Goal: Task Accomplishment & Management: Use online tool/utility

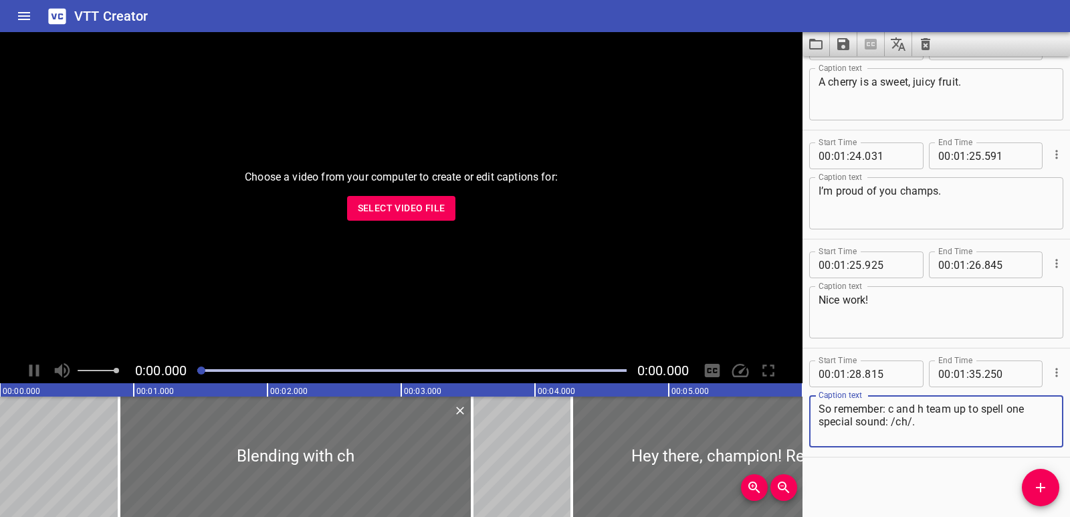
scroll to position [2765, 0]
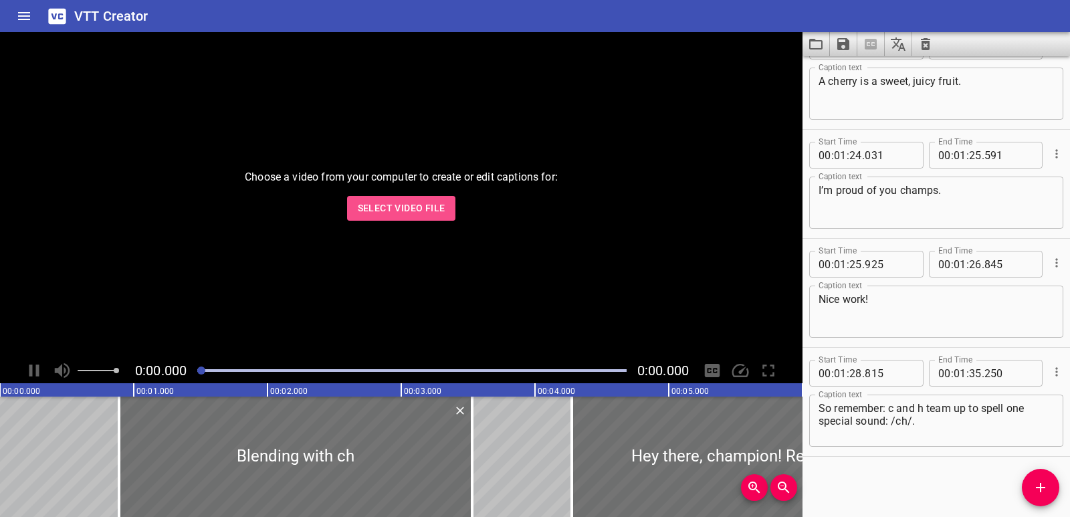
click at [401, 209] on span "Select Video File" at bounding box center [402, 208] width 88 height 17
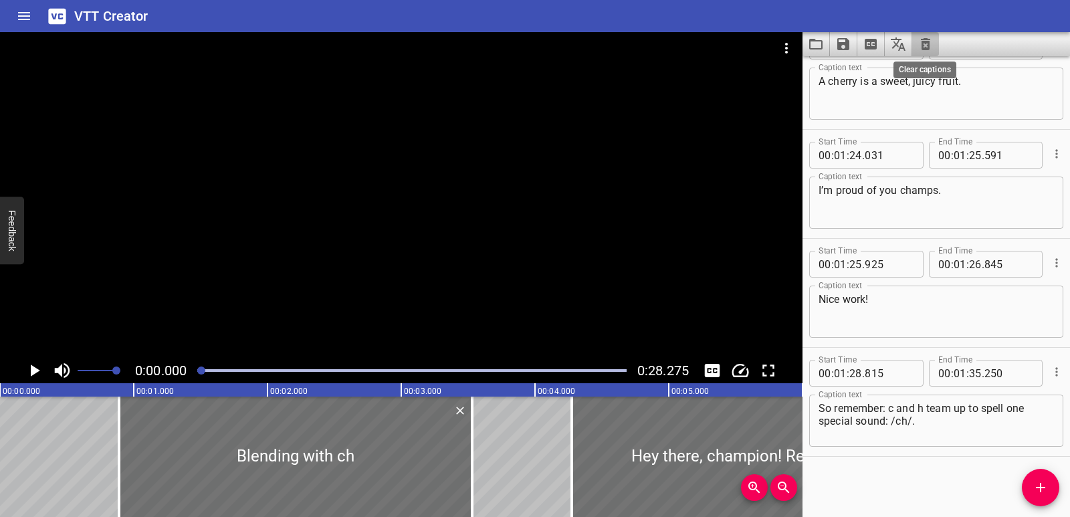
click at [929, 45] on icon "Clear captions" at bounding box center [925, 44] width 9 height 12
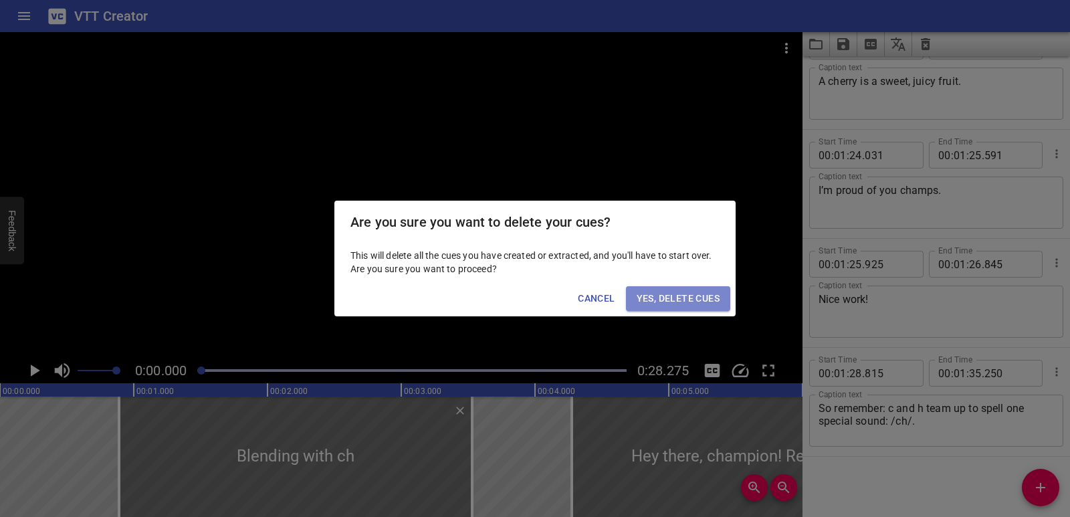
click at [713, 296] on span "Yes, Delete Cues" at bounding box center [678, 298] width 83 height 17
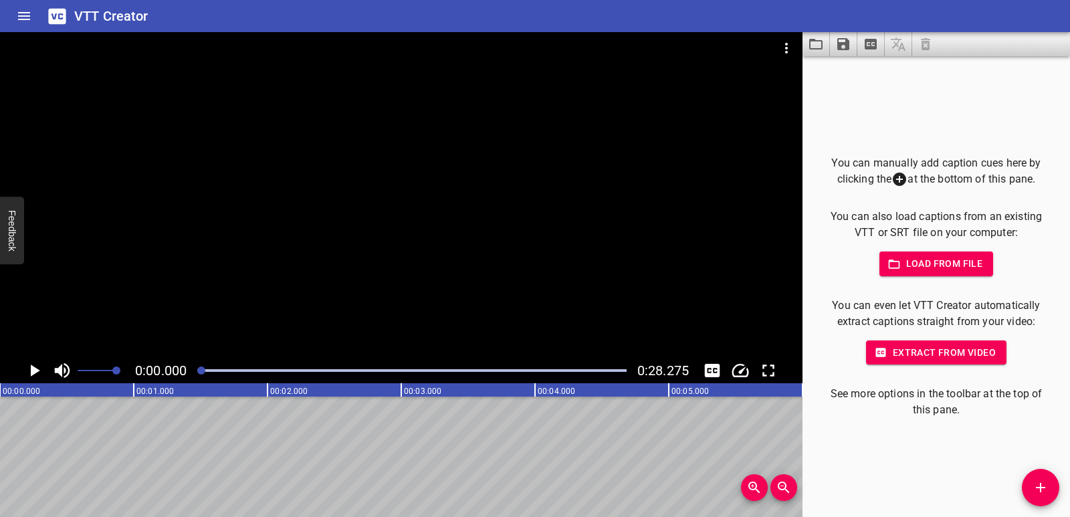
click at [300, 297] on div at bounding box center [401, 195] width 803 height 326
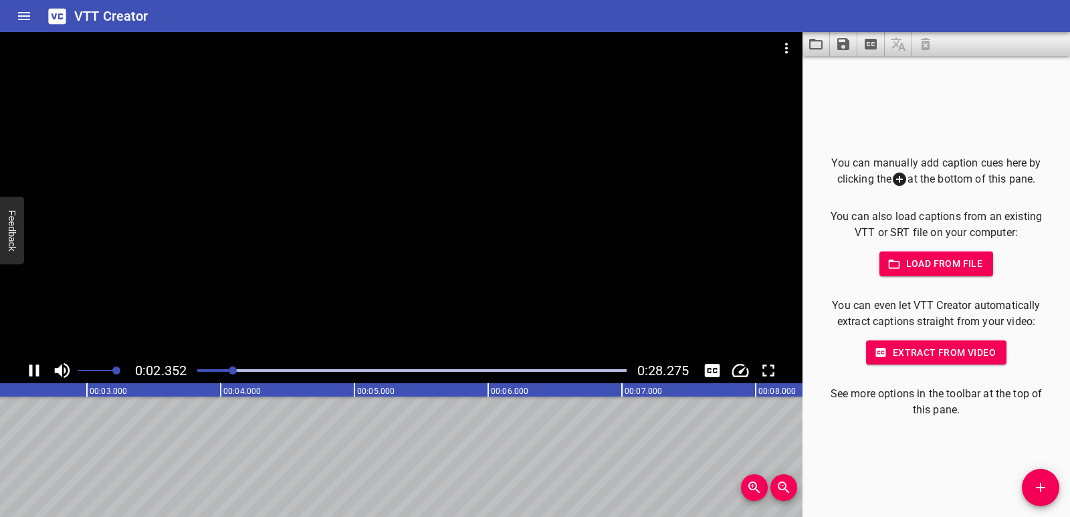
click at [39, 369] on icon "Play/Pause" at bounding box center [34, 371] width 20 height 20
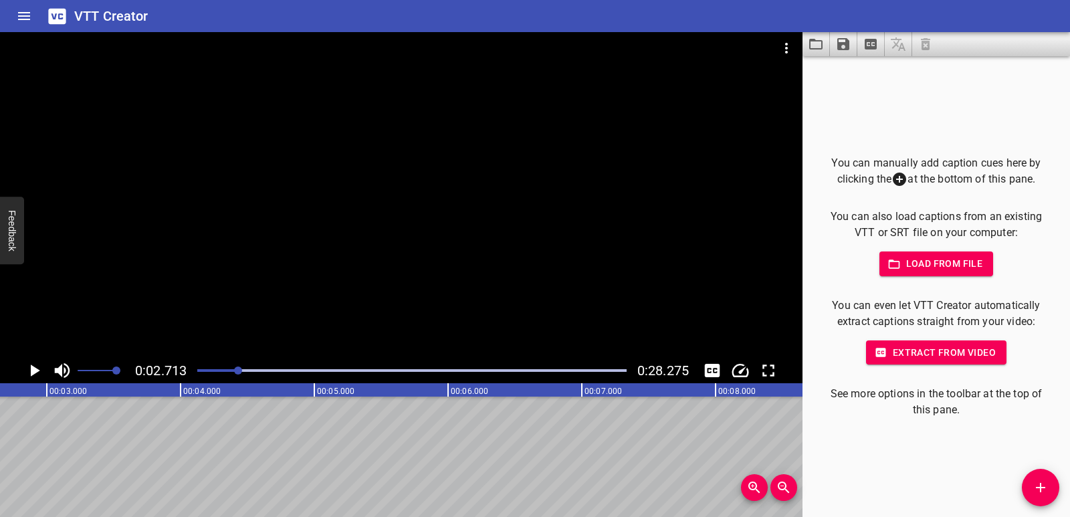
scroll to position [0, 363]
click at [1035, 488] on icon "Add Cue" at bounding box center [1041, 488] width 16 height 16
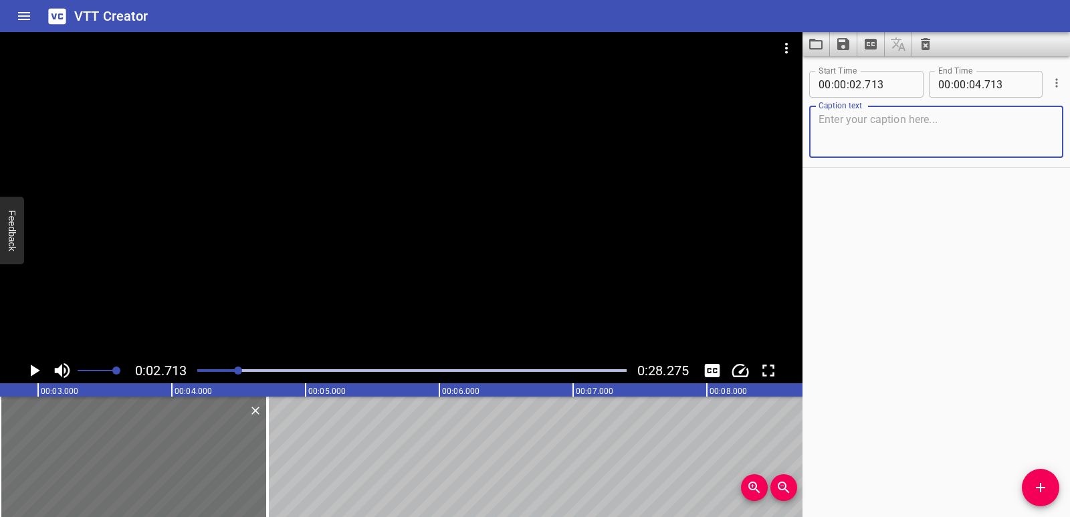
click at [862, 120] on textarea at bounding box center [937, 132] width 236 height 38
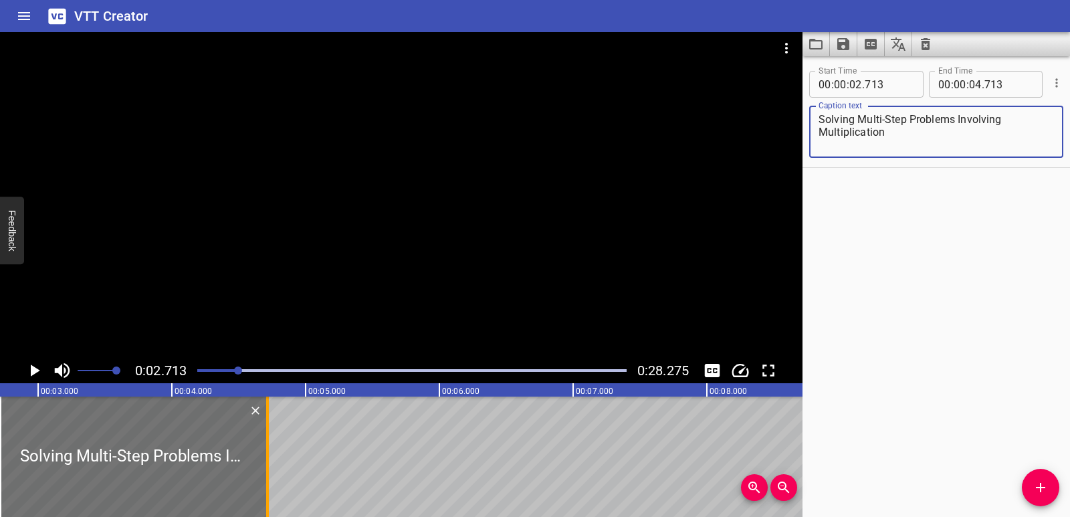
type textarea "Solving Multi-Step Problems Involving Multiplication"
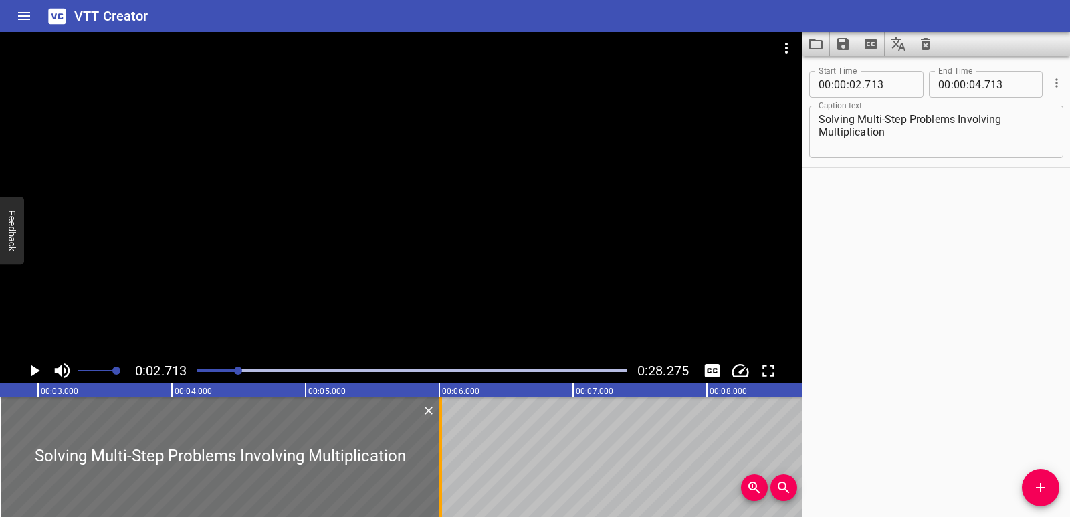
drag, startPoint x: 265, startPoint y: 447, endPoint x: 438, endPoint y: 448, distance: 173.3
click at [438, 448] on div at bounding box center [440, 457] width 13 height 120
type input "06"
type input "008"
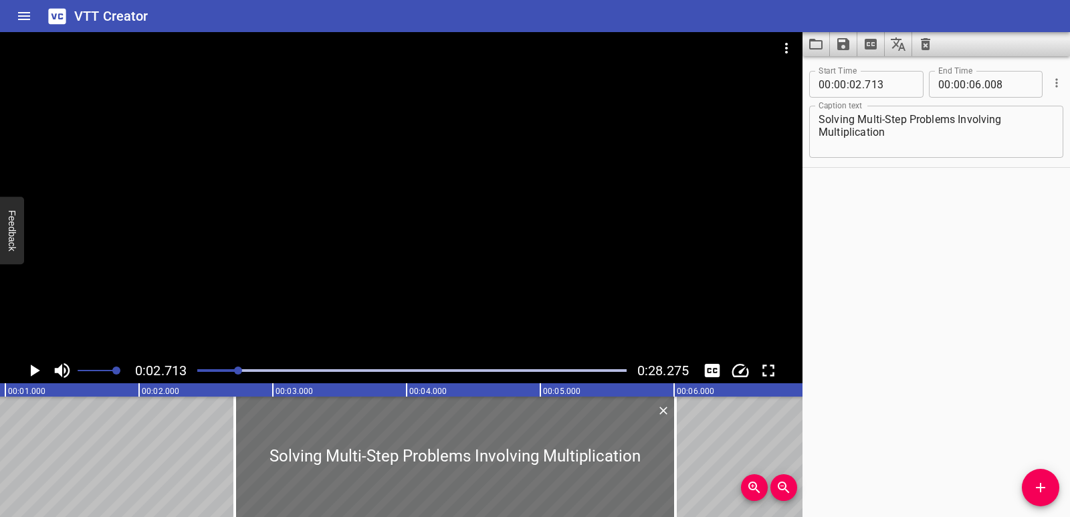
scroll to position [0, 115]
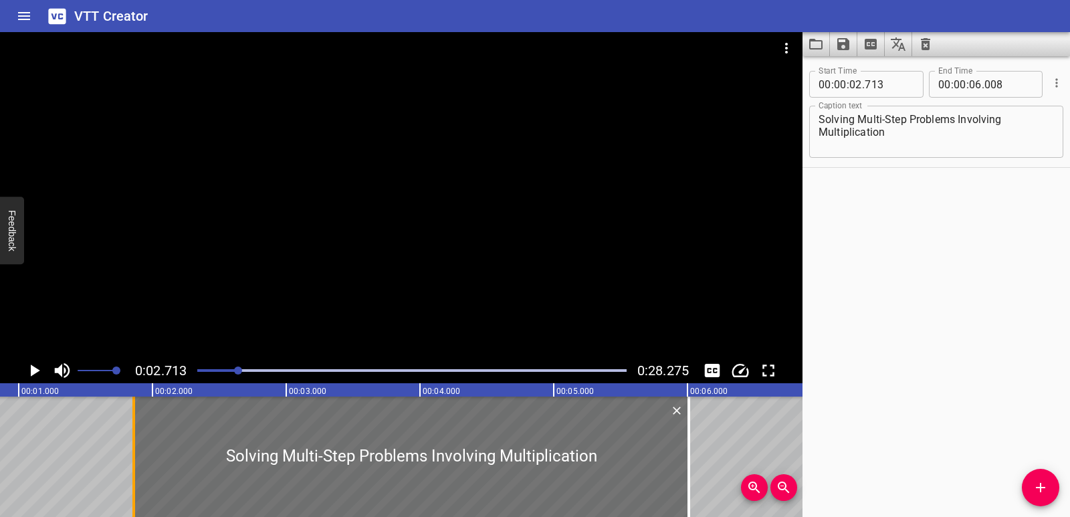
drag, startPoint x: 248, startPoint y: 452, endPoint x: 134, endPoint y: 446, distance: 114.6
click at [134, 446] on div at bounding box center [133, 457] width 3 height 120
type input "01"
type input "858"
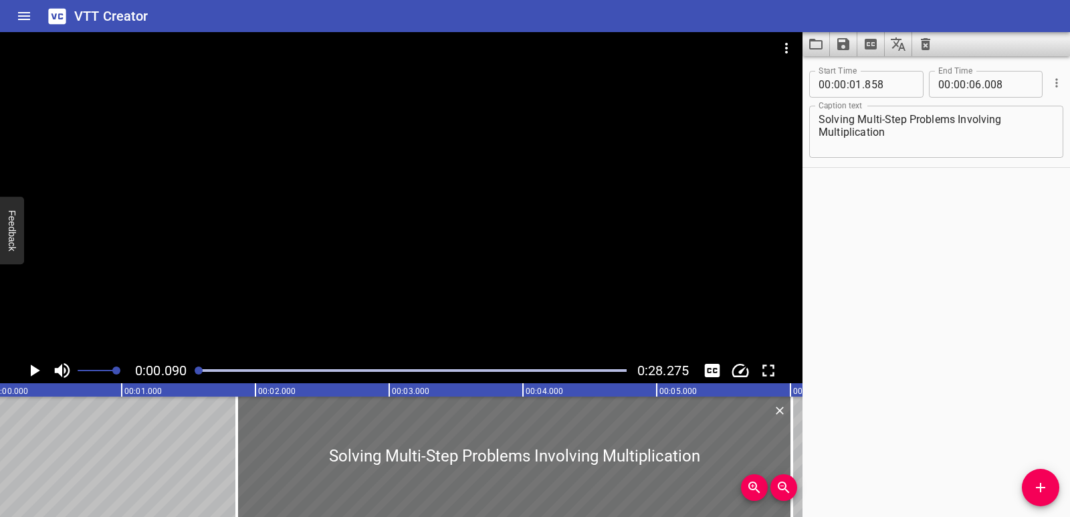
click at [33, 371] on icon "Play/Pause" at bounding box center [35, 371] width 9 height 12
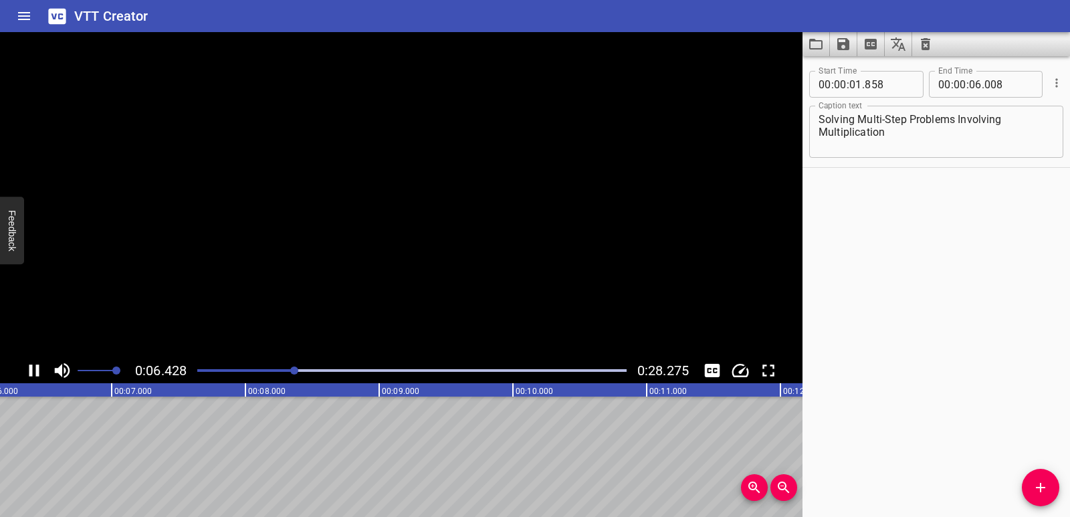
click at [33, 371] on icon "Play/Pause" at bounding box center [34, 371] width 20 height 20
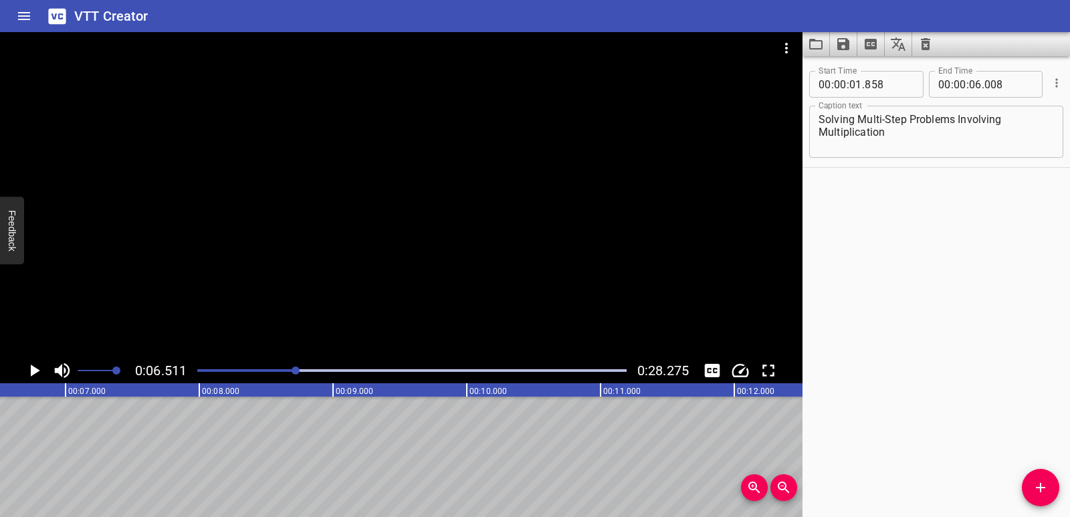
click at [28, 376] on icon "Play/Pause" at bounding box center [34, 371] width 20 height 20
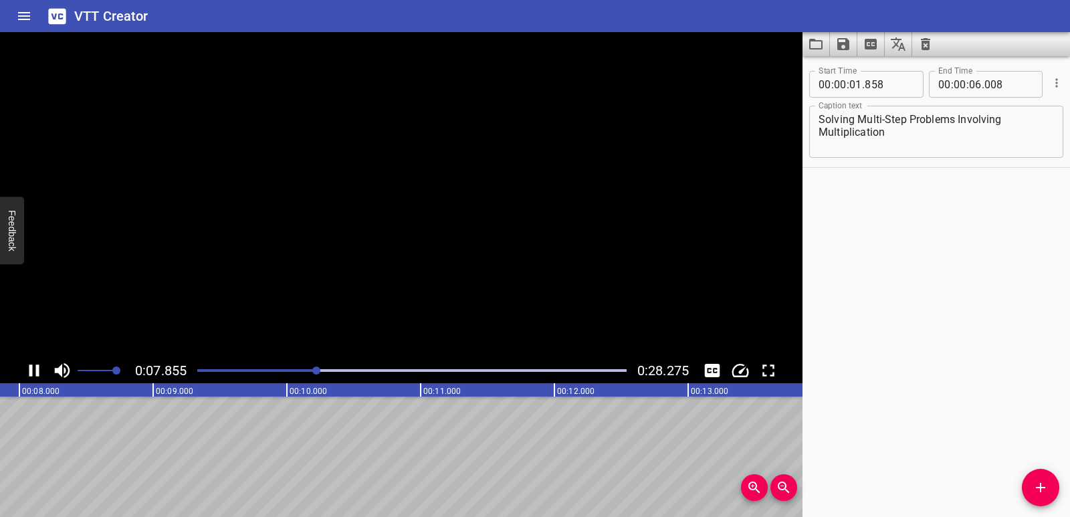
click at [29, 375] on icon "Play/Pause" at bounding box center [34, 371] width 20 height 20
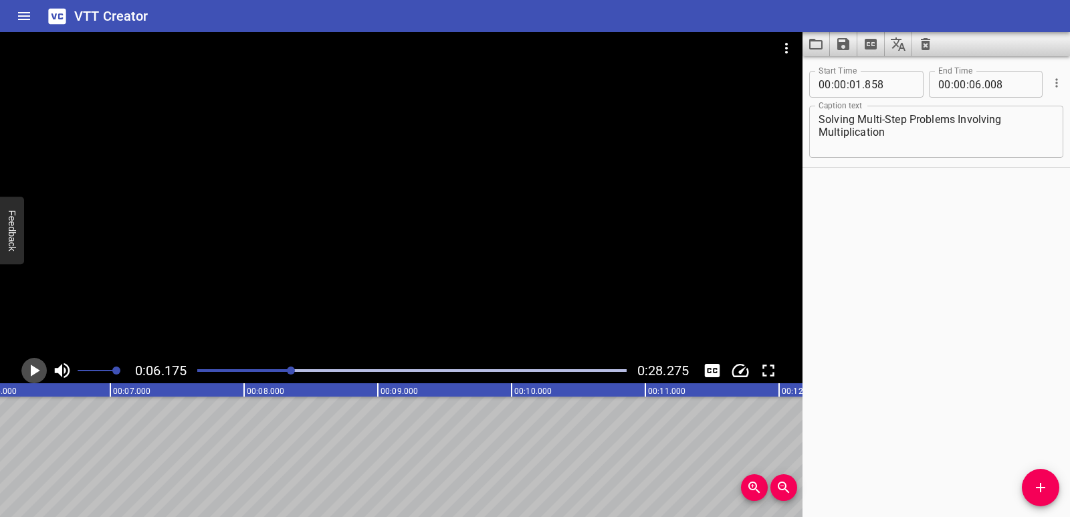
click at [33, 371] on icon "Play/Pause" at bounding box center [35, 371] width 9 height 12
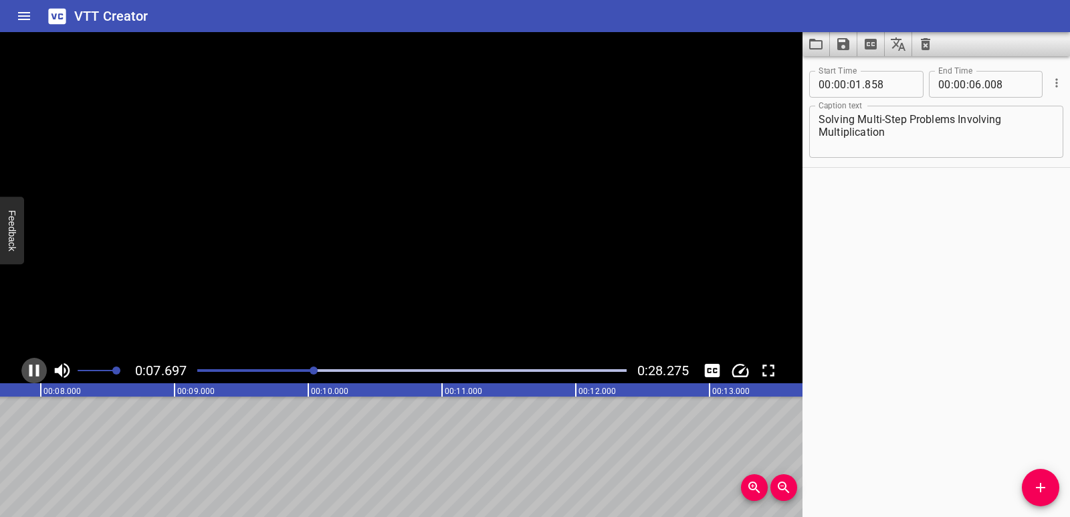
click at [33, 371] on icon "Play/Pause" at bounding box center [34, 371] width 20 height 20
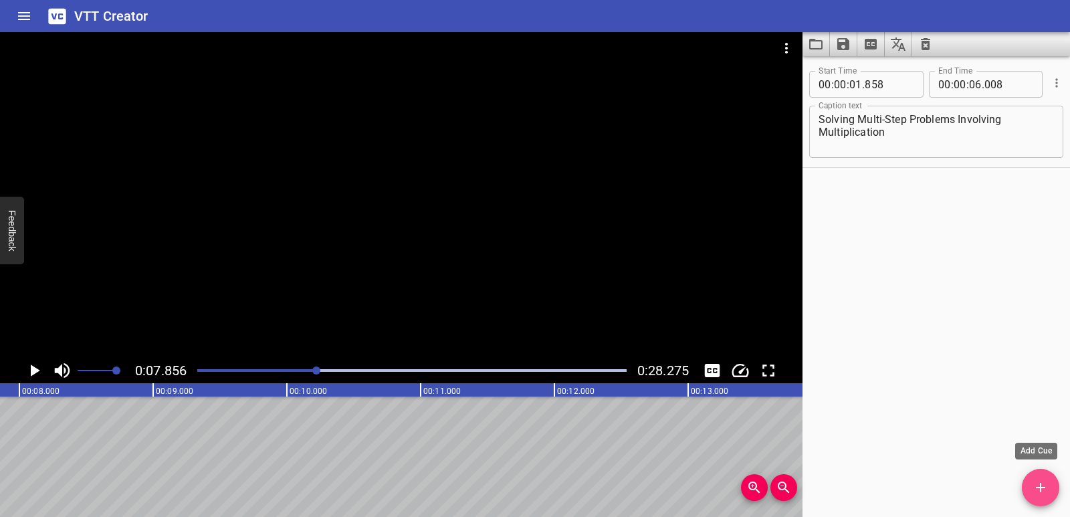
click at [1046, 476] on button "Add Cue" at bounding box center [1040, 487] width 37 height 37
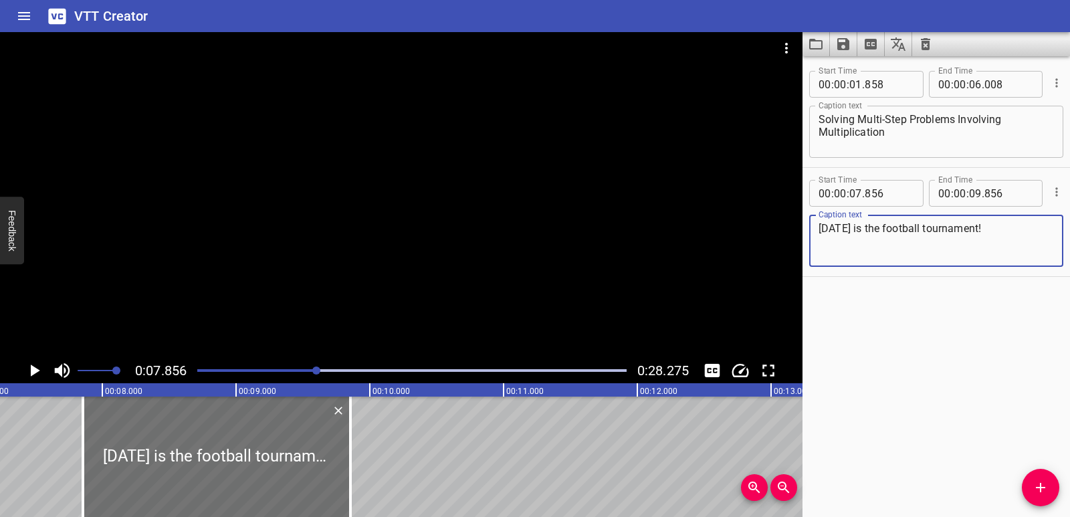
scroll to position [0, 906]
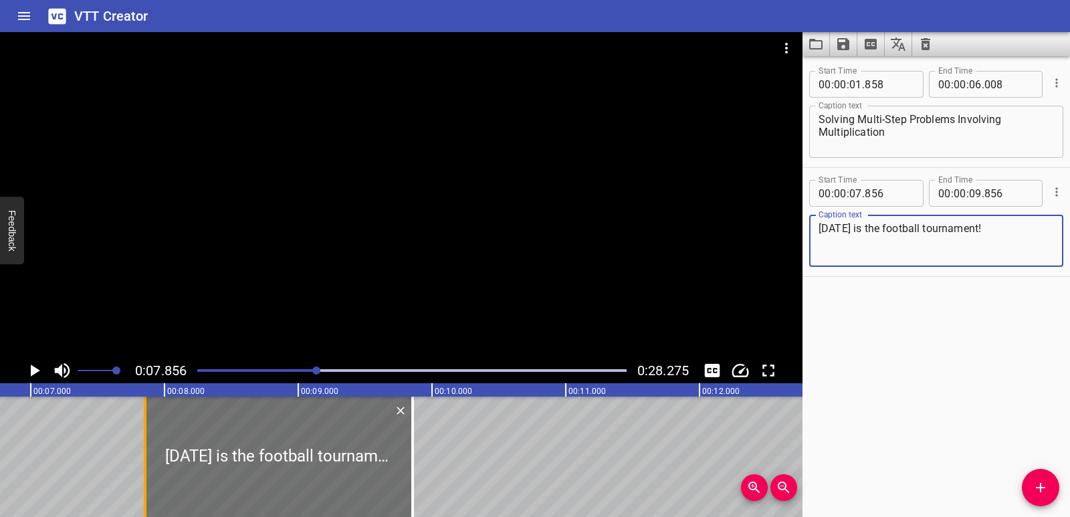
type textarea "[DATE] is the football tournament!"
click at [139, 471] on div at bounding box center [144, 457] width 13 height 120
type input "826"
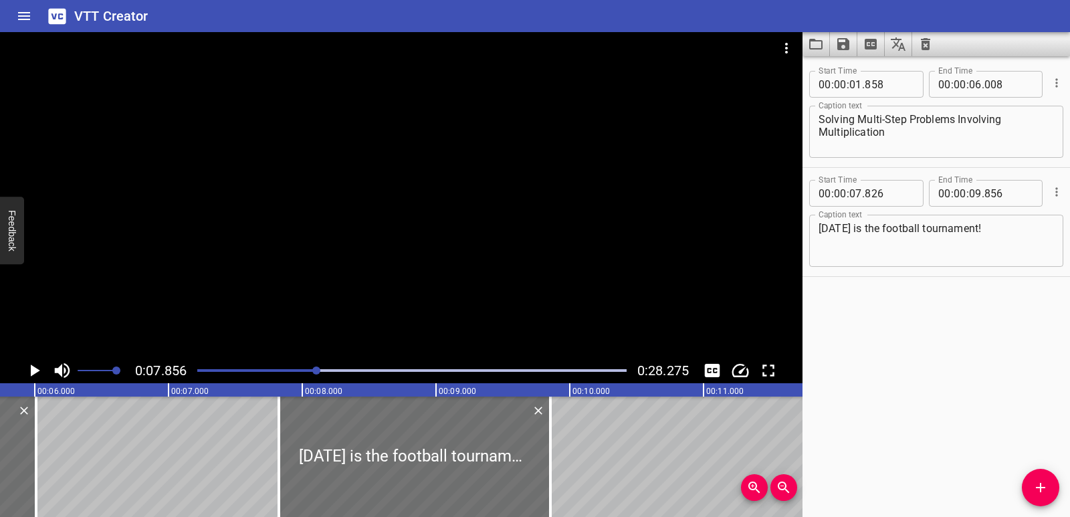
scroll to position [0, 754]
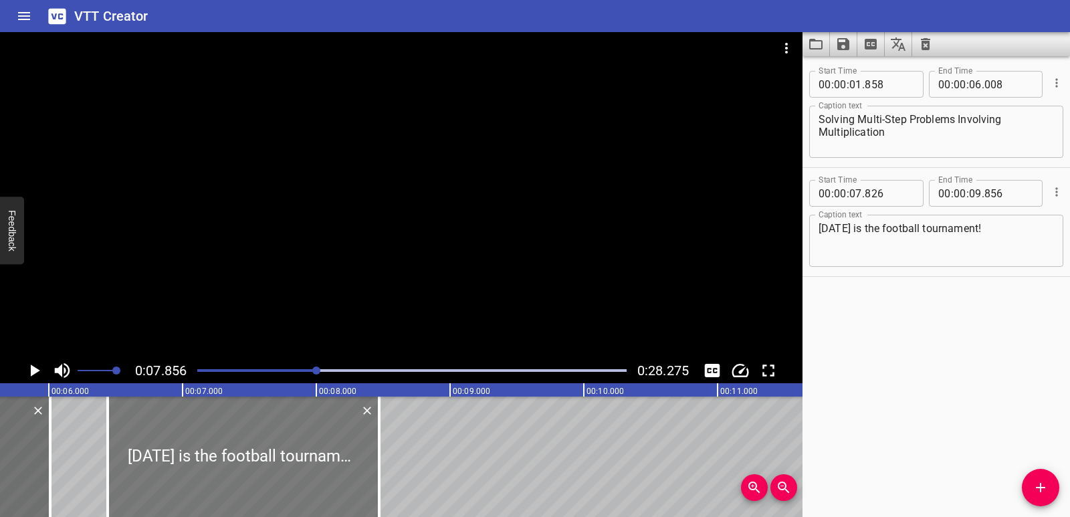
drag, startPoint x: 284, startPoint y: 464, endPoint x: 153, endPoint y: 464, distance: 131.1
click at [153, 464] on div at bounding box center [244, 457] width 272 height 120
type input "06"
type input "441"
type input "08"
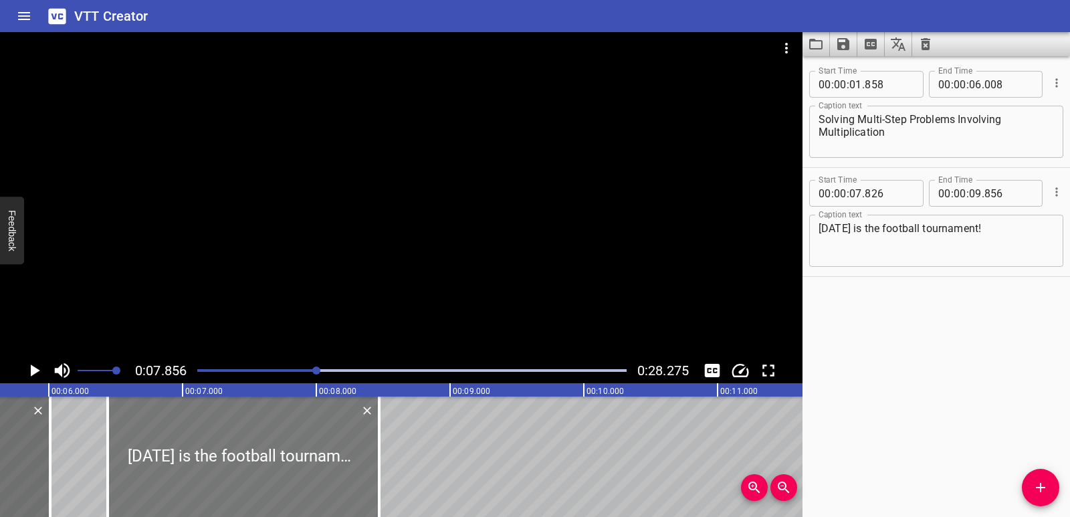
type input "471"
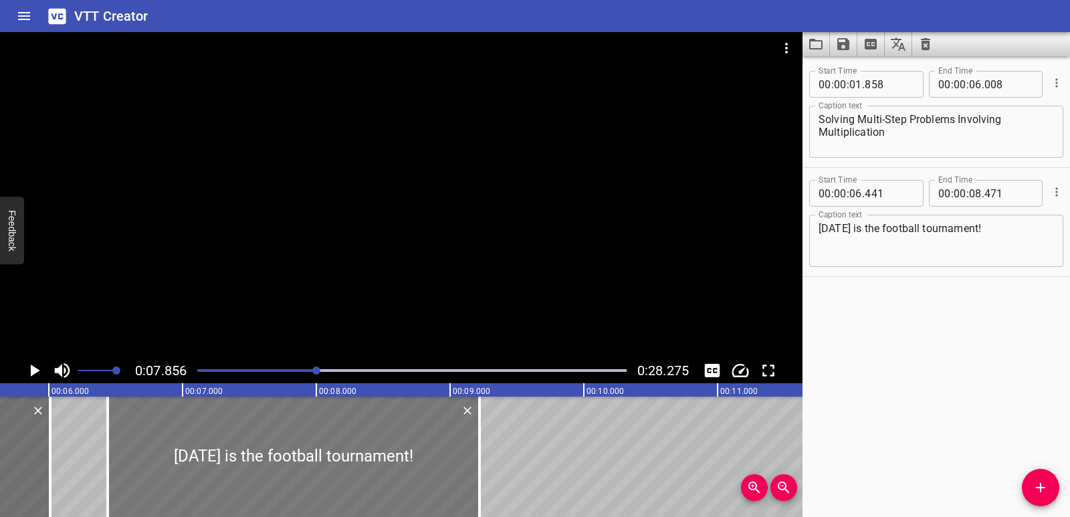
drag, startPoint x: 375, startPoint y: 449, endPoint x: 403, endPoint y: 453, distance: 27.7
click at [475, 456] on div at bounding box center [479, 457] width 13 height 120
type input "09"
type input "216"
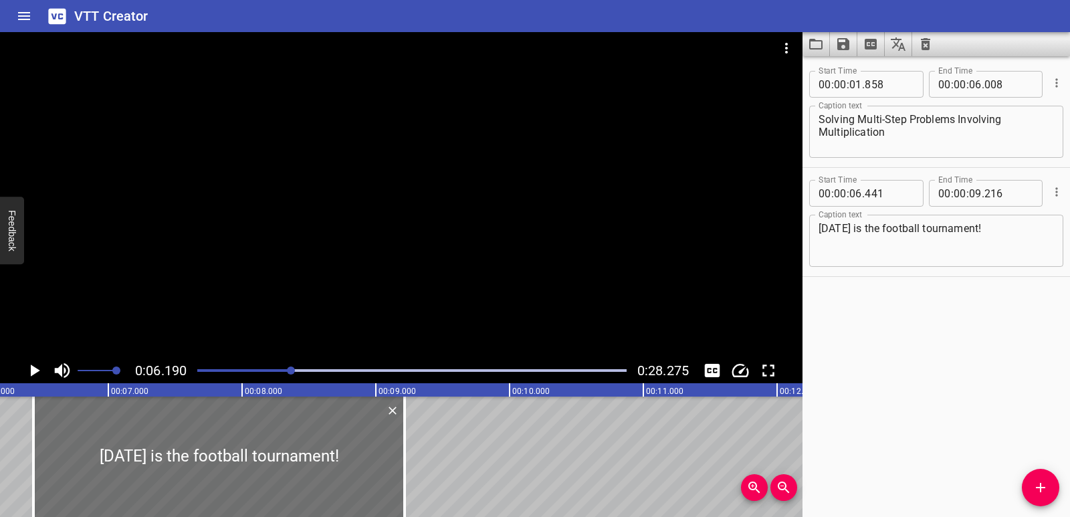
click at [29, 371] on icon "Play/Pause" at bounding box center [34, 371] width 20 height 20
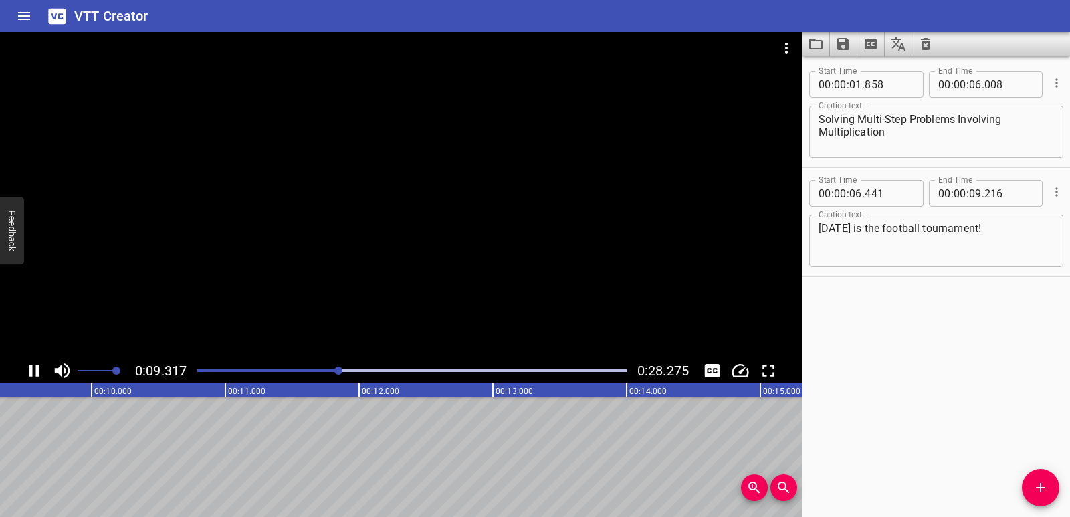
click at [31, 371] on icon "Play/Pause" at bounding box center [34, 371] width 10 height 12
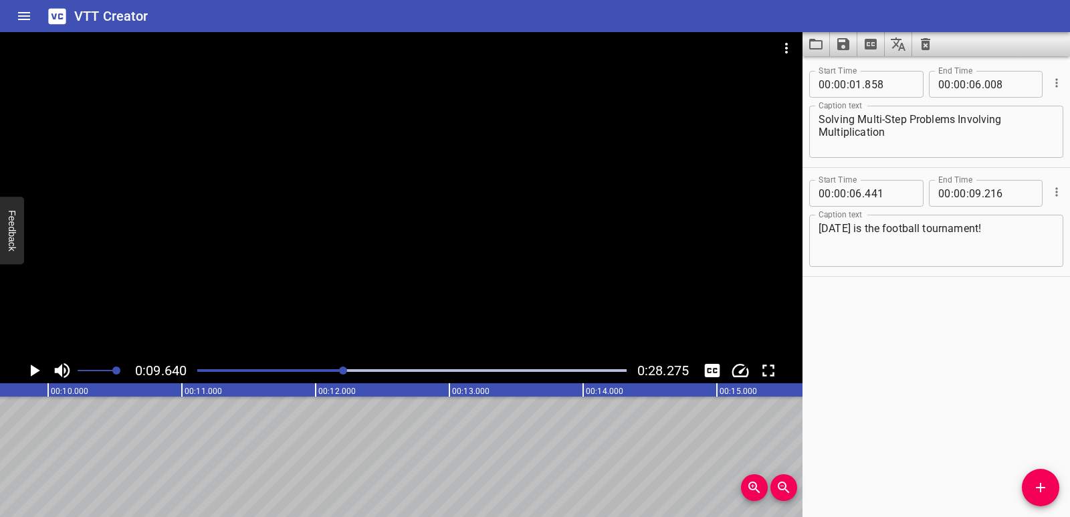
click at [1032, 492] on span "Add Cue" at bounding box center [1040, 488] width 37 height 16
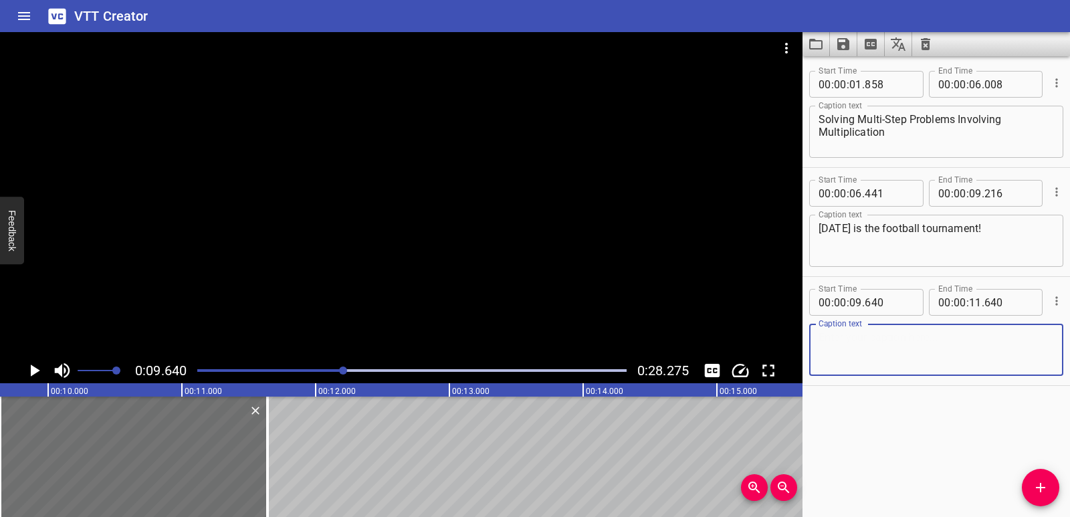
paste textarea "Parents, family, and friends are here to watch."
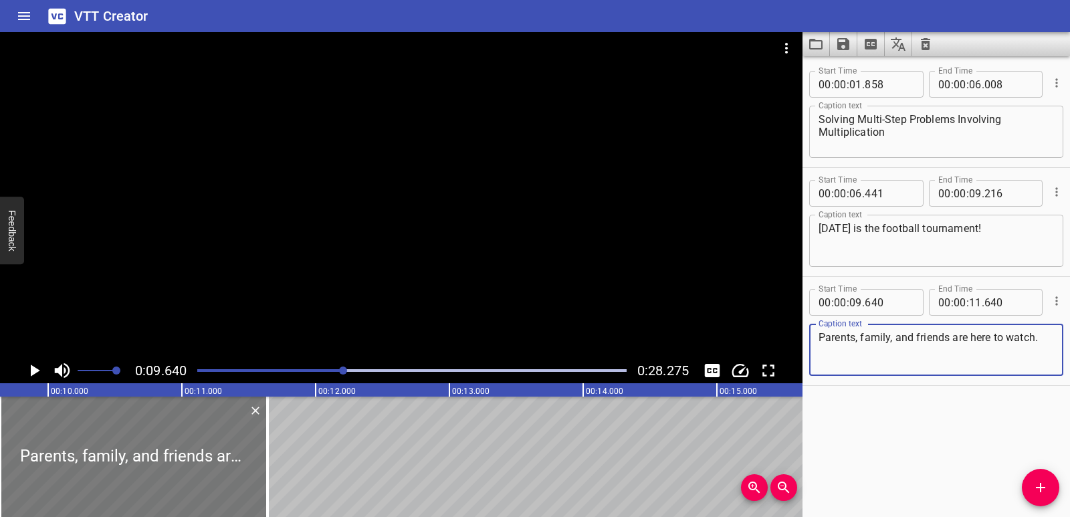
type textarea "Parents, family, and friends are here to watch."
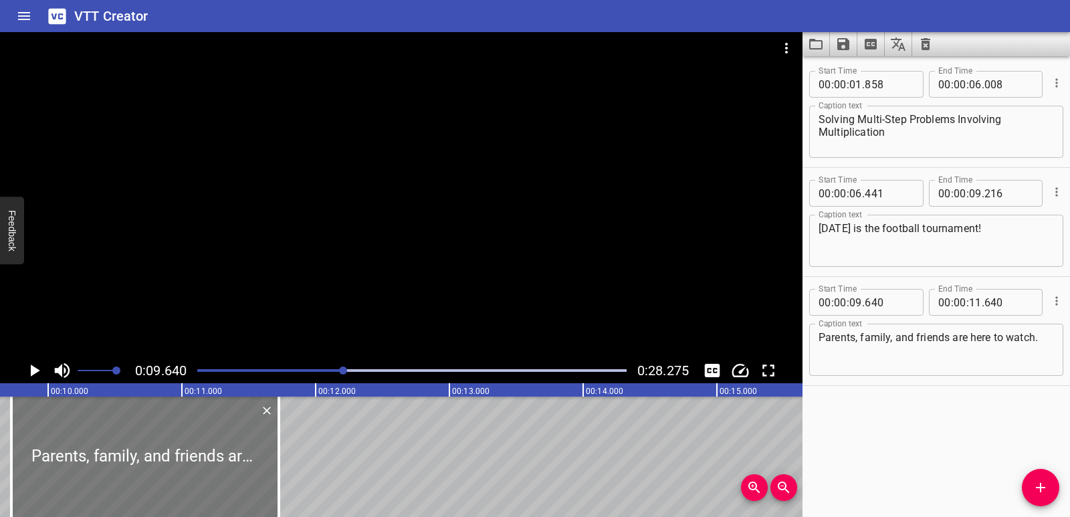
click at [175, 472] on div at bounding box center [145, 457] width 268 height 120
type input "725"
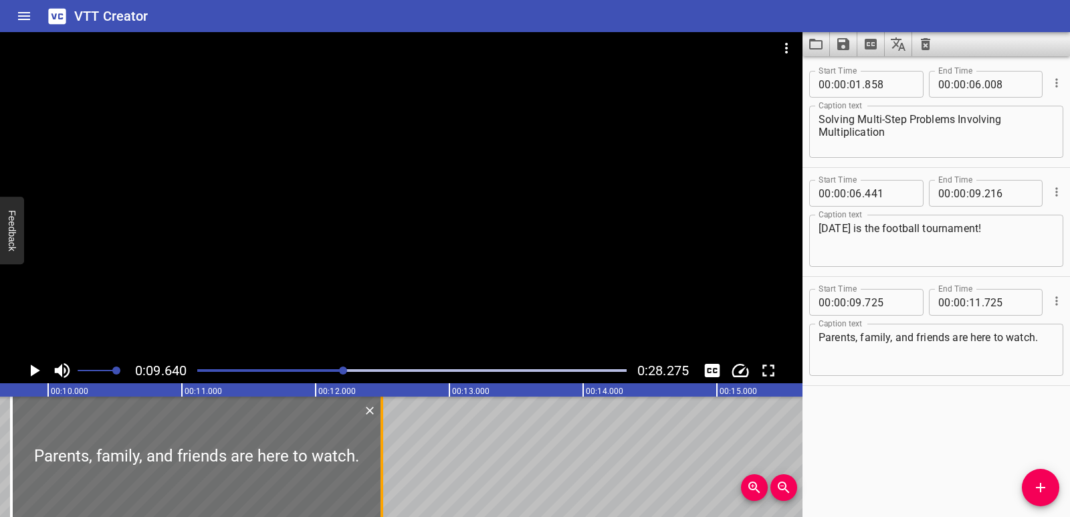
drag, startPoint x: 282, startPoint y: 461, endPoint x: 385, endPoint y: 464, distance: 103.1
click at [385, 464] on div at bounding box center [381, 457] width 13 height 120
type input "12"
type input "495"
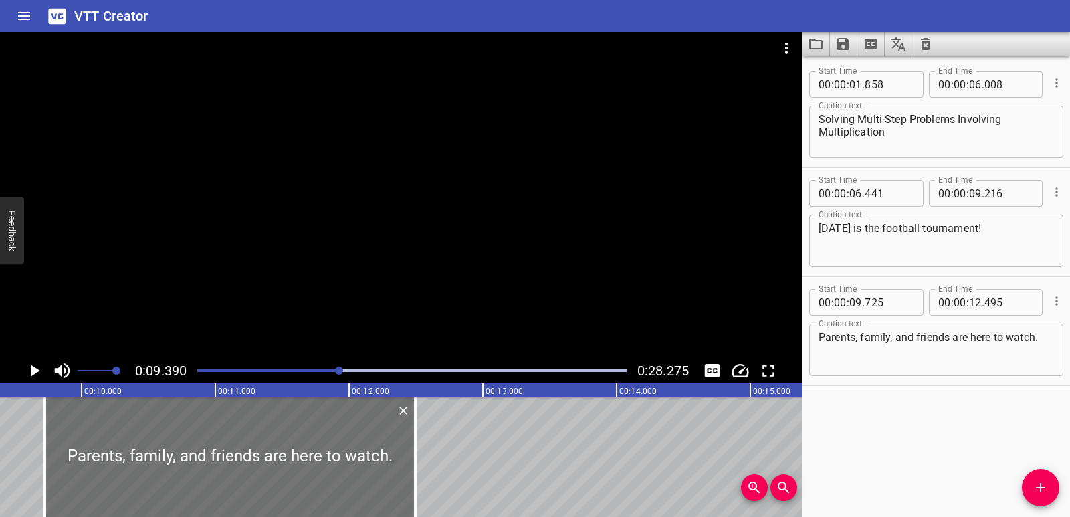
click at [31, 372] on icon "Play/Pause" at bounding box center [35, 371] width 9 height 12
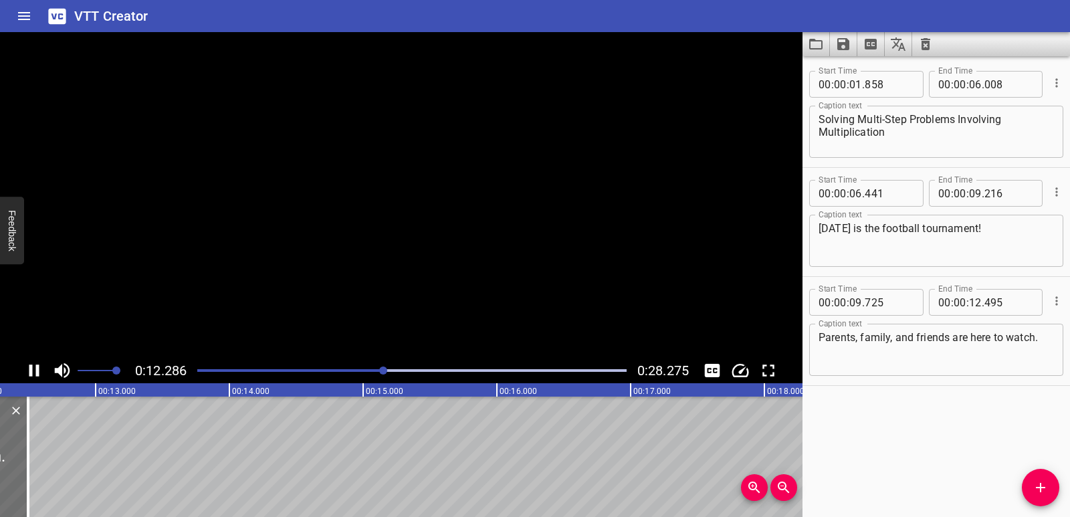
click at [31, 372] on icon "Play/Pause" at bounding box center [34, 371] width 10 height 12
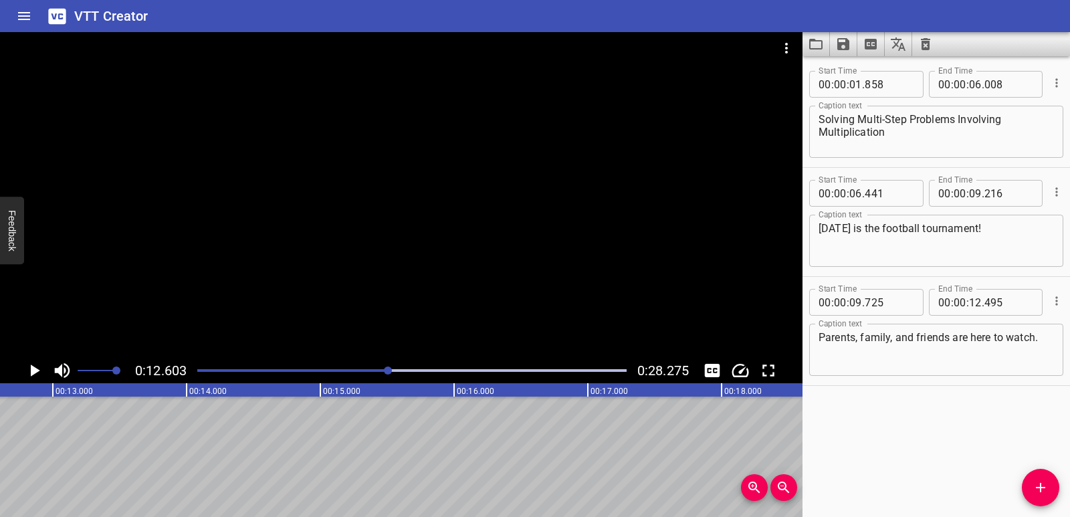
click at [1031, 487] on span "Add Cue" at bounding box center [1040, 488] width 37 height 16
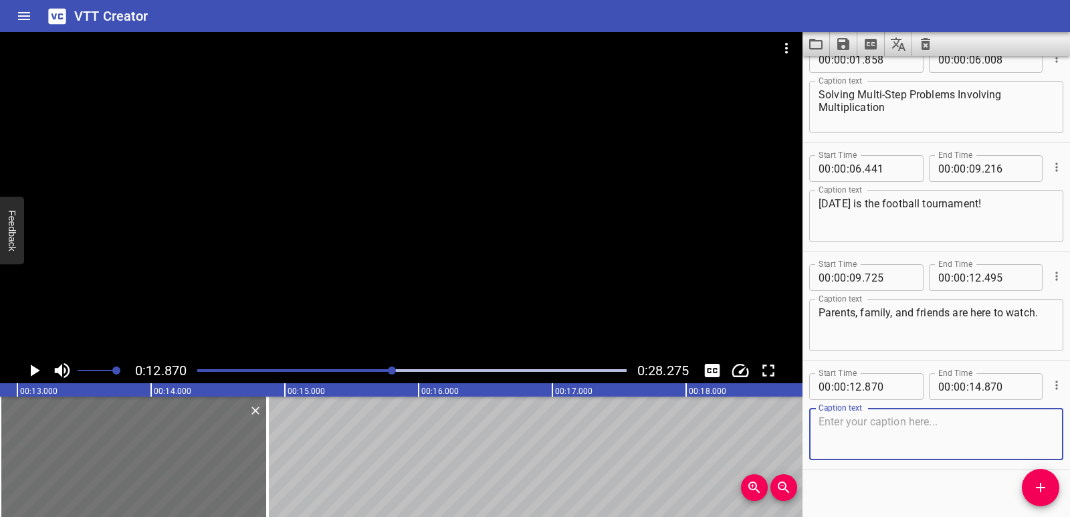
scroll to position [38, 0]
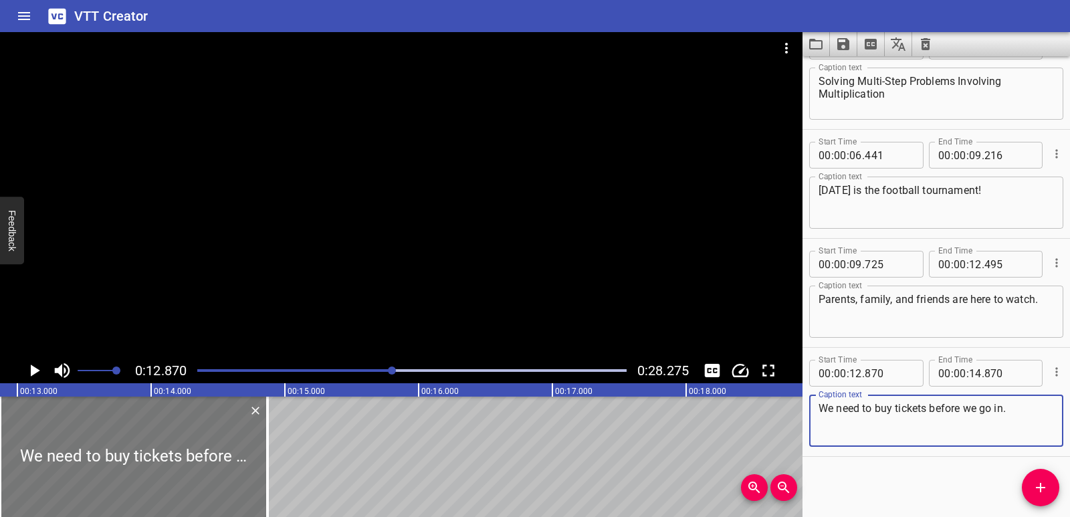
type textarea "We need to buy tickets before we go in."
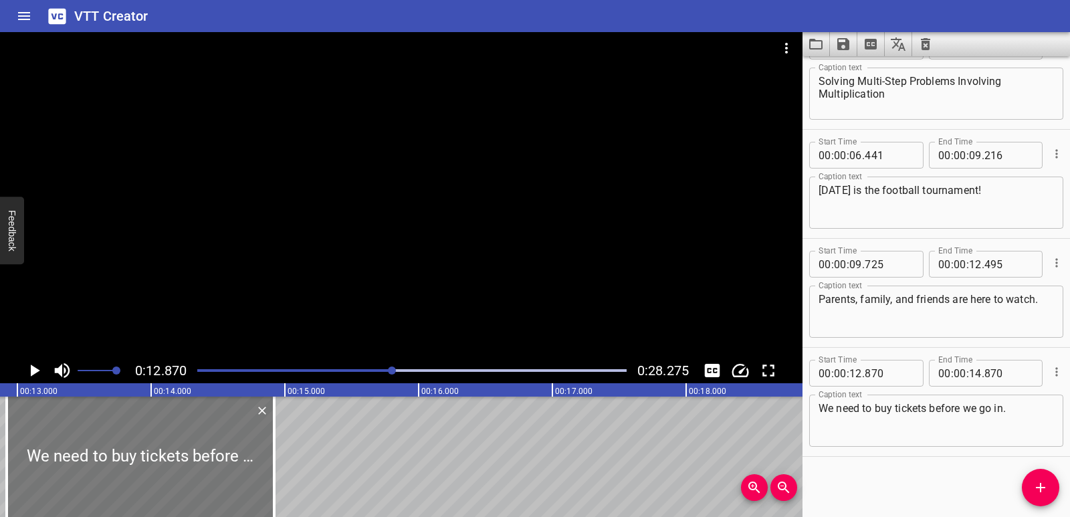
drag, startPoint x: 167, startPoint y: 464, endPoint x: 173, endPoint y: 466, distance: 7.0
click at [173, 466] on div at bounding box center [141, 457] width 268 height 120
type input "920"
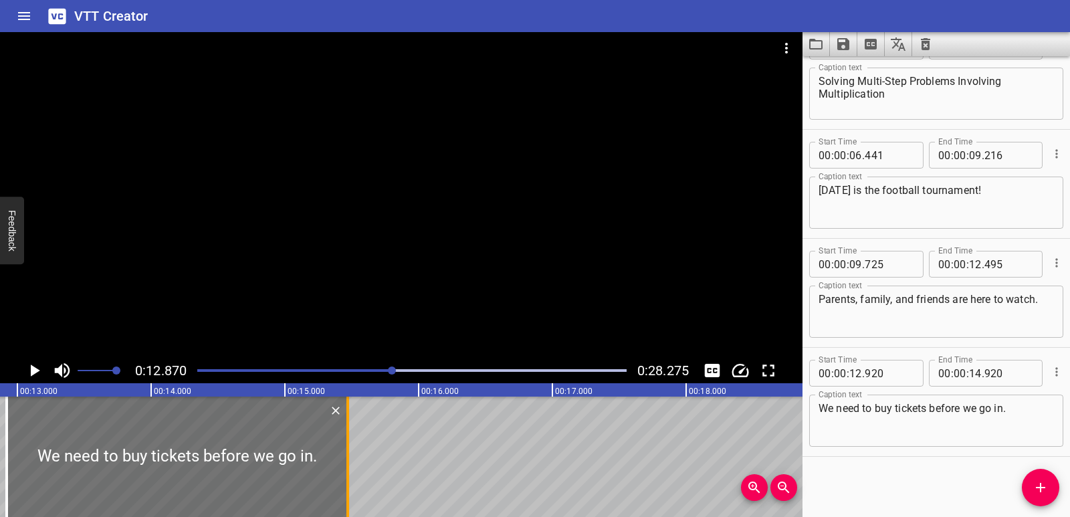
drag, startPoint x: 276, startPoint y: 464, endPoint x: 350, endPoint y: 468, distance: 73.7
click at [350, 468] on div at bounding box center [347, 457] width 13 height 120
type input "15"
type input "470"
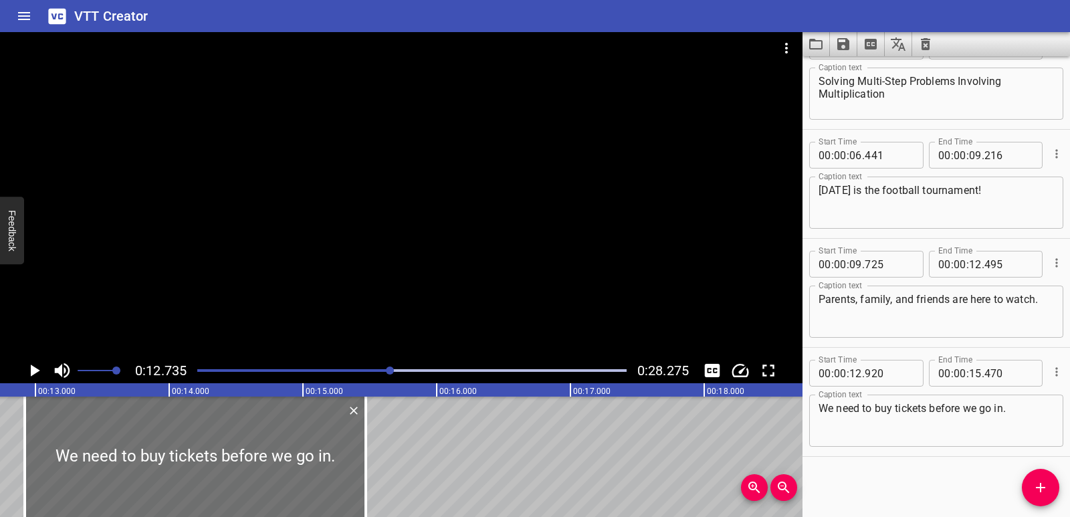
click at [34, 371] on icon "Play/Pause" at bounding box center [35, 371] width 9 height 12
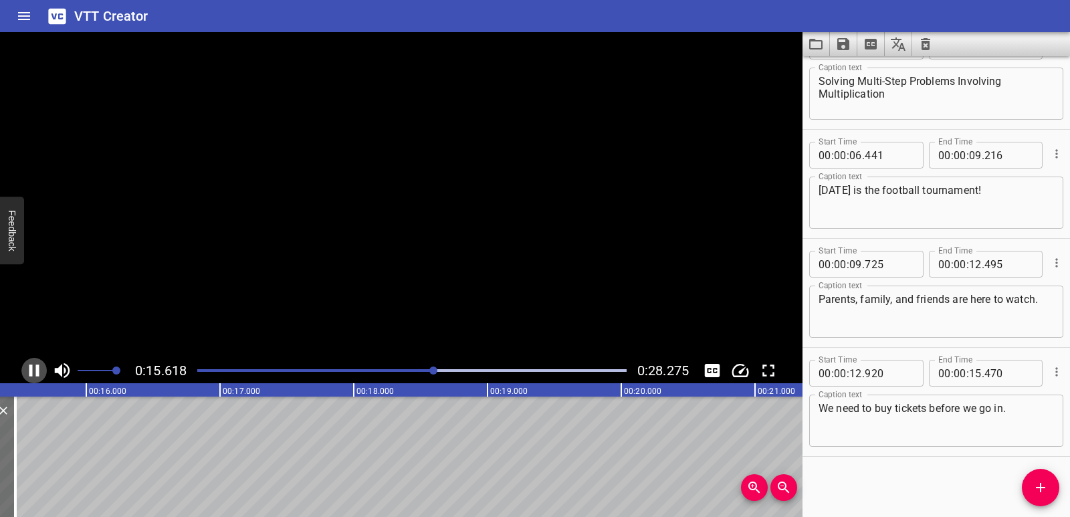
drag, startPoint x: 34, startPoint y: 371, endPoint x: 25, endPoint y: 387, distance: 18.6
click at [33, 371] on icon "Play/Pause" at bounding box center [34, 371] width 20 height 20
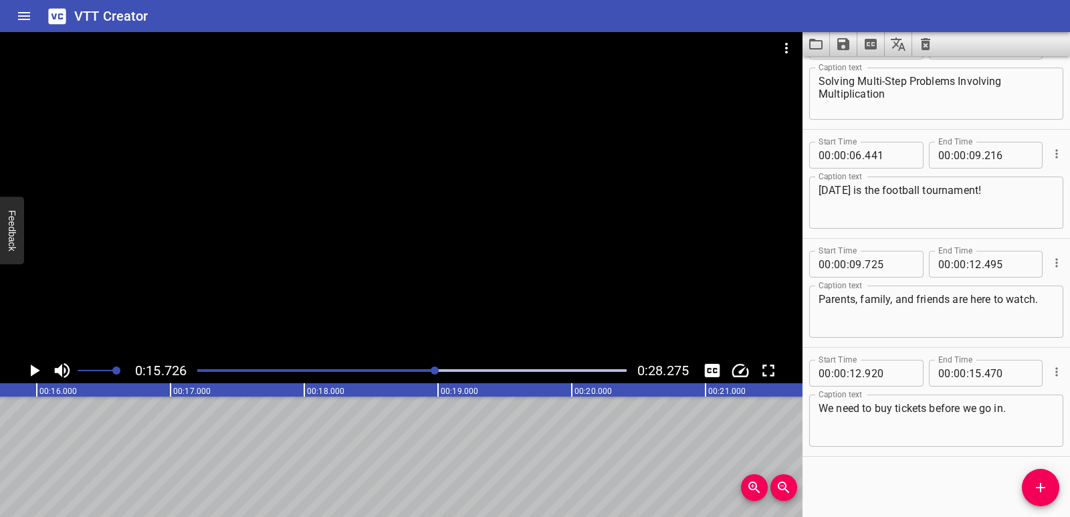
click at [35, 371] on icon "Play/Pause" at bounding box center [35, 371] width 9 height 12
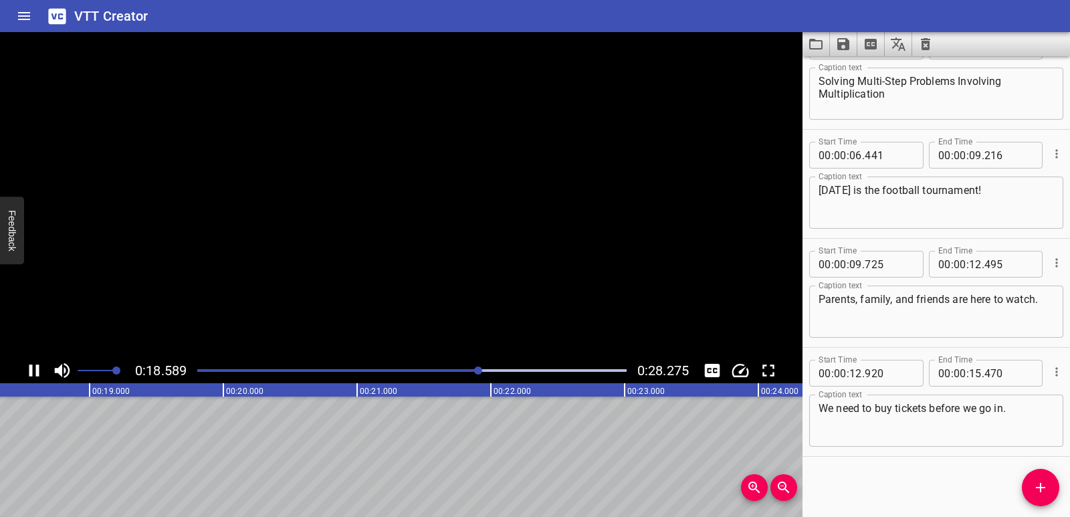
scroll to position [0, 2488]
click at [35, 365] on icon "Play/Pause" at bounding box center [34, 371] width 20 height 20
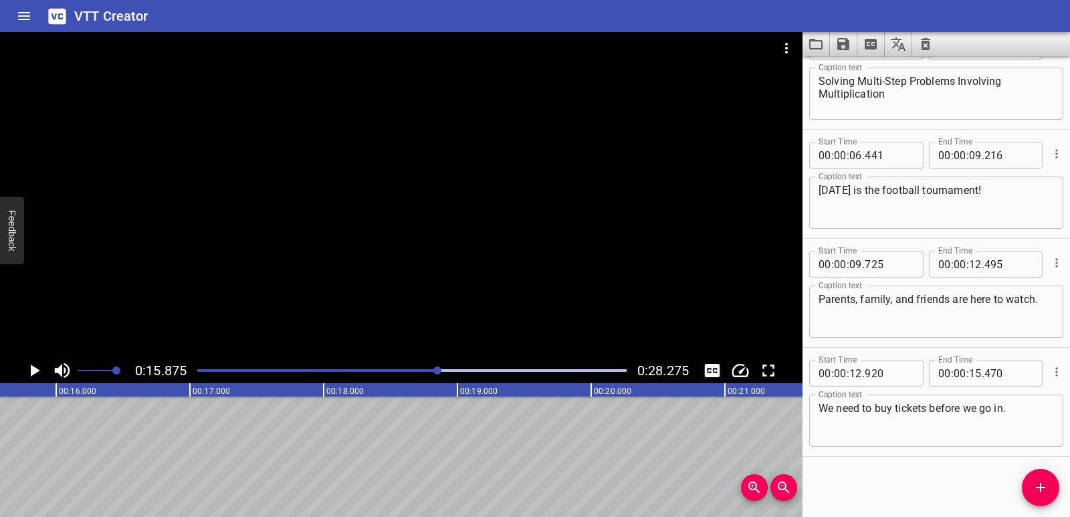
scroll to position [0, 2124]
click at [1048, 482] on span "Add Cue" at bounding box center [1040, 488] width 37 height 16
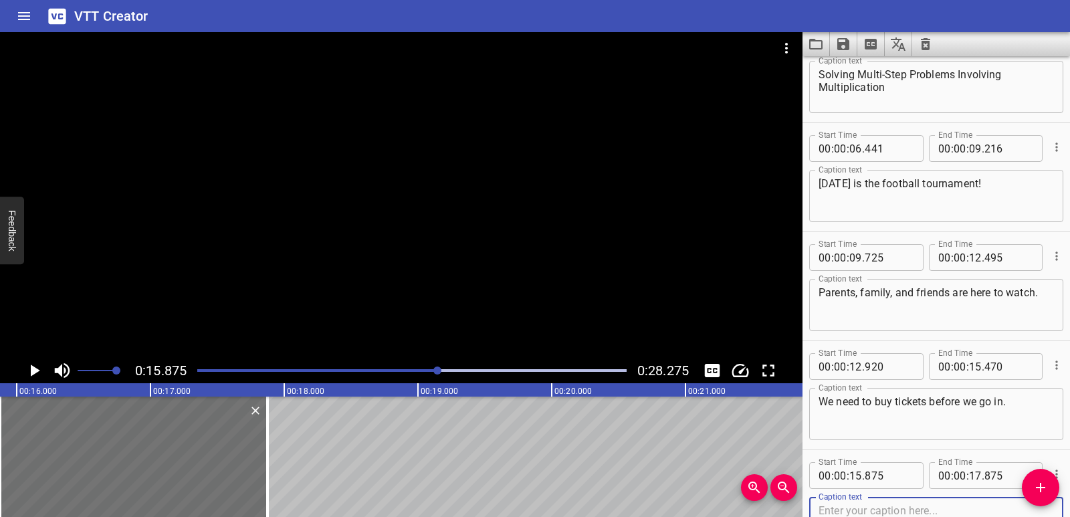
scroll to position [147, 0]
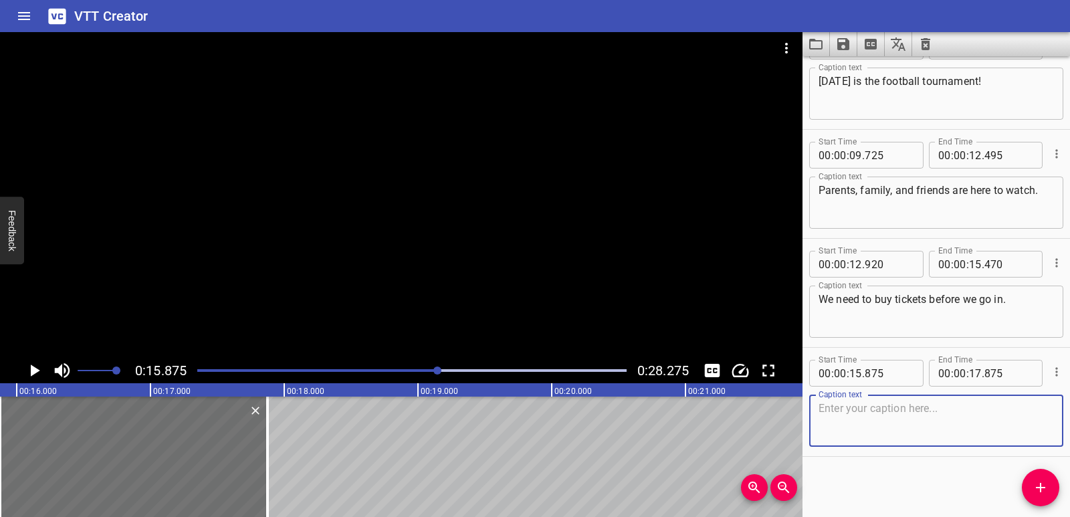
click at [891, 420] on textarea at bounding box center [937, 421] width 236 height 38
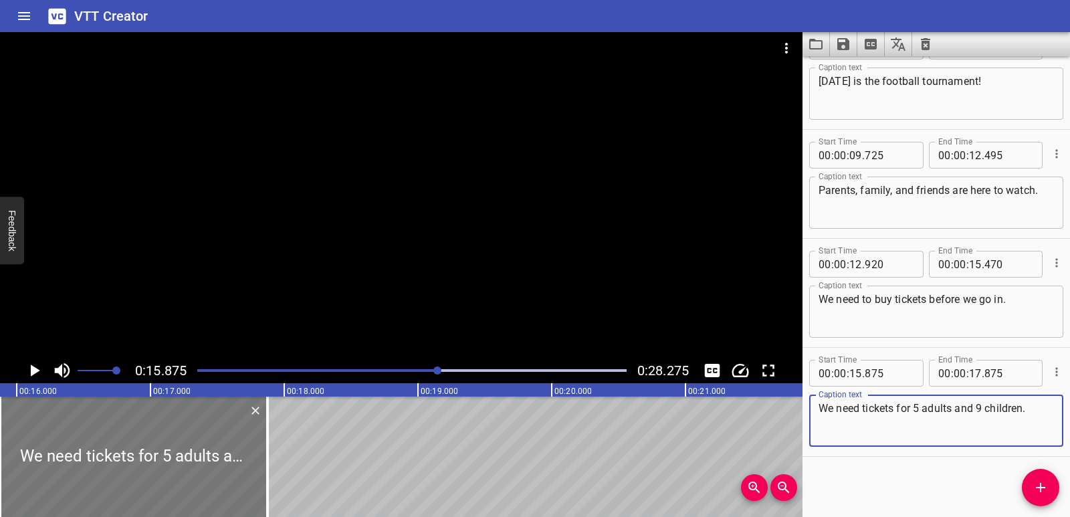
type textarea "We need tickets for 5 adults and 9 children."
click at [128, 435] on div at bounding box center [134, 457] width 268 height 120
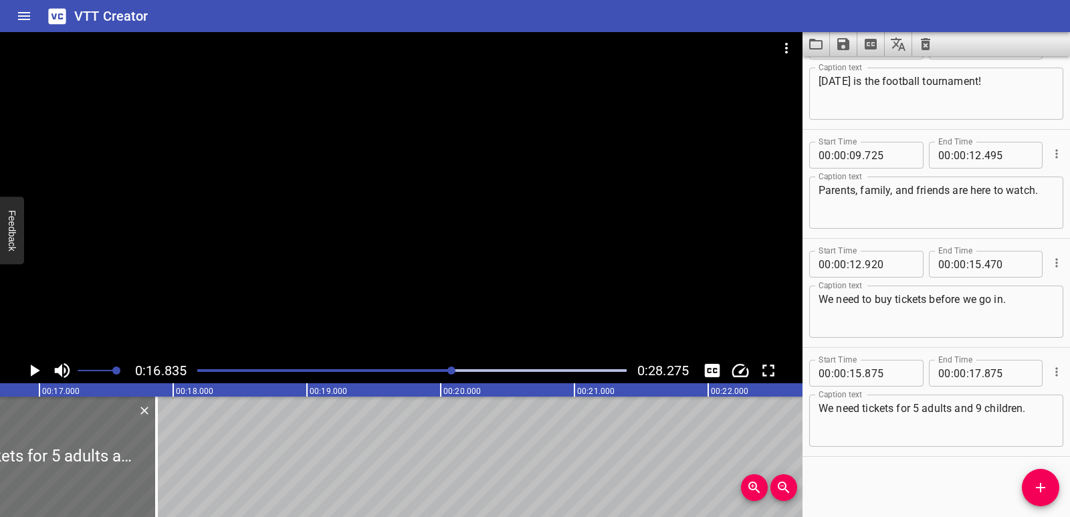
scroll to position [0, 2253]
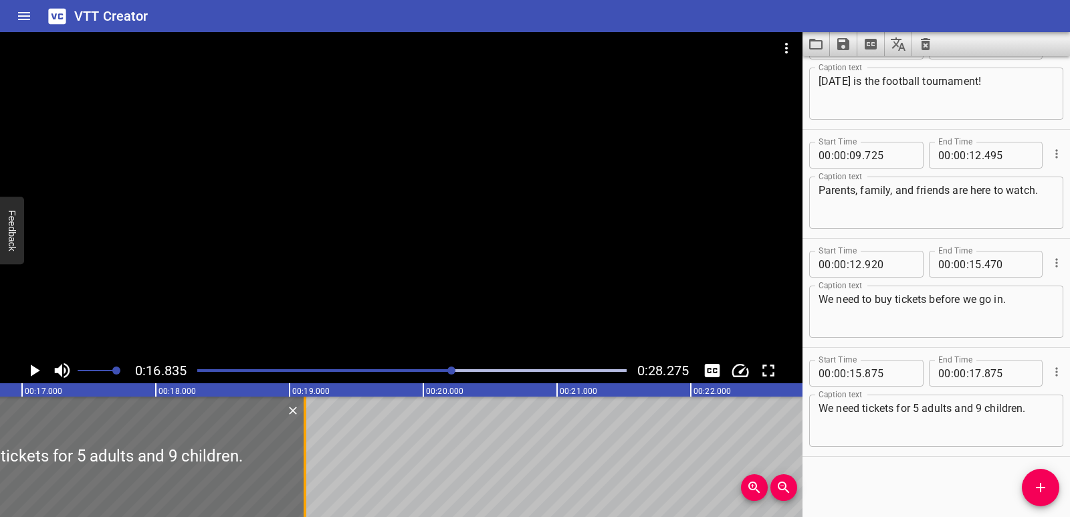
drag, startPoint x: 137, startPoint y: 455, endPoint x: 303, endPoint y: 451, distance: 166.0
click at [303, 451] on div at bounding box center [304, 457] width 13 height 120
type input "19"
type input "115"
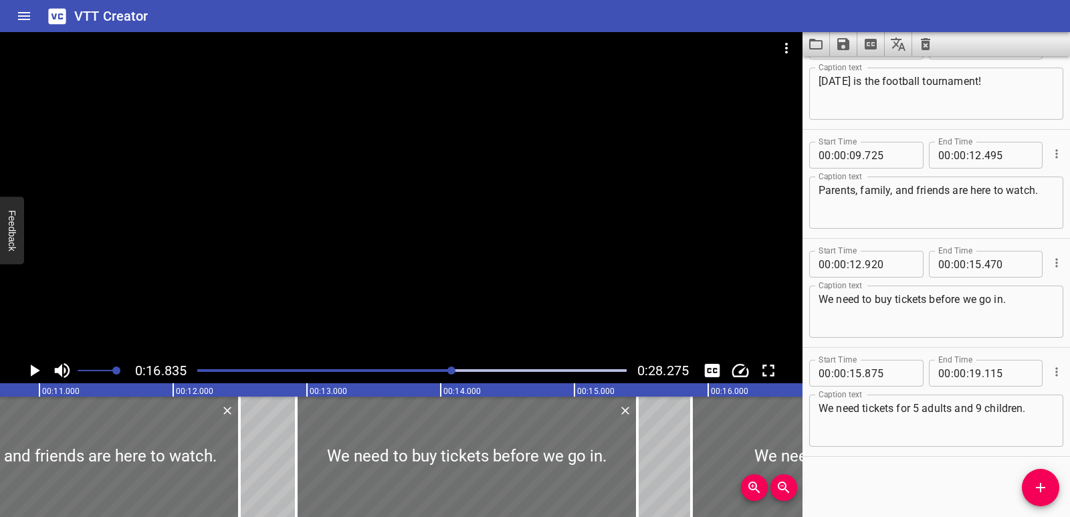
scroll to position [0, 1460]
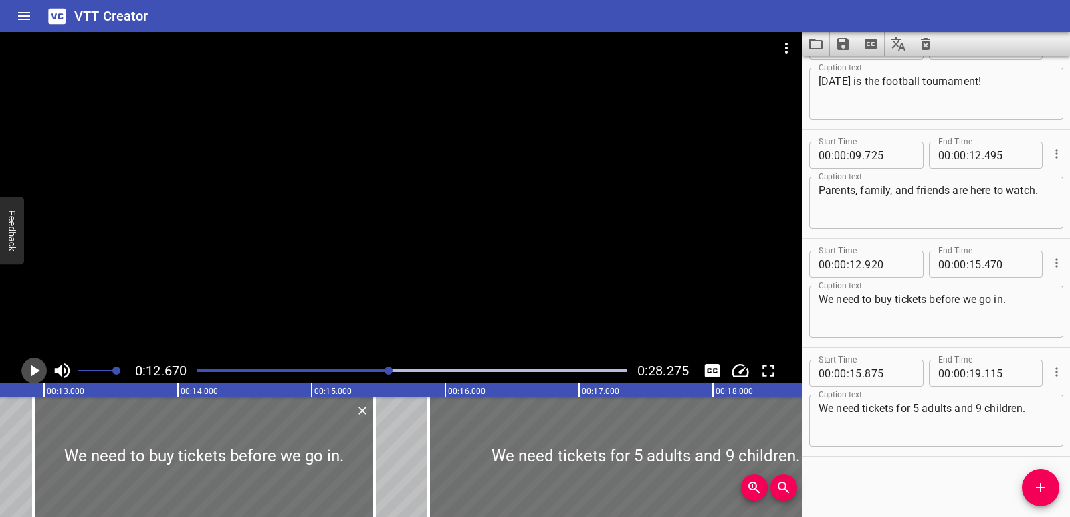
click at [33, 368] on icon "Play/Pause" at bounding box center [35, 371] width 9 height 12
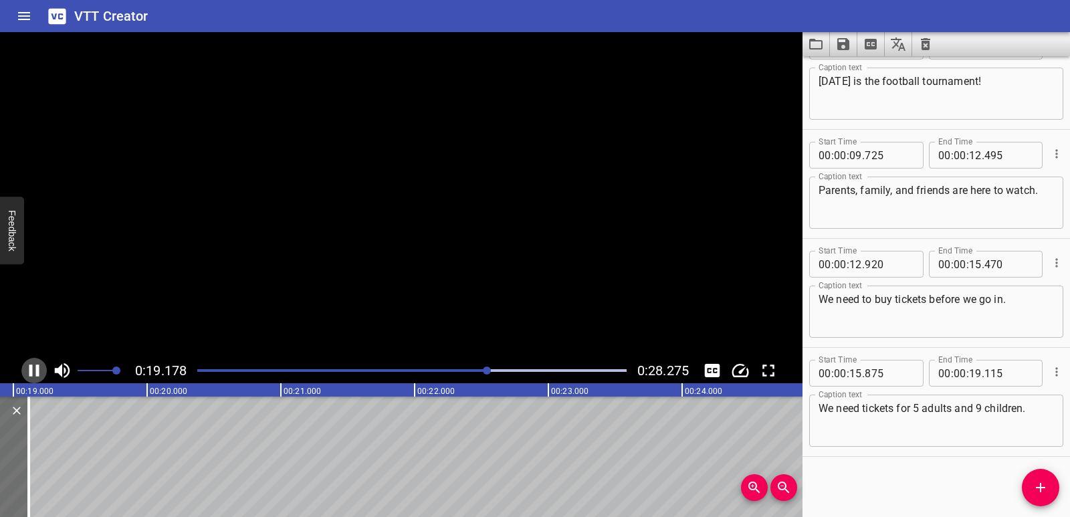
click at [32, 368] on icon "Play/Pause" at bounding box center [34, 371] width 10 height 12
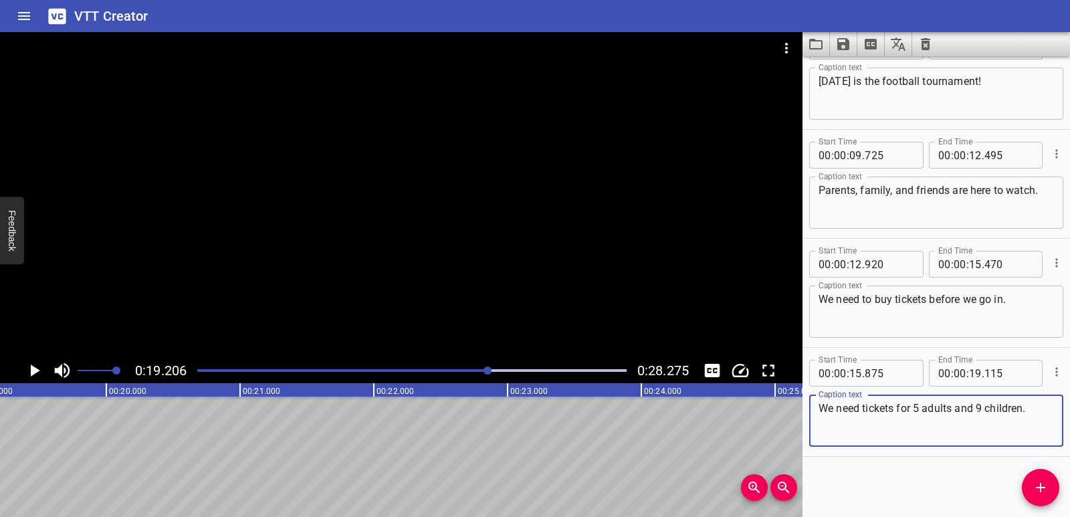
click at [921, 407] on textarea "We need tickets for 5 adults and 9 children." at bounding box center [937, 421] width 236 height 38
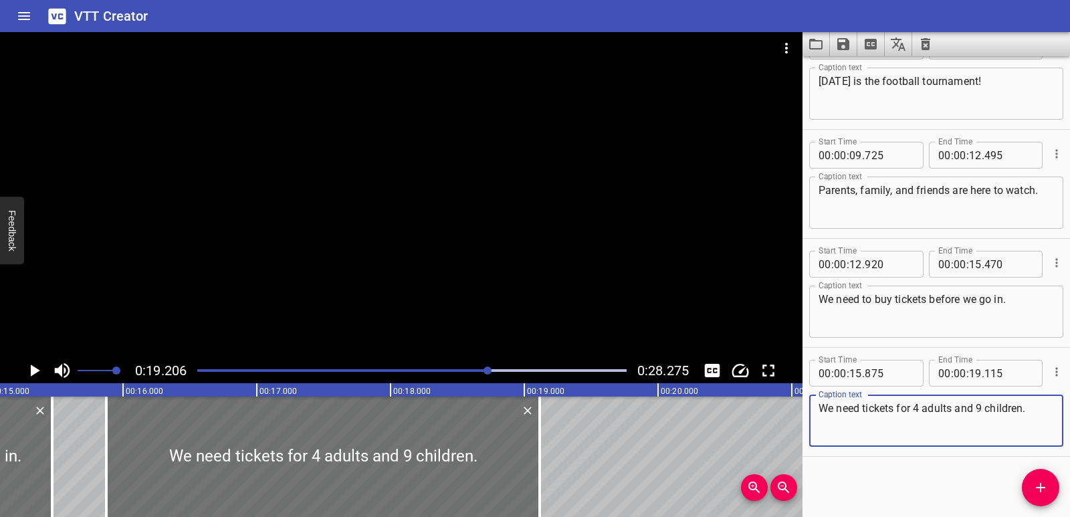
scroll to position [0, 1990]
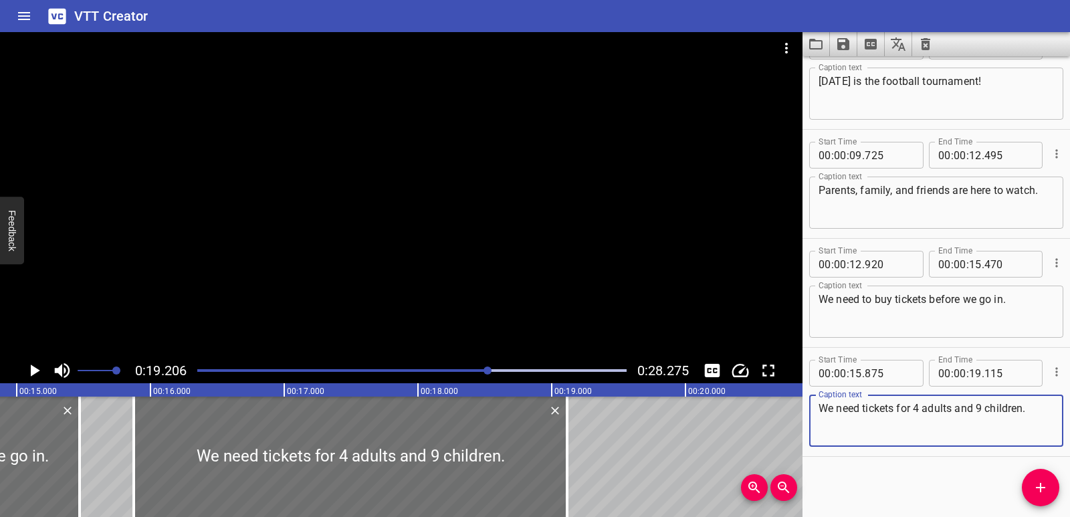
type textarea "We need tickets for 4 adults and 9 children."
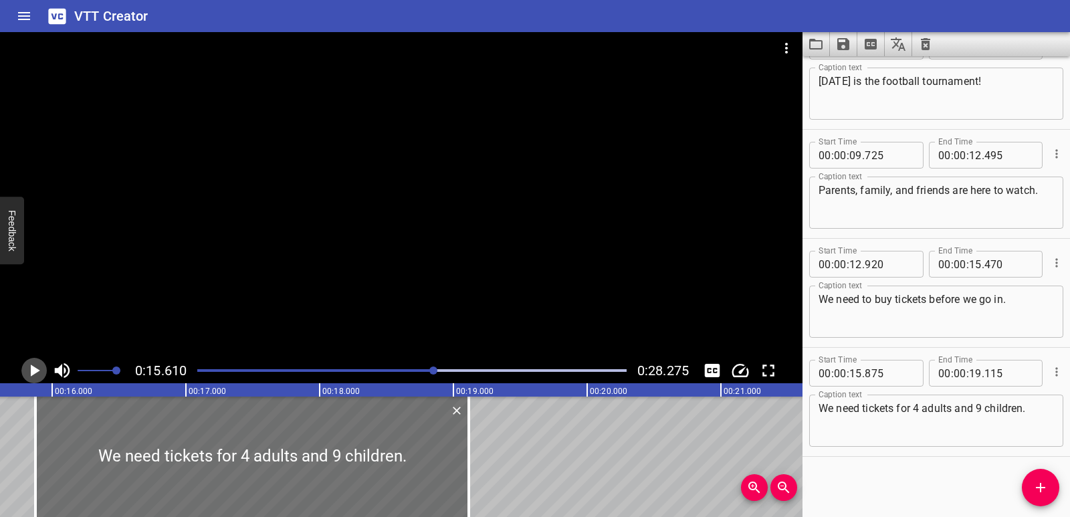
click at [29, 372] on icon "Play/Pause" at bounding box center [34, 371] width 20 height 20
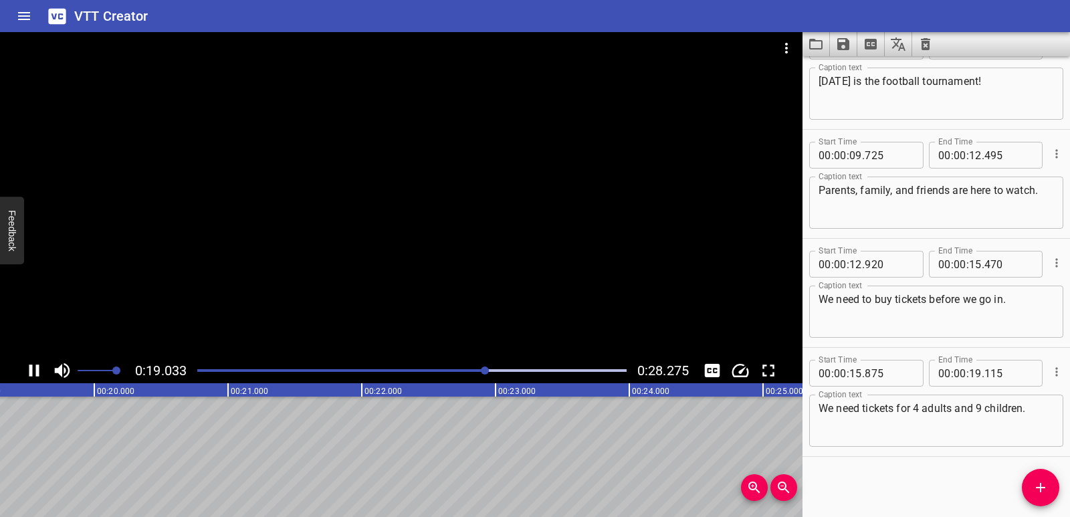
click at [35, 373] on icon "Play/Pause" at bounding box center [34, 371] width 20 height 20
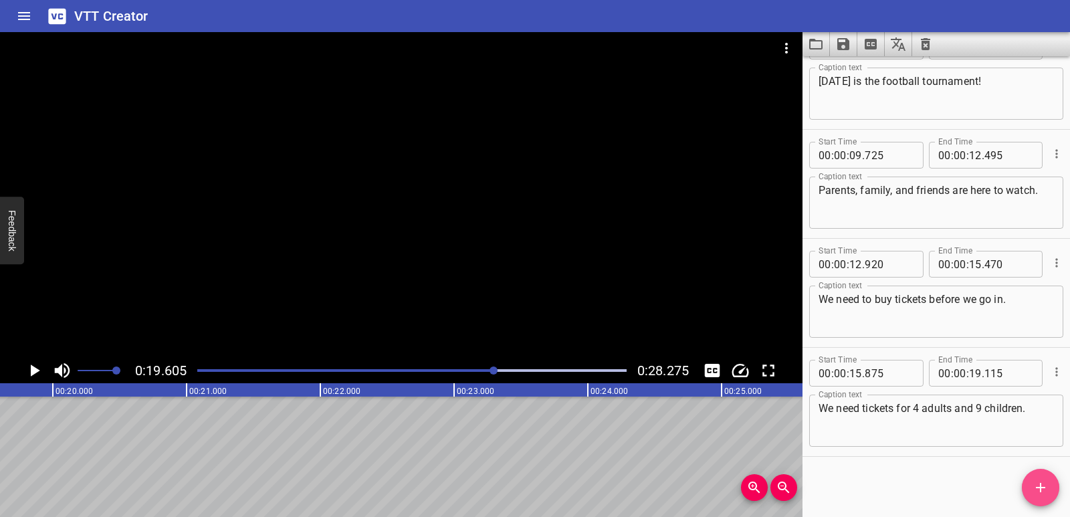
click at [1040, 480] on icon "Add Cue" at bounding box center [1041, 488] width 16 height 16
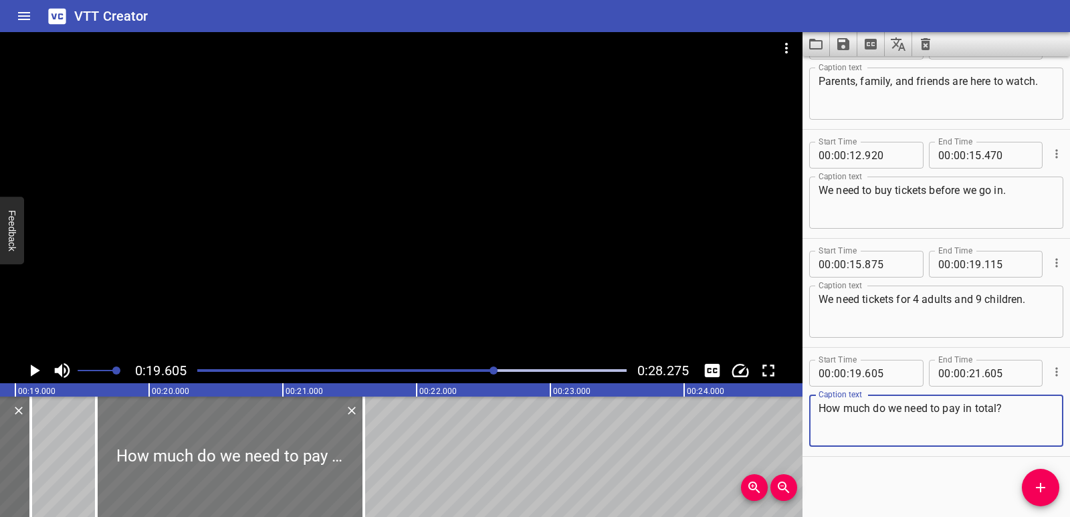
scroll to position [0, 2513]
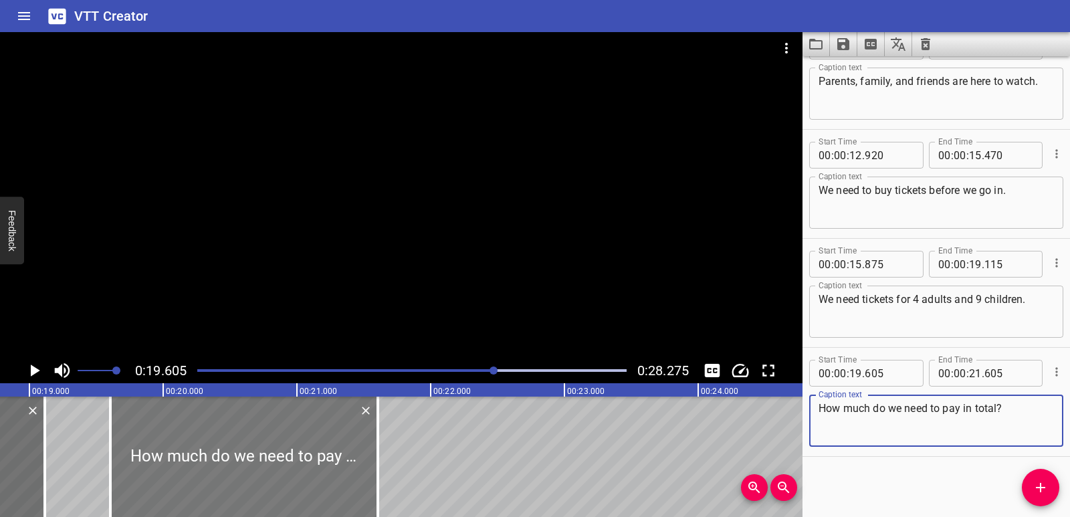
type textarea "How much do we need to pay in total?"
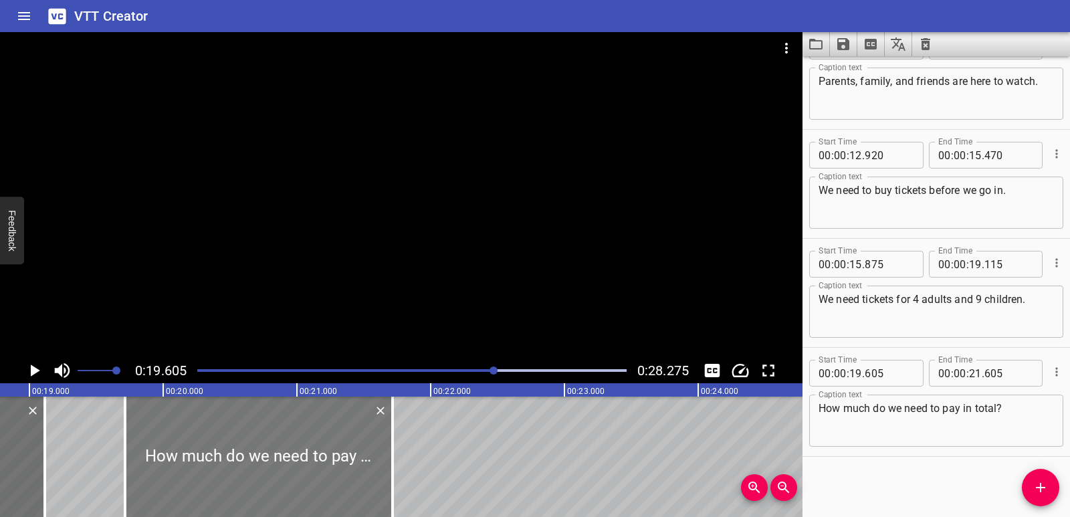
drag, startPoint x: 227, startPoint y: 455, endPoint x: 242, endPoint y: 454, distance: 14.7
click at [242, 454] on div at bounding box center [259, 457] width 268 height 120
type input "715"
drag, startPoint x: 397, startPoint y: 456, endPoint x: 409, endPoint y: 456, distance: 12.0
click at [409, 456] on div at bounding box center [411, 457] width 13 height 120
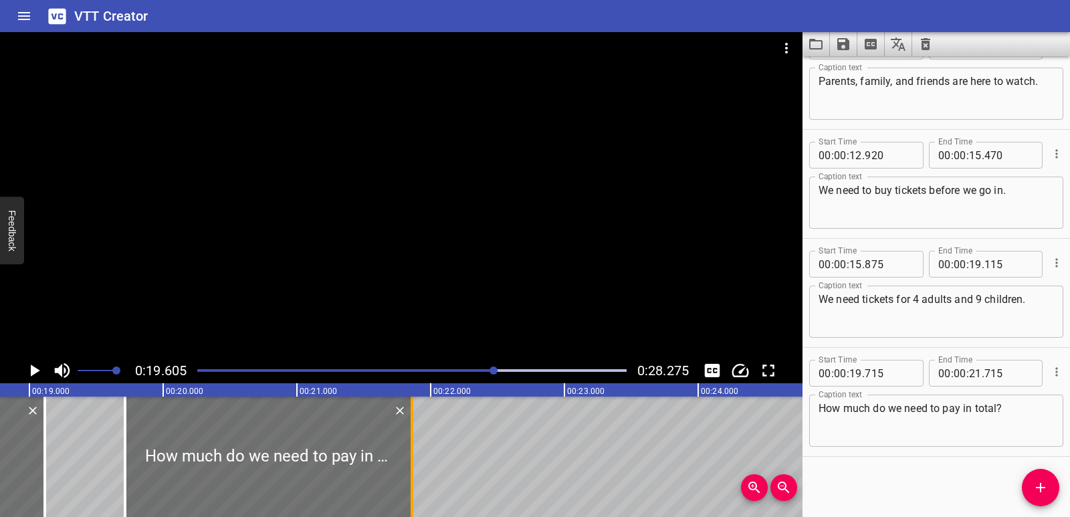
type input "860"
click at [379, 462] on div at bounding box center [268, 457] width 287 height 120
drag, startPoint x: 94, startPoint y: 440, endPoint x: 56, endPoint y: 394, distance: 59.9
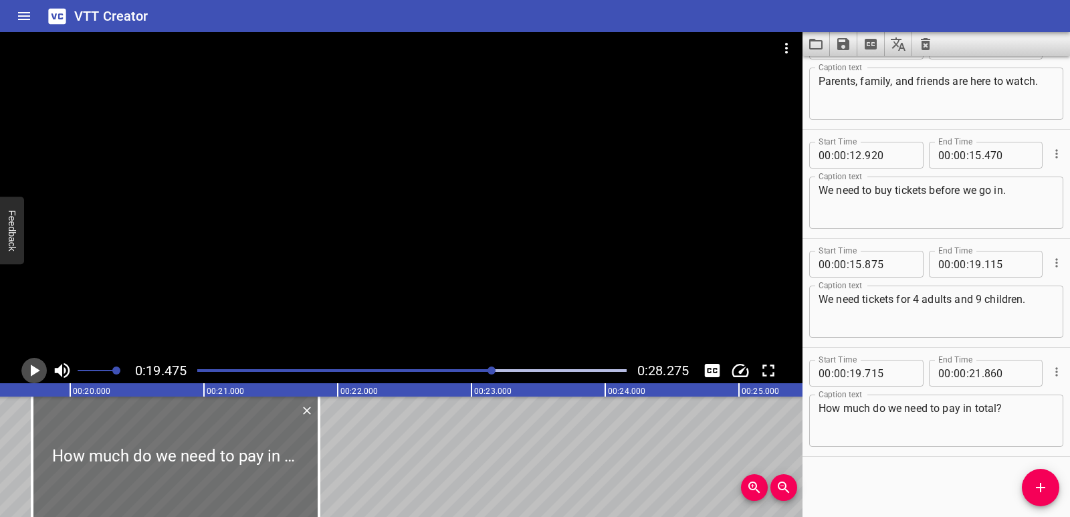
click at [33, 371] on icon "Play/Pause" at bounding box center [35, 371] width 9 height 12
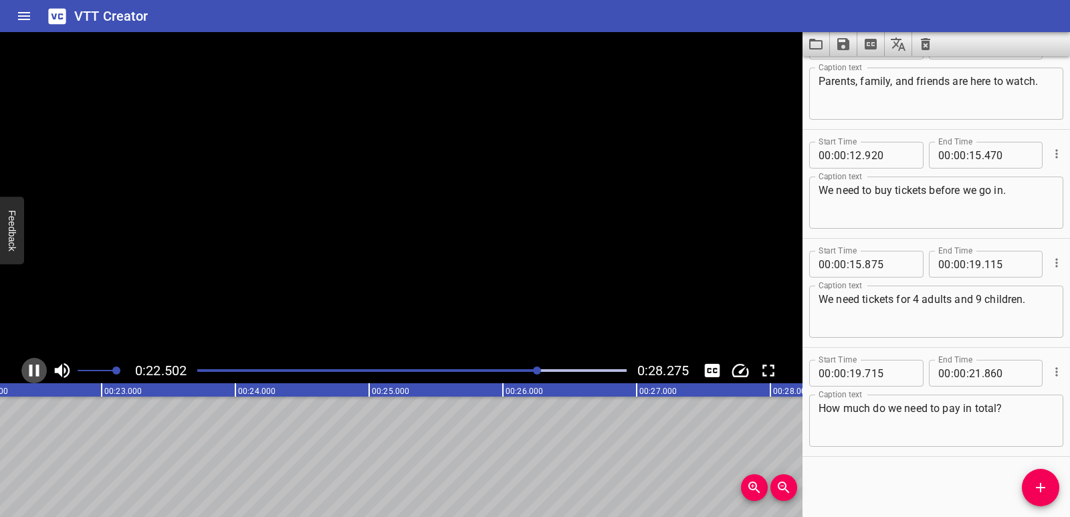
click at [33, 371] on icon "Play/Pause" at bounding box center [34, 371] width 20 height 20
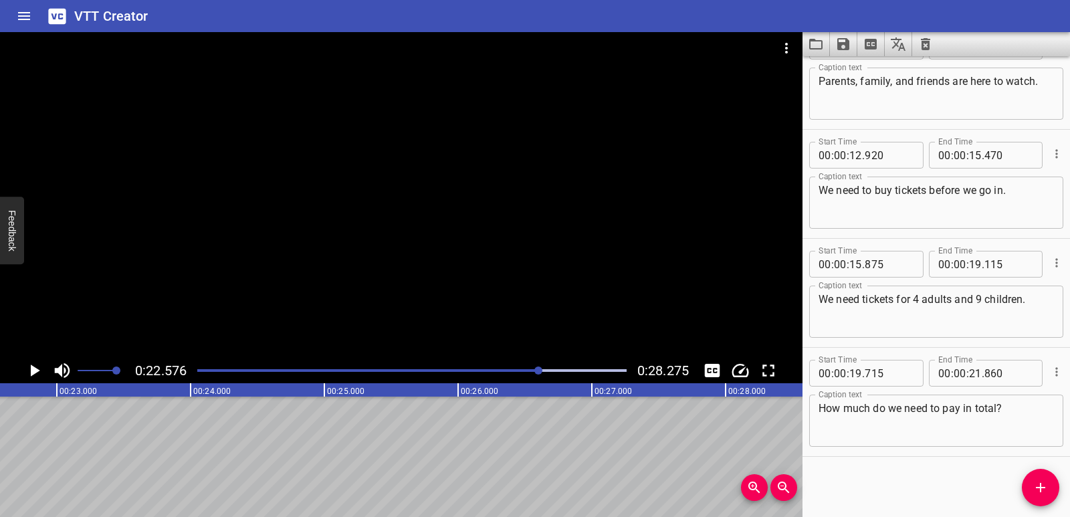
click at [0, 458] on div "Solving Multi-Step Problems Involving Multiplication [DATE] is the football tou…" at bounding box center [993, 457] width 8029 height 120
click at [1036, 490] on icon "Add Cue" at bounding box center [1041, 488] width 16 height 16
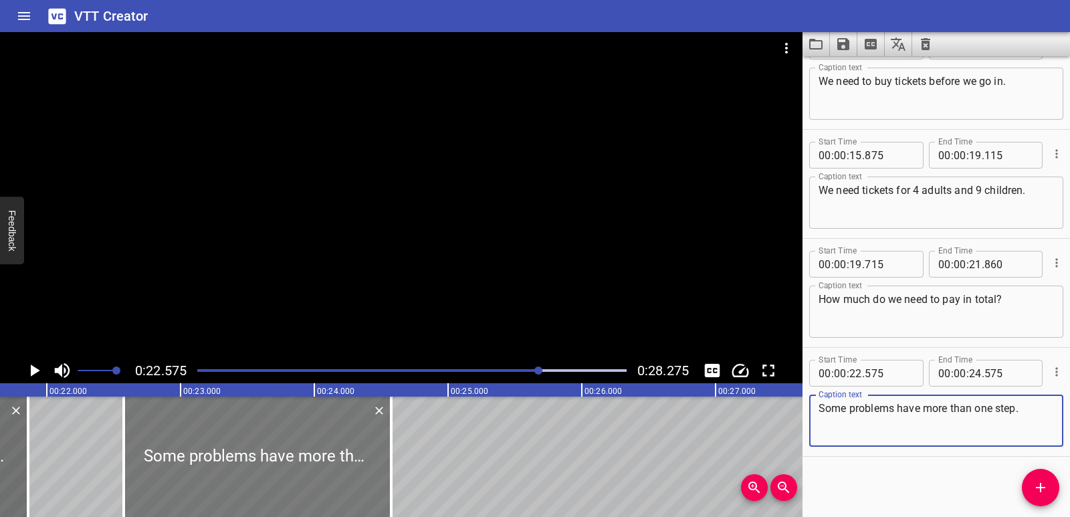
scroll to position [0, 2890]
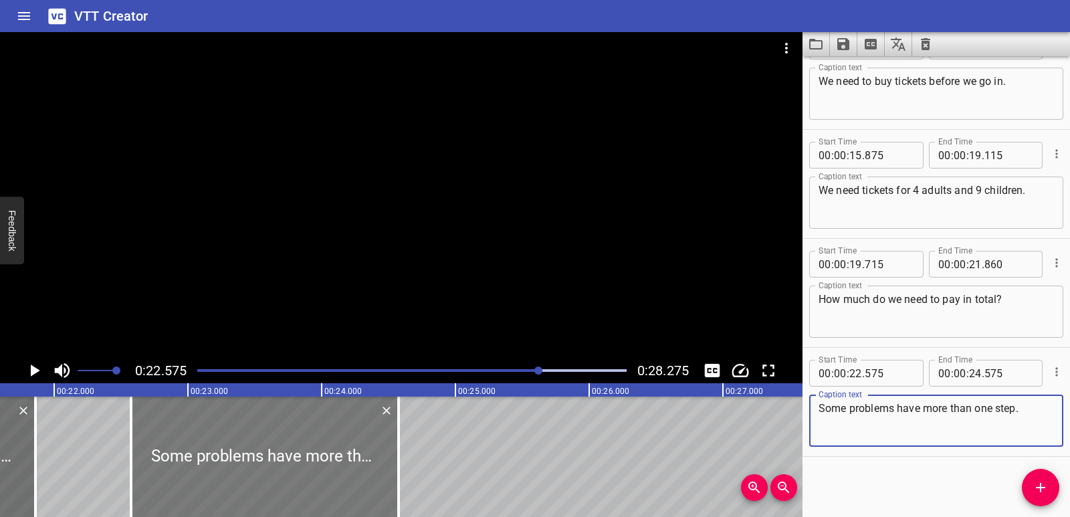
type textarea "Some problems have more than one step."
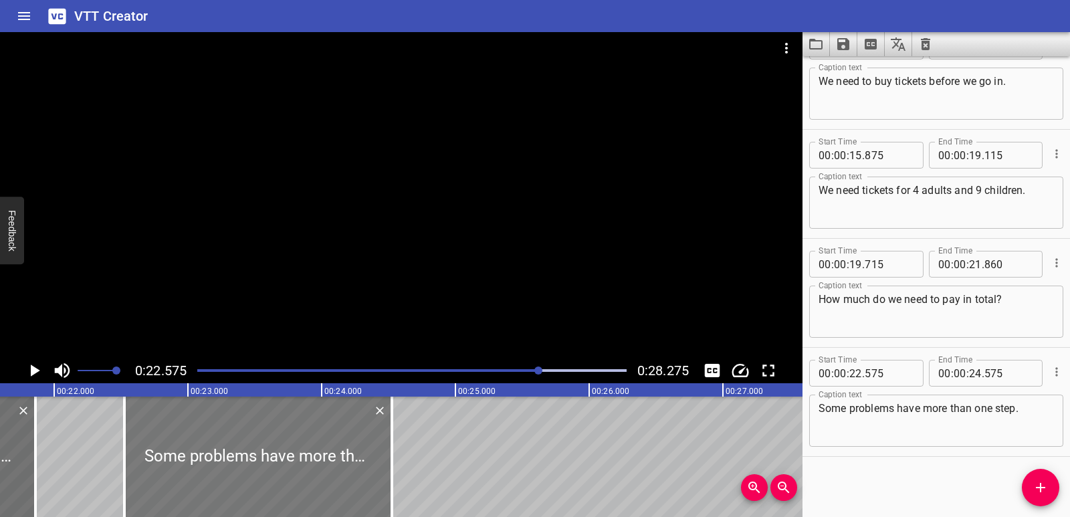
drag, startPoint x: 286, startPoint y: 468, endPoint x: 279, endPoint y: 468, distance: 6.7
click at [279, 468] on div at bounding box center [258, 457] width 268 height 120
type input "525"
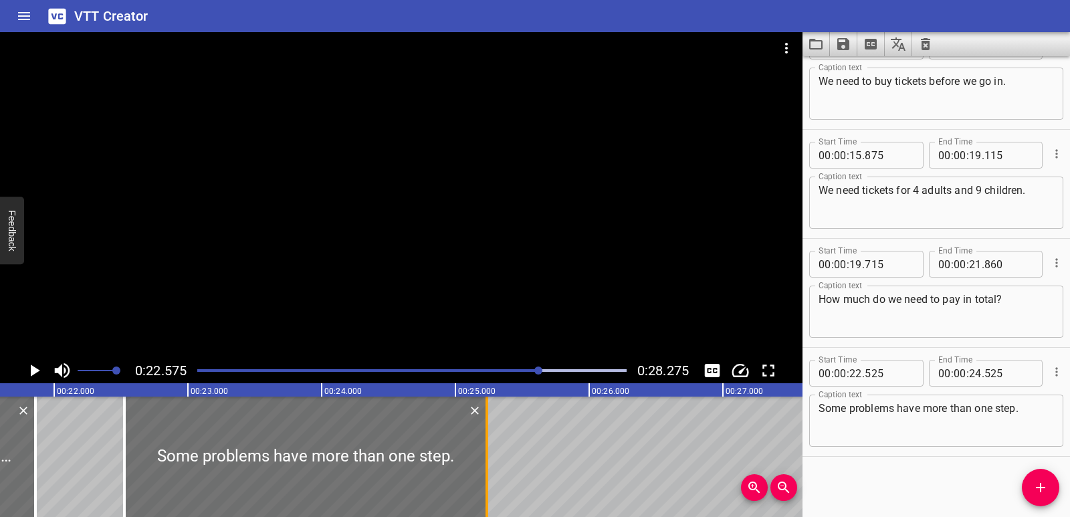
drag, startPoint x: 398, startPoint y: 458, endPoint x: 486, endPoint y: 457, distance: 88.3
click at [486, 457] on div at bounding box center [487, 457] width 3 height 120
type input "25"
type input "235"
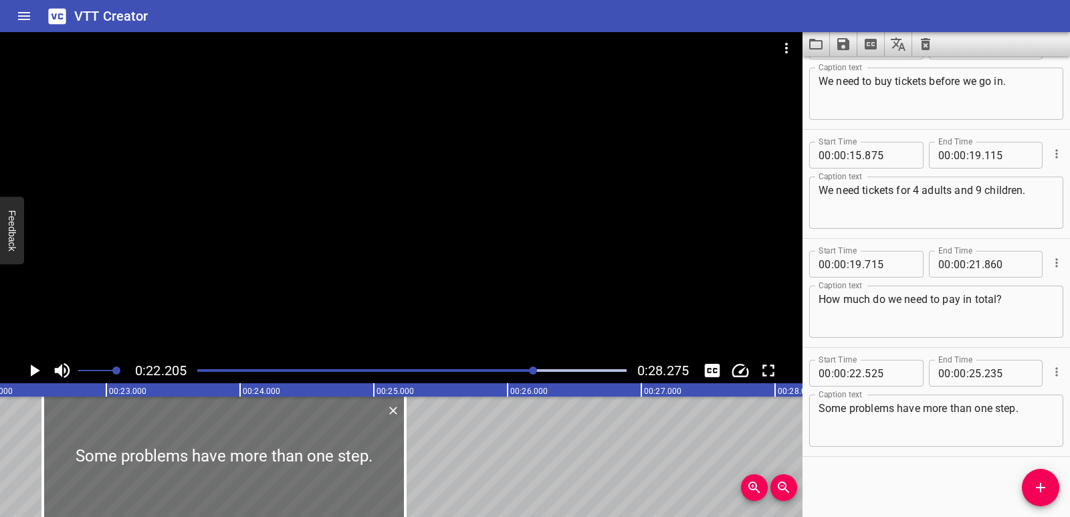
click at [37, 362] on icon "Play/Pause" at bounding box center [34, 371] width 20 height 20
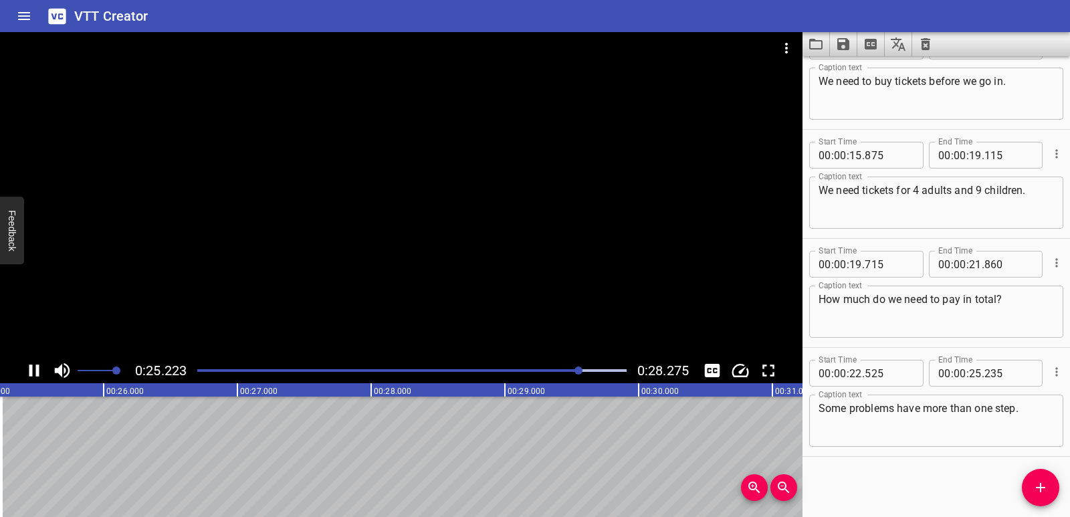
click at [30, 370] on icon "Play/Pause" at bounding box center [34, 371] width 10 height 12
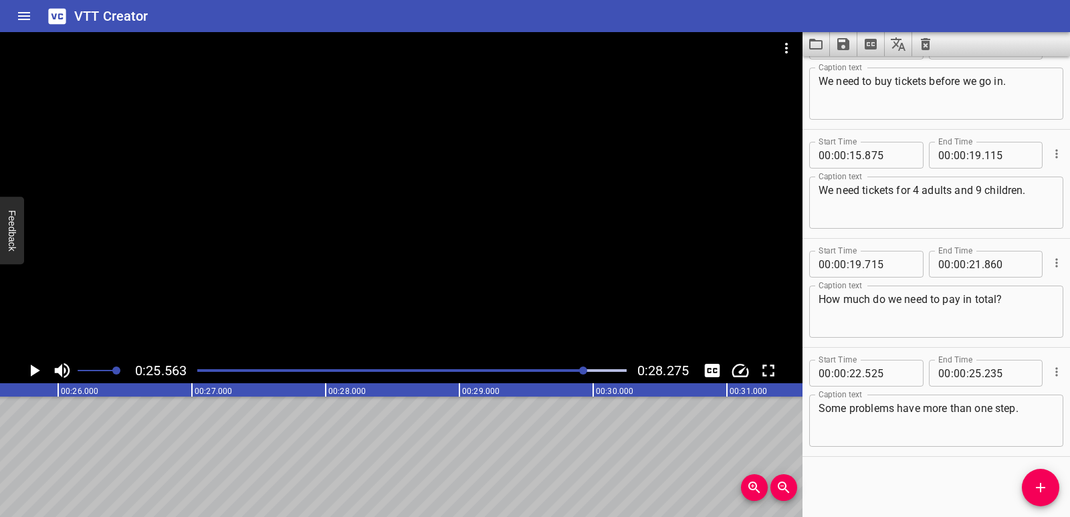
click at [0, 446] on div "Solving Multi-Step Problems Involving Multiplication [DATE] is the football tou…" at bounding box center [593, 457] width 8029 height 120
click at [1044, 488] on icon "Add Cue" at bounding box center [1040, 487] width 9 height 9
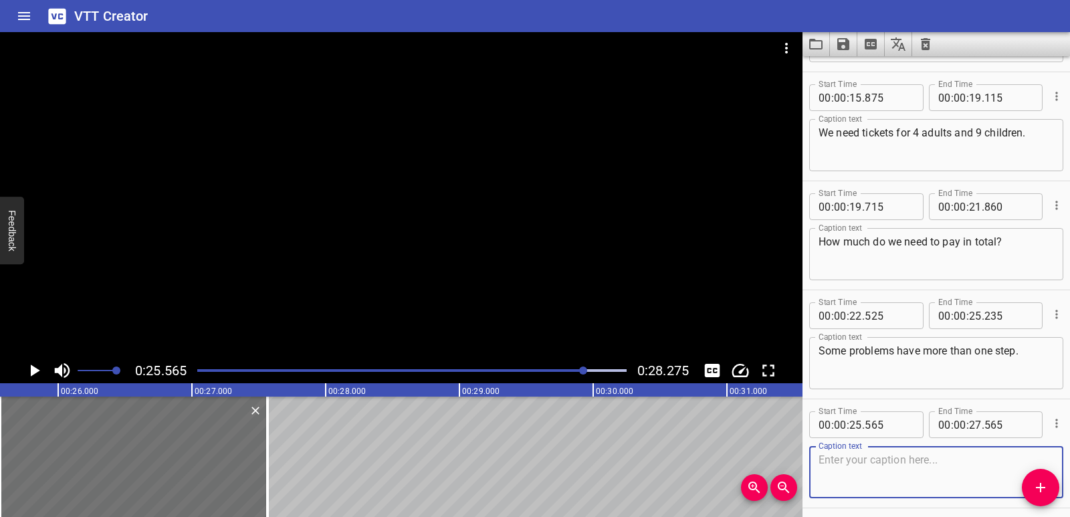
scroll to position [474, 0]
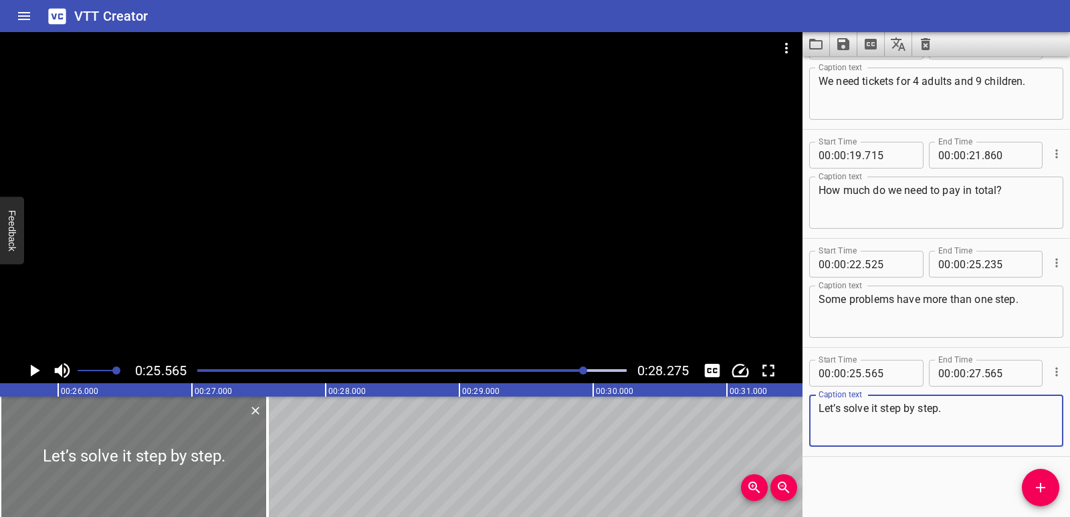
type textarea "Let’s solve it step by step."
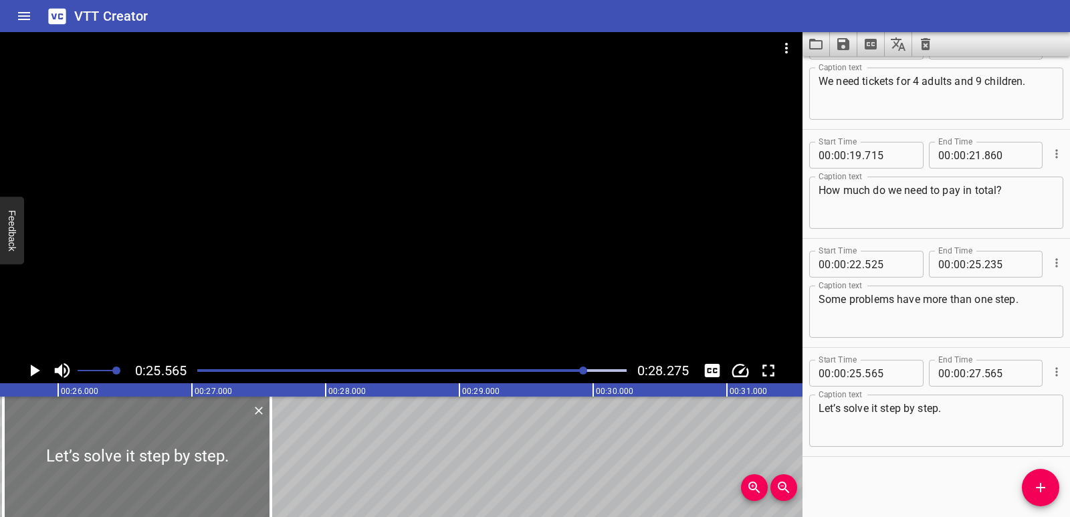
click at [167, 448] on div at bounding box center [137, 457] width 268 height 120
type input "605"
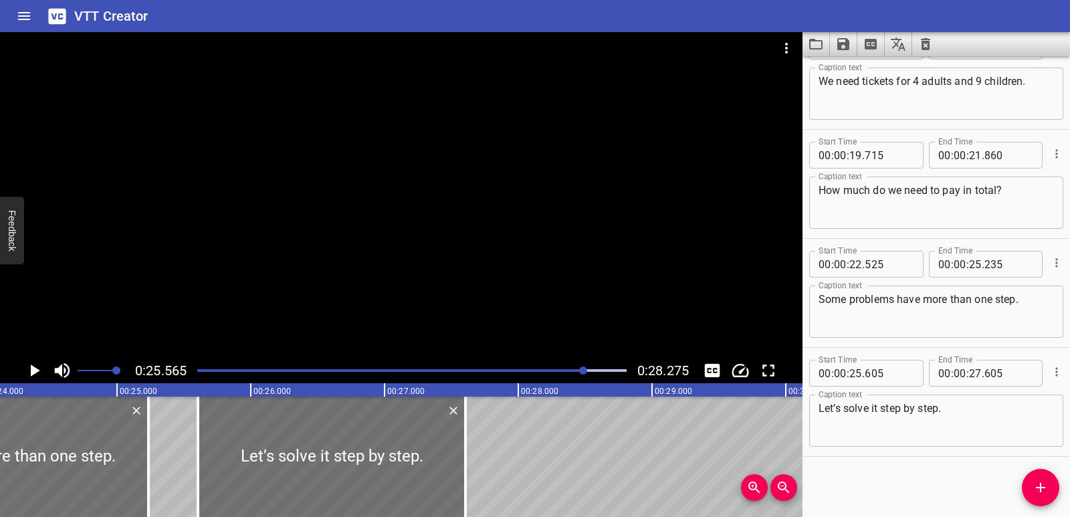
click at [171, 456] on div "Solving Multi-Step Problems Involving Multiplication [DATE] is the football tou…" at bounding box center [786, 457] width 8029 height 120
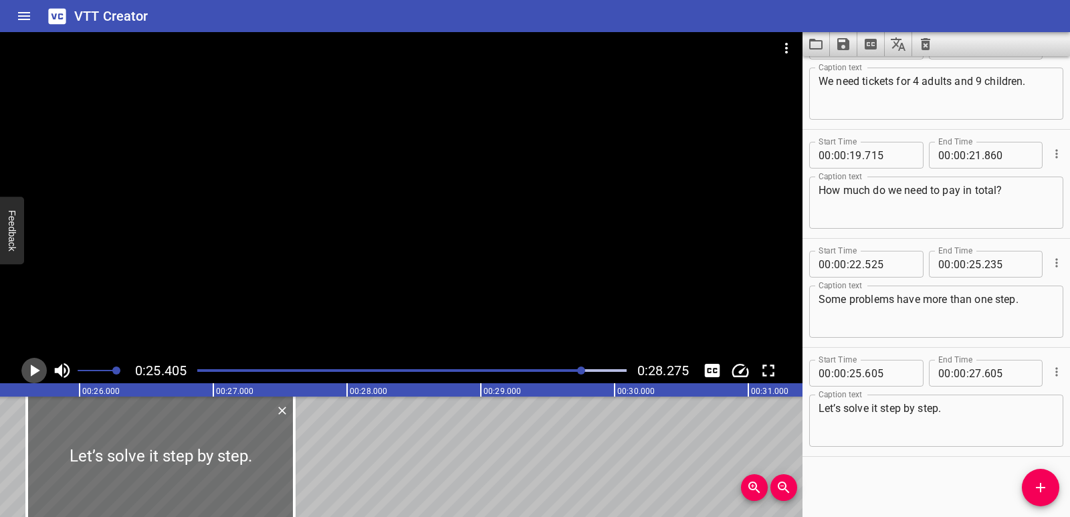
click at [27, 364] on icon "Play/Pause" at bounding box center [34, 371] width 20 height 20
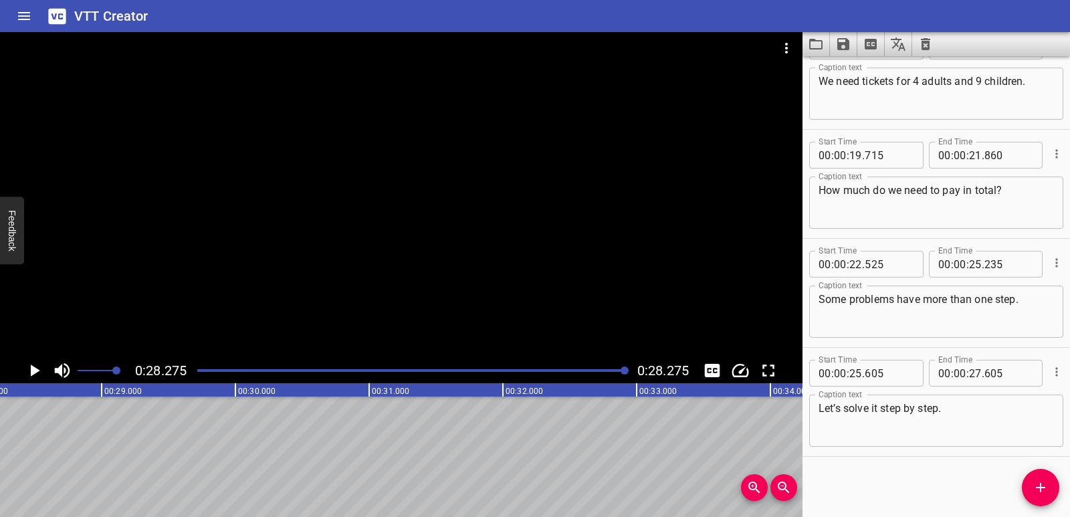
scroll to position [0, 3783]
click at [846, 42] on icon "Save captions to file" at bounding box center [844, 44] width 12 height 12
click at [857, 78] on li "Save to VTT file" at bounding box center [879, 74] width 98 height 24
click at [776, 53] on button "Video Options" at bounding box center [787, 48] width 32 height 32
click at [793, 54] on li "Select New Video File..." at bounding box center [837, 49] width 133 height 24
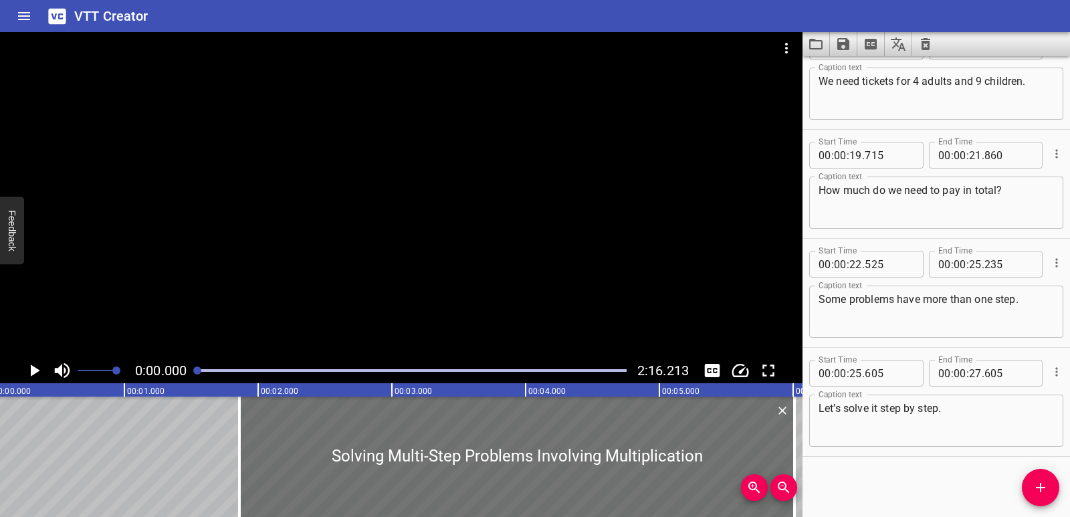
scroll to position [0, 0]
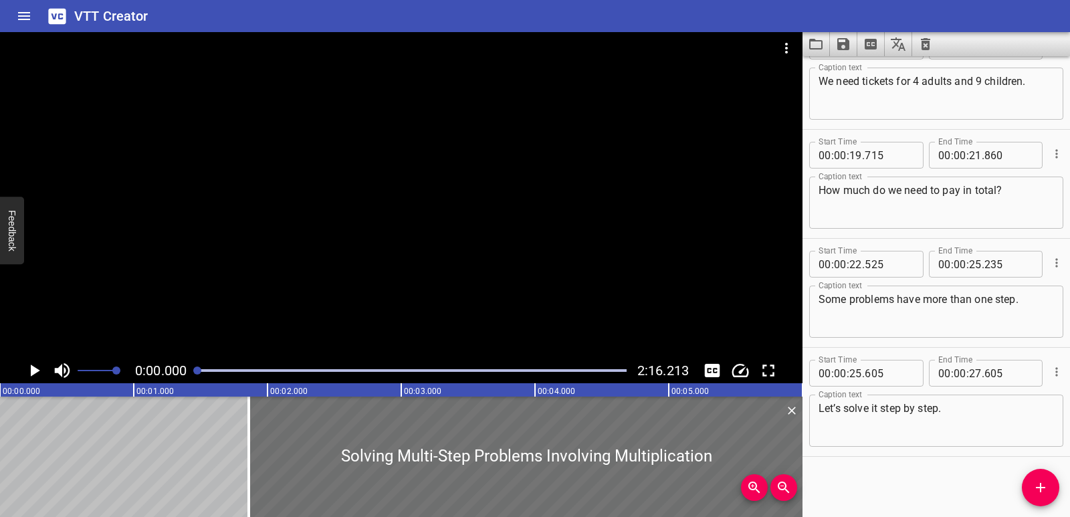
click at [925, 32] on button "Clear captions" at bounding box center [926, 44] width 27 height 24
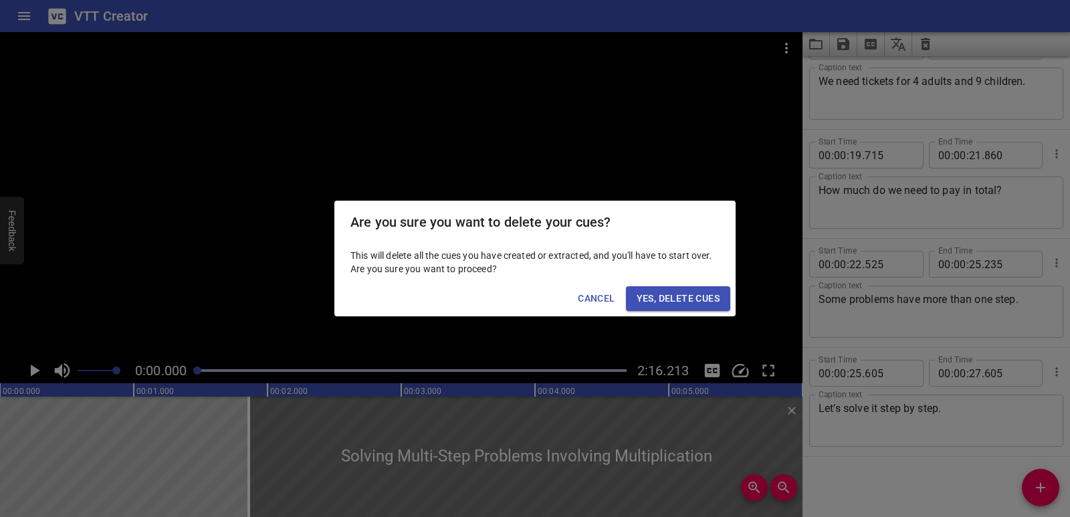
click at [709, 290] on button "Yes, Delete Cues" at bounding box center [678, 298] width 104 height 25
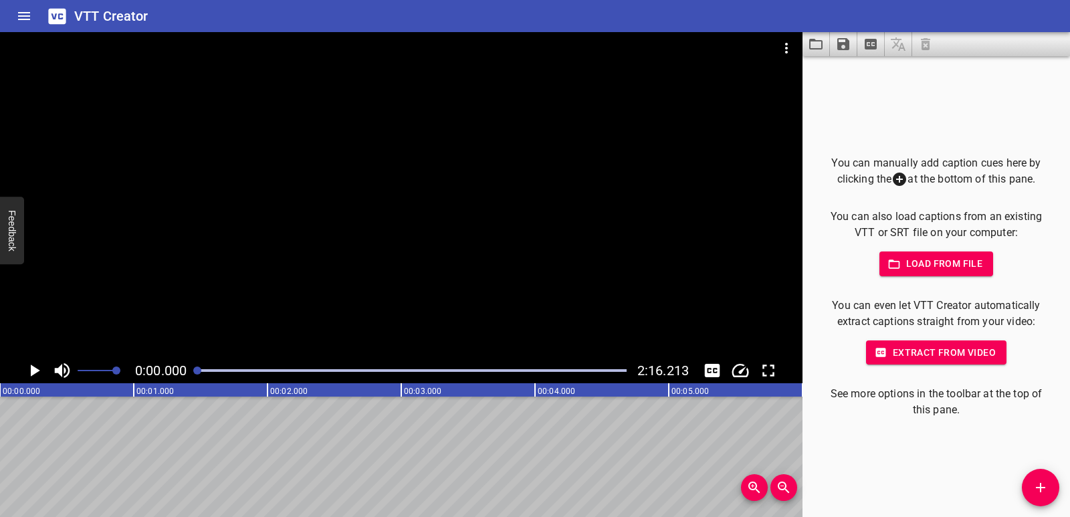
click at [282, 312] on div at bounding box center [401, 195] width 803 height 326
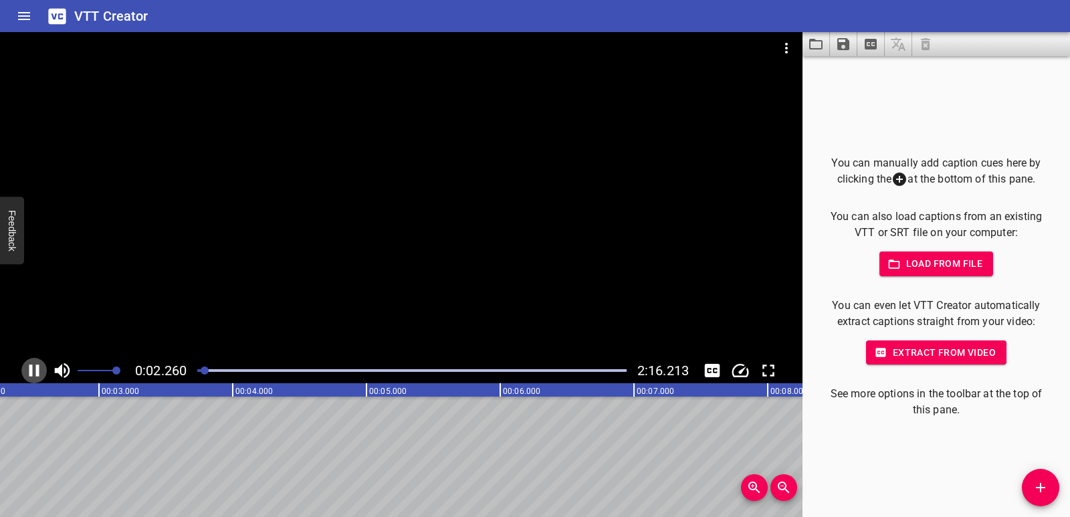
click at [31, 372] on icon "Play/Pause" at bounding box center [34, 371] width 10 height 12
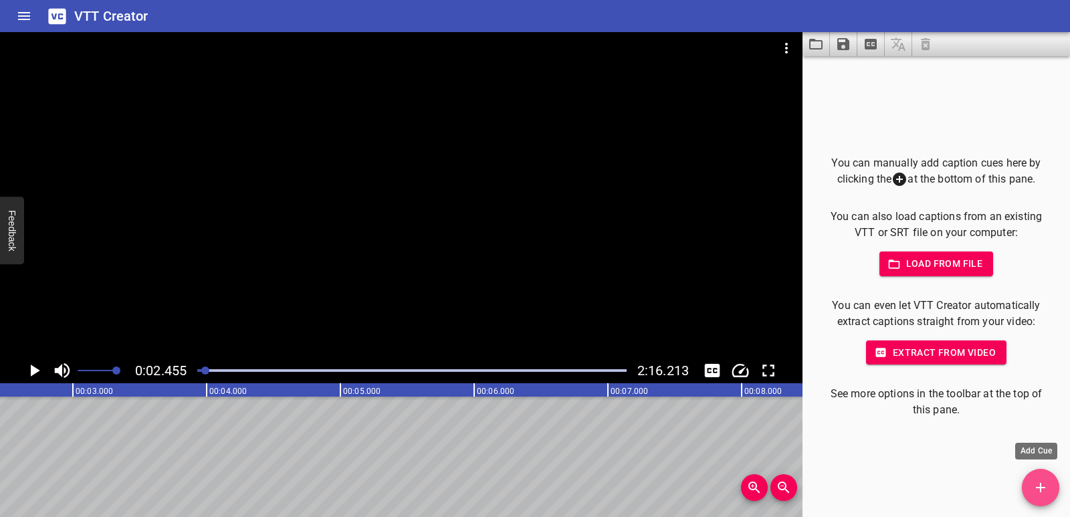
click at [1035, 486] on icon "Add Cue" at bounding box center [1041, 488] width 16 height 16
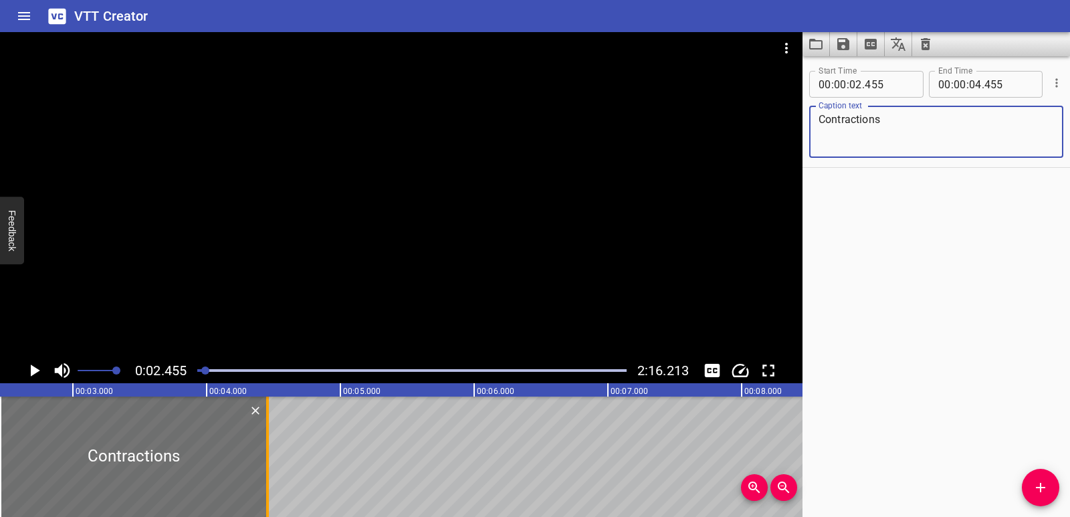
type textarea "Contractions"
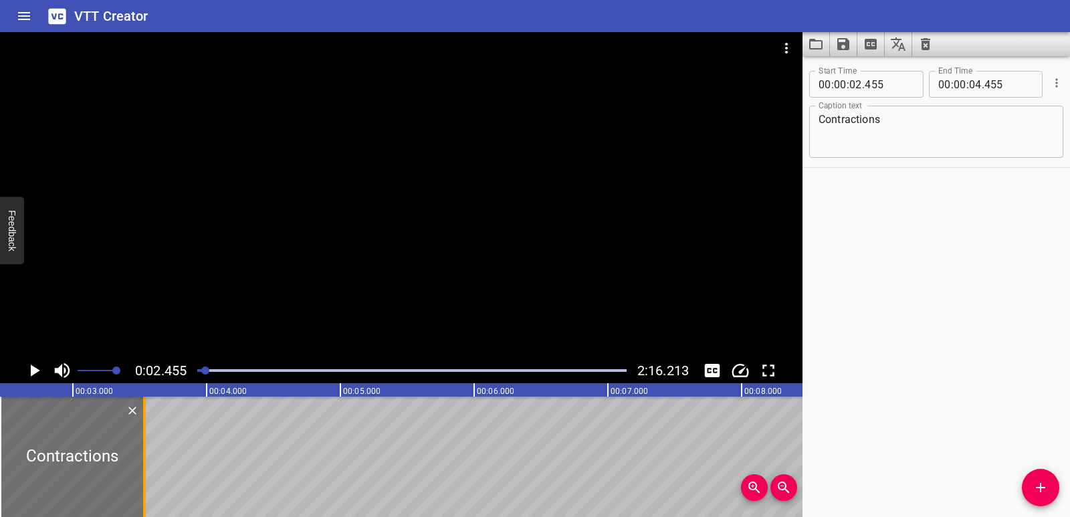
drag, startPoint x: 266, startPoint y: 468, endPoint x: 116, endPoint y: 457, distance: 150.2
click at [143, 457] on div at bounding box center [144, 457] width 3 height 120
type input "03"
type input "335"
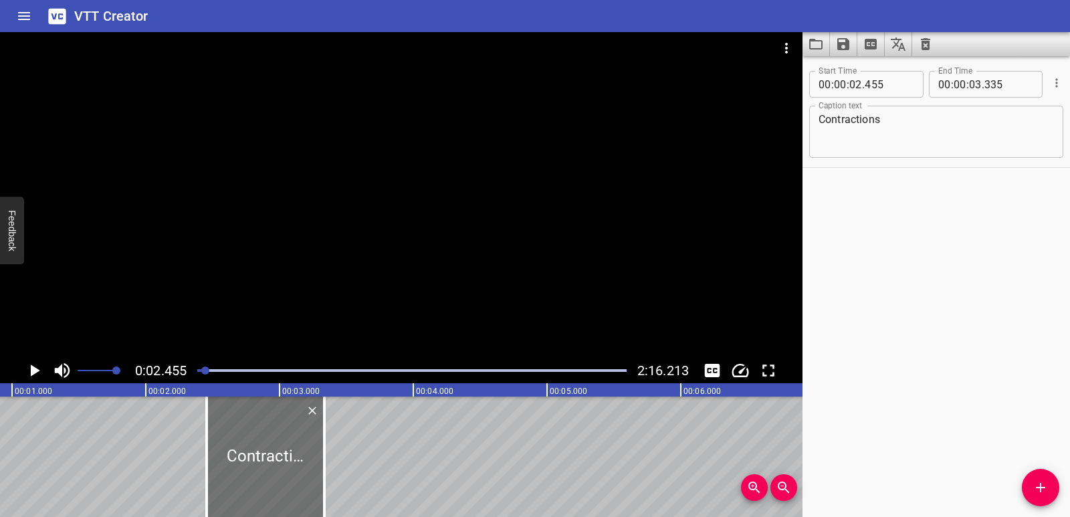
scroll to position [0, 0]
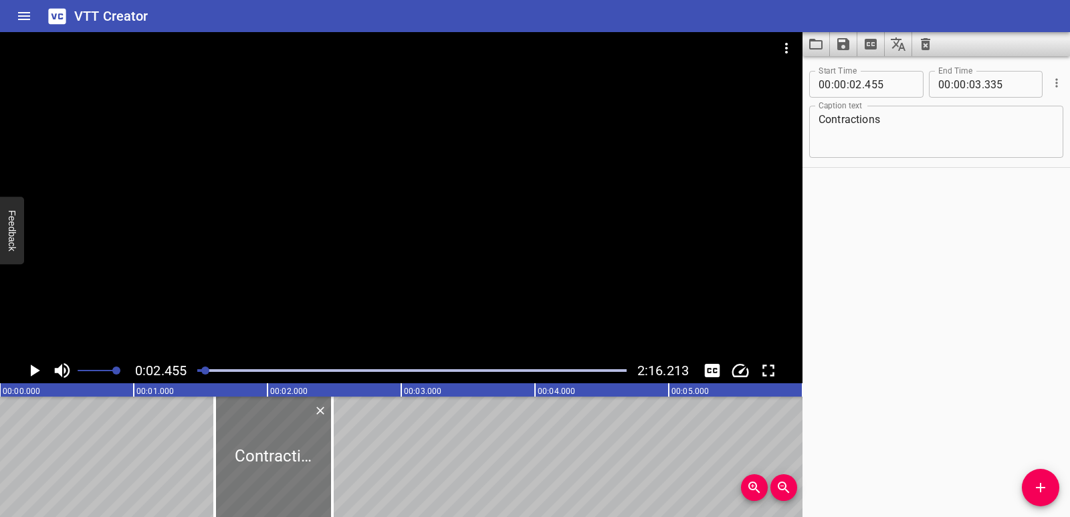
drag, startPoint x: 343, startPoint y: 465, endPoint x: 229, endPoint y: 460, distance: 113.9
click at [229, 460] on div at bounding box center [274, 457] width 118 height 120
type input "01"
type input "605"
type input "02"
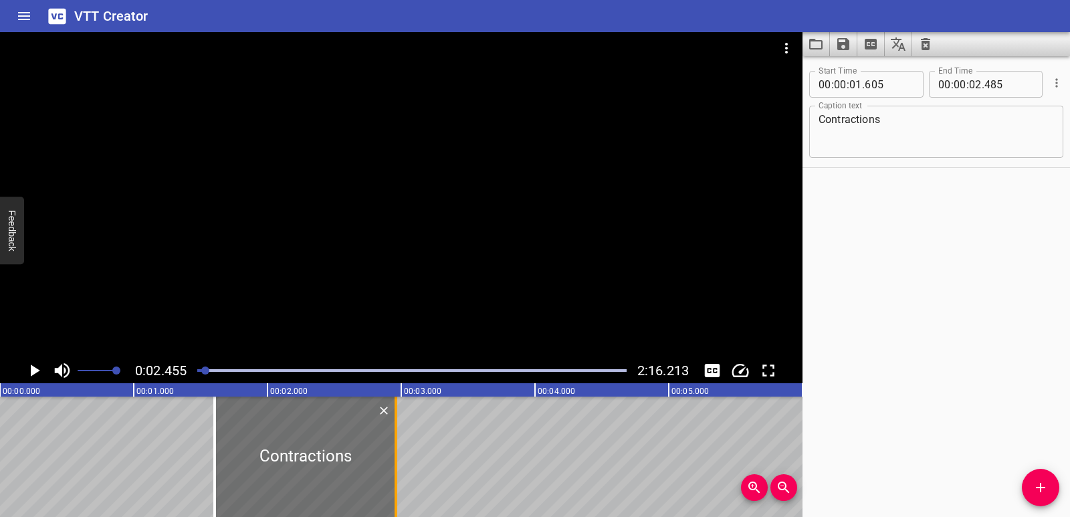
drag, startPoint x: 333, startPoint y: 462, endPoint x: 397, endPoint y: 462, distance: 63.6
click at [397, 462] on div at bounding box center [396, 457] width 3 height 120
type input "960"
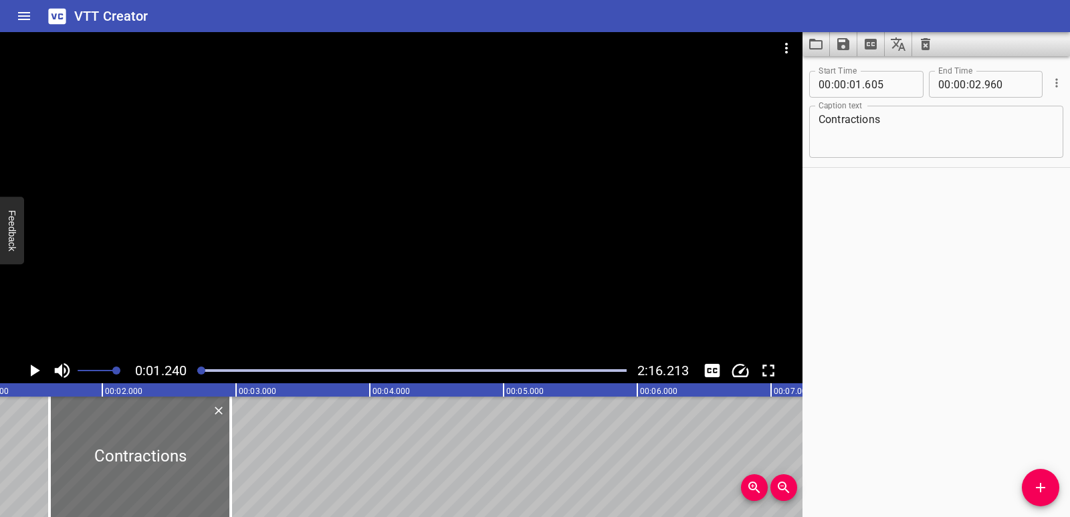
scroll to position [0, 166]
click at [30, 369] on icon "Play/Pause" at bounding box center [34, 371] width 20 height 20
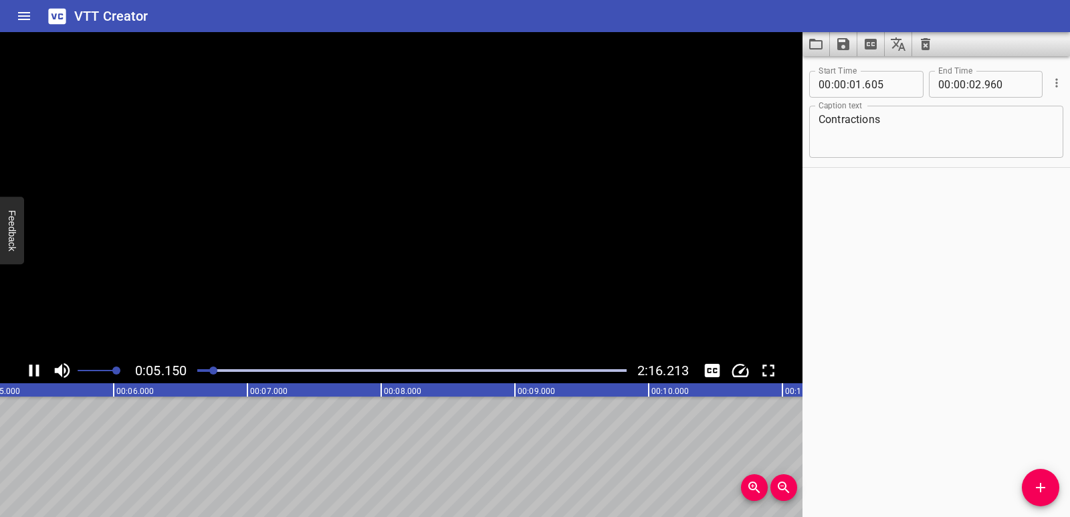
click at [30, 369] on icon "Play/Pause" at bounding box center [34, 371] width 10 height 12
click at [1036, 481] on icon "Add Cue" at bounding box center [1041, 488] width 16 height 16
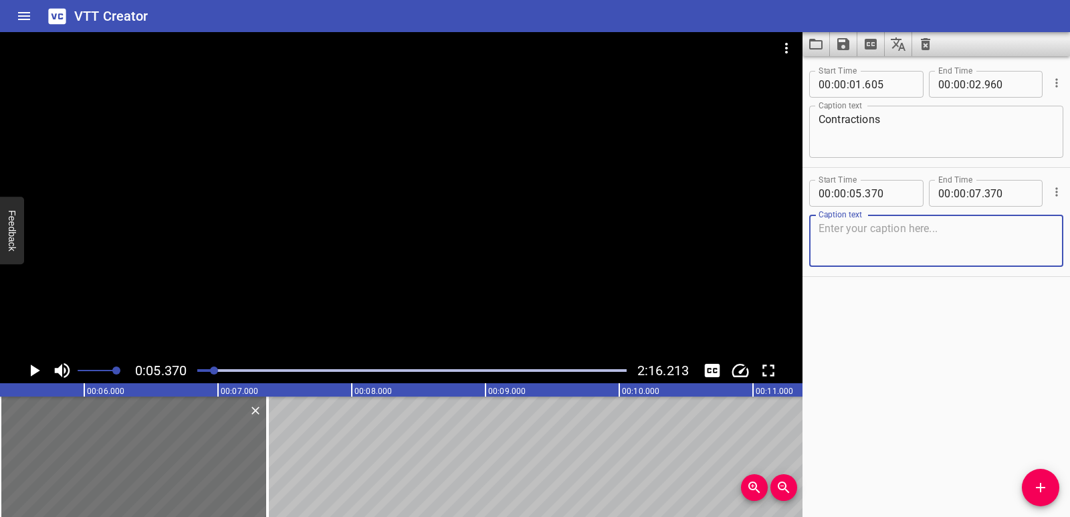
click at [886, 253] on textarea at bounding box center [937, 241] width 236 height 38
paste textarea "Let’s learn contractions!"
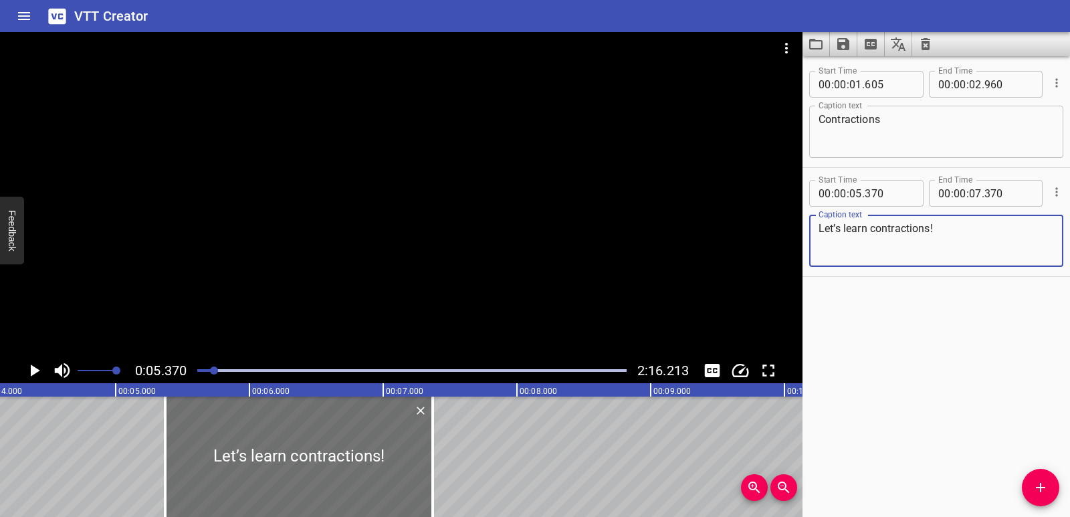
type textarea "Let’s learn contractions!"
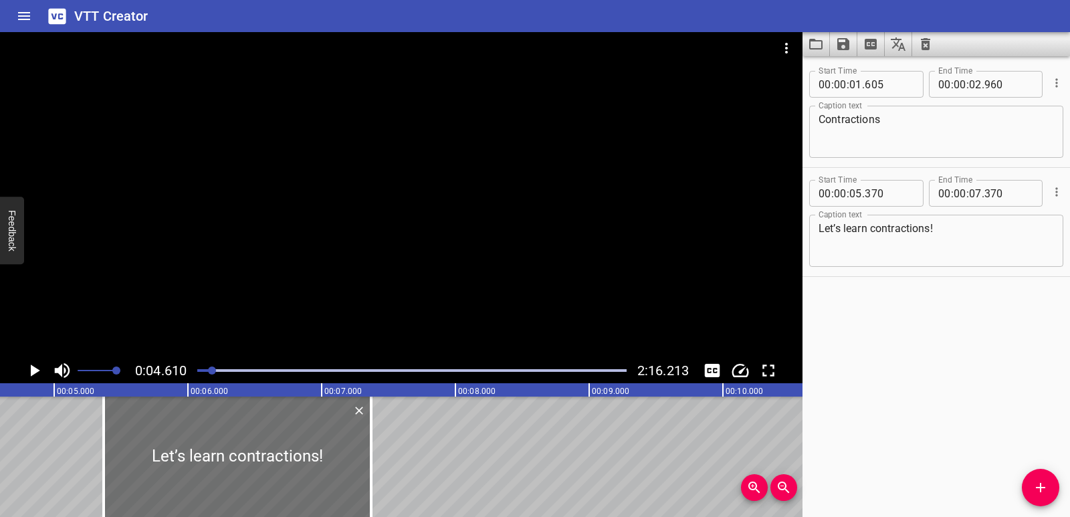
scroll to position [0, 617]
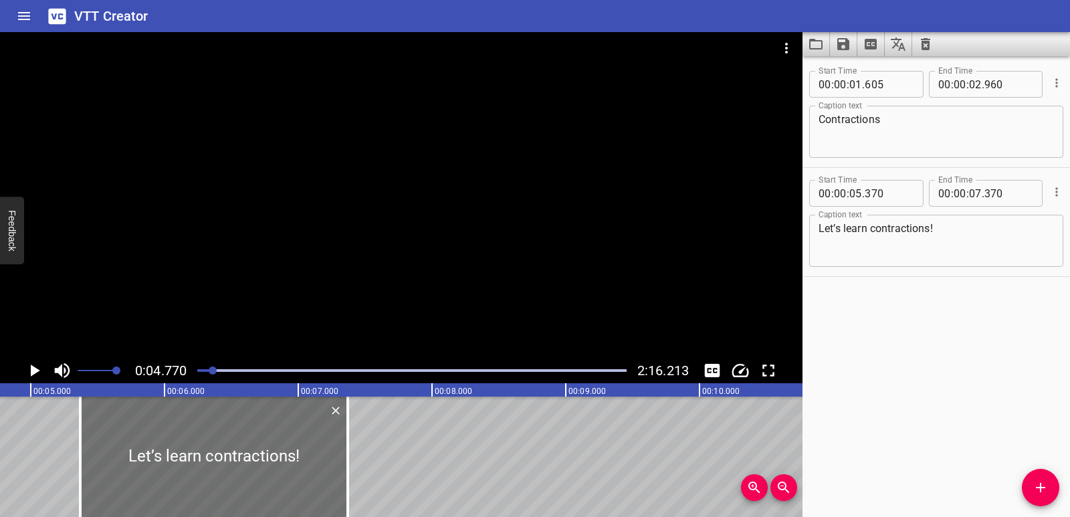
click at [33, 371] on icon "Play/Pause" at bounding box center [35, 371] width 9 height 12
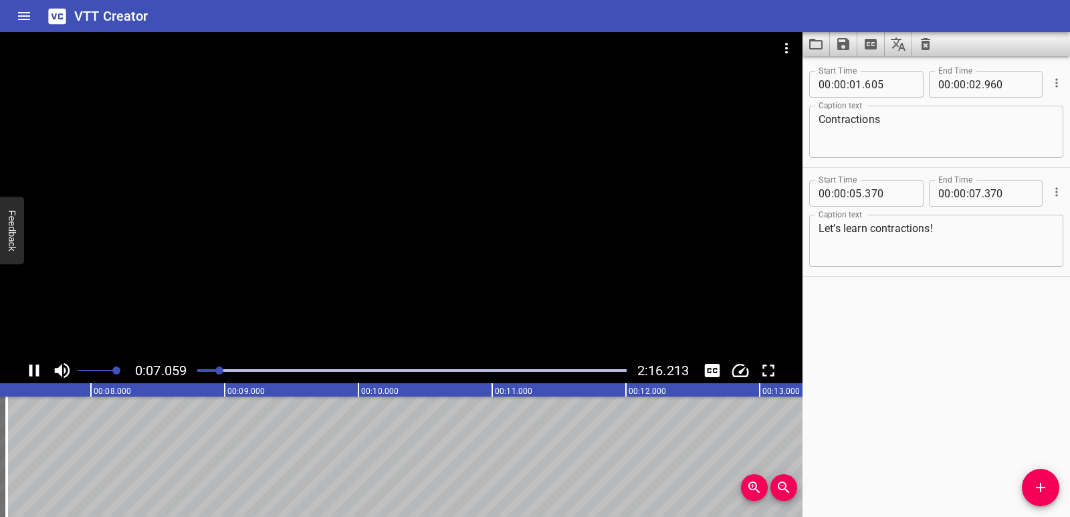
click at [34, 371] on icon "Play/Pause" at bounding box center [34, 371] width 20 height 20
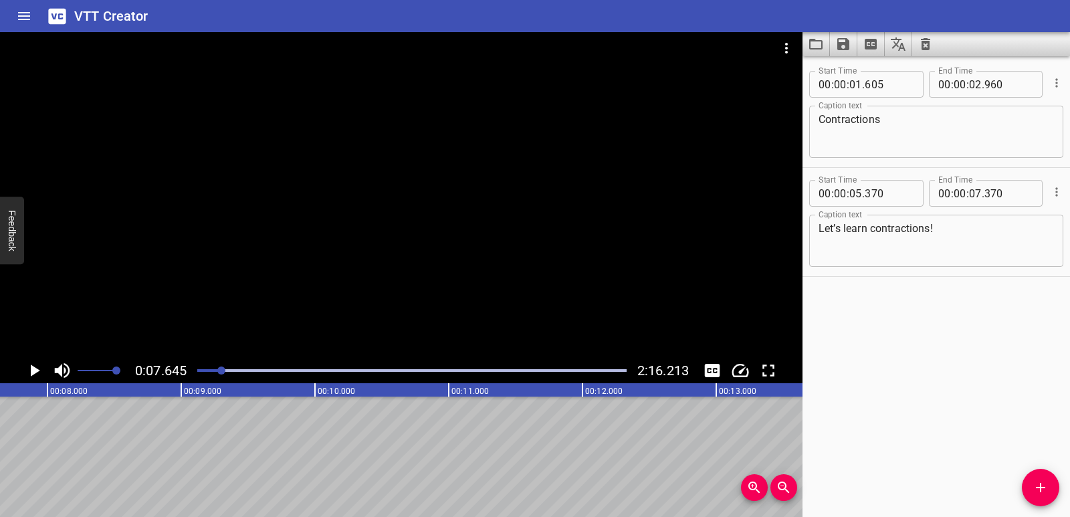
click at [1039, 489] on icon "Add Cue" at bounding box center [1041, 488] width 16 height 16
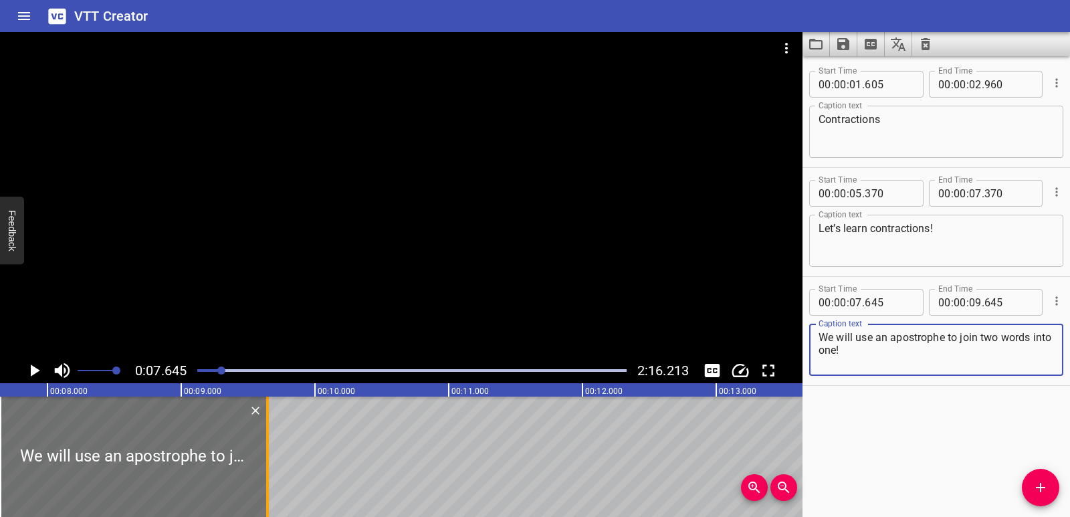
type textarea "We will use an apostrophe to join two words into one!"
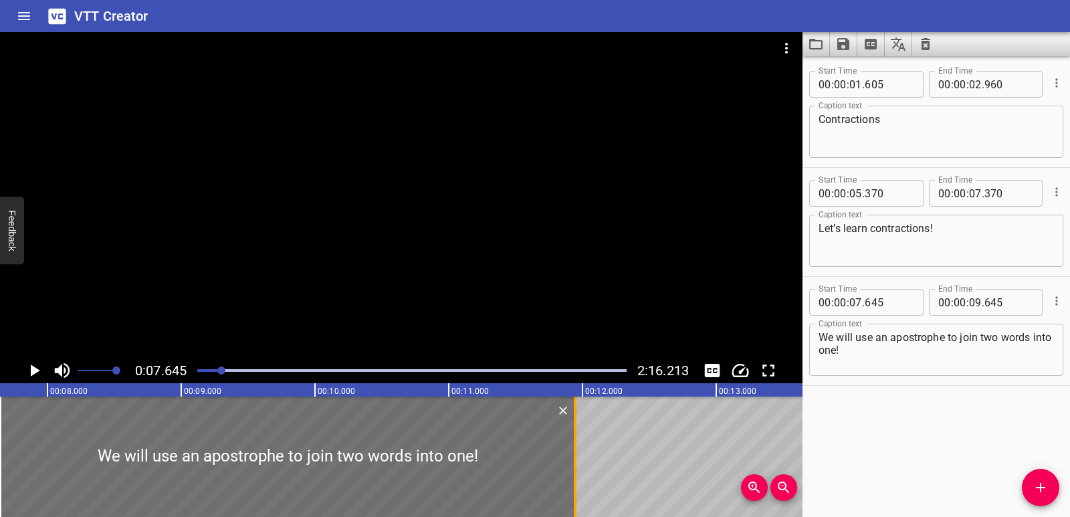
drag, startPoint x: 277, startPoint y: 456, endPoint x: 577, endPoint y: 456, distance: 299.7
click at [577, 456] on div at bounding box center [575, 457] width 13 height 120
type input "11"
type input "945"
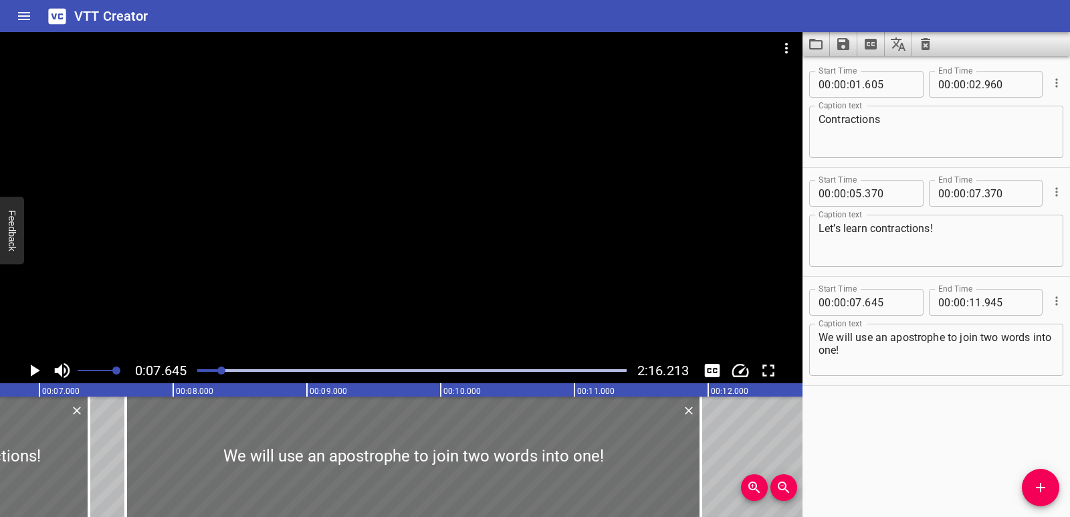
scroll to position [0, 835]
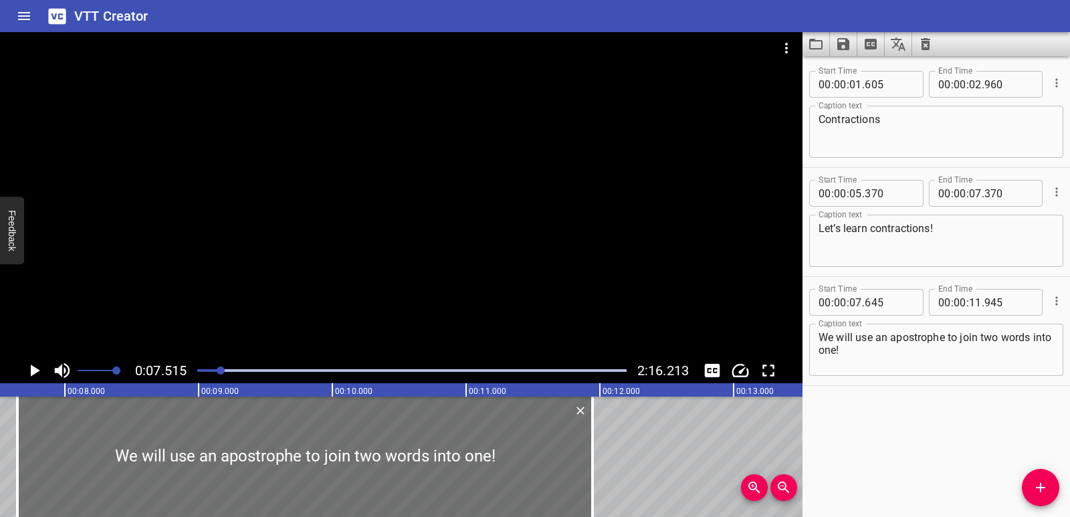
click at [37, 369] on icon "Play/Pause" at bounding box center [35, 371] width 9 height 12
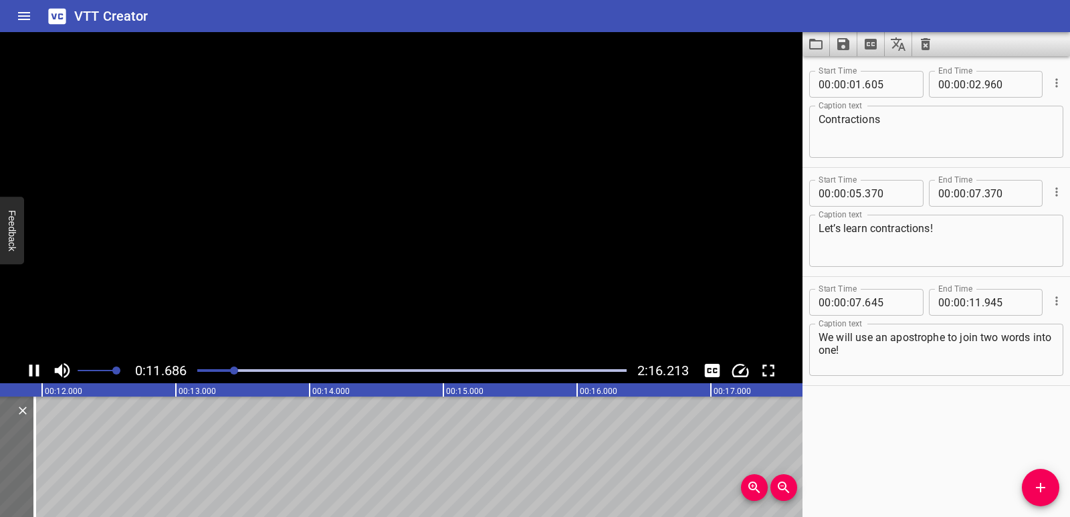
click at [37, 369] on icon "Play/Pause" at bounding box center [34, 371] width 10 height 12
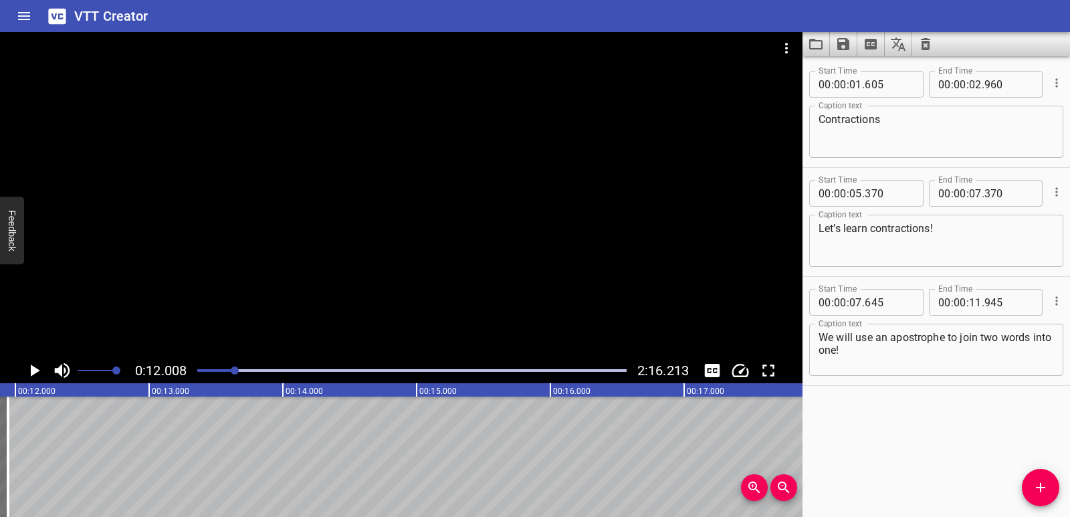
scroll to position [0, 1607]
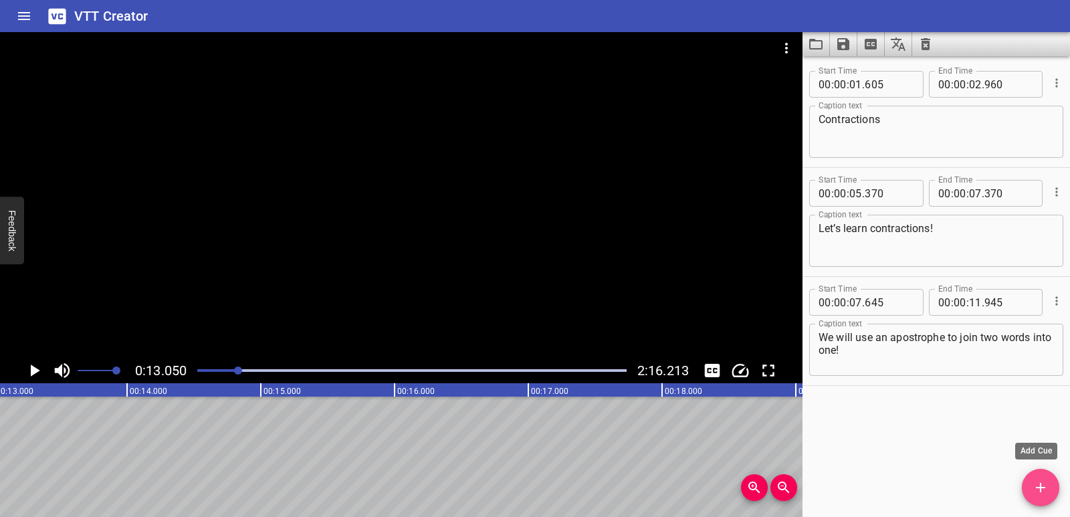
click at [1046, 492] on icon "Add Cue" at bounding box center [1041, 488] width 16 height 16
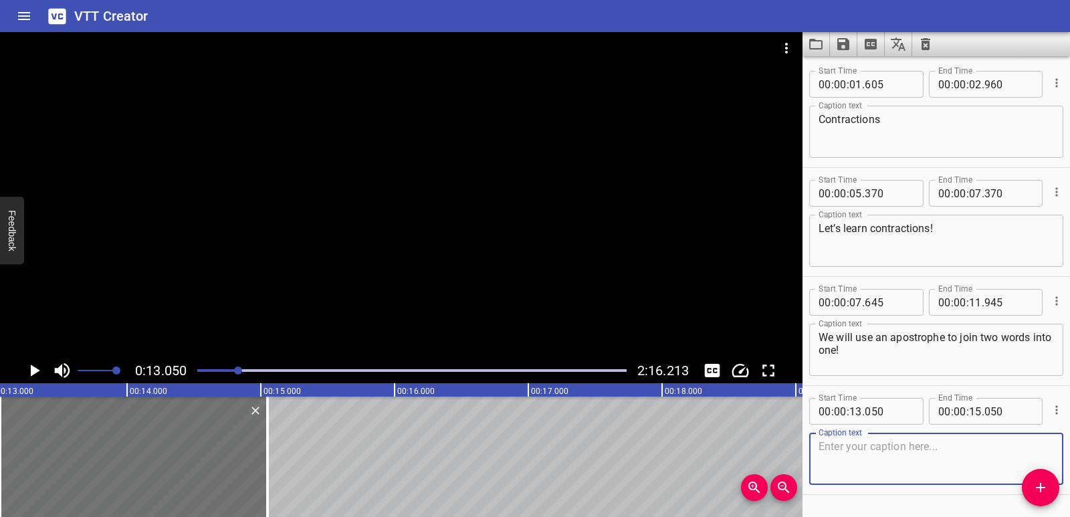
click at [917, 448] on textarea at bounding box center [937, 459] width 236 height 38
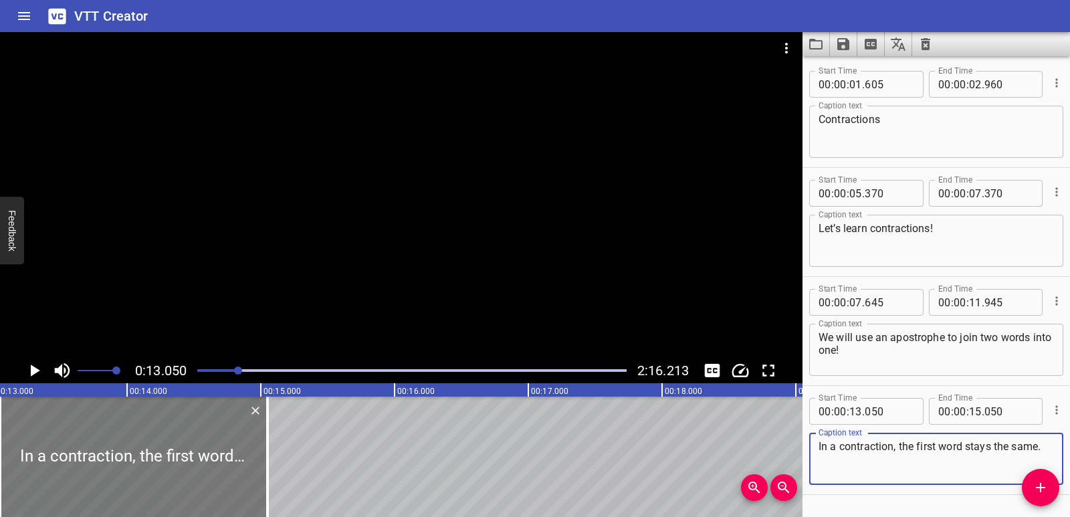
type textarea "In a contraction, the first word stays the same."
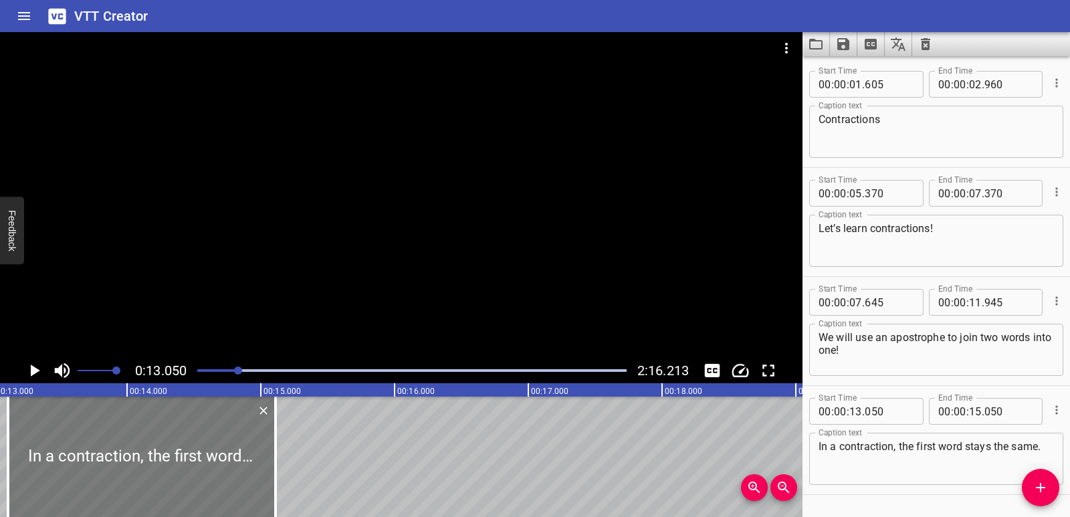
drag, startPoint x: 244, startPoint y: 428, endPoint x: 252, endPoint y: 428, distance: 8.0
click at [252, 428] on div at bounding box center [142, 457] width 268 height 120
type input "110"
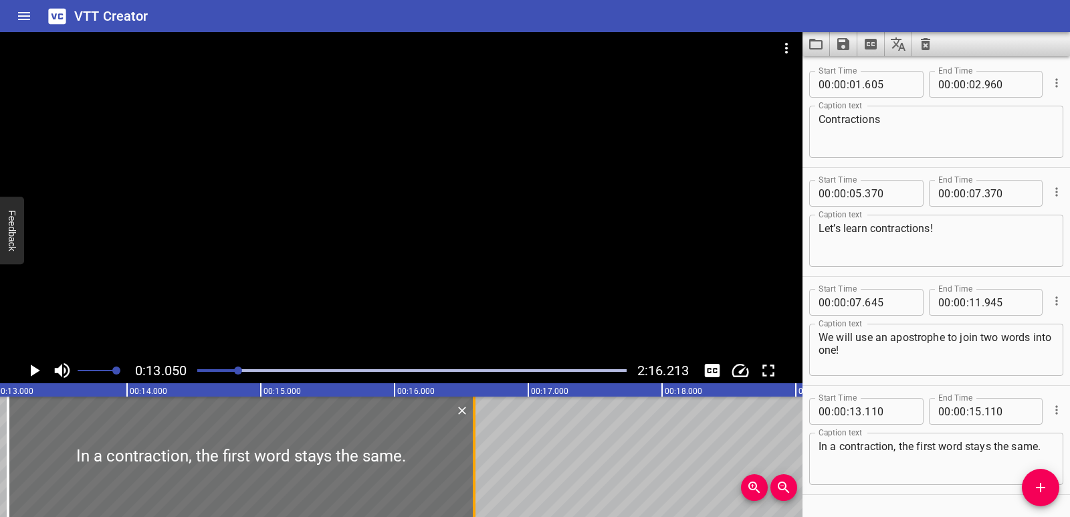
drag, startPoint x: 285, startPoint y: 440, endPoint x: 473, endPoint y: 440, distance: 188.0
click at [473, 440] on div at bounding box center [474, 457] width 3 height 120
type input "16"
type input "595"
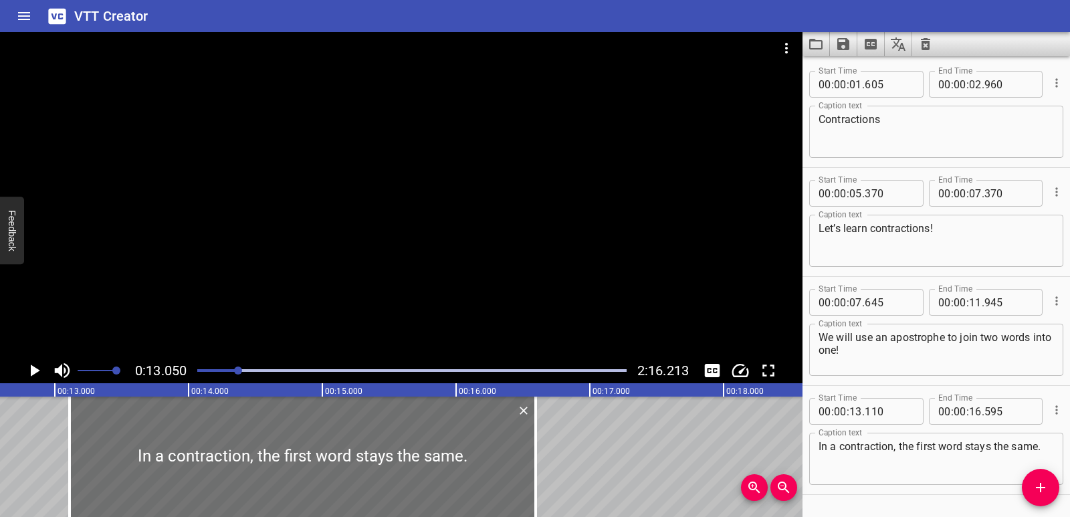
scroll to position [0, 1602]
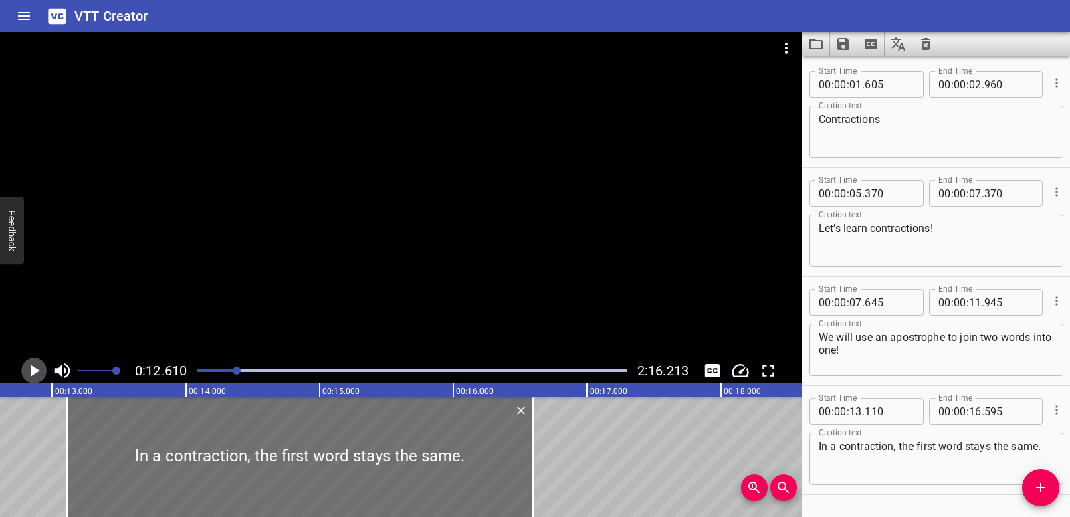
click at [29, 369] on icon "Play/Pause" at bounding box center [34, 371] width 20 height 20
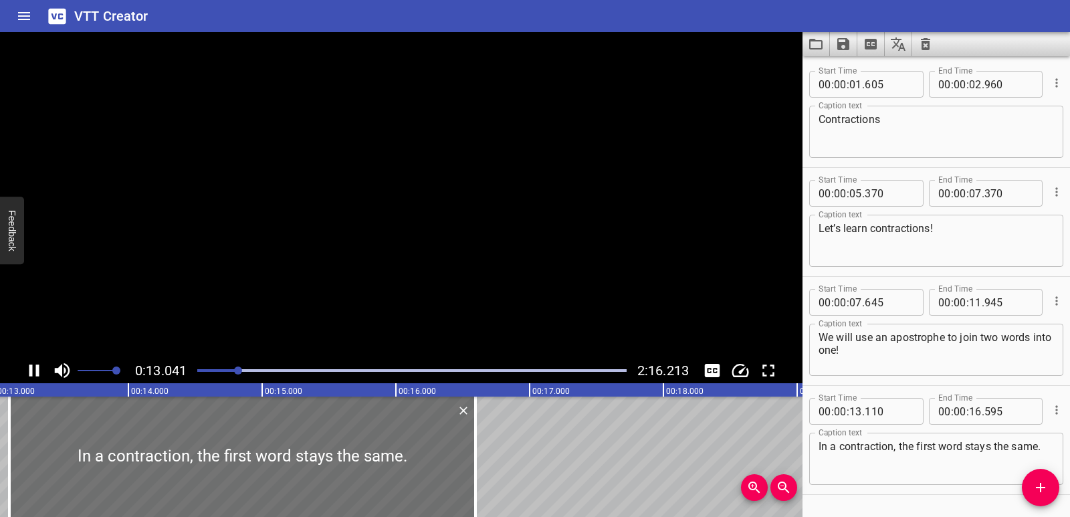
scroll to position [38, 0]
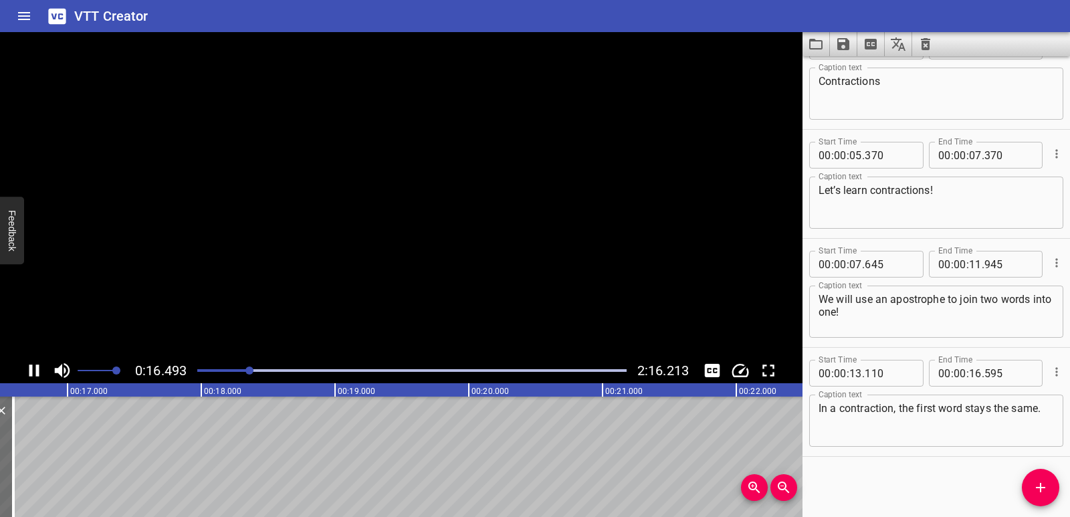
click at [29, 369] on icon "Play/Pause" at bounding box center [34, 371] width 20 height 20
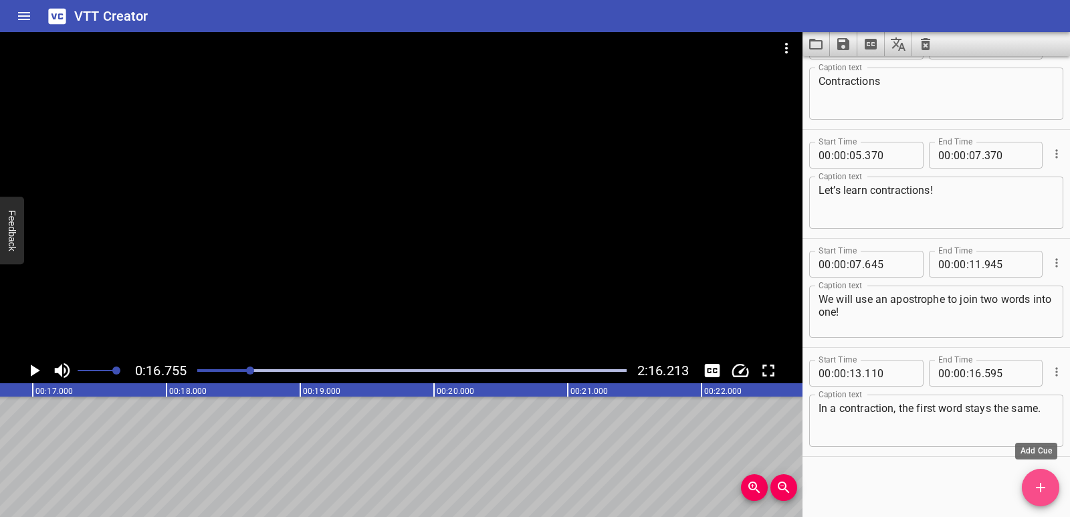
click at [1035, 476] on button "Add Cue" at bounding box center [1040, 487] width 37 height 37
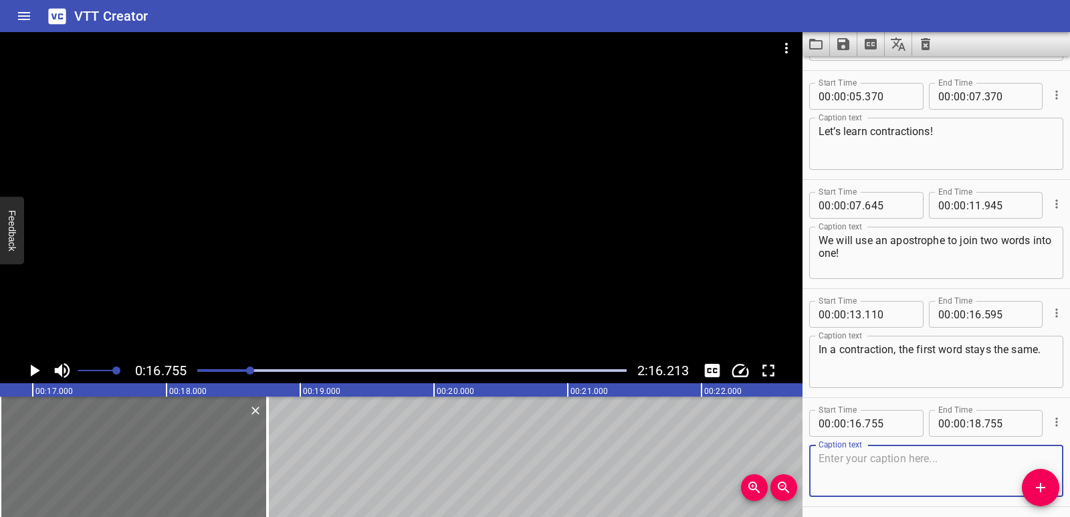
scroll to position [147, 0]
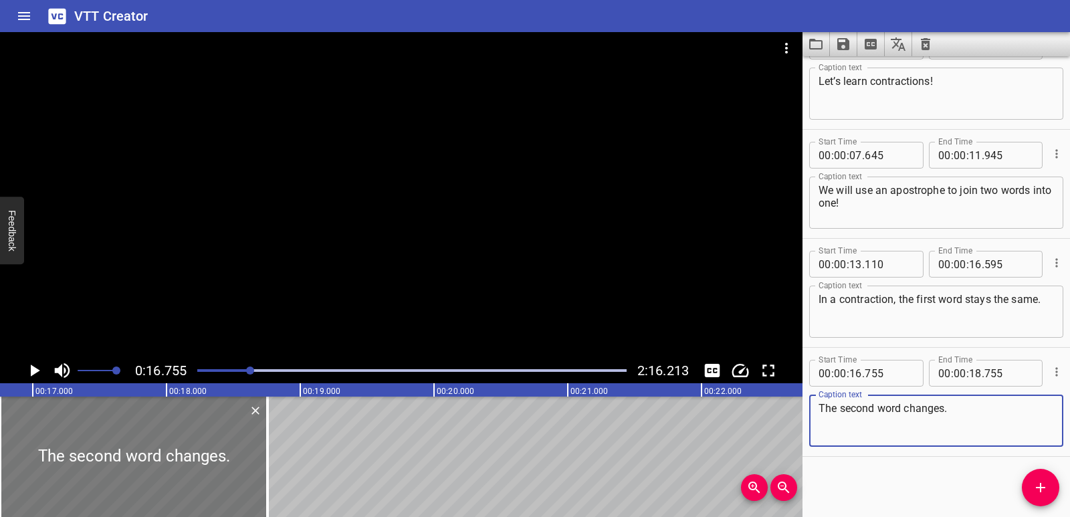
type textarea "The second word changes."
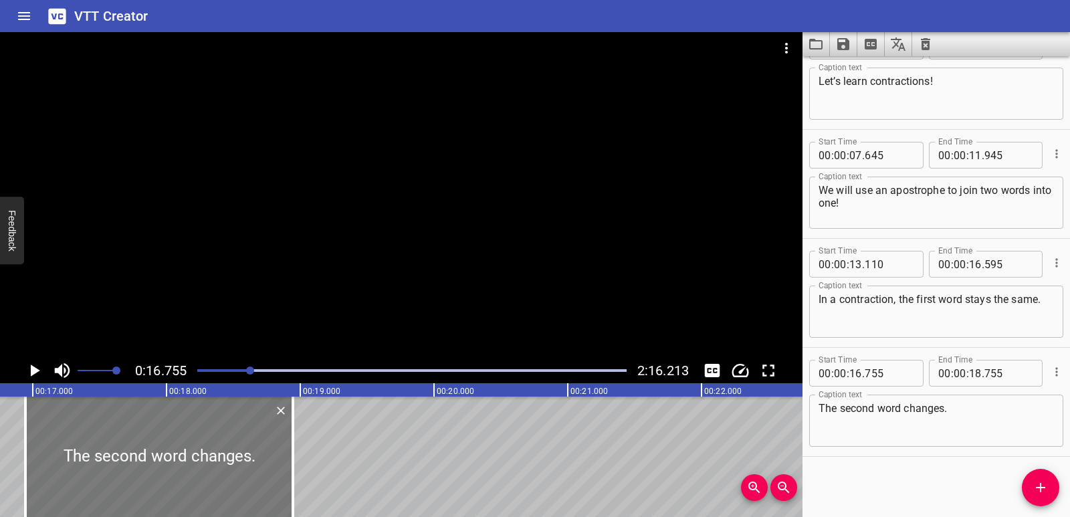
drag, startPoint x: 118, startPoint y: 419, endPoint x: 145, endPoint y: 425, distance: 27.4
click at [145, 425] on div at bounding box center [159, 457] width 268 height 120
type input "955"
drag, startPoint x: 295, startPoint y: 457, endPoint x: 256, endPoint y: 452, distance: 39.2
click at [256, 452] on div at bounding box center [255, 457] width 3 height 120
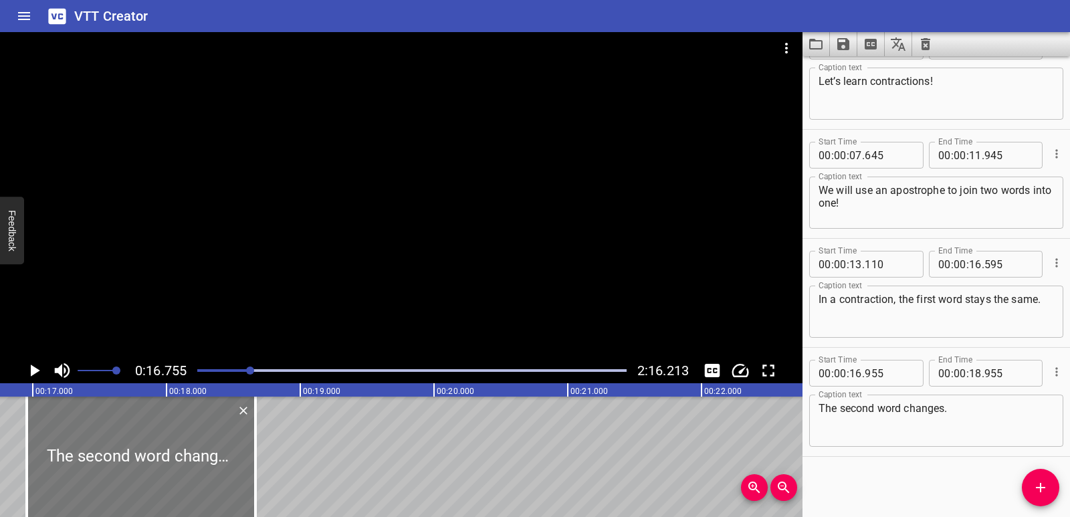
type input "665"
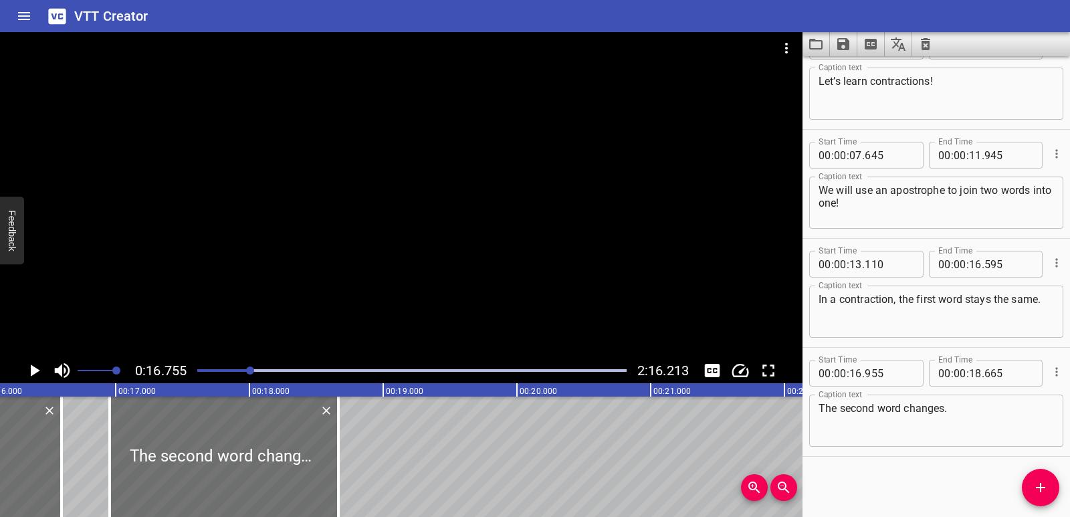
scroll to position [0, 2118]
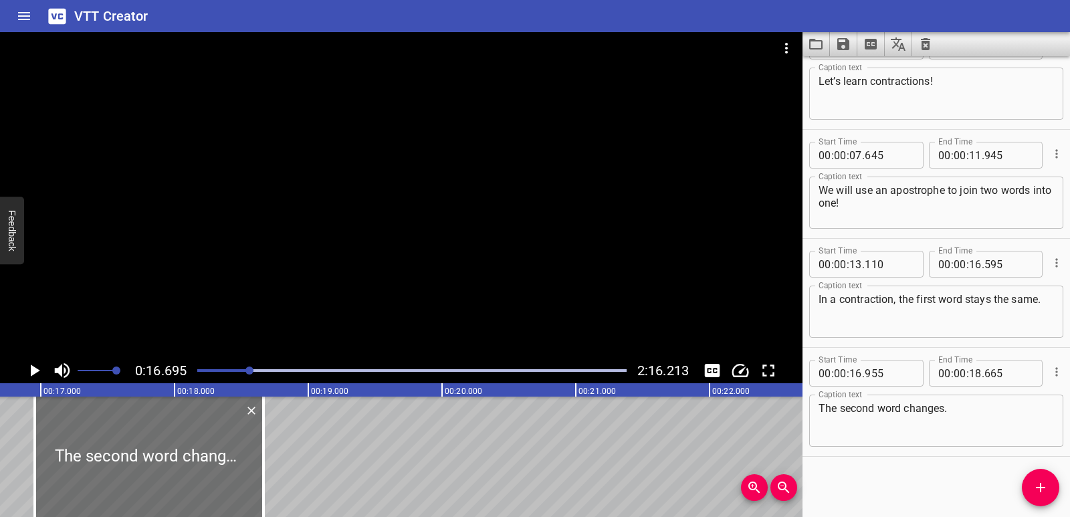
click at [22, 371] on button "Play/Pause" at bounding box center [33, 370] width 25 height 25
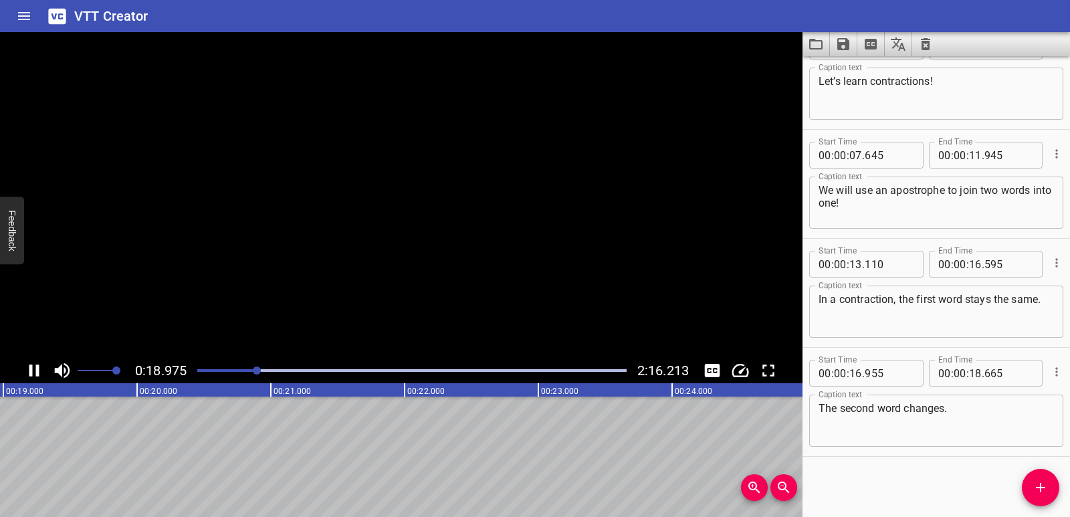
click at [29, 370] on icon "Play/Pause" at bounding box center [34, 371] width 10 height 12
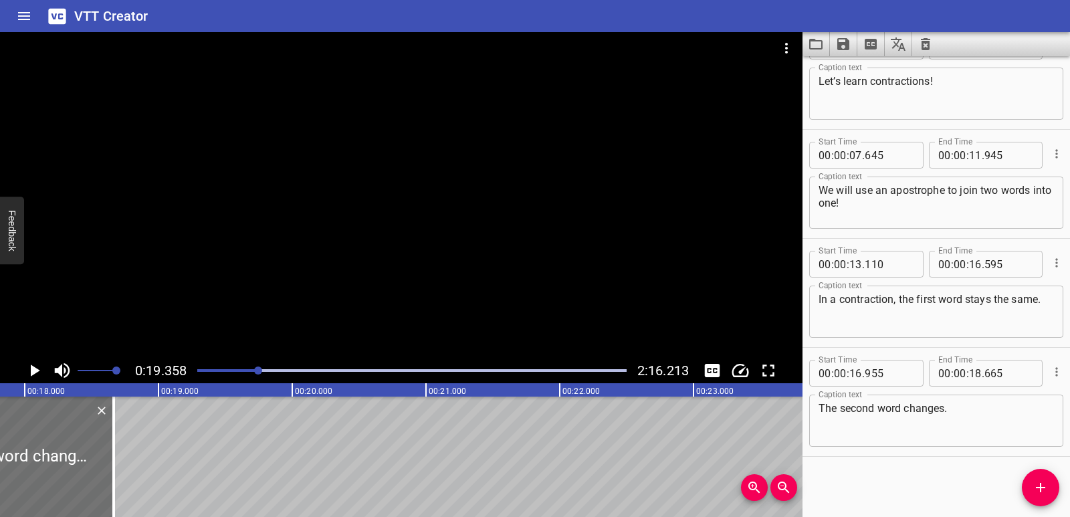
scroll to position [0, 2363]
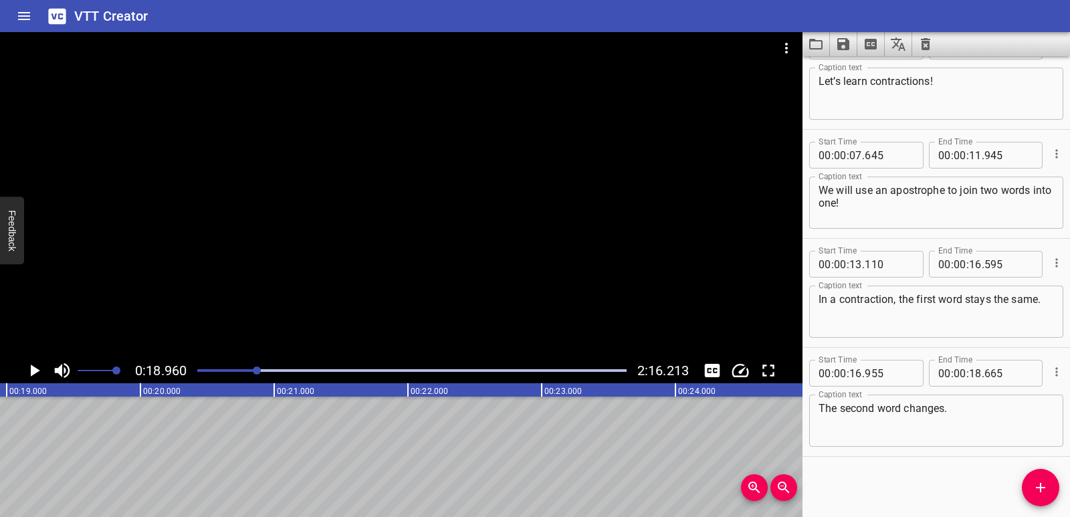
scroll to position [0, 2537]
click at [1035, 482] on icon "Add Cue" at bounding box center [1041, 488] width 16 height 16
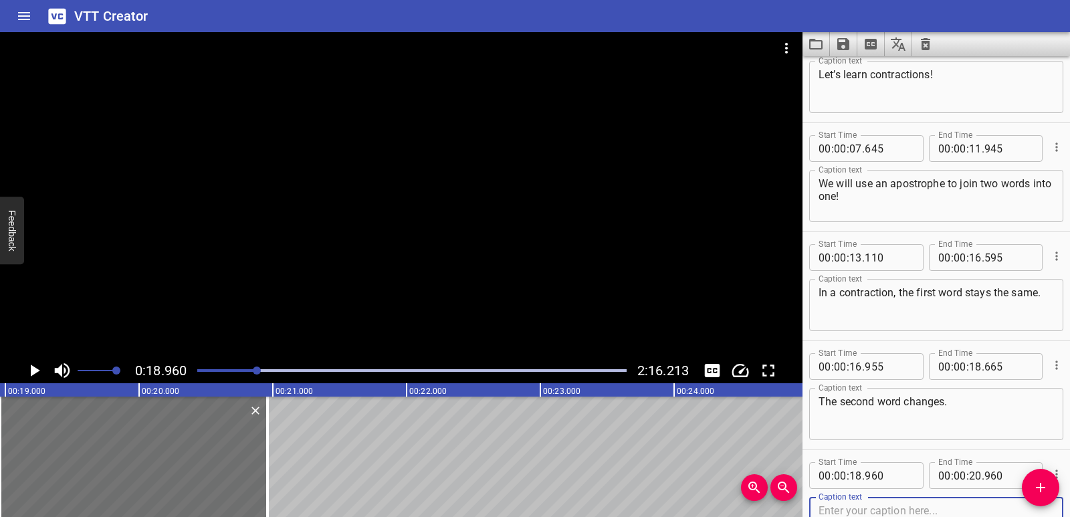
scroll to position [256, 0]
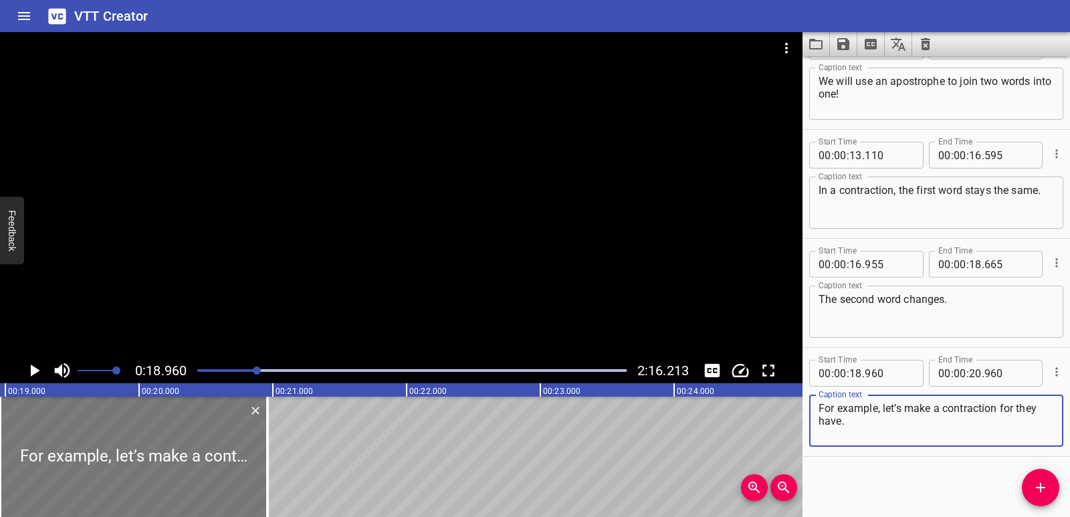
type textarea "For example, let’s make a contraction for they have."
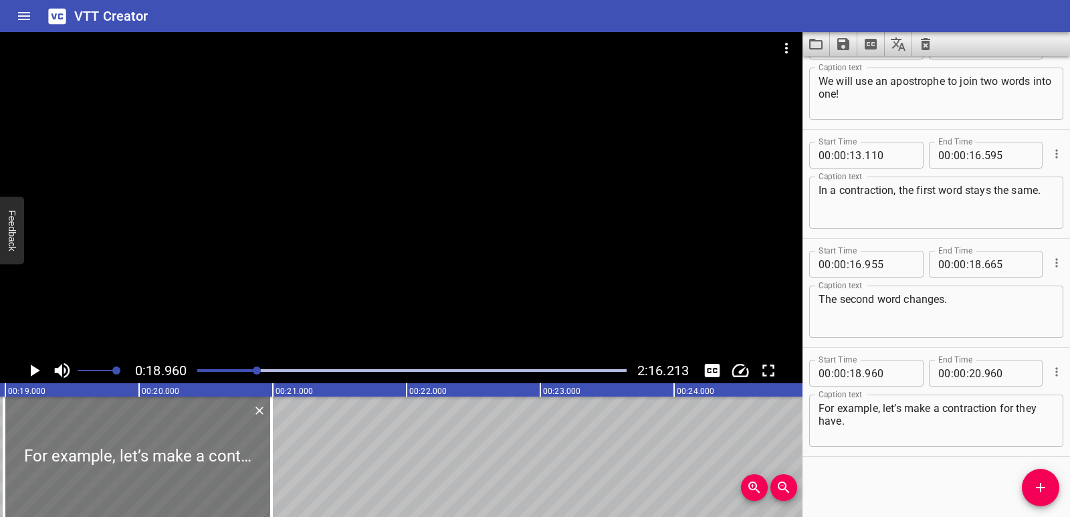
click at [196, 455] on div at bounding box center [138, 457] width 268 height 120
type input "990"
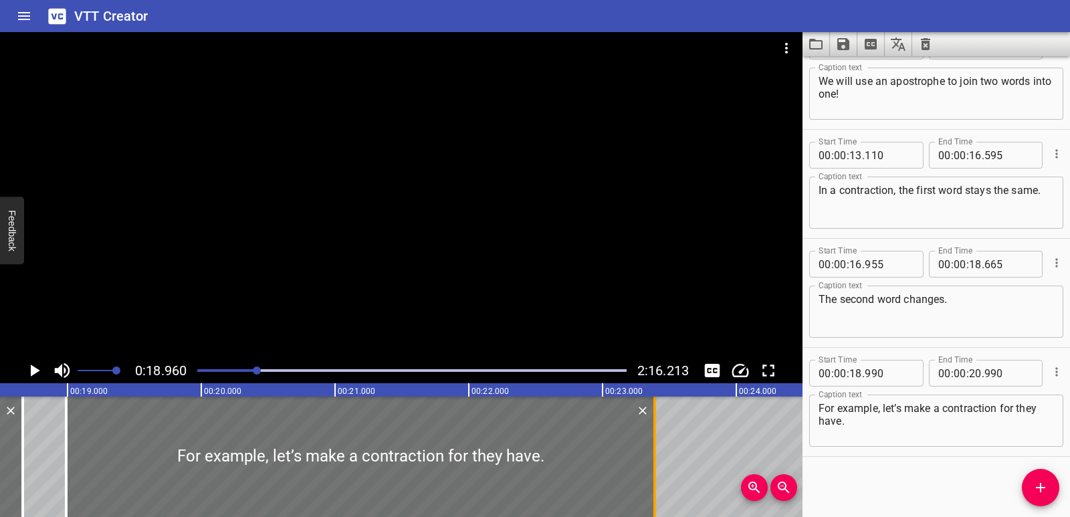
drag, startPoint x: 391, startPoint y: 436, endPoint x: 652, endPoint y: 436, distance: 260.3
click at [652, 436] on div at bounding box center [654, 457] width 13 height 120
type input "23"
type input "390"
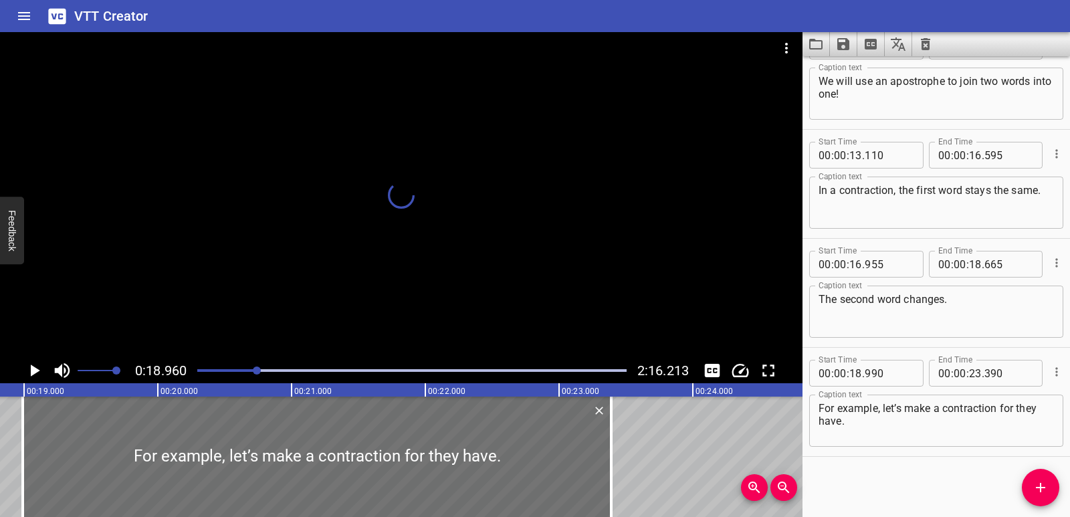
click at [31, 369] on icon "Play/Pause" at bounding box center [35, 371] width 9 height 12
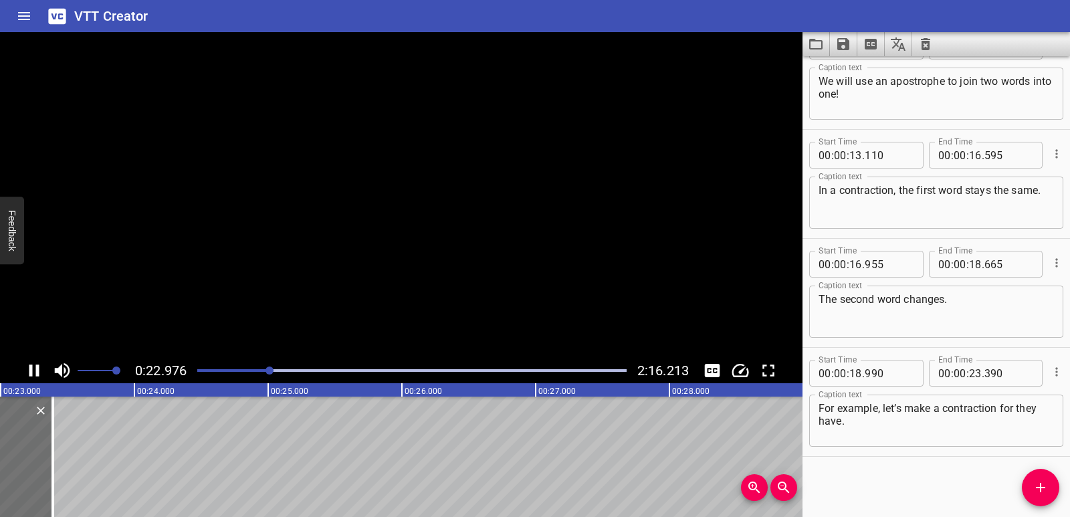
click at [31, 369] on icon "Play/Pause" at bounding box center [34, 371] width 10 height 12
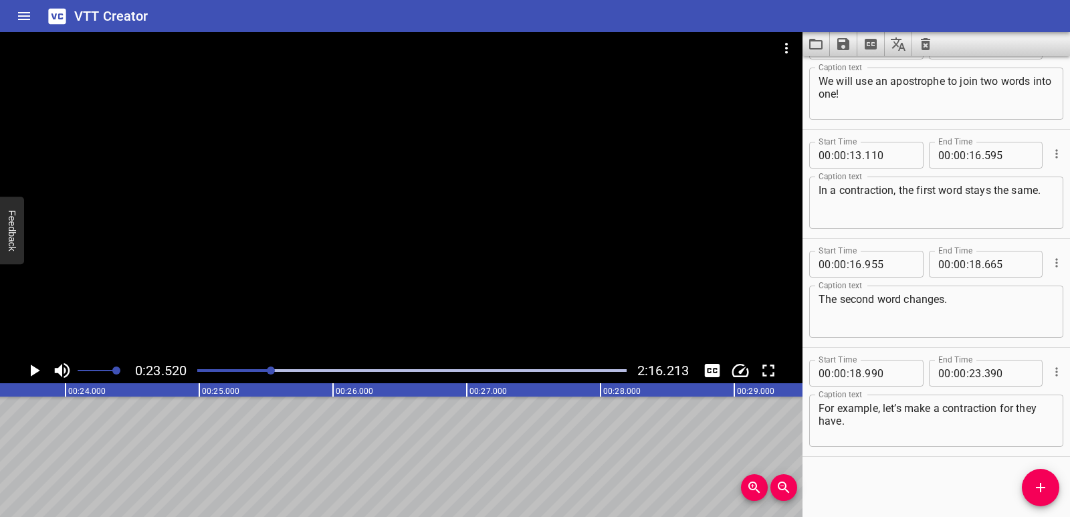
scroll to position [0, 3147]
click at [1036, 493] on icon "Add Cue" at bounding box center [1041, 488] width 16 height 16
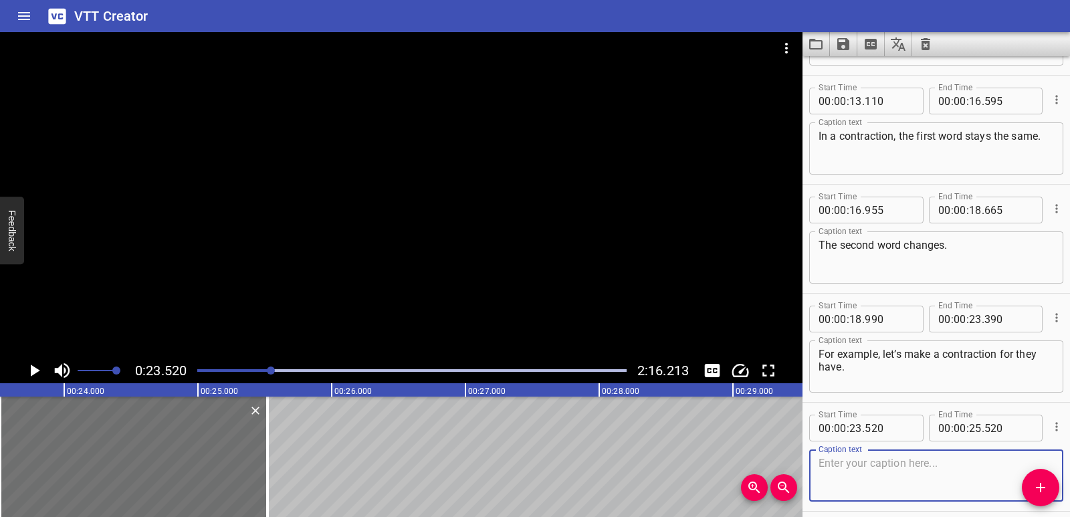
scroll to position [365, 0]
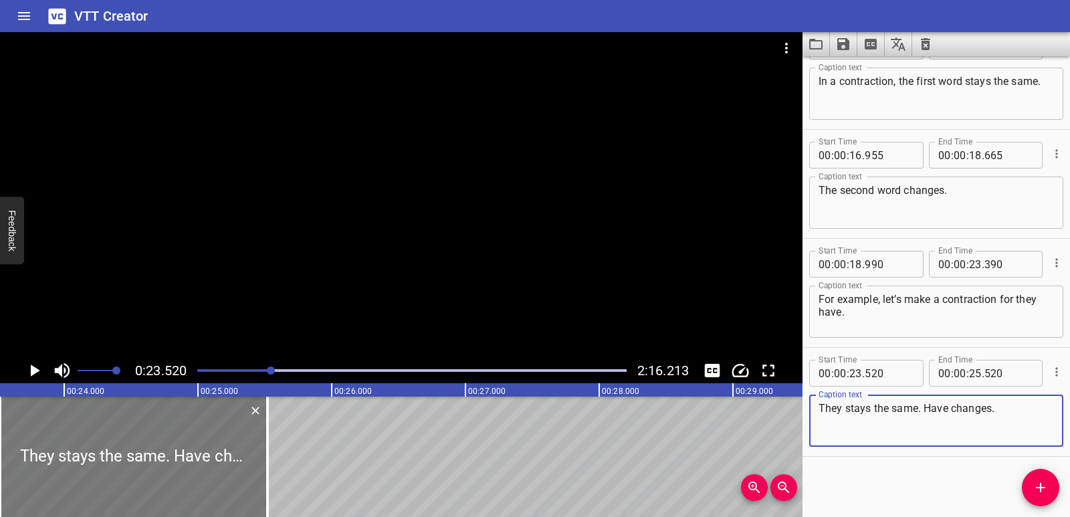
type textarea "They stays the same. Have changes."
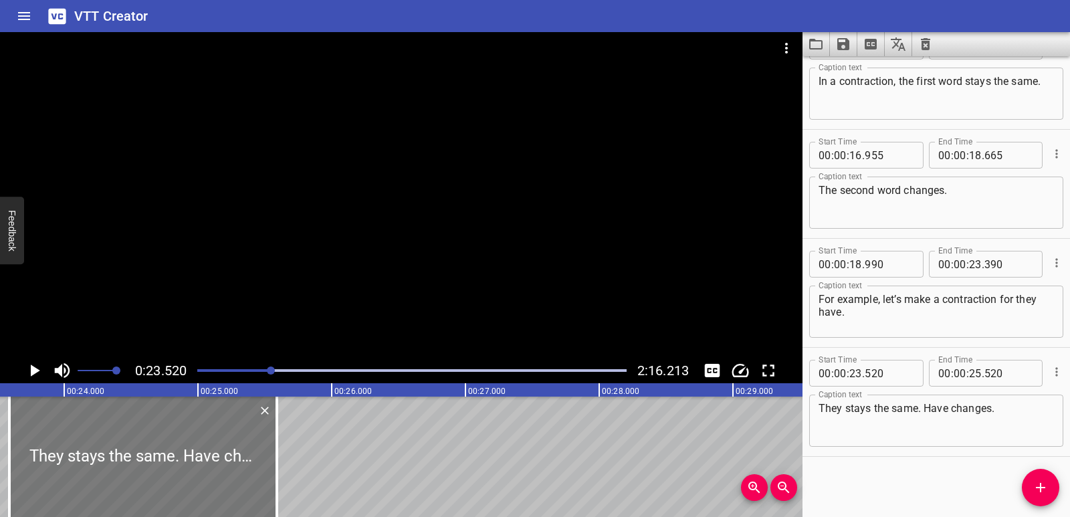
drag, startPoint x: 189, startPoint y: 444, endPoint x: 198, endPoint y: 445, distance: 9.5
click at [198, 445] on div at bounding box center [143, 457] width 268 height 120
type input "590"
drag, startPoint x: 280, startPoint y: 458, endPoint x: 257, endPoint y: 458, distance: 22.7
click at [257, 458] on div at bounding box center [254, 457] width 13 height 120
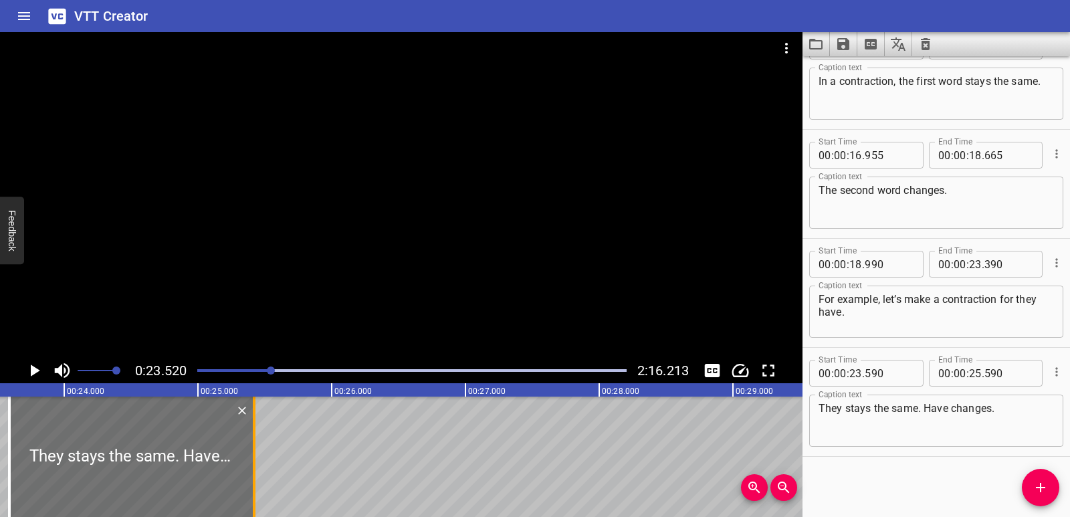
type input "420"
click at [32, 370] on icon "Play/Pause" at bounding box center [35, 371] width 9 height 12
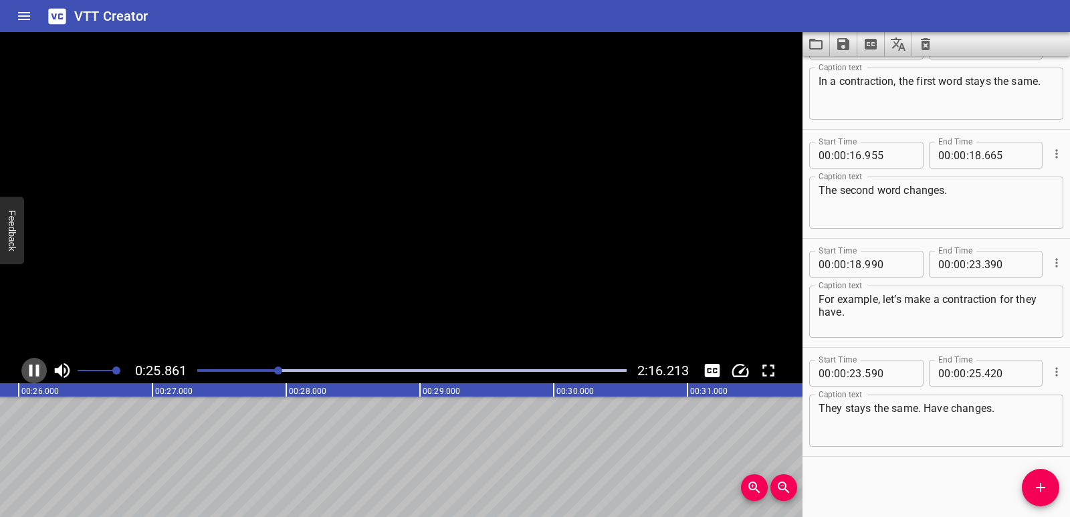
click at [32, 370] on icon "Play/Pause" at bounding box center [34, 371] width 10 height 12
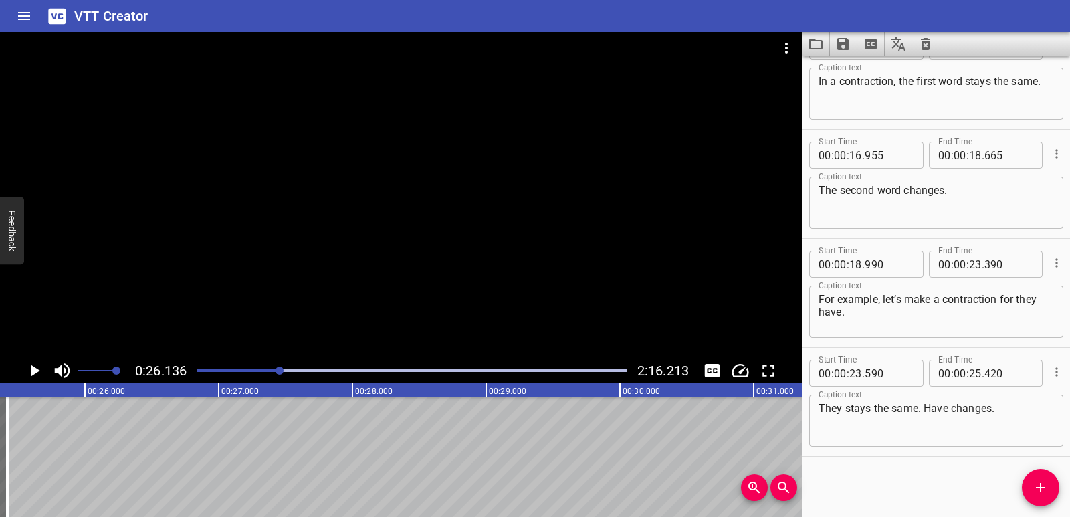
scroll to position [0, 3311]
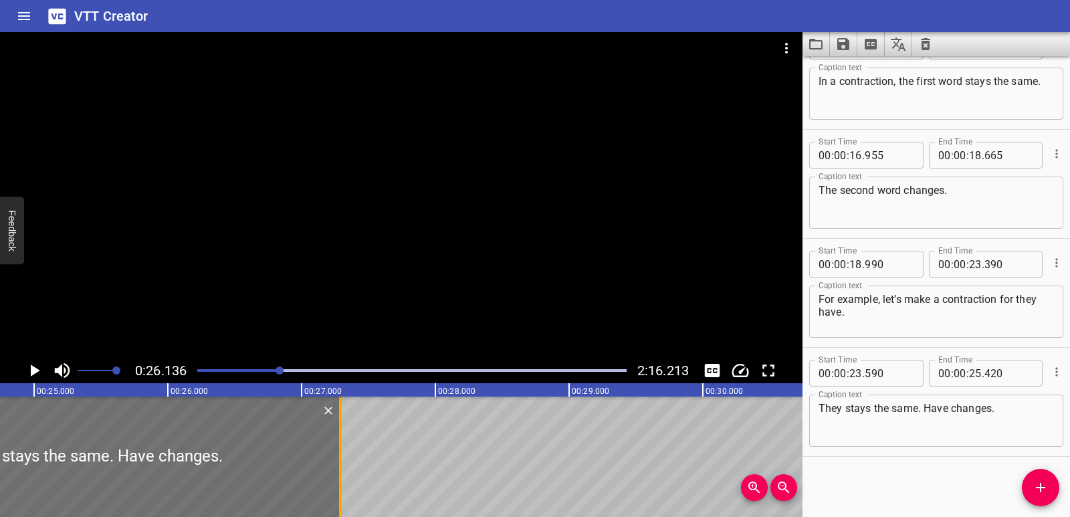
drag, startPoint x: 94, startPoint y: 445, endPoint x: 337, endPoint y: 446, distance: 243.5
click at [339, 446] on div at bounding box center [340, 457] width 13 height 120
type input "27"
type input "310"
click at [36, 370] on icon "Play/Pause" at bounding box center [35, 371] width 9 height 12
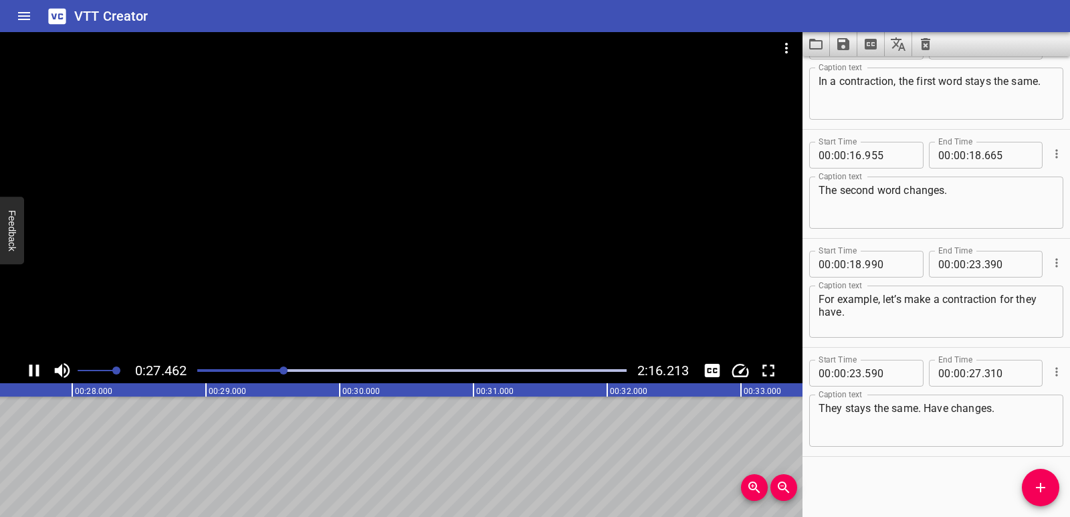
click at [35, 371] on icon "Play/Pause" at bounding box center [34, 371] width 20 height 20
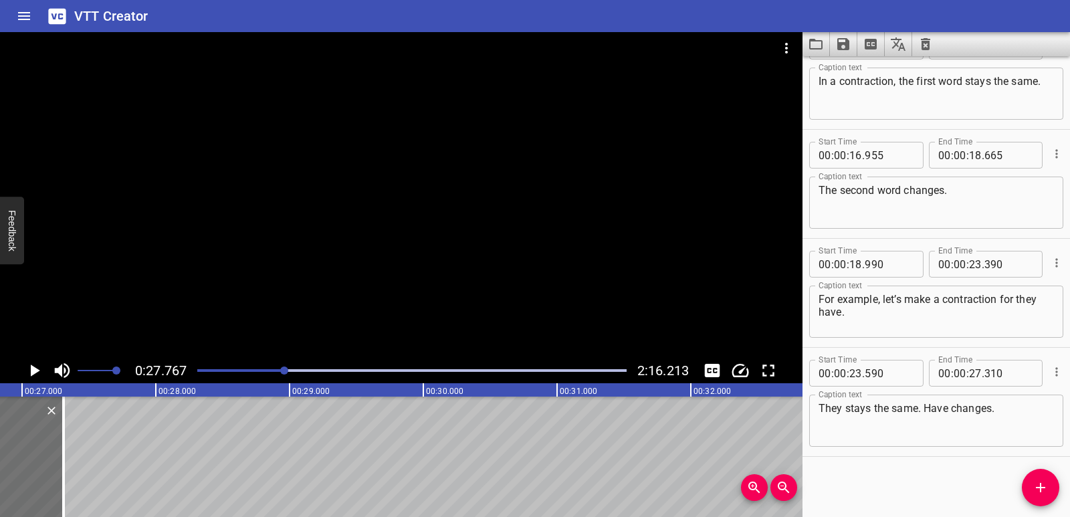
scroll to position [0, 3570]
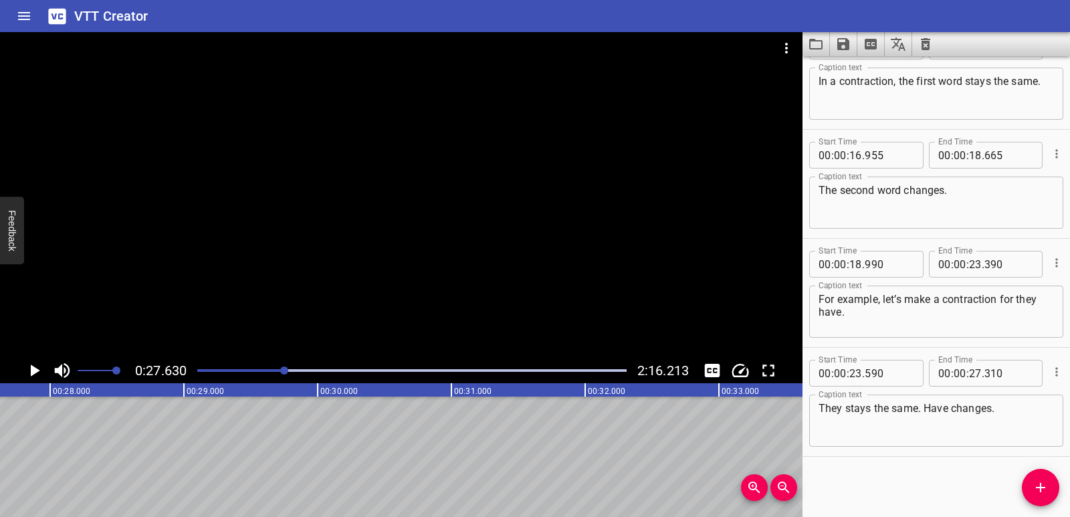
scroll to position [0, 3697]
click at [1050, 494] on span "Add Cue" at bounding box center [1040, 488] width 37 height 16
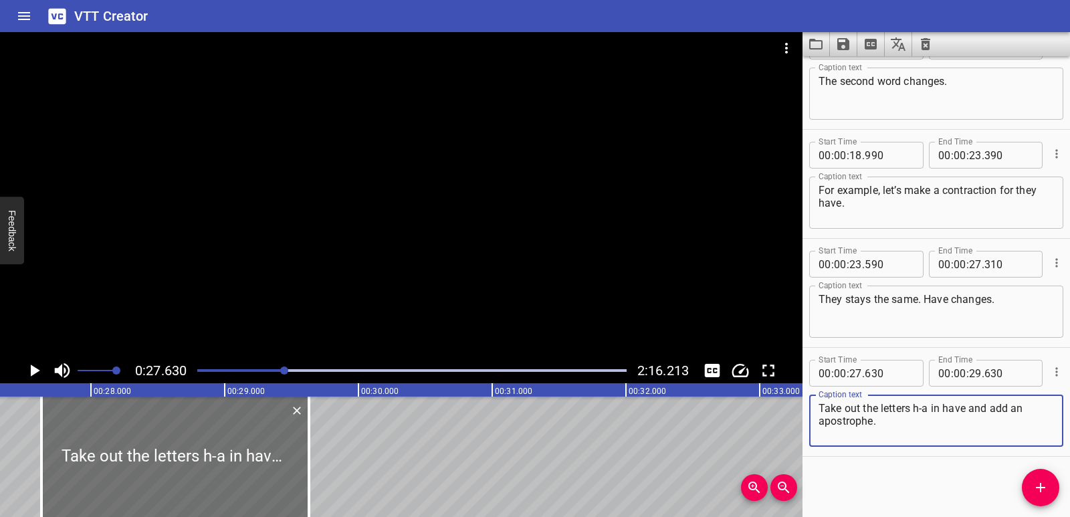
scroll to position [0, 3573]
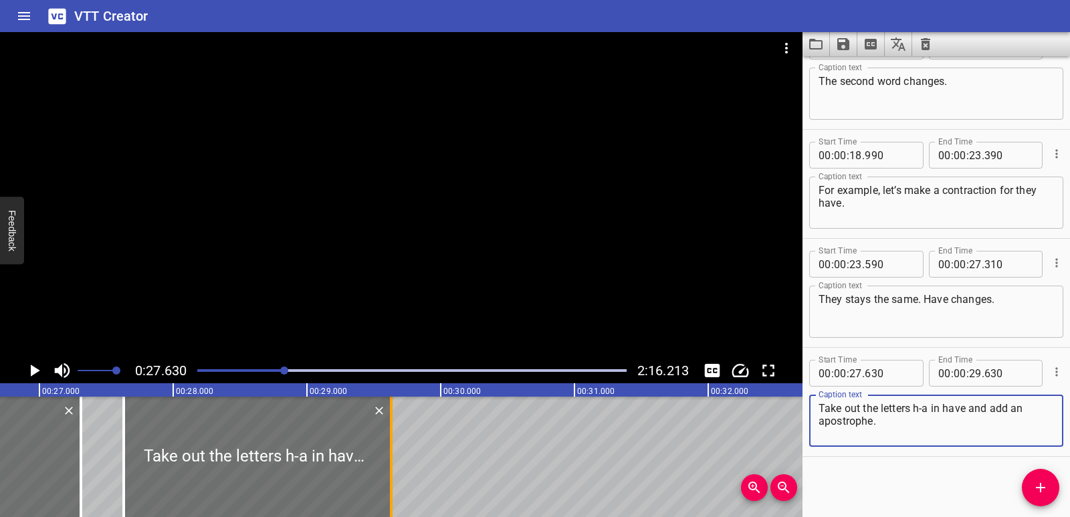
type textarea "Take out the letters h-a in have and add an apostrophe."
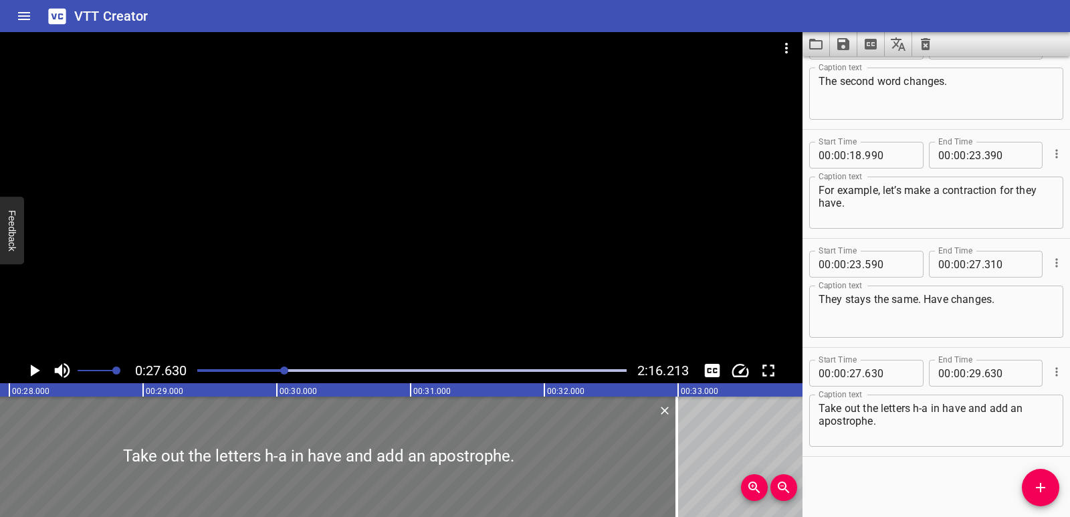
drag, startPoint x: 389, startPoint y: 446, endPoint x: 751, endPoint y: 424, distance: 363.3
click at [684, 426] on div at bounding box center [676, 457] width 13 height 120
type input "33"
type input "905"
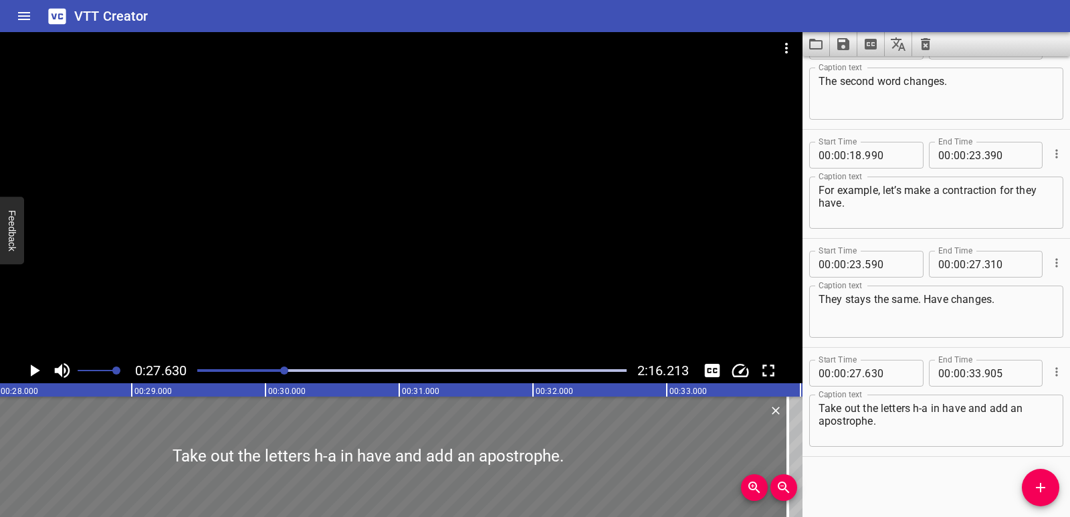
click at [672, 428] on div at bounding box center [368, 457] width 840 height 120
type input "415"
type input "690"
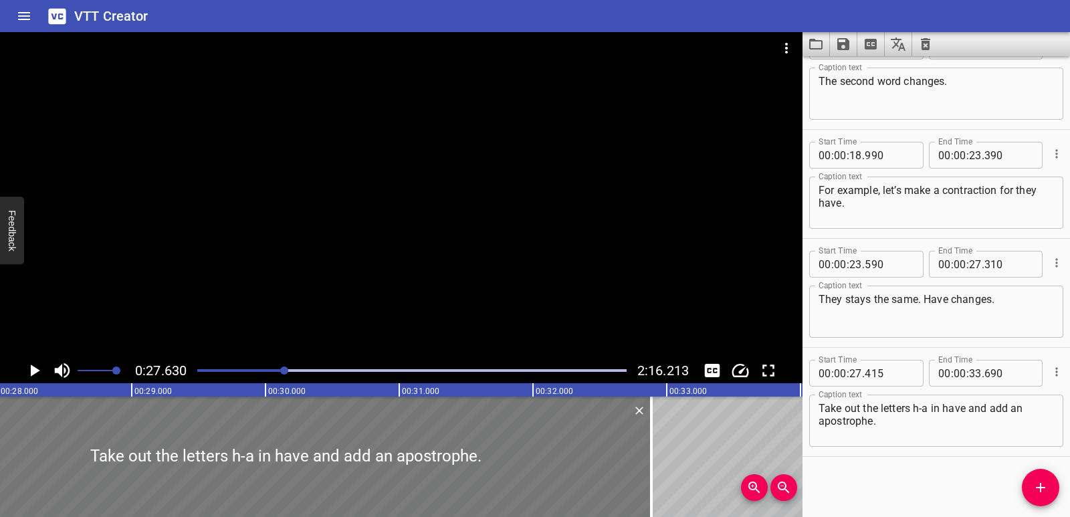
drag, startPoint x: 757, startPoint y: 444, endPoint x: 416, endPoint y: 484, distance: 342.8
click at [648, 449] on div at bounding box center [651, 457] width 13 height 120
type input "32"
type input "880"
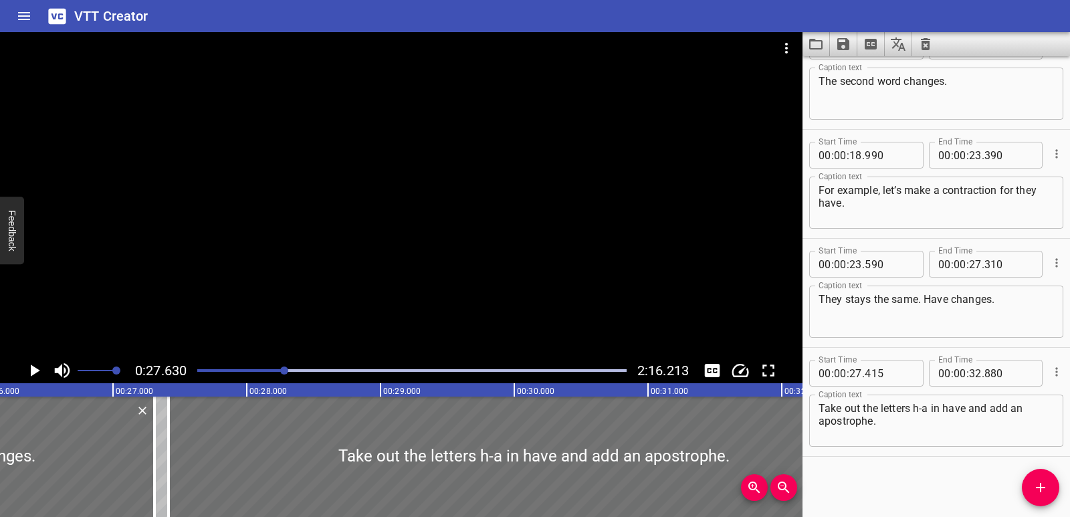
scroll to position [0, 3480]
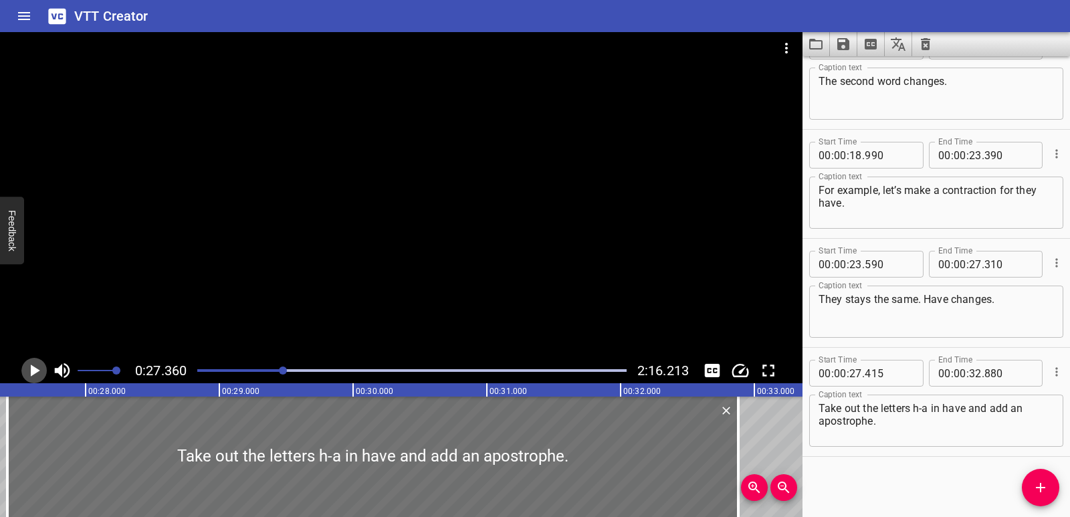
click at [33, 367] on icon "Play/Pause" at bounding box center [35, 371] width 9 height 12
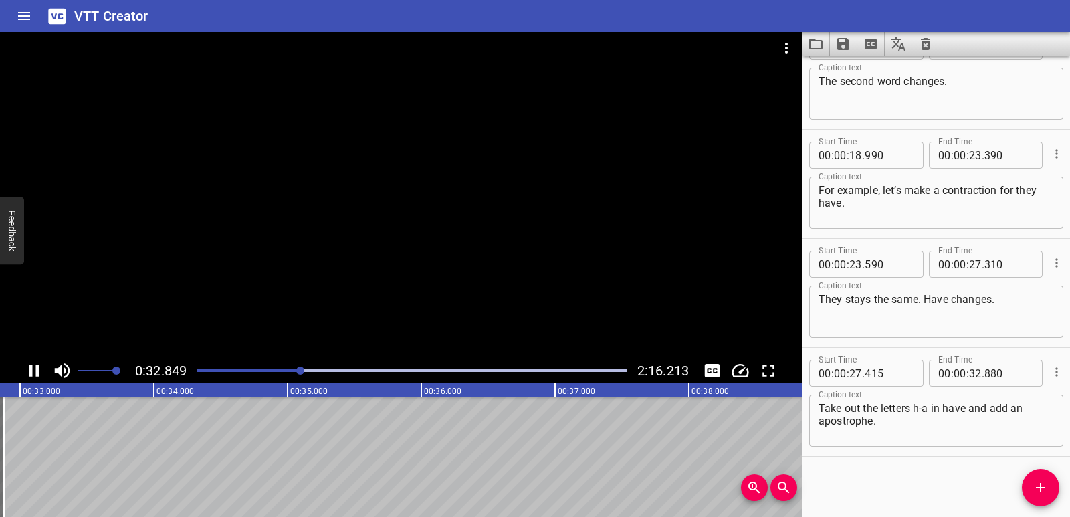
click at [33, 367] on icon "Play/Pause" at bounding box center [34, 371] width 20 height 20
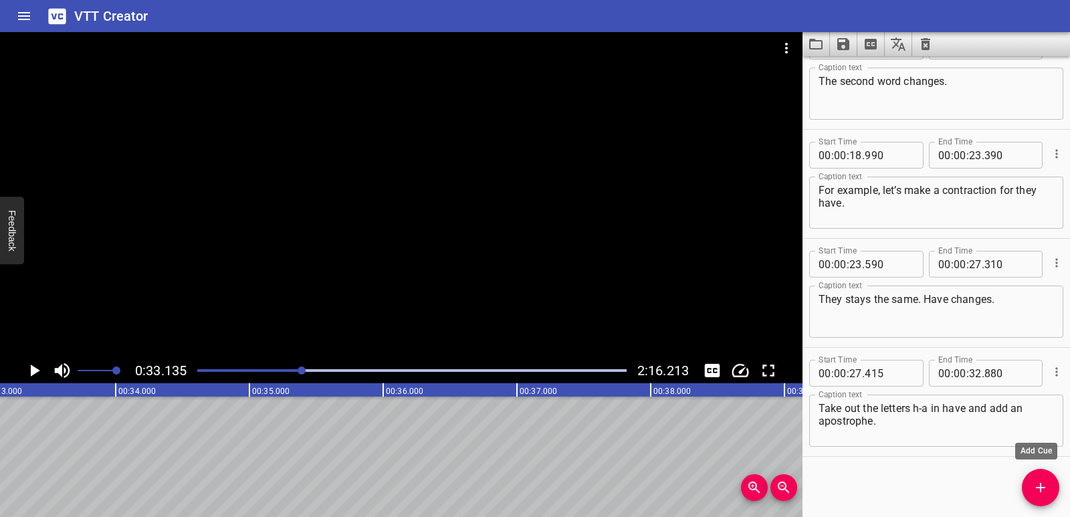
click at [1030, 488] on span "Add Cue" at bounding box center [1040, 488] width 37 height 16
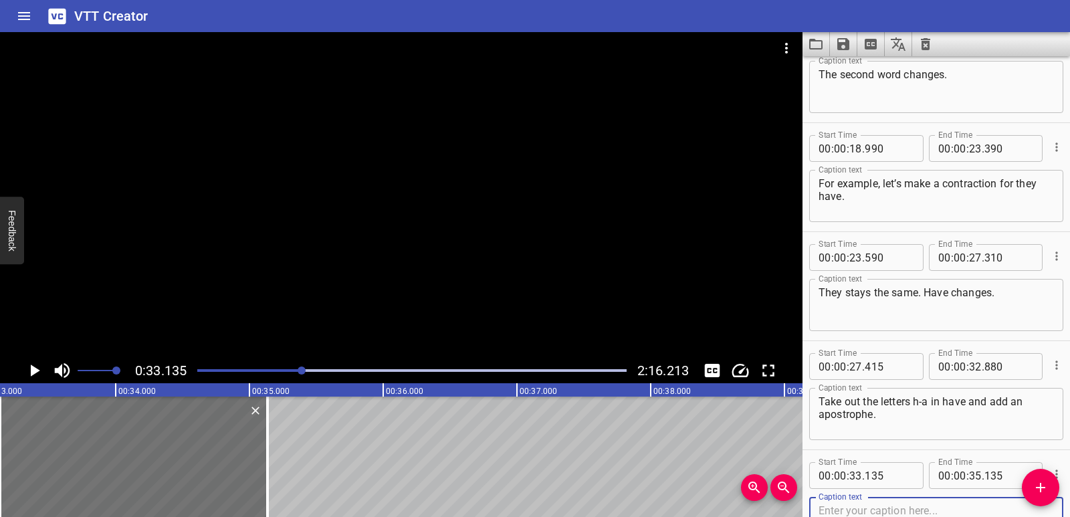
click at [1036, 486] on icon "Add Cue" at bounding box center [1041, 488] width 16 height 16
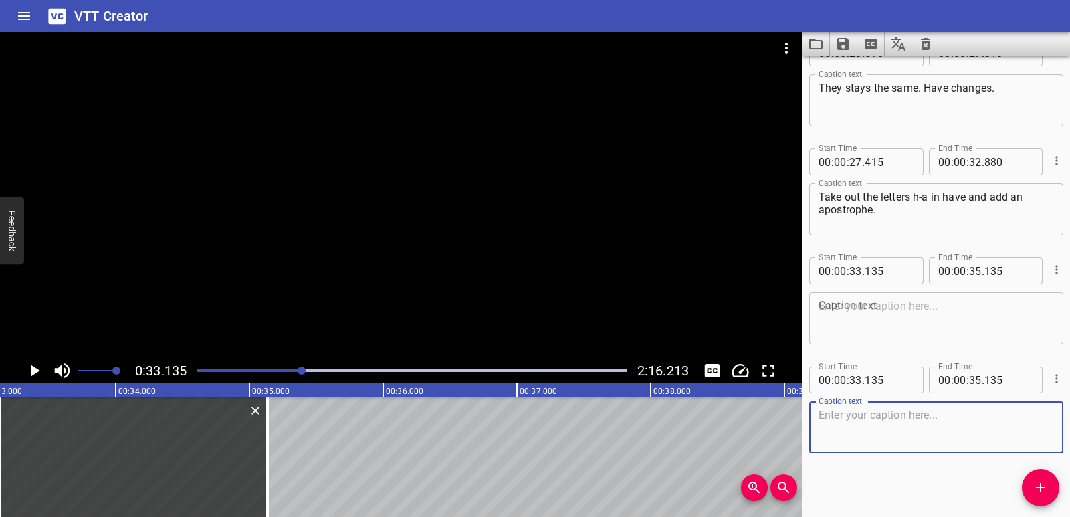
scroll to position [692, 0]
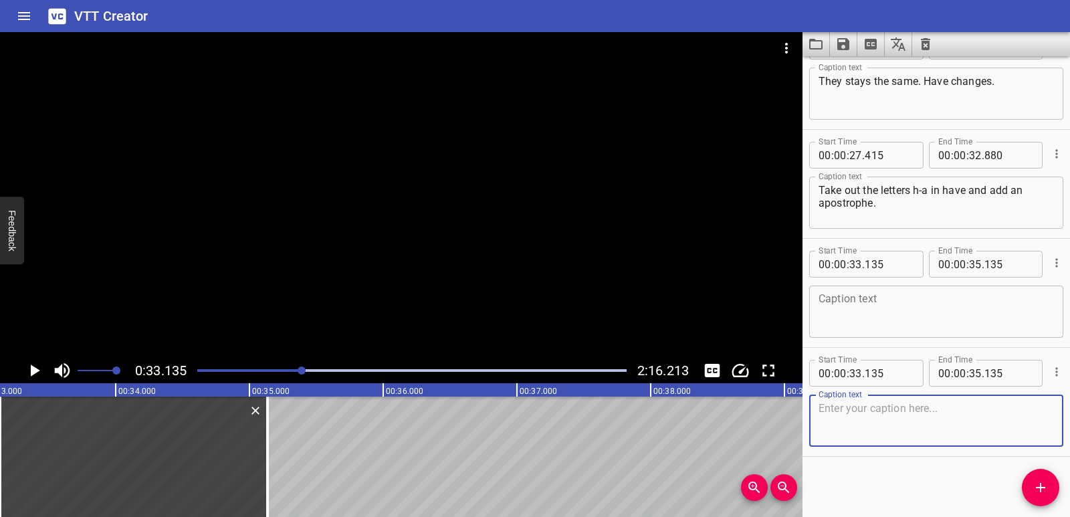
click at [890, 419] on textarea at bounding box center [937, 421] width 236 height 38
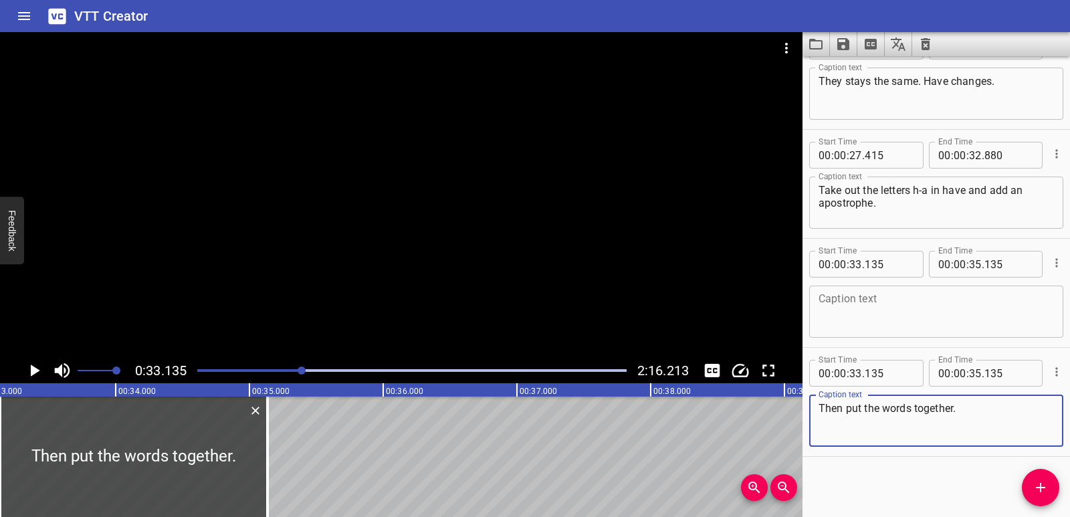
type textarea "Then put the words together."
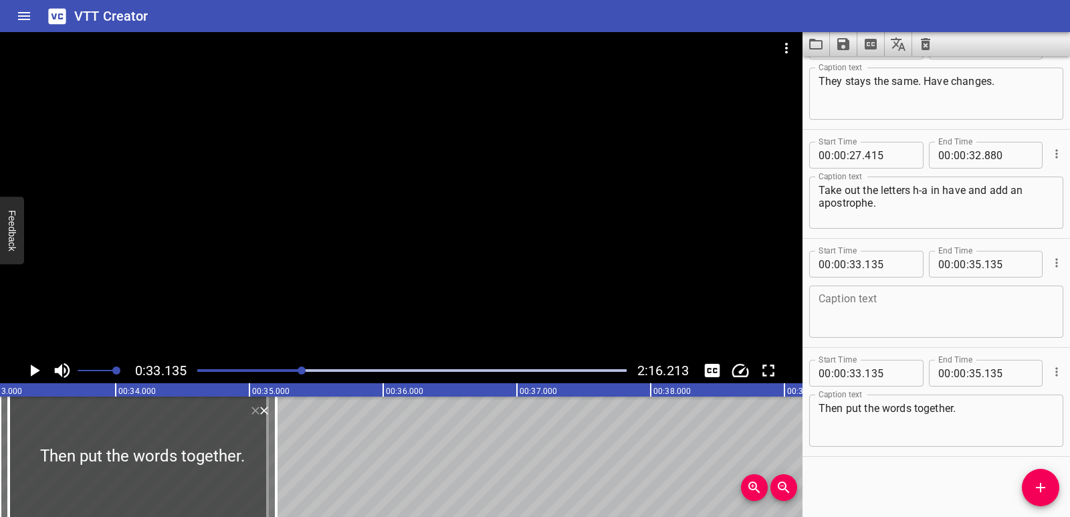
drag, startPoint x: 177, startPoint y: 442, endPoint x: 186, endPoint y: 444, distance: 9.1
click at [186, 444] on div at bounding box center [143, 457] width 268 height 120
type input "200"
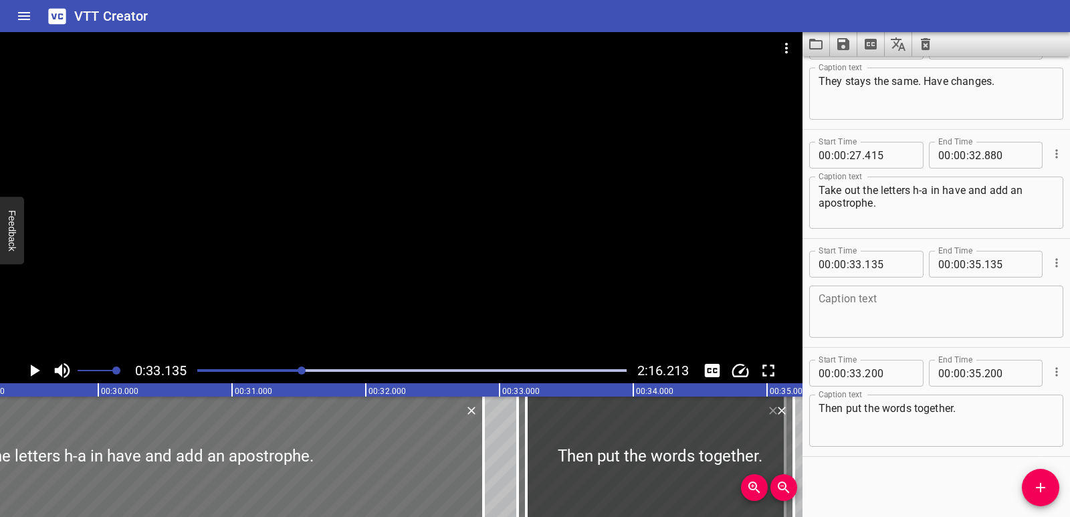
scroll to position [0, 4103]
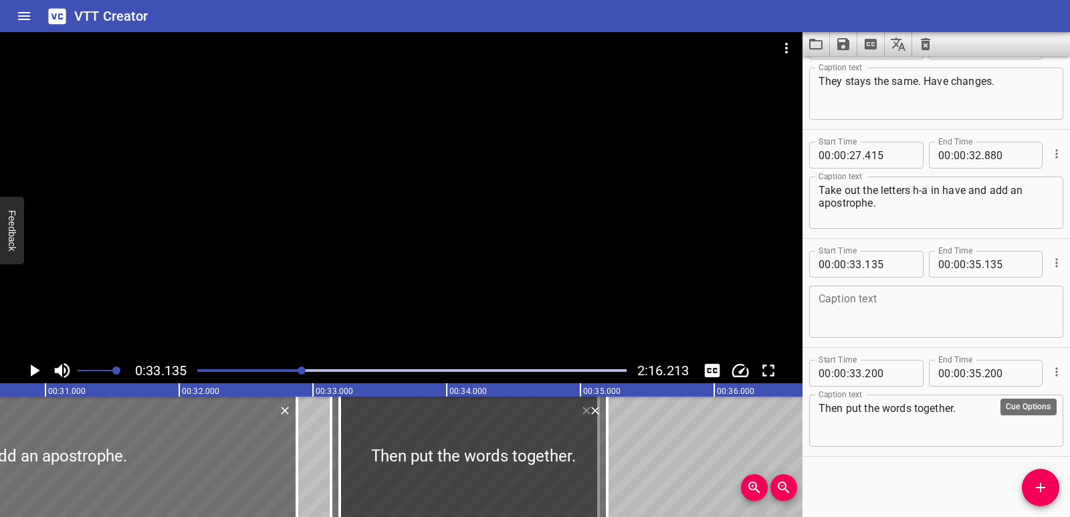
click at [1056, 369] on icon "Cue Options" at bounding box center [1057, 371] width 2 height 9
click at [992, 393] on li "Delete Cue" at bounding box center [1001, 396] width 116 height 24
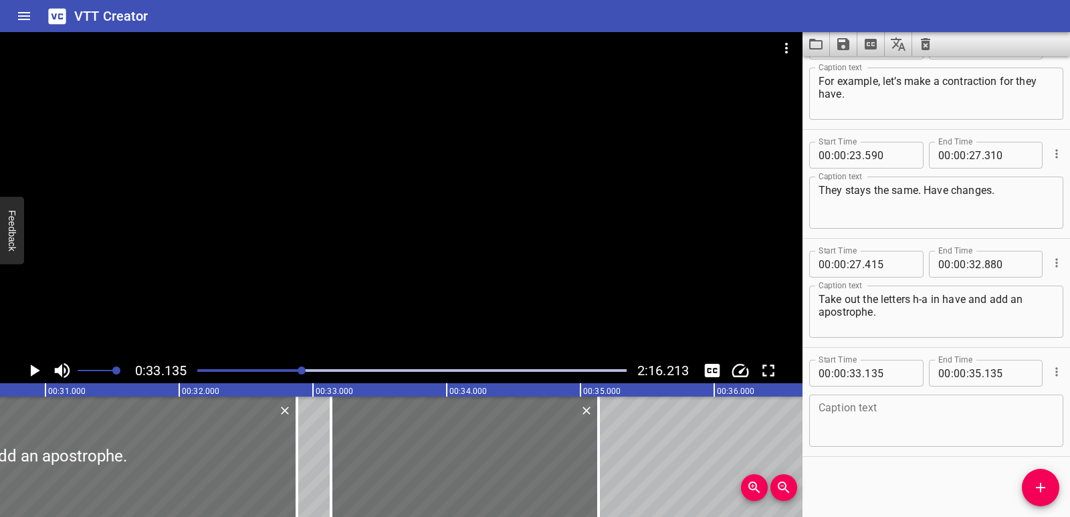
click at [880, 412] on textarea at bounding box center [937, 421] width 236 height 38
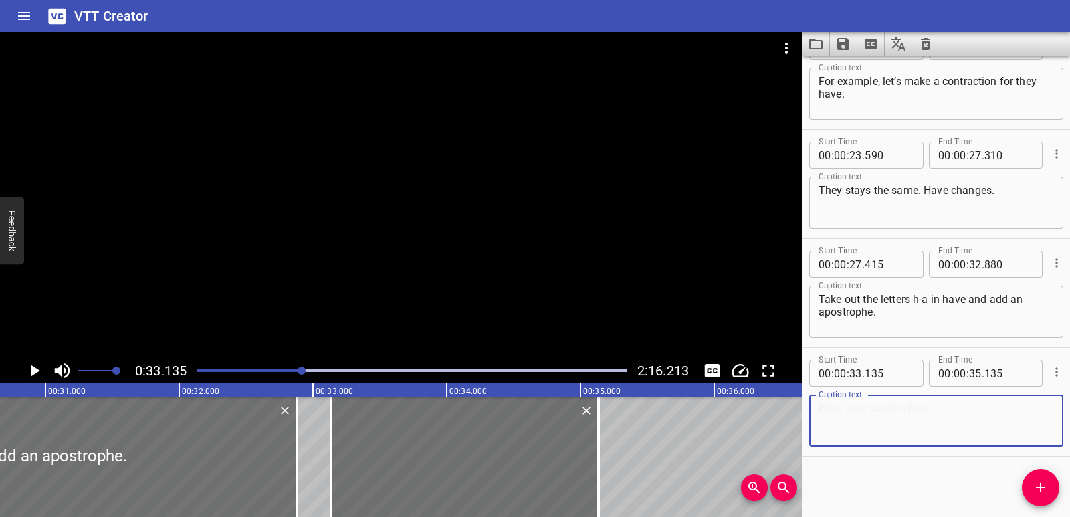
paste textarea "Then put the words together."
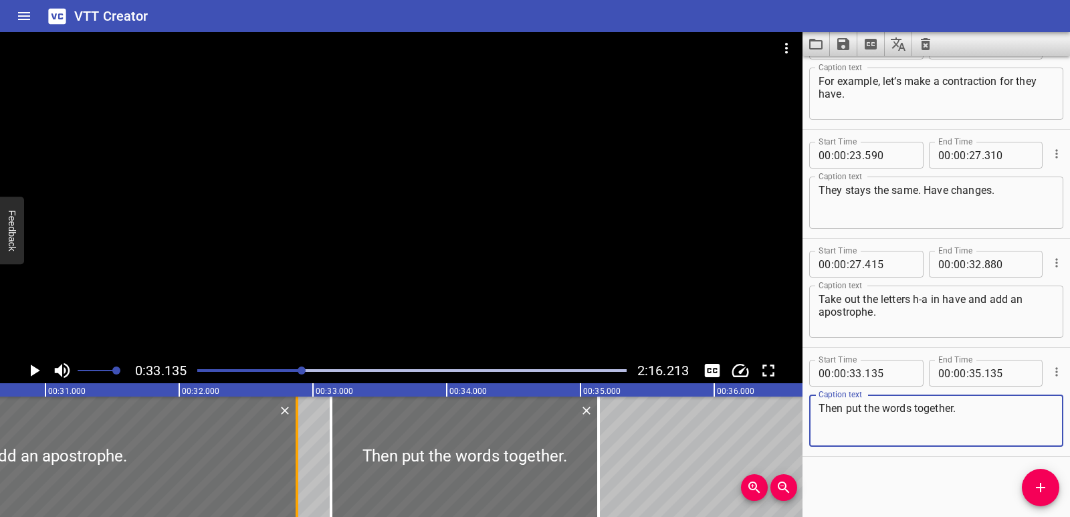
type textarea "Then put the words together."
click at [301, 446] on div at bounding box center [296, 457] width 13 height 120
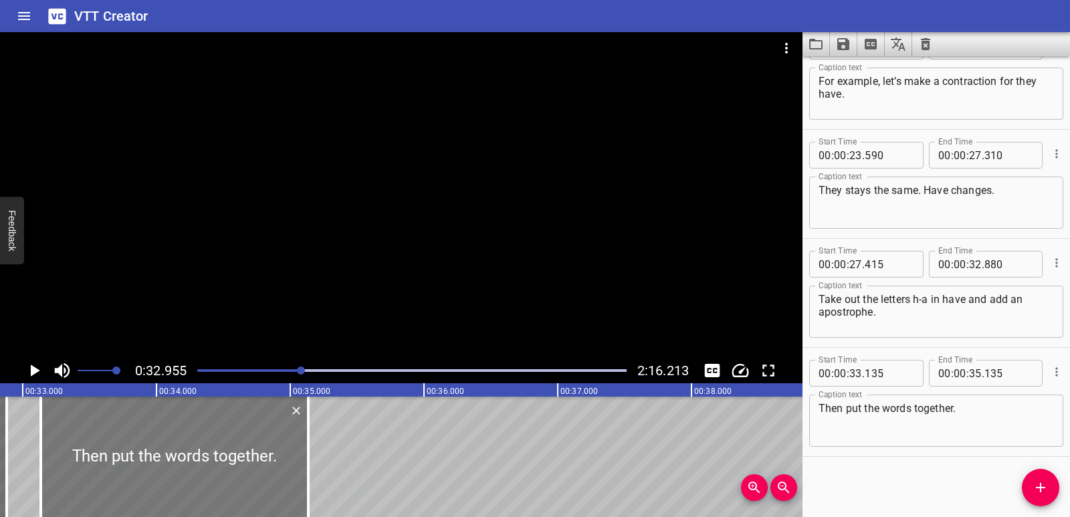
scroll to position [0, 4410]
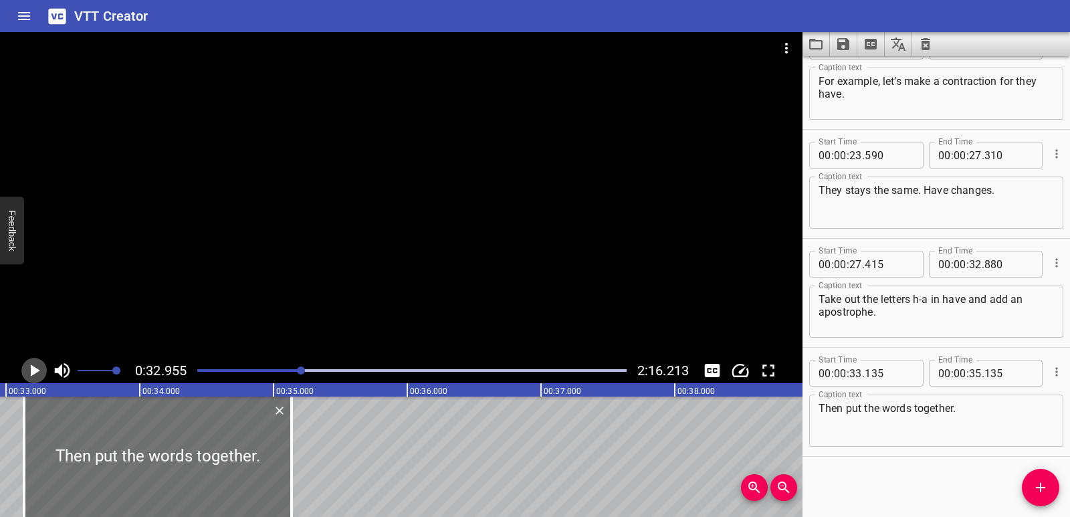
click at [35, 365] on icon "Play/Pause" at bounding box center [34, 371] width 20 height 20
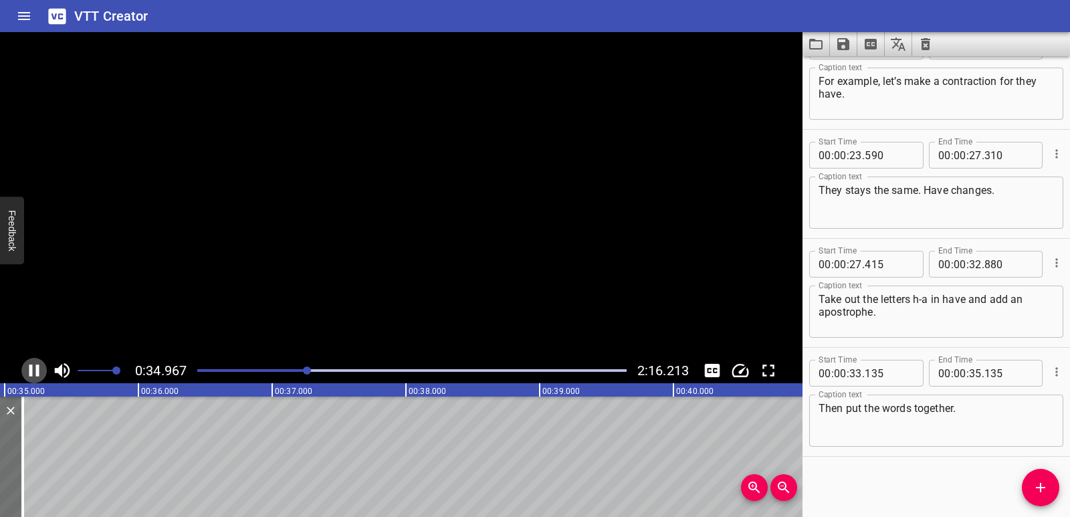
click at [35, 365] on icon "Play/Pause" at bounding box center [34, 371] width 20 height 20
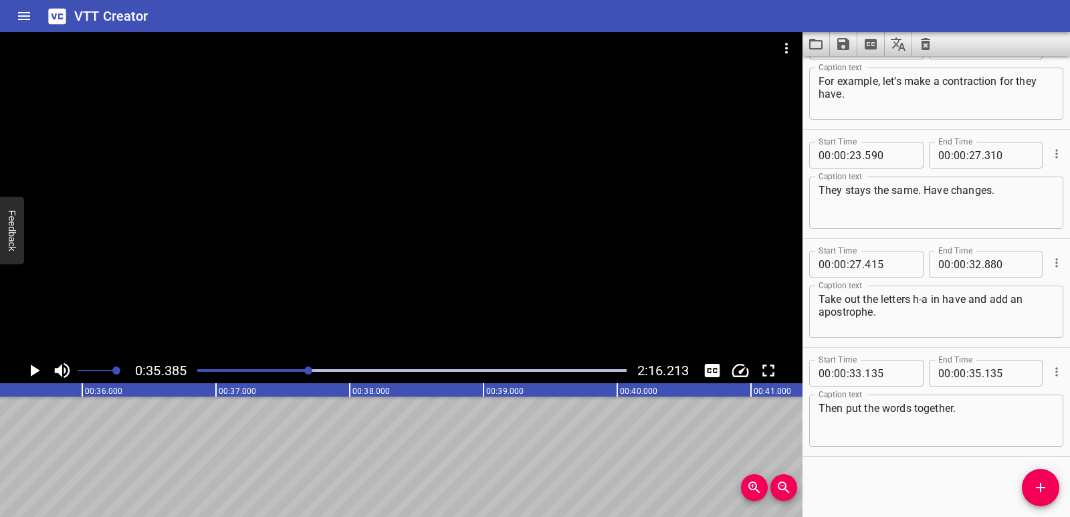
click at [1033, 478] on button "Add Cue" at bounding box center [1040, 487] width 37 height 37
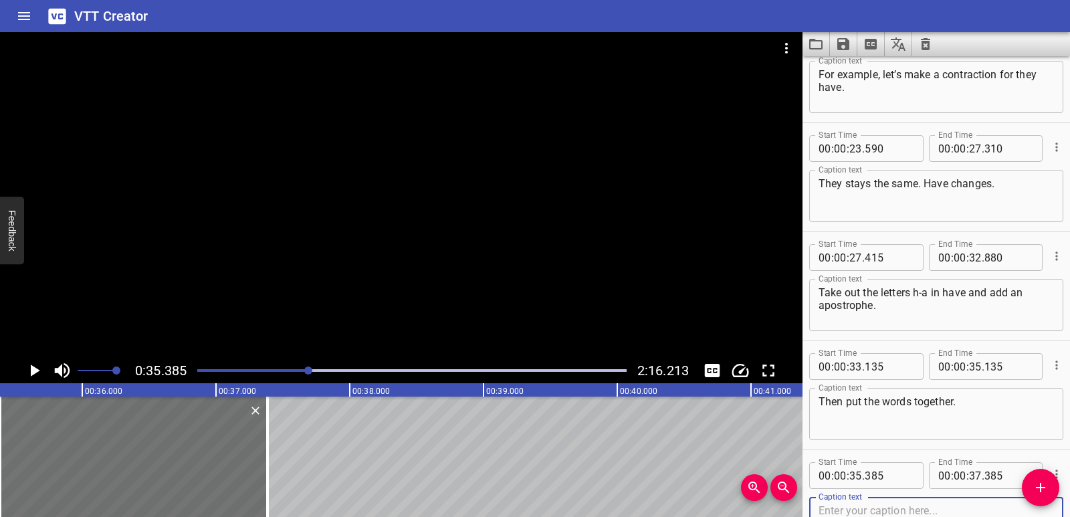
scroll to position [692, 0]
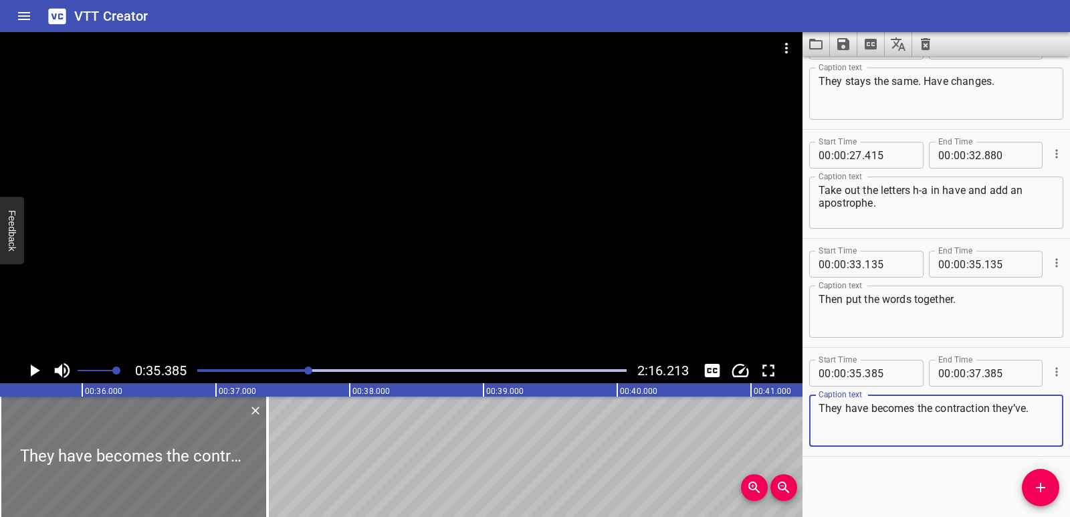
type textarea "They have becomes the contraction they’ve."
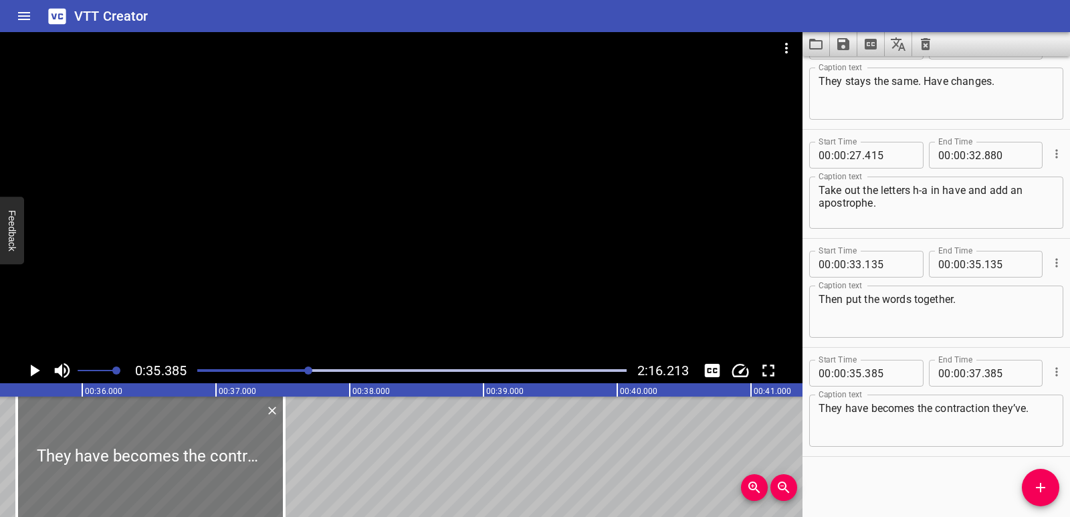
drag, startPoint x: 155, startPoint y: 429, endPoint x: 172, endPoint y: 432, distance: 16.9
click at [172, 432] on div at bounding box center [151, 457] width 268 height 120
type input "510"
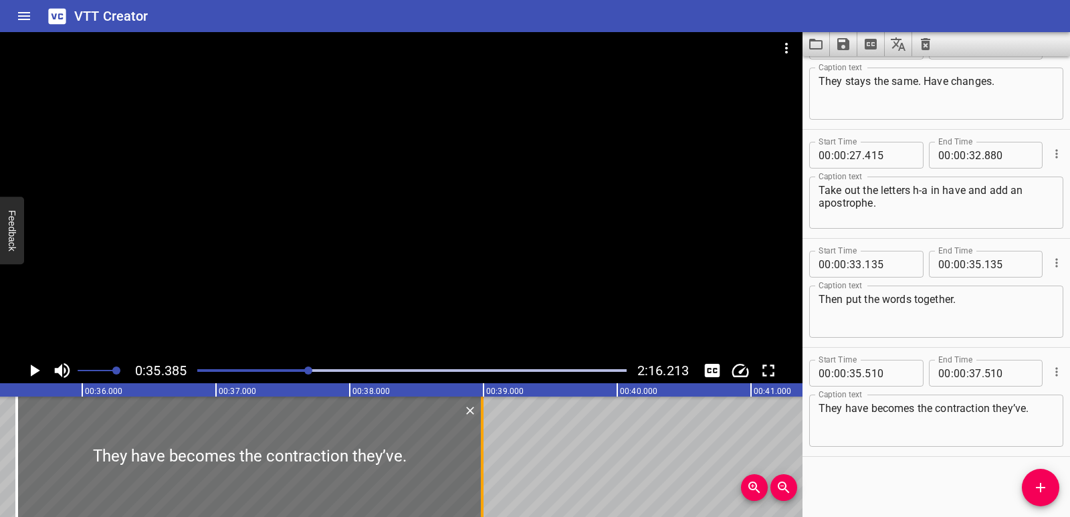
drag, startPoint x: 281, startPoint y: 444, endPoint x: 479, endPoint y: 443, distance: 198.0
click at [479, 443] on div at bounding box center [482, 457] width 13 height 120
type input "38"
type input "990"
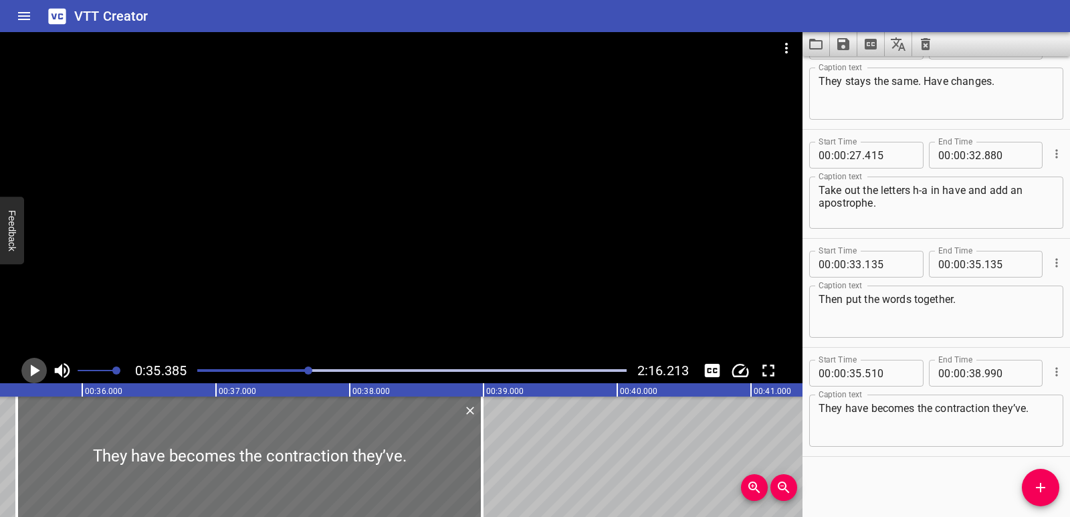
click at [31, 374] on icon "Play/Pause" at bounding box center [35, 371] width 9 height 12
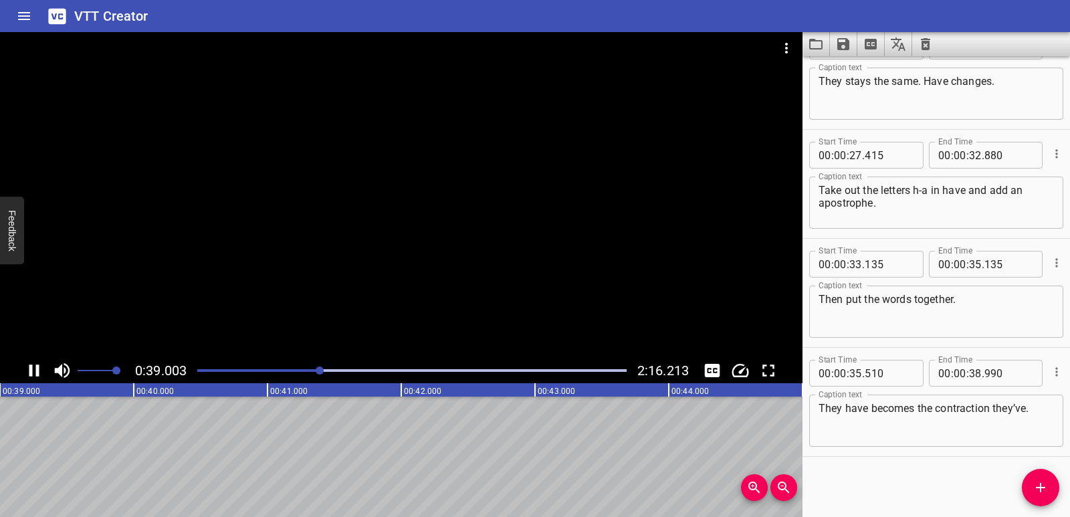
click at [31, 373] on icon "Play/Pause" at bounding box center [34, 371] width 10 height 12
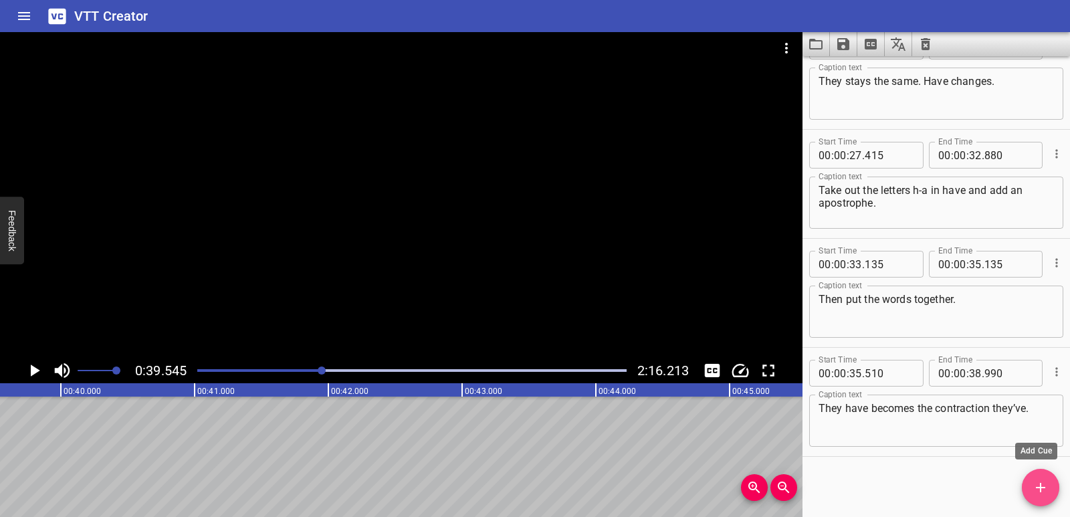
click at [1043, 487] on icon "Add Cue" at bounding box center [1040, 487] width 9 height 9
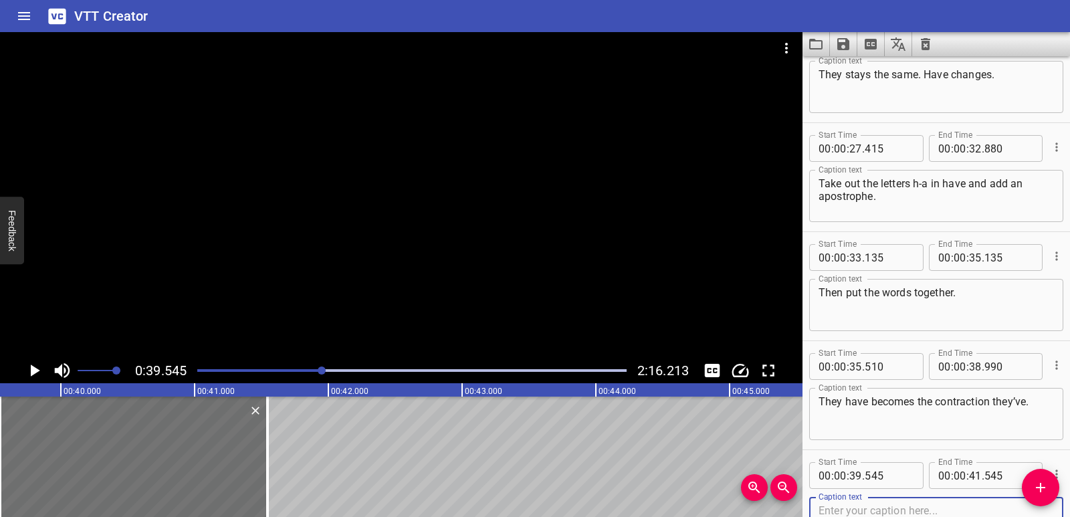
scroll to position [802, 0]
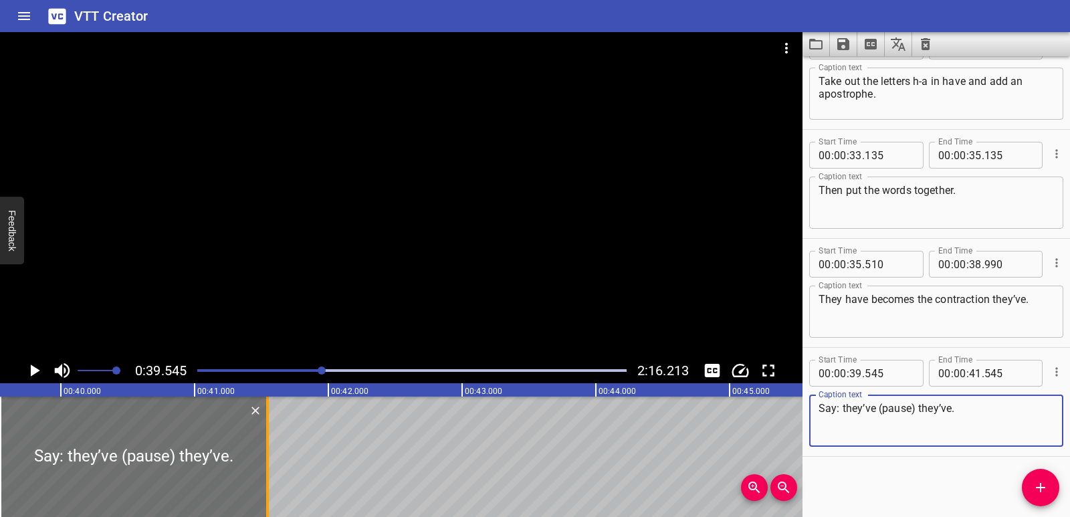
type textarea "Say: they’ve (pause) they’ve."
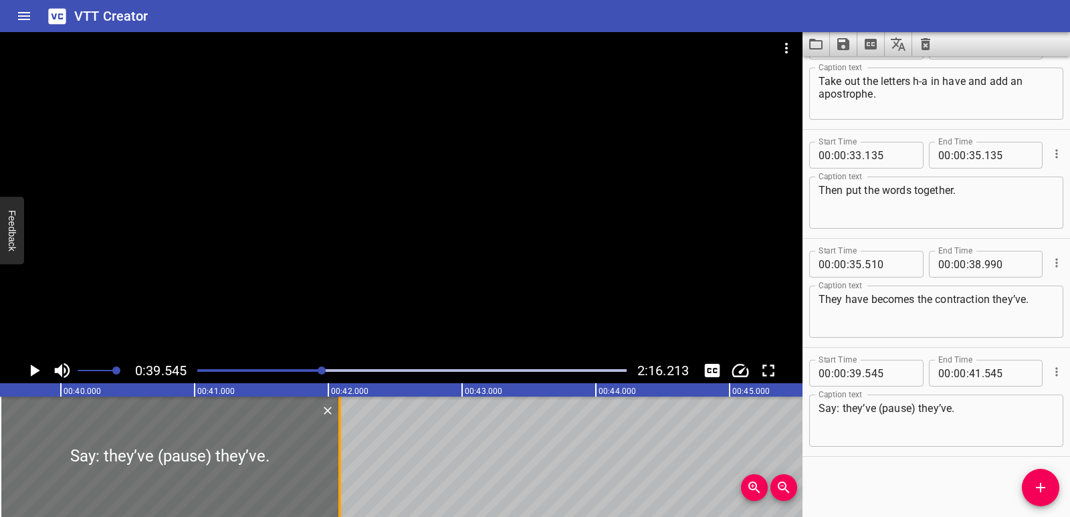
drag, startPoint x: 268, startPoint y: 456, endPoint x: 341, endPoint y: 456, distance: 72.3
click at [341, 456] on div at bounding box center [340, 457] width 3 height 120
type input "42"
type input "085"
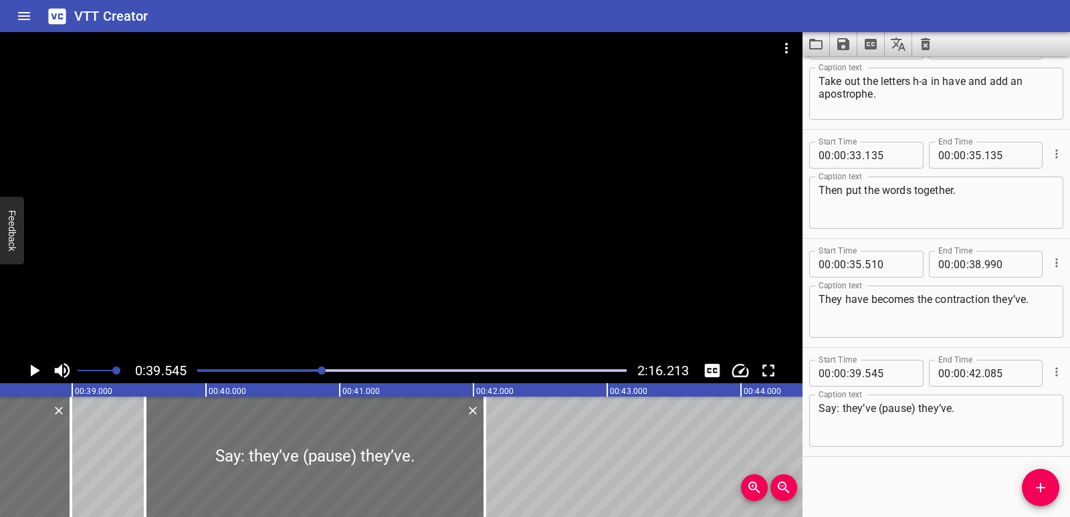
scroll to position [0, 5105]
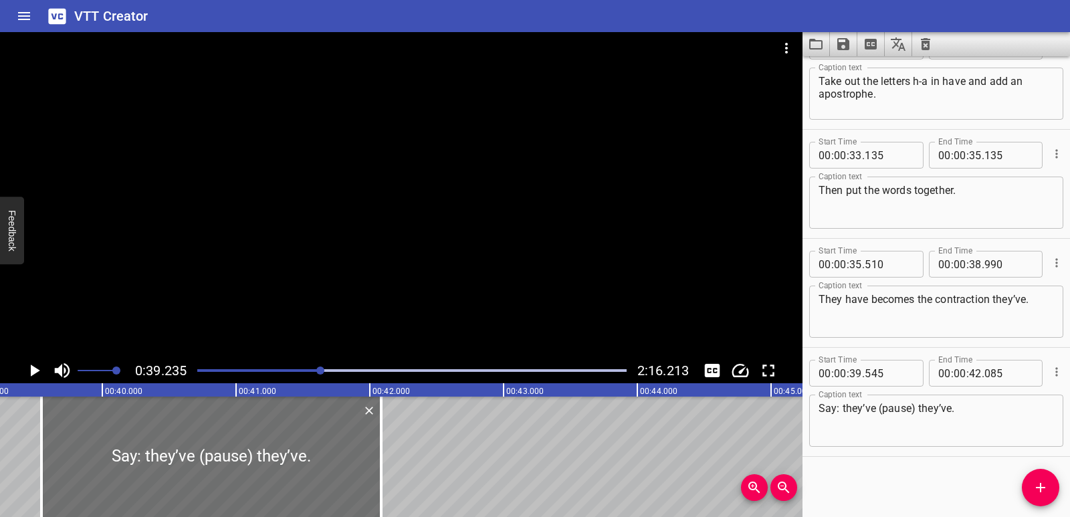
click at [26, 364] on icon "Play/Pause" at bounding box center [34, 371] width 20 height 20
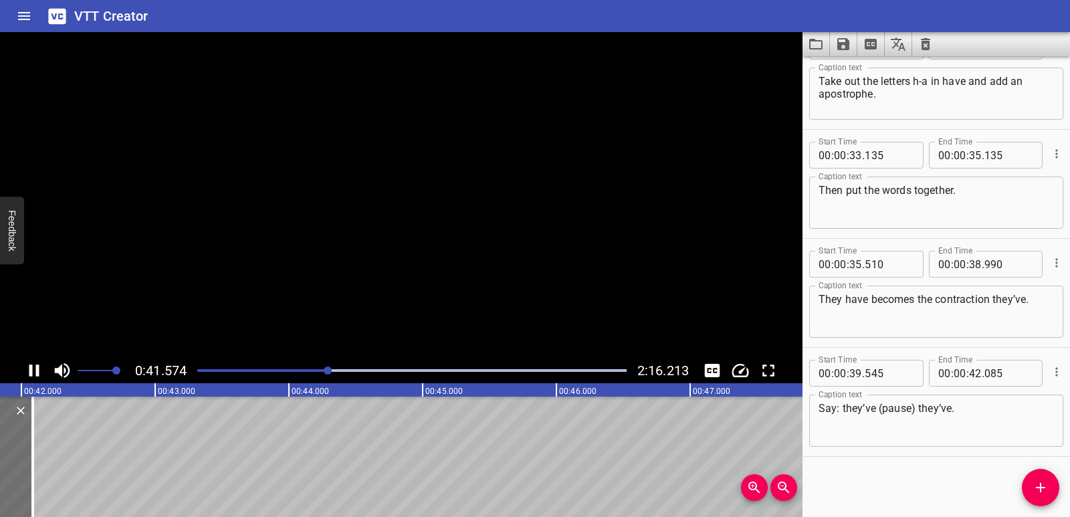
click at [31, 366] on icon "Play/Pause" at bounding box center [34, 371] width 10 height 12
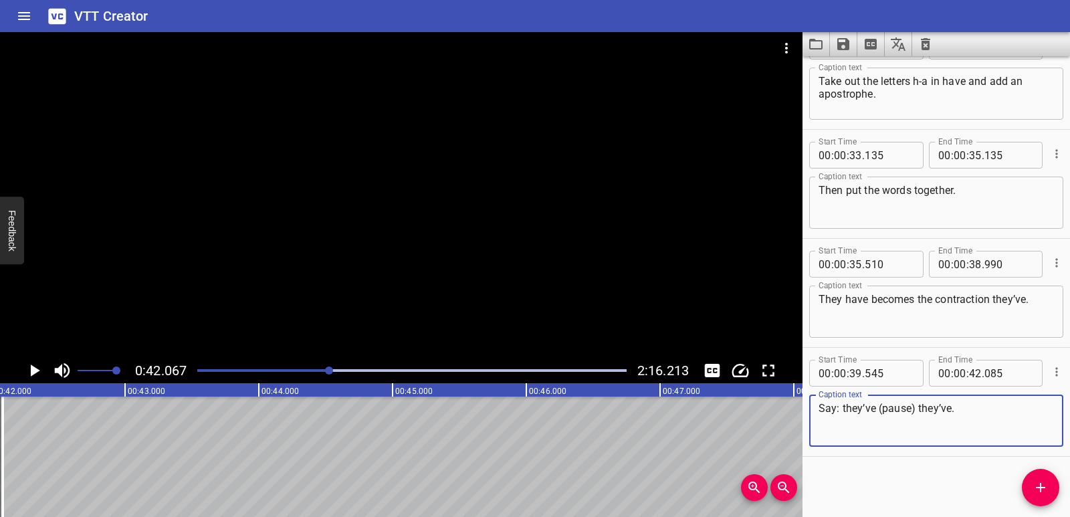
drag, startPoint x: 919, startPoint y: 412, endPoint x: 880, endPoint y: 412, distance: 38.8
click at [880, 412] on textarea "Say: they’ve (pause) they’ve." at bounding box center [937, 421] width 236 height 38
type textarea "Say: they’ve they’ve."
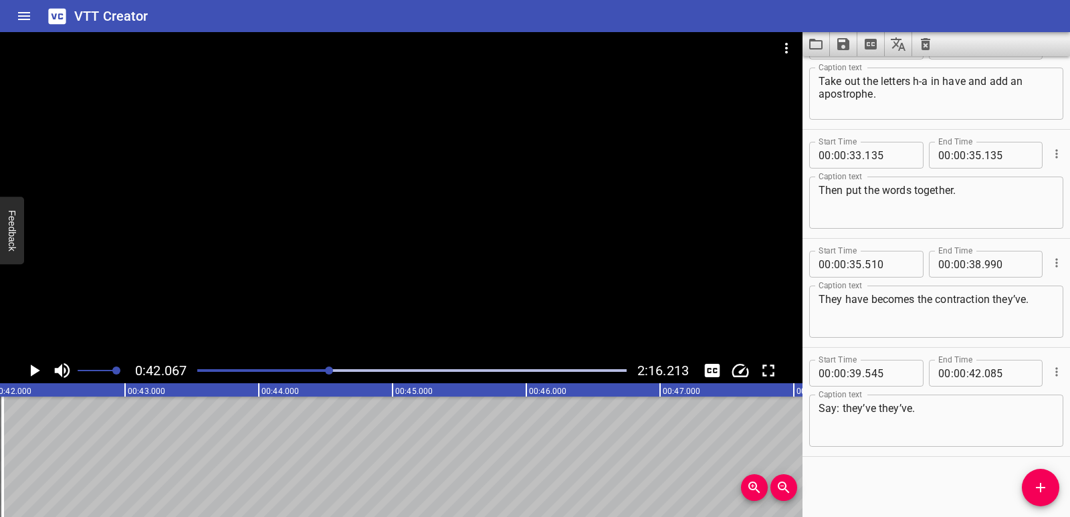
click at [1051, 492] on span "Add Cue" at bounding box center [1040, 488] width 37 height 16
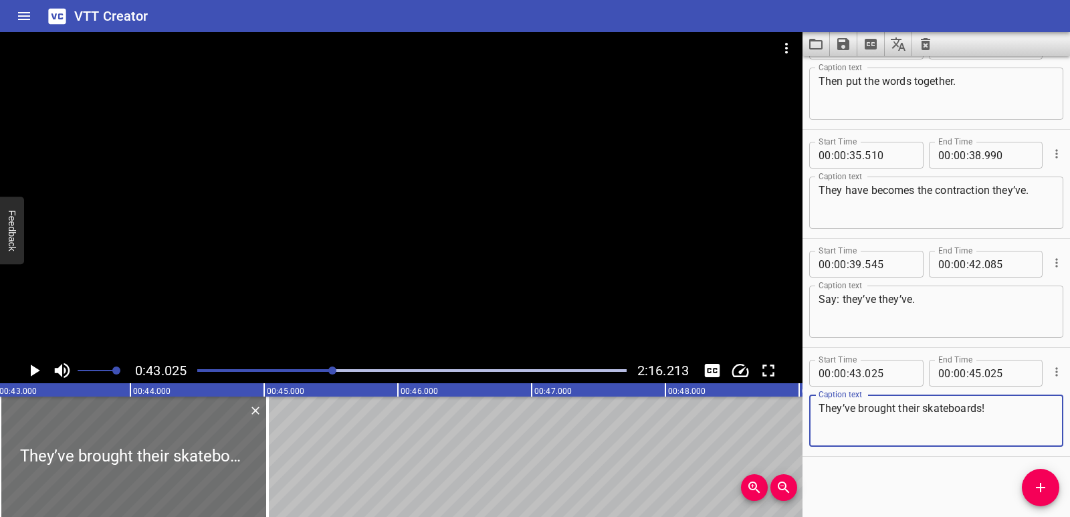
scroll to position [0, 5654]
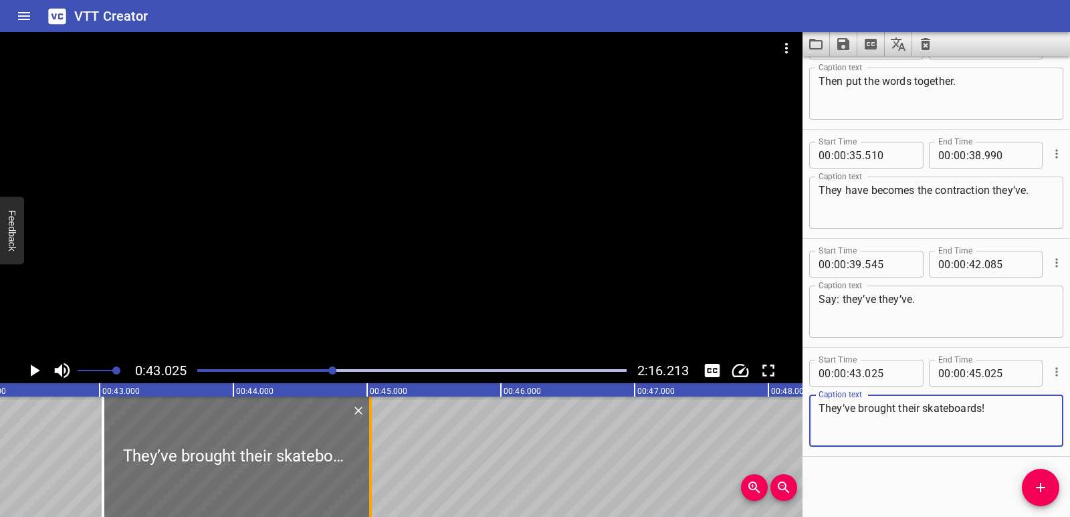
type textarea "They’ve brought their skateboards!"
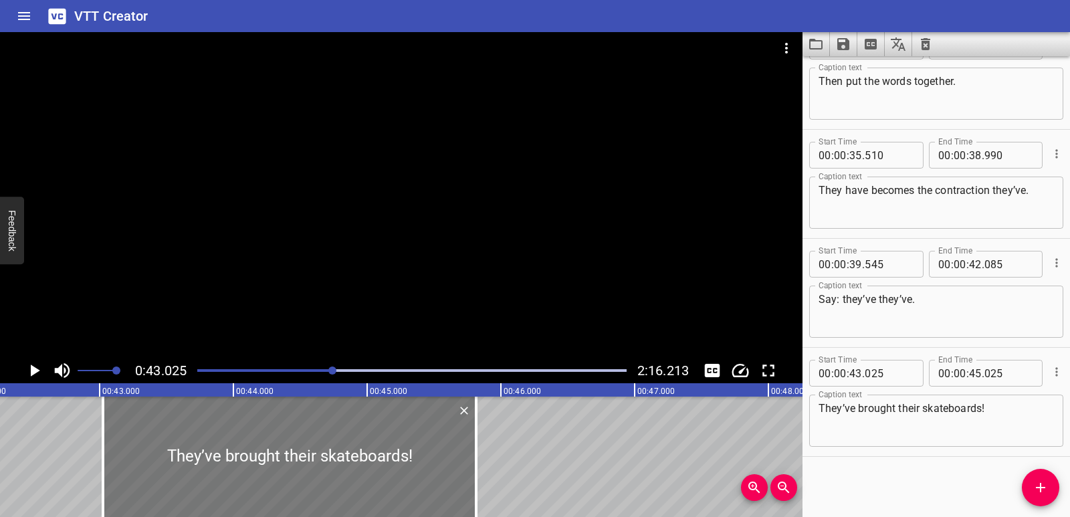
drag, startPoint x: 368, startPoint y: 449, endPoint x: 336, endPoint y: 462, distance: 34.5
click at [474, 450] on div at bounding box center [476, 457] width 13 height 120
type input "820"
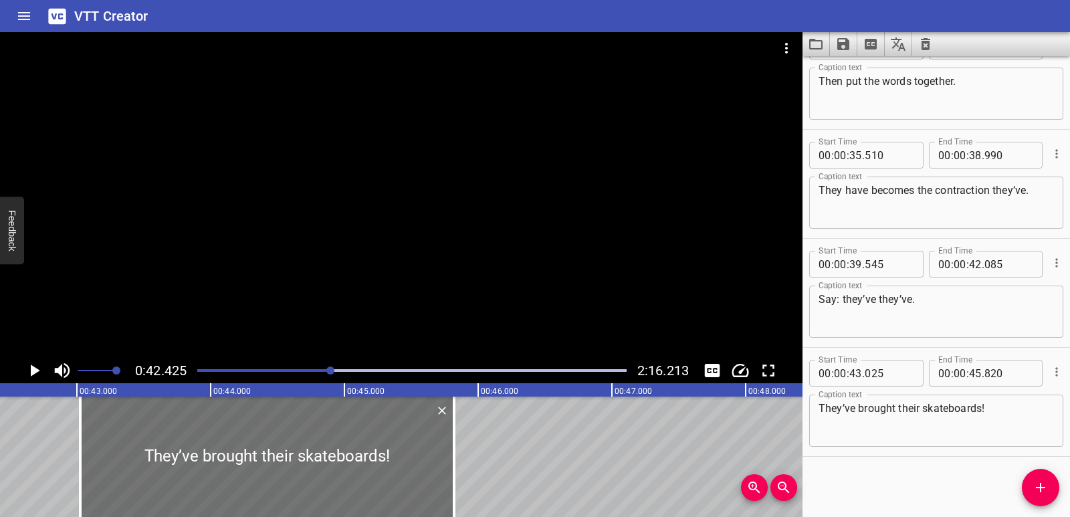
click at [31, 363] on icon "Play/Pause" at bounding box center [34, 371] width 20 height 20
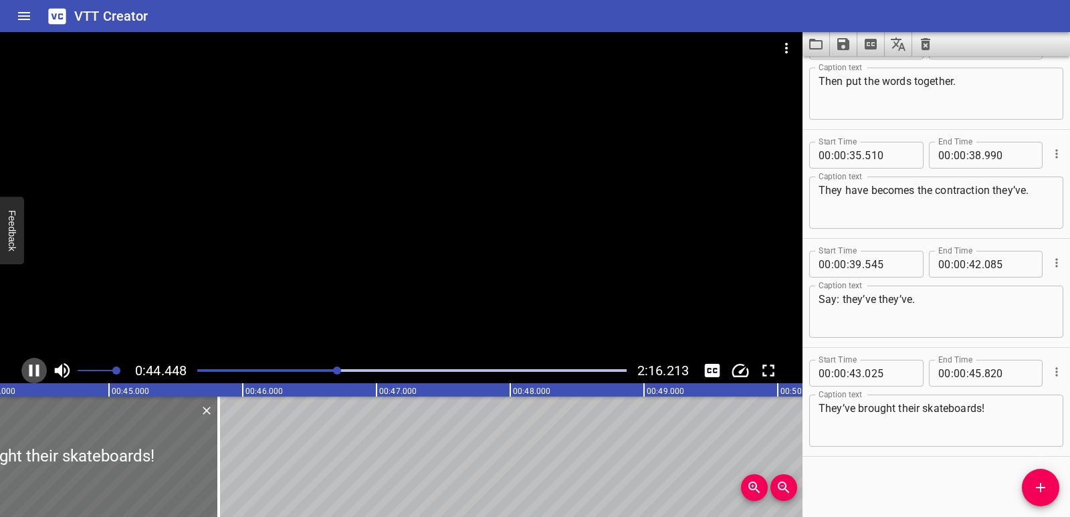
click at [31, 363] on icon "Play/Pause" at bounding box center [34, 371] width 20 height 20
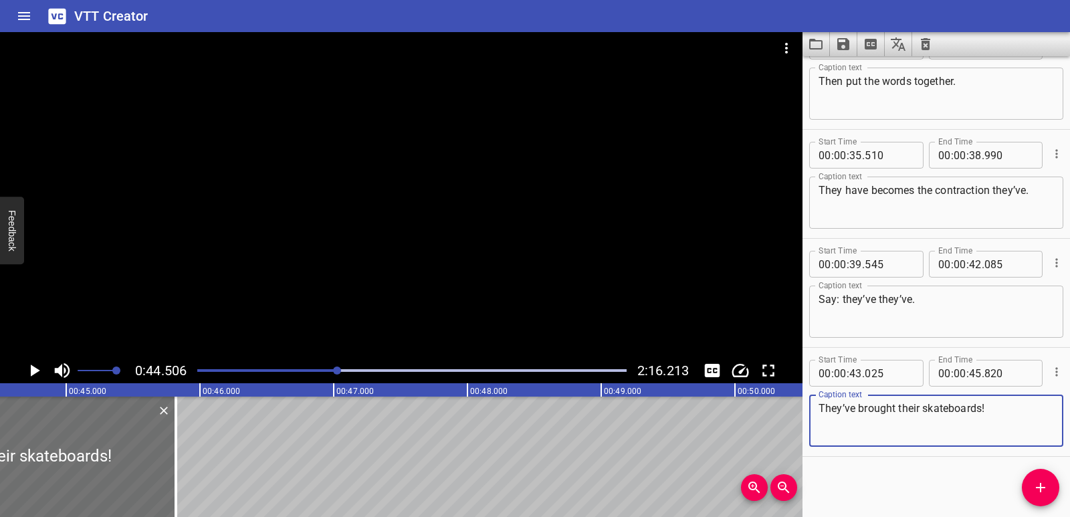
drag, startPoint x: 1026, startPoint y: 417, endPoint x: 816, endPoint y: 415, distance: 209.4
click at [816, 415] on div "They’ve brought their skateboards! Caption text" at bounding box center [937, 421] width 254 height 52
paste textarea "Let’s make another contraction with have"
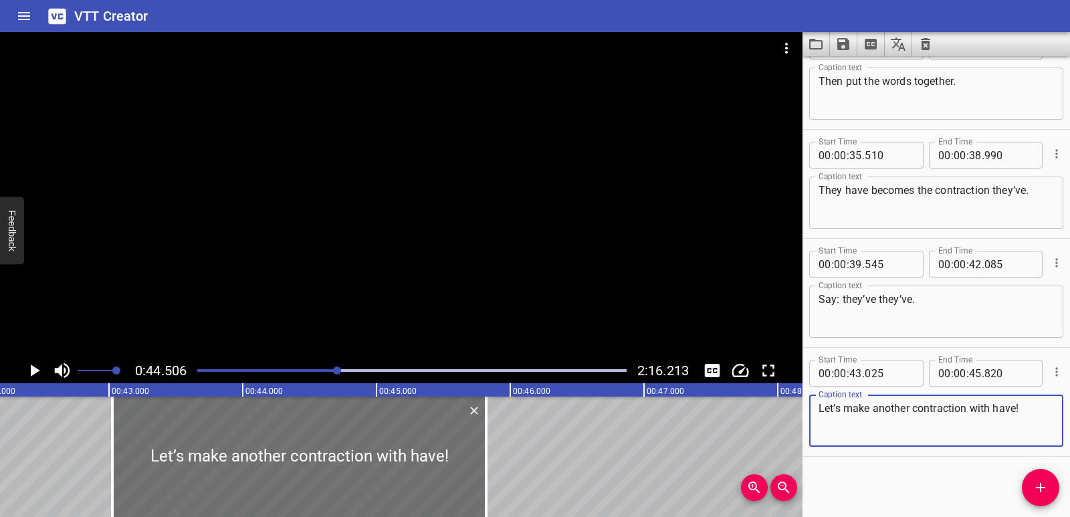
type textarea "Let’s make another contraction with have!"
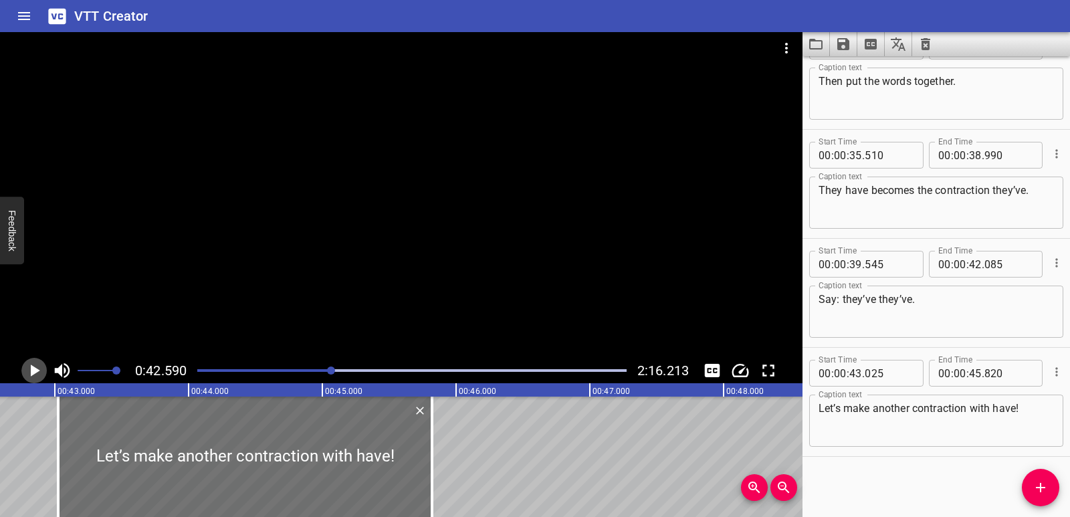
click at [30, 367] on icon "Play/Pause" at bounding box center [34, 371] width 20 height 20
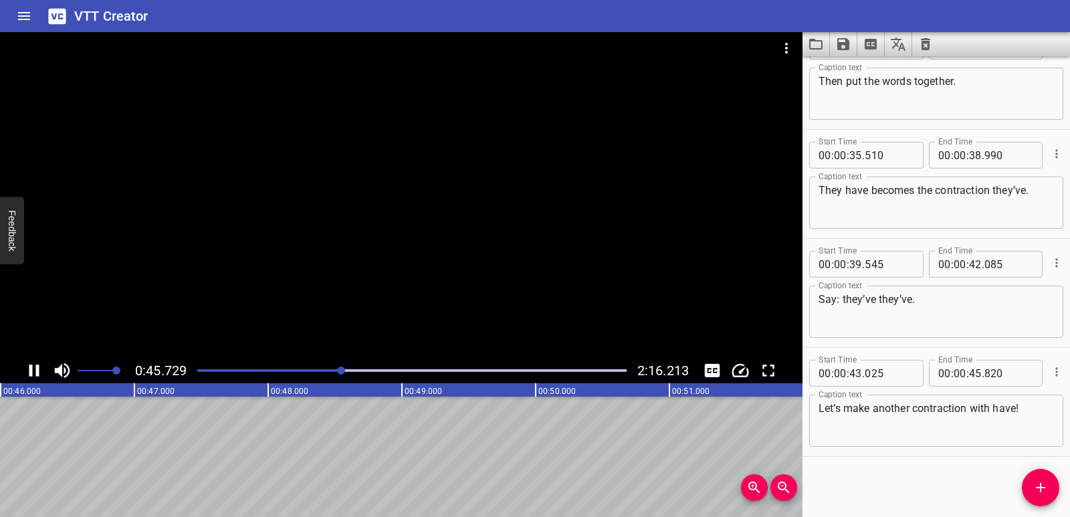
click at [34, 374] on icon "Play/Pause" at bounding box center [34, 371] width 20 height 20
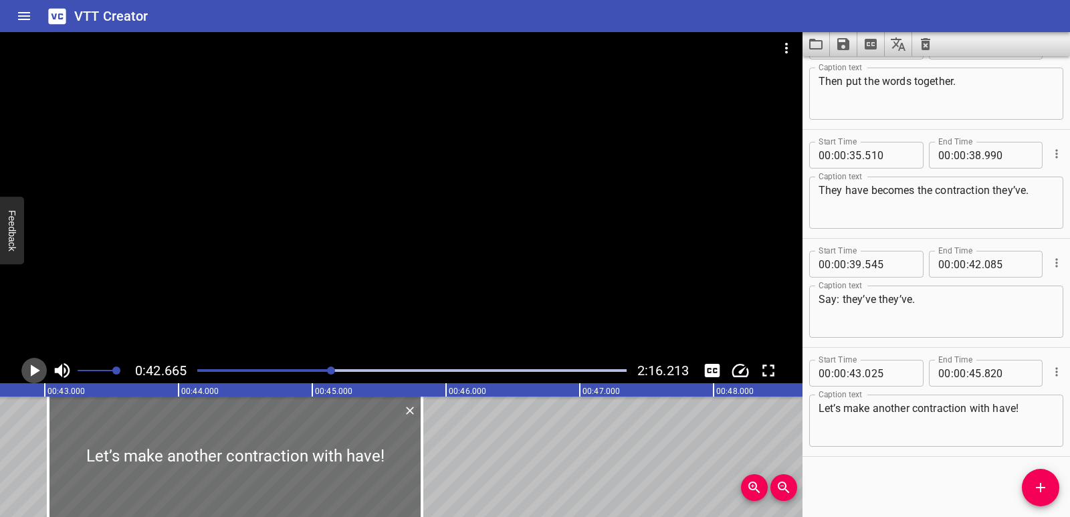
click at [33, 368] on icon "Play/Pause" at bounding box center [35, 371] width 9 height 12
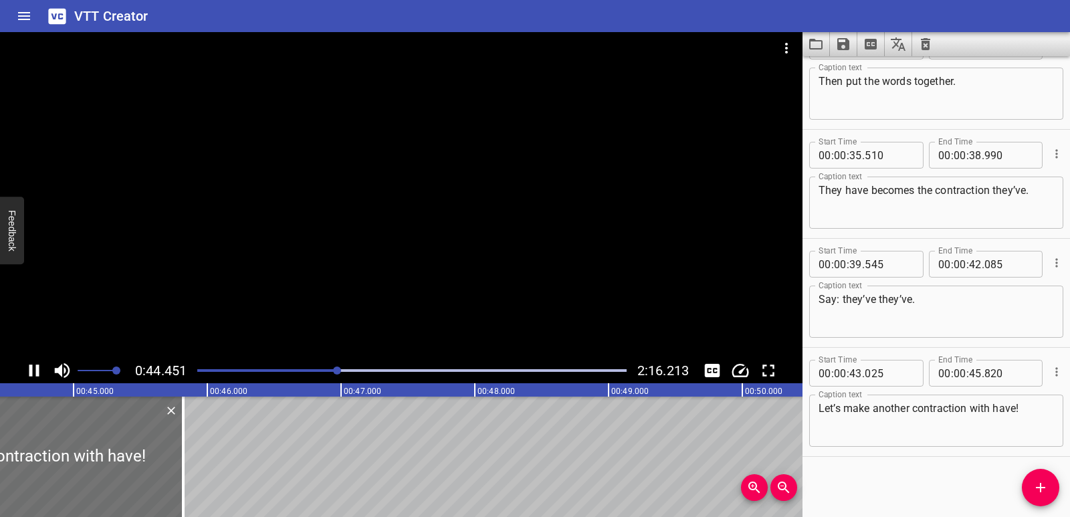
click at [34, 373] on icon "Play/Pause" at bounding box center [34, 371] width 20 height 20
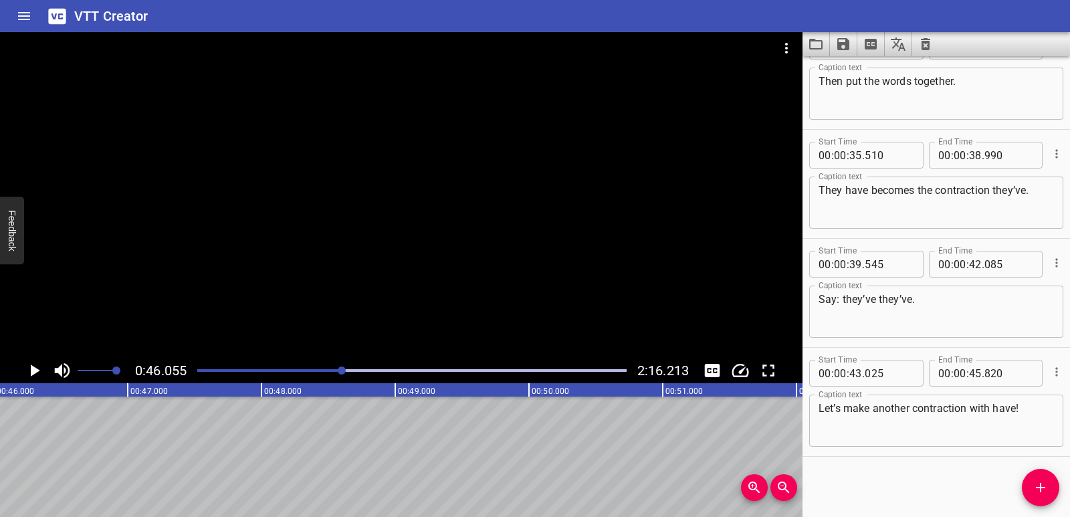
scroll to position [0, 6163]
click at [1054, 490] on span "Add Cue" at bounding box center [1040, 488] width 37 height 16
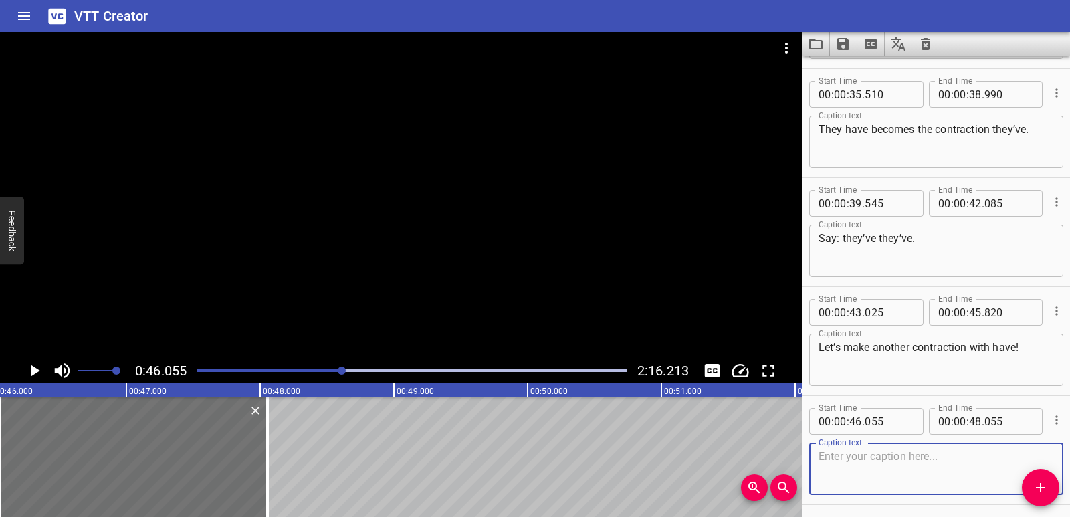
scroll to position [1020, 0]
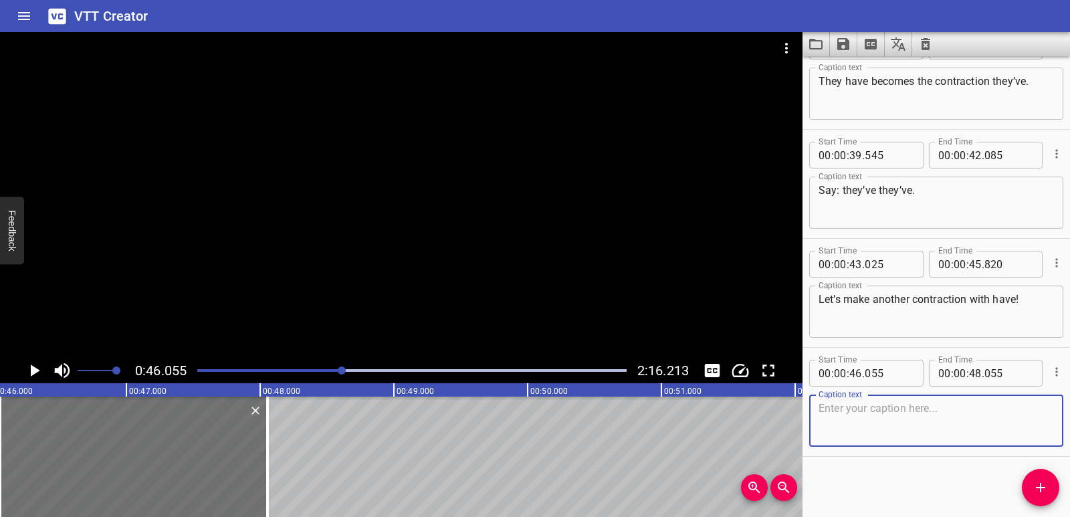
click at [860, 430] on textarea at bounding box center [937, 421] width 236 height 38
paste textarea "This time we’ll add it to the word I."
type textarea "This time we’ll add it to the word I."
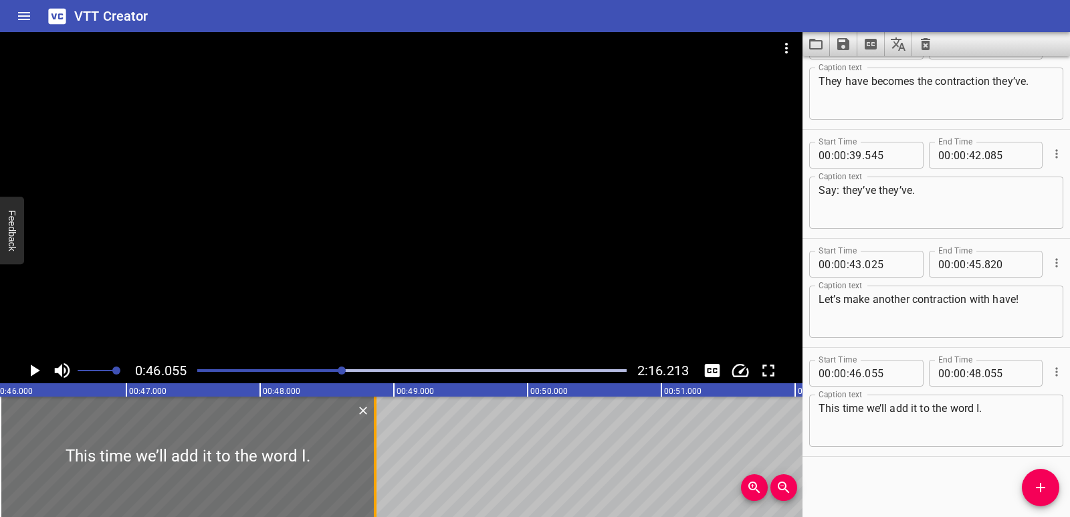
drag, startPoint x: 270, startPoint y: 448, endPoint x: 378, endPoint y: 452, distance: 107.8
click at [378, 452] on div at bounding box center [375, 457] width 13 height 120
type input "860"
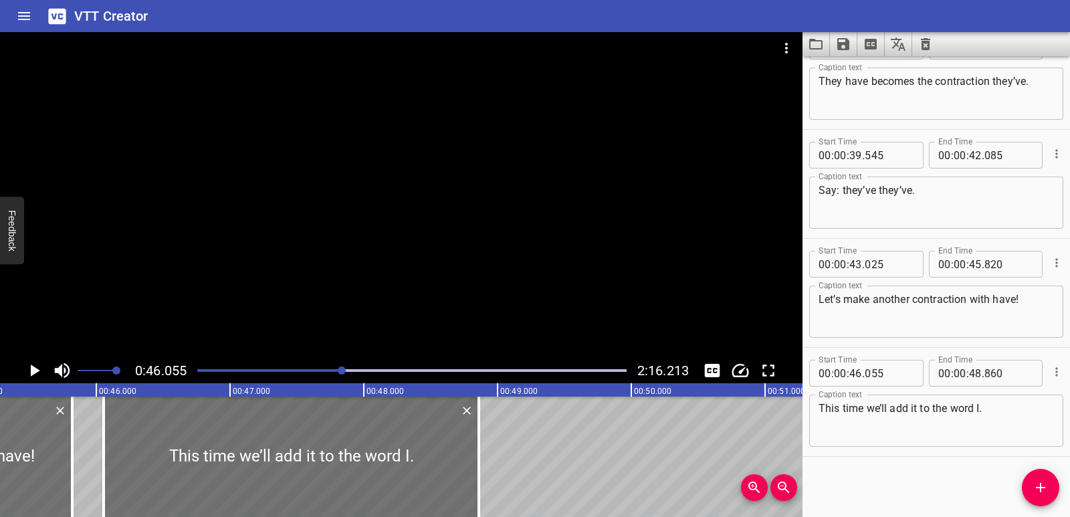
scroll to position [0, 6017]
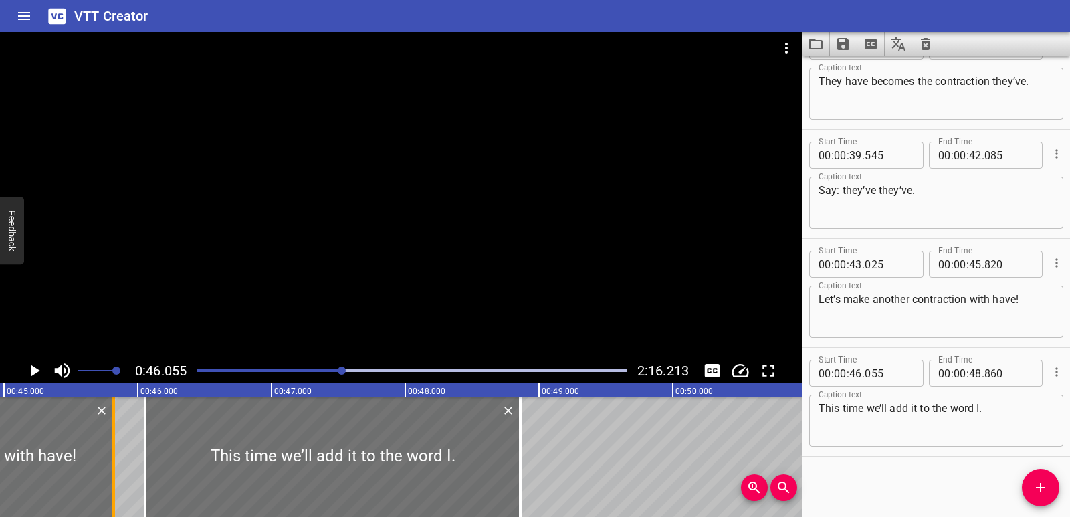
drag, startPoint x: 125, startPoint y: 446, endPoint x: 114, endPoint y: 437, distance: 14.2
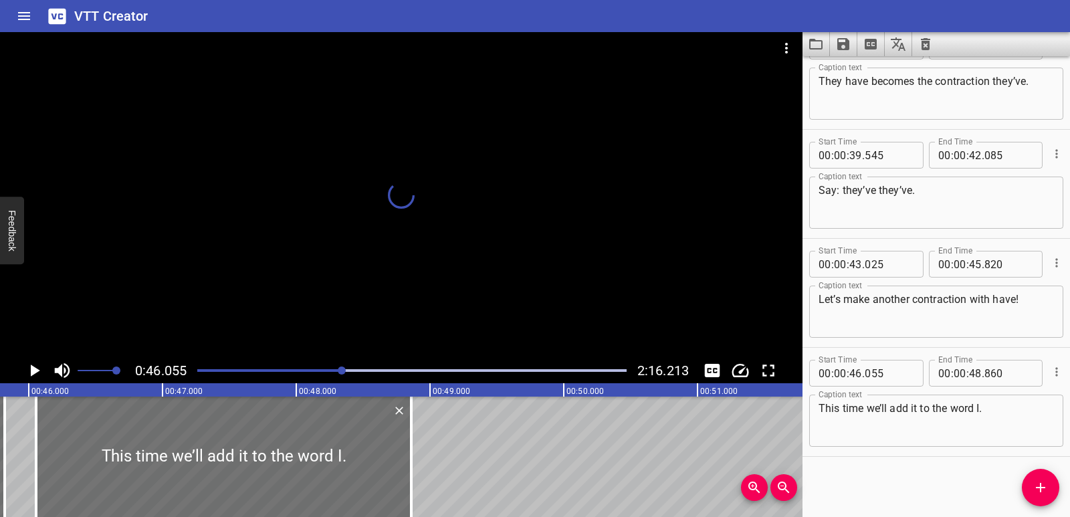
click at [32, 367] on icon "Play/Pause" at bounding box center [35, 371] width 9 height 12
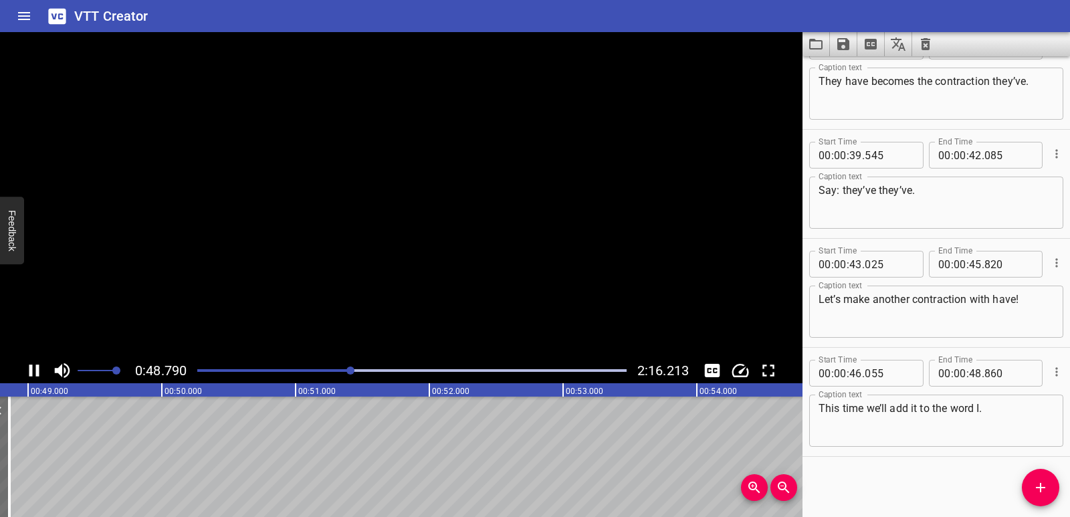
click at [32, 367] on icon "Play/Pause" at bounding box center [34, 371] width 10 height 12
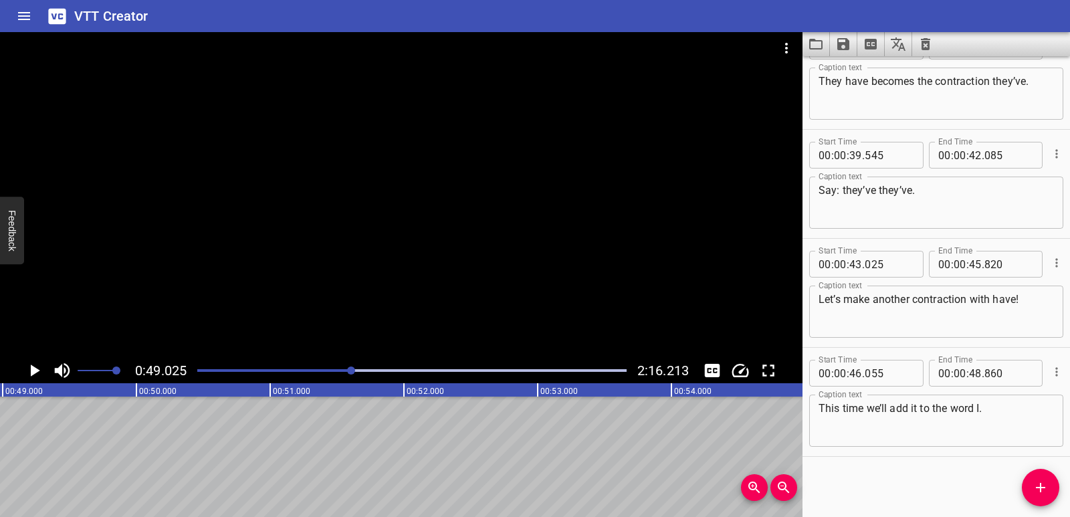
scroll to position [0, 6560]
drag, startPoint x: 1046, startPoint y: 499, endPoint x: 908, endPoint y: 422, distance: 158.8
click at [1046, 498] on button "Add Cue" at bounding box center [1040, 487] width 37 height 37
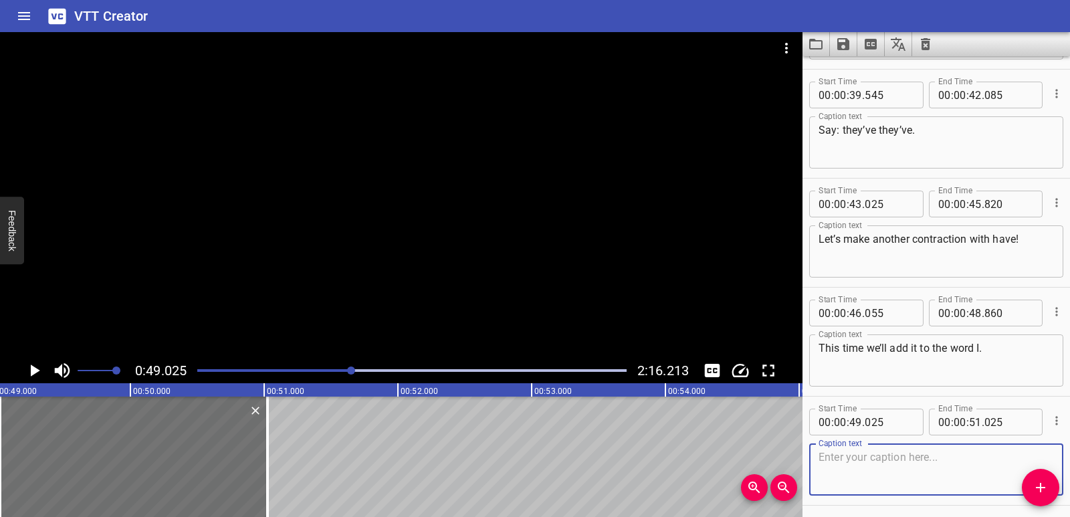
scroll to position [1129, 0]
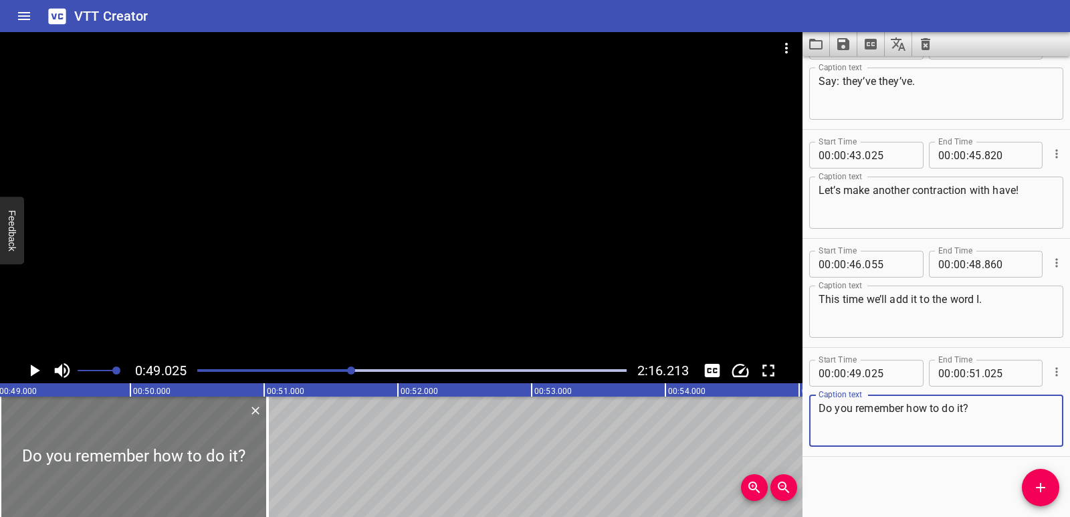
type textarea "Do you remember how to do it?"
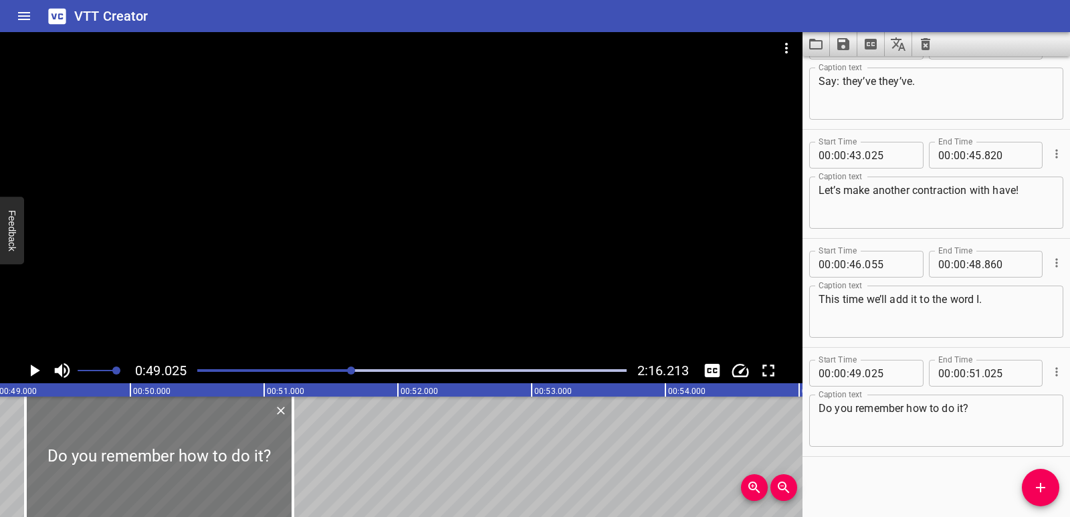
drag, startPoint x: 66, startPoint y: 440, endPoint x: 83, endPoint y: 442, distance: 16.9
click at [84, 442] on div at bounding box center [159, 457] width 268 height 120
type input "220"
drag, startPoint x: 288, startPoint y: 452, endPoint x: 265, endPoint y: 447, distance: 23.2
click at [265, 447] on div at bounding box center [270, 457] width 13 height 120
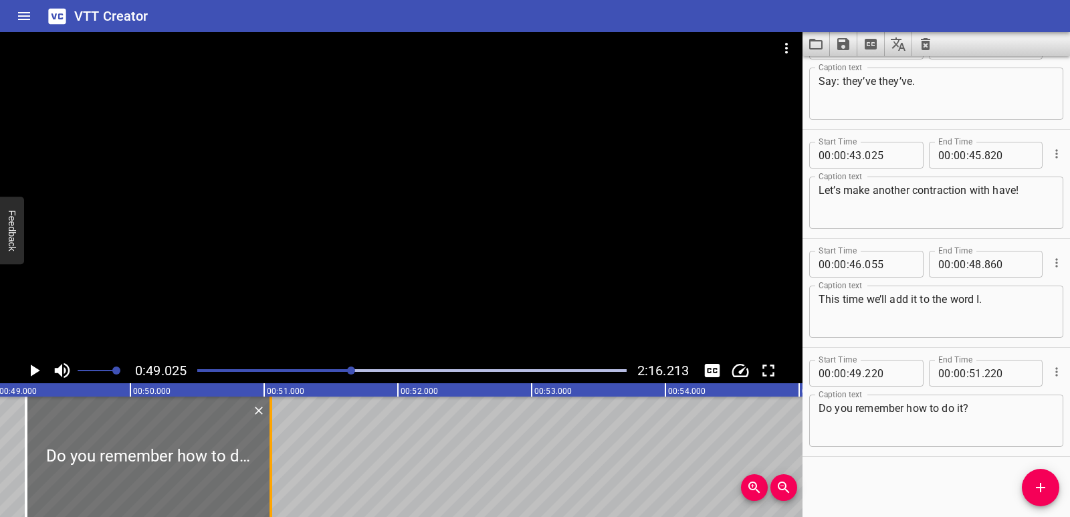
type input "050"
click at [36, 369] on icon "Play/Pause" at bounding box center [35, 371] width 9 height 12
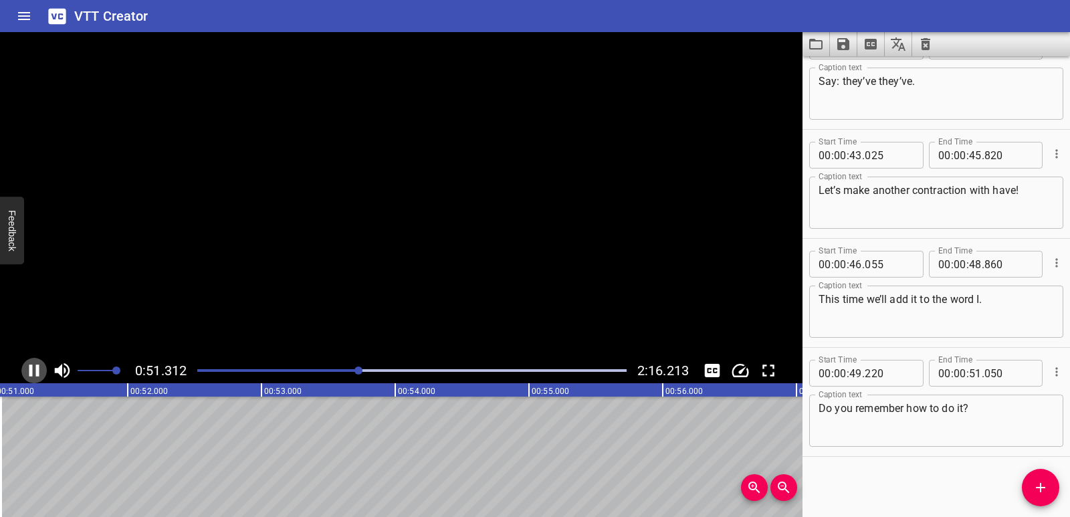
click at [36, 369] on icon "Play/Pause" at bounding box center [34, 371] width 10 height 12
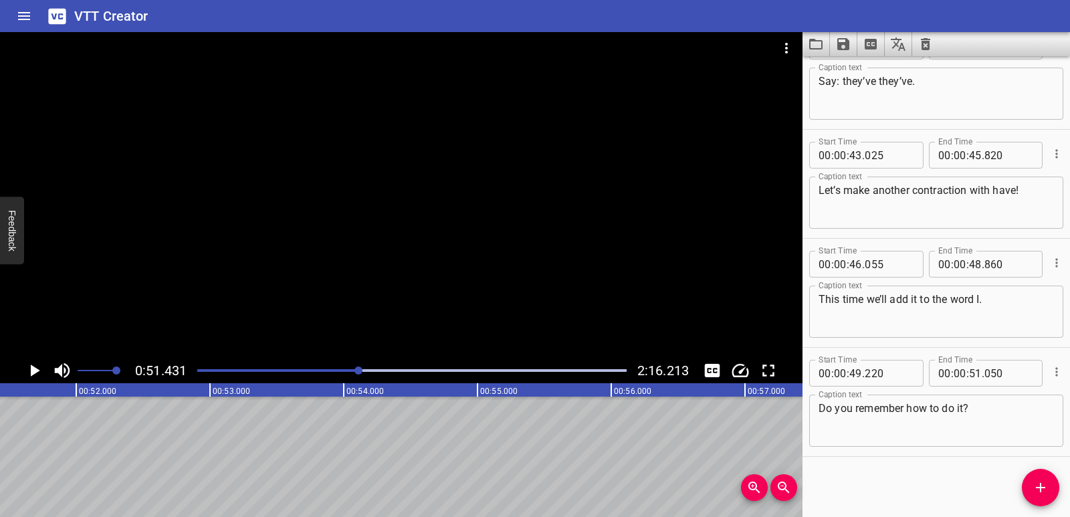
click at [1048, 492] on icon "Add Cue" at bounding box center [1041, 488] width 16 height 16
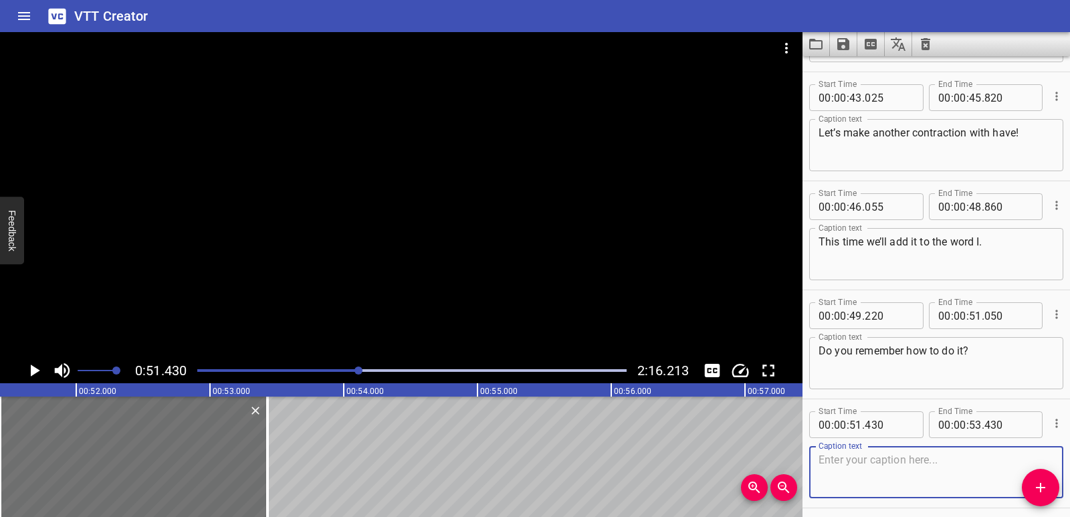
scroll to position [1238, 0]
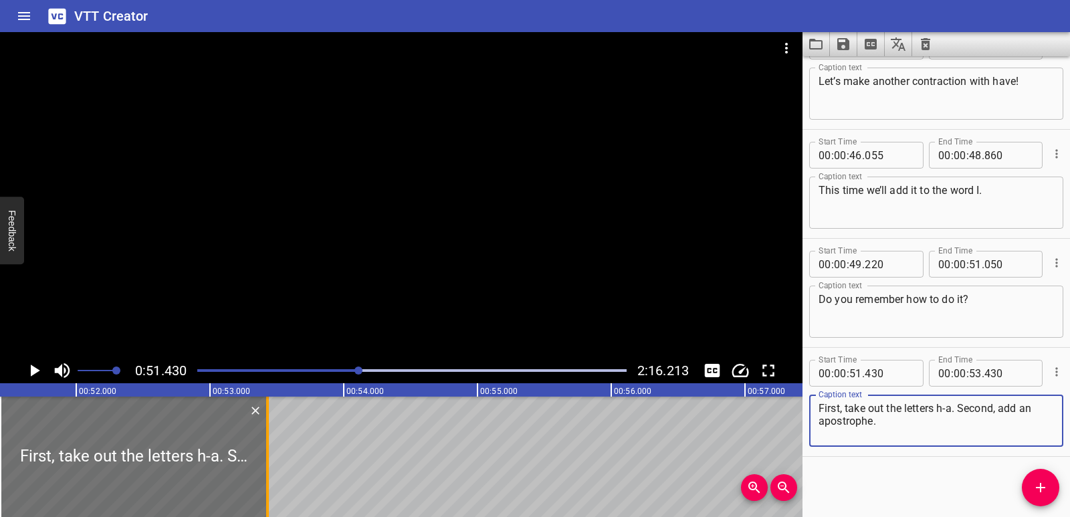
type textarea "First, take out the letters h-a. Second, add an apostrophe."
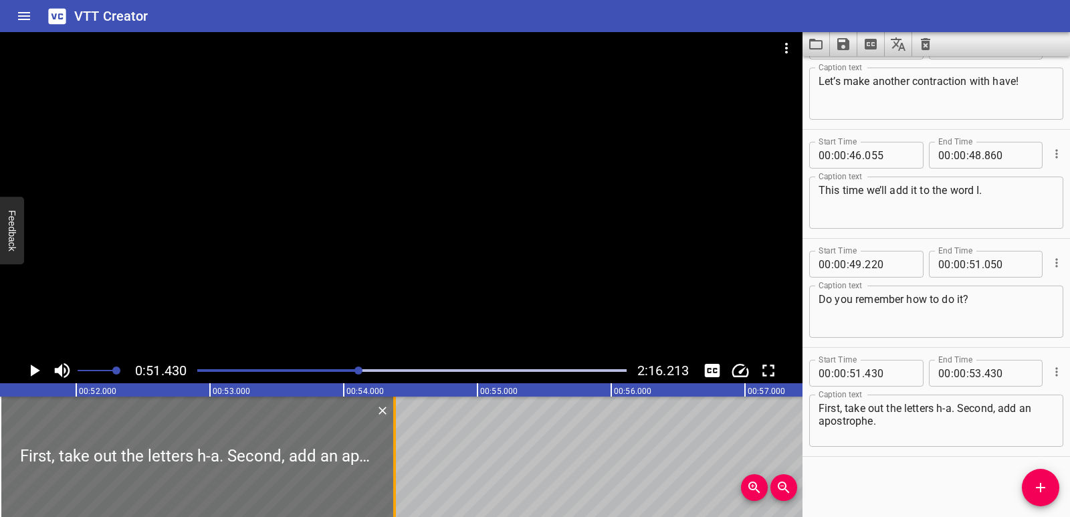
drag, startPoint x: 266, startPoint y: 437, endPoint x: 393, endPoint y: 442, distance: 127.2
click at [393, 442] on div at bounding box center [394, 457] width 3 height 120
type input "54"
type input "380"
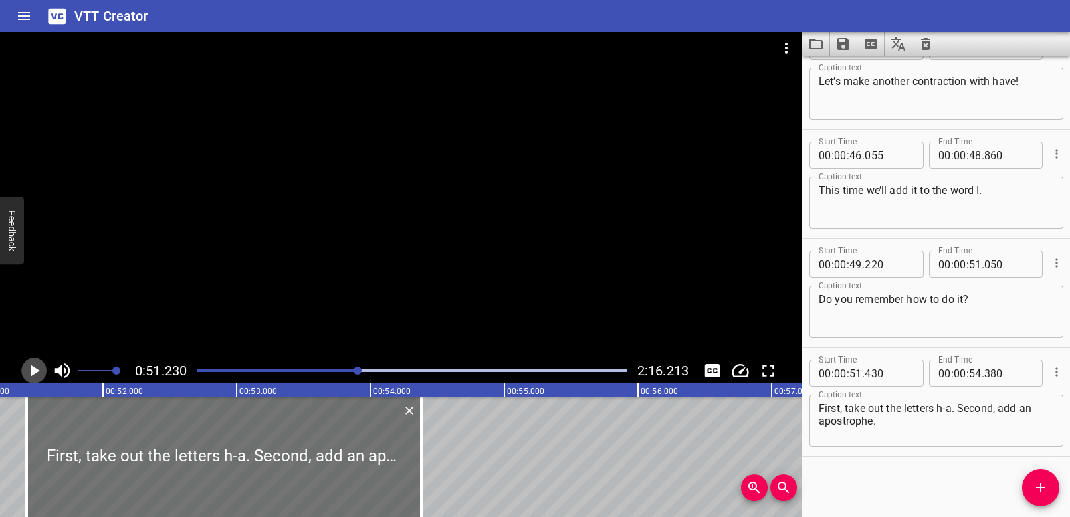
click at [35, 367] on icon "Play/Pause" at bounding box center [34, 371] width 20 height 20
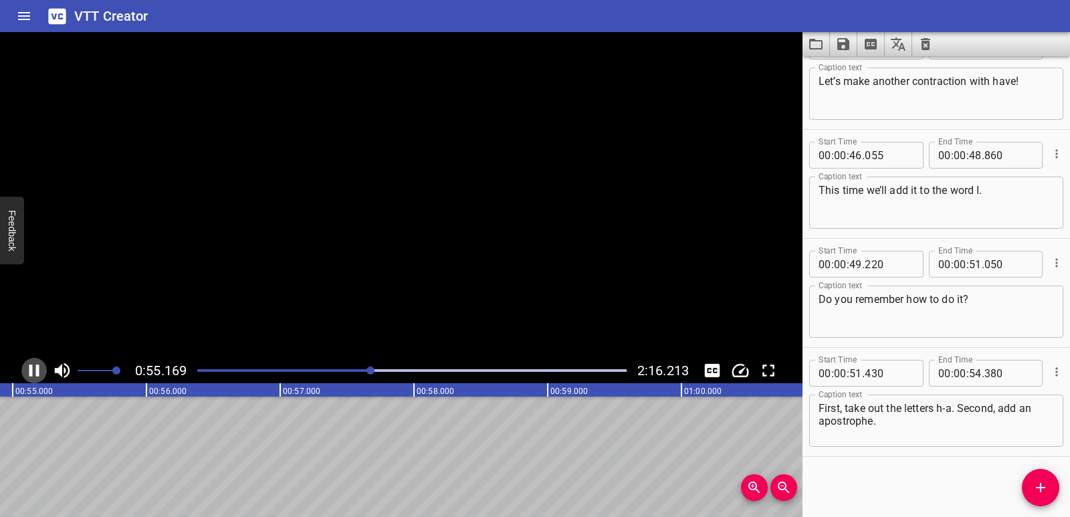
click at [35, 367] on icon "Play/Pause" at bounding box center [34, 371] width 20 height 20
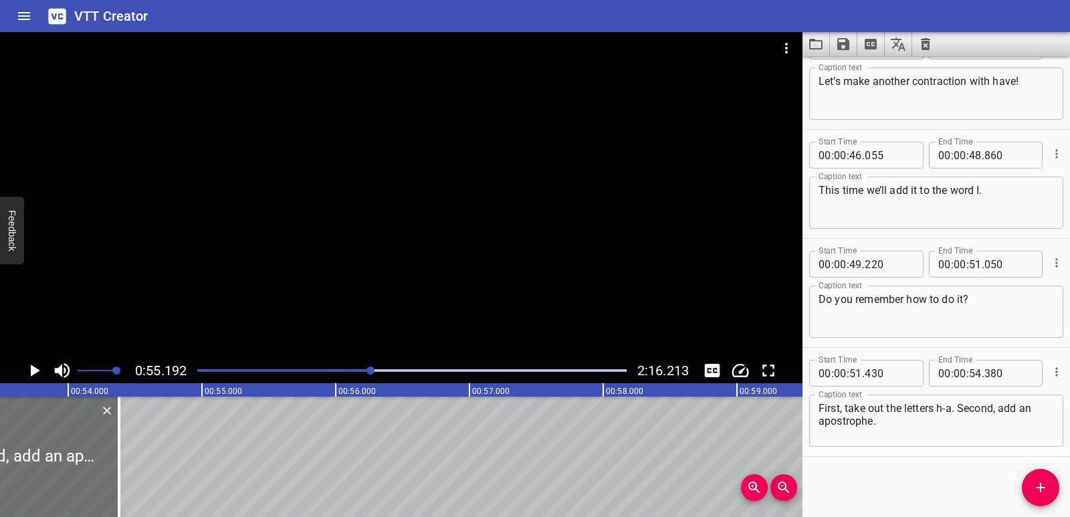
scroll to position [0, 7116]
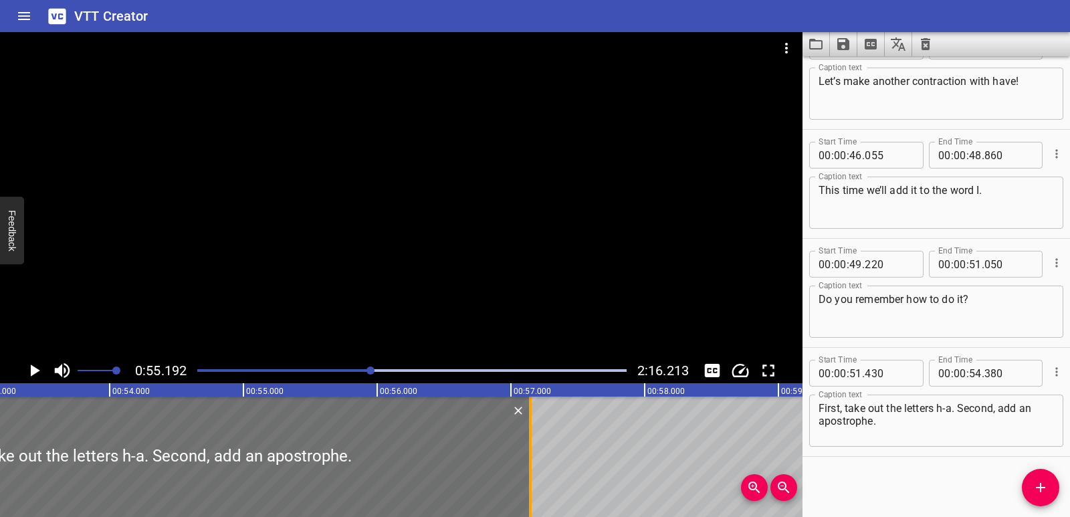
drag, startPoint x: 159, startPoint y: 450, endPoint x: 529, endPoint y: 446, distance: 370.0
click at [529, 446] on div at bounding box center [530, 457] width 13 height 120
type input "57"
type input "145"
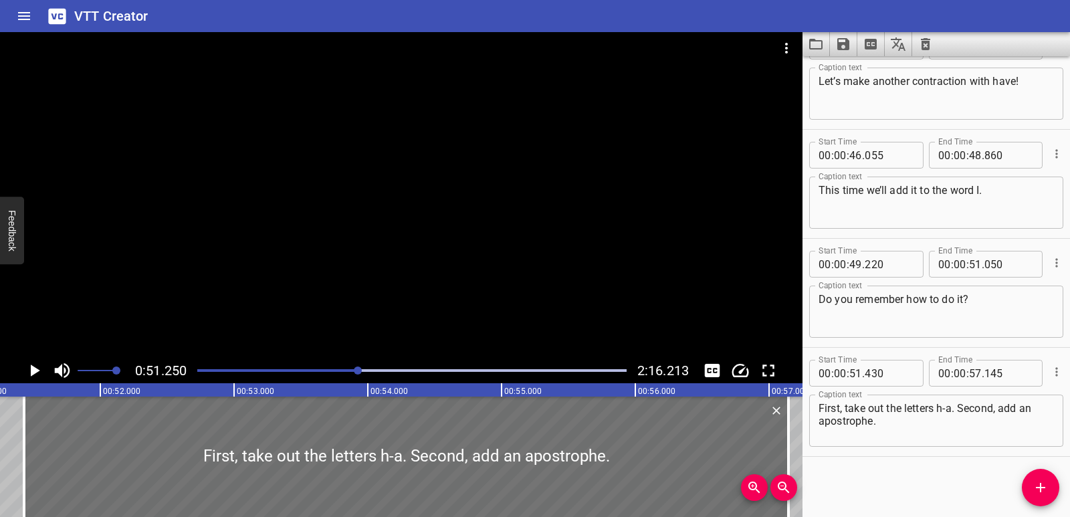
click at [38, 371] on icon "Play/Pause" at bounding box center [35, 371] width 9 height 12
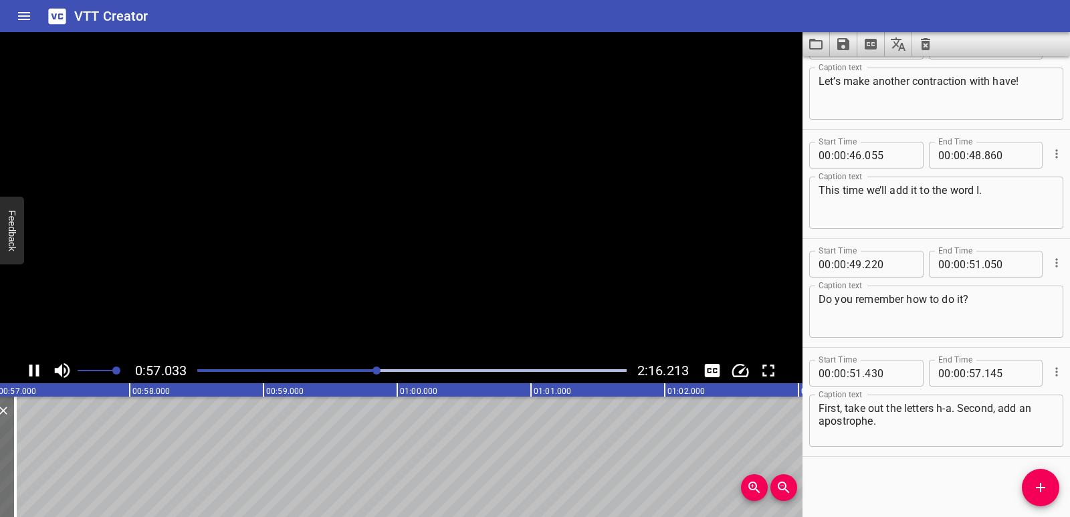
click at [38, 370] on icon "Play/Pause" at bounding box center [34, 371] width 10 height 12
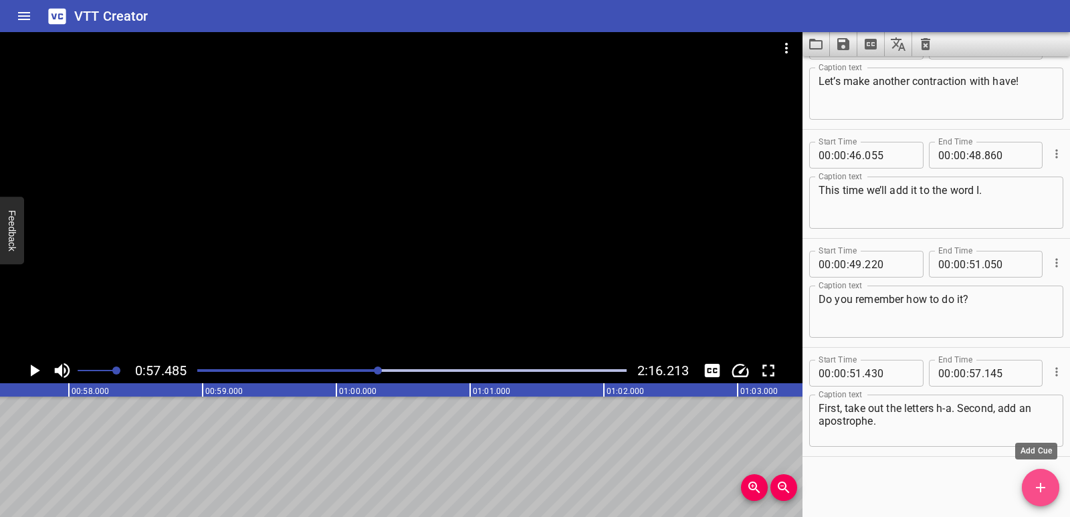
click at [1025, 490] on span "Add Cue" at bounding box center [1040, 488] width 37 height 16
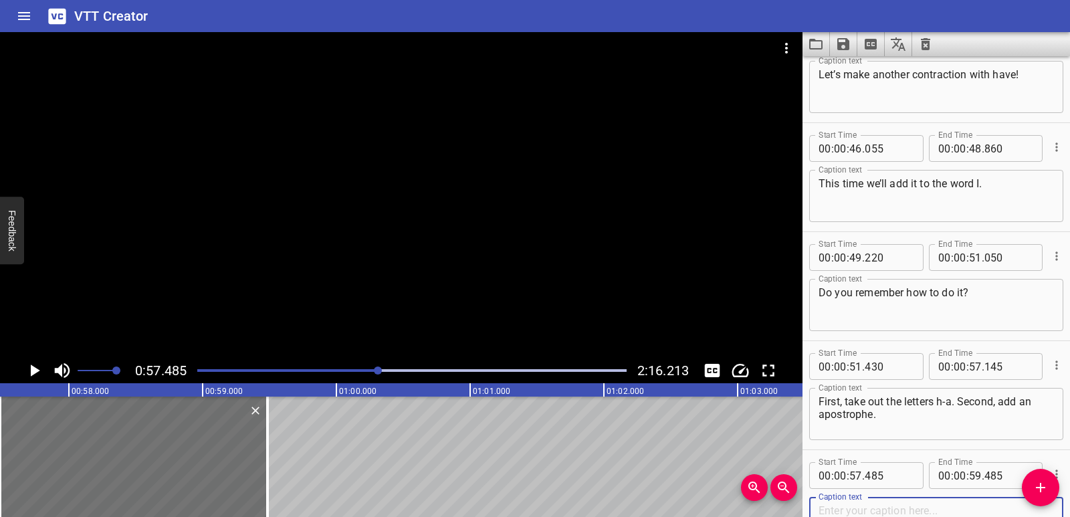
paste textarea "Third, put the words together."
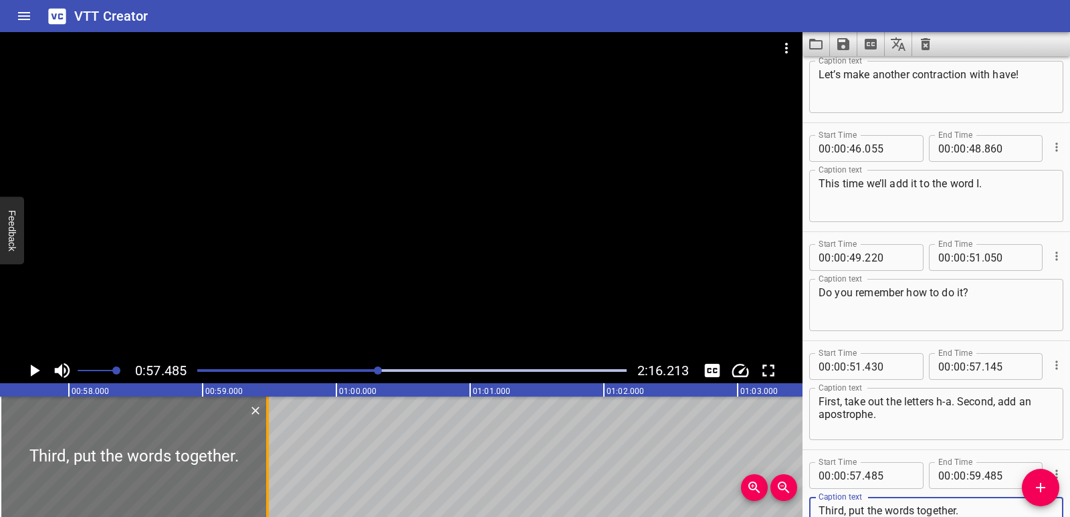
type textarea "Third, put the words together."
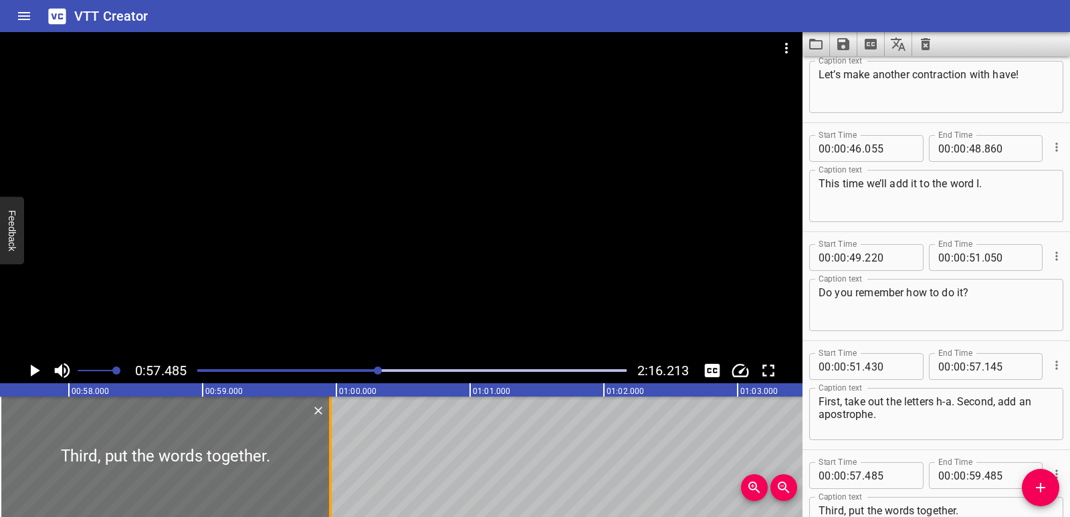
drag, startPoint x: 262, startPoint y: 446, endPoint x: 326, endPoint y: 447, distance: 64.9
click at [326, 447] on div at bounding box center [330, 457] width 13 height 120
type input "970"
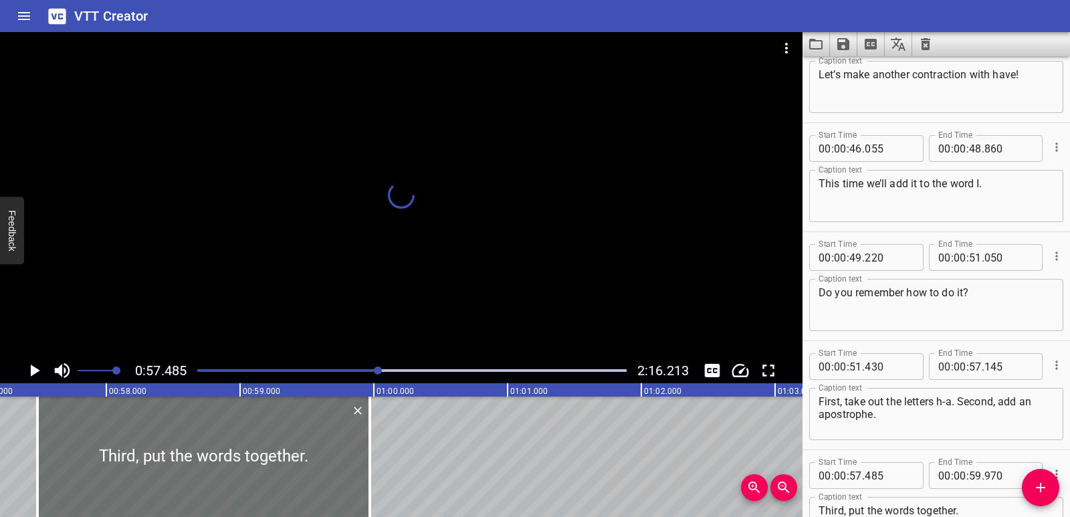
click at [31, 367] on icon "Play/Pause" at bounding box center [35, 371] width 9 height 12
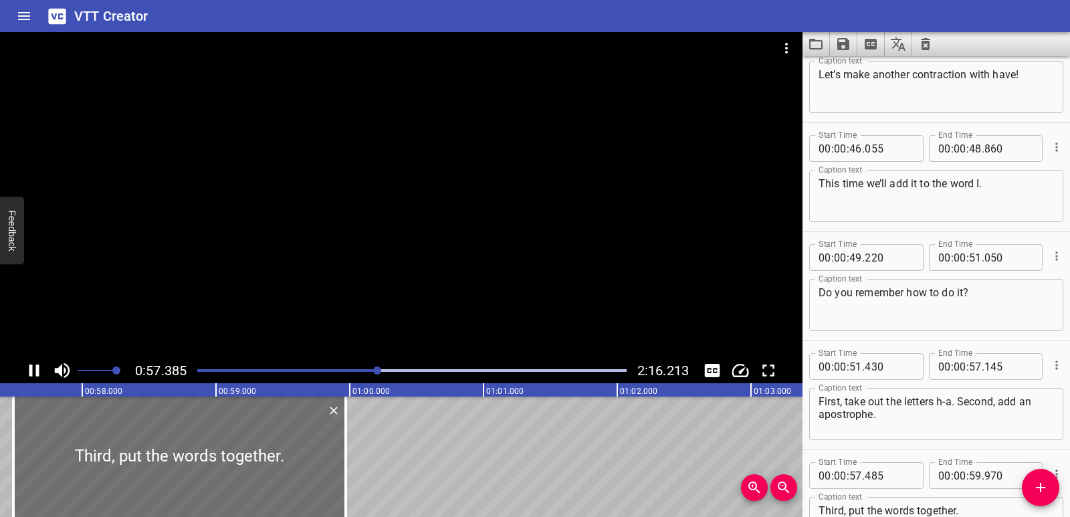
scroll to position [1347, 0]
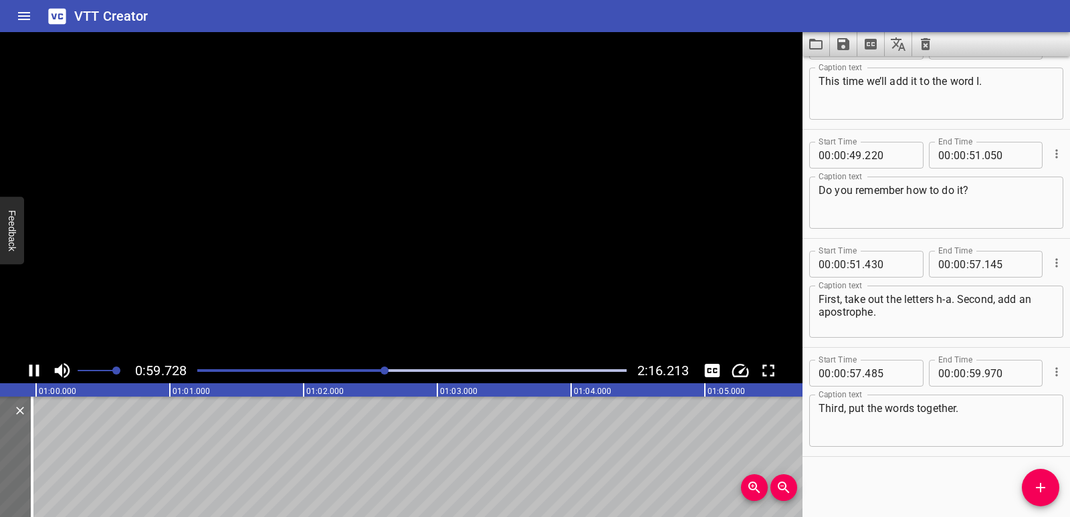
click at [31, 367] on icon "Play/Pause" at bounding box center [34, 371] width 10 height 12
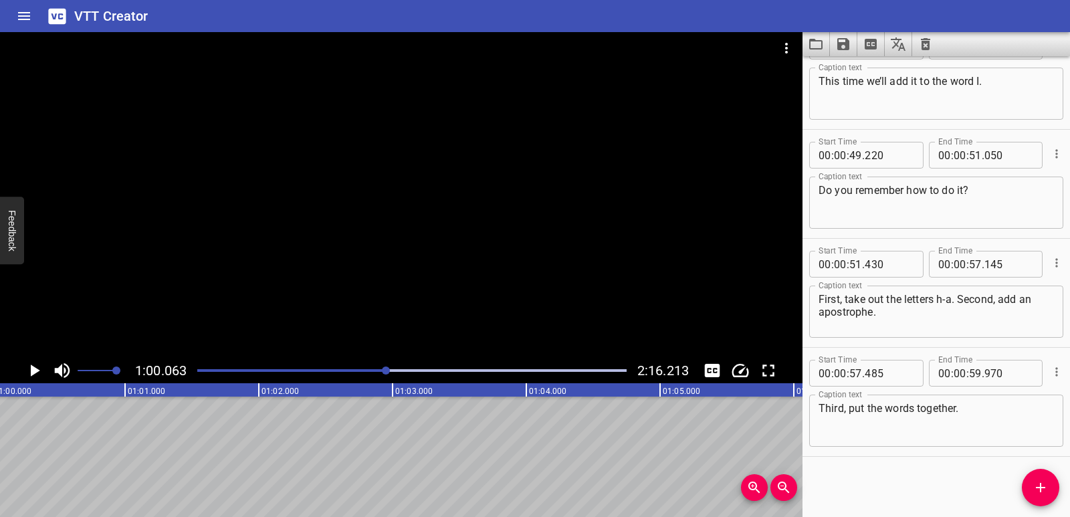
click at [1045, 479] on button "Add Cue" at bounding box center [1040, 487] width 37 height 37
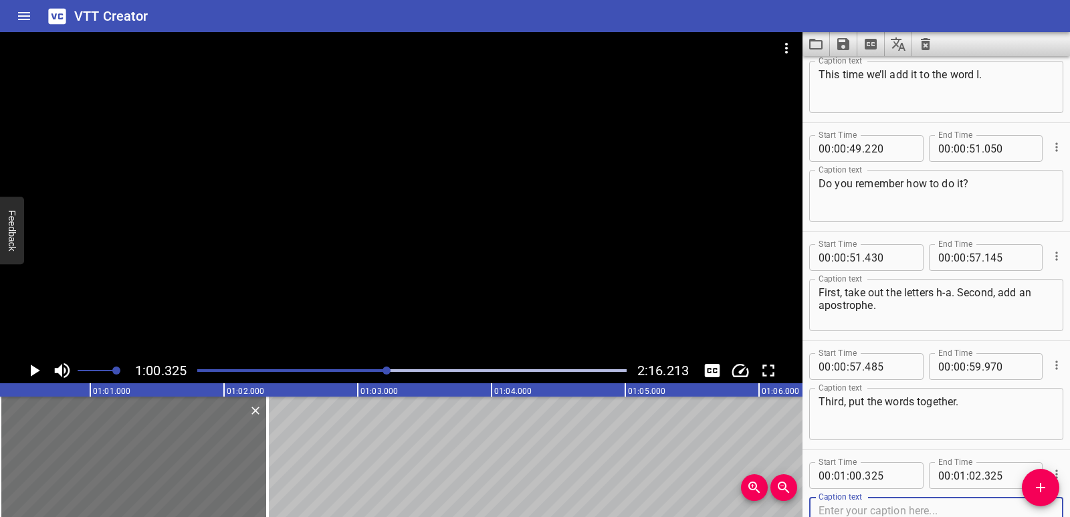
scroll to position [1456, 0]
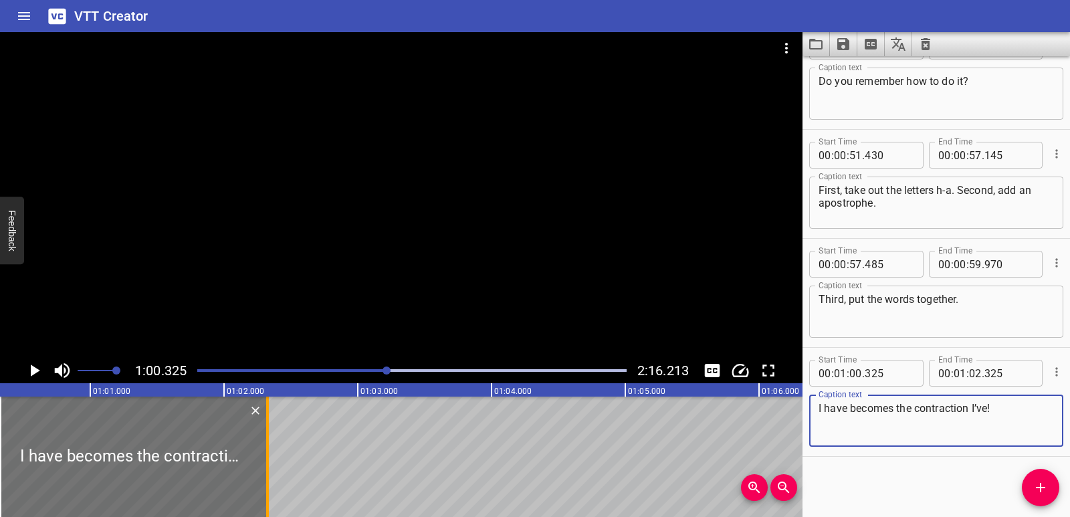
type textarea "I have becomes the contraction I’ve!"
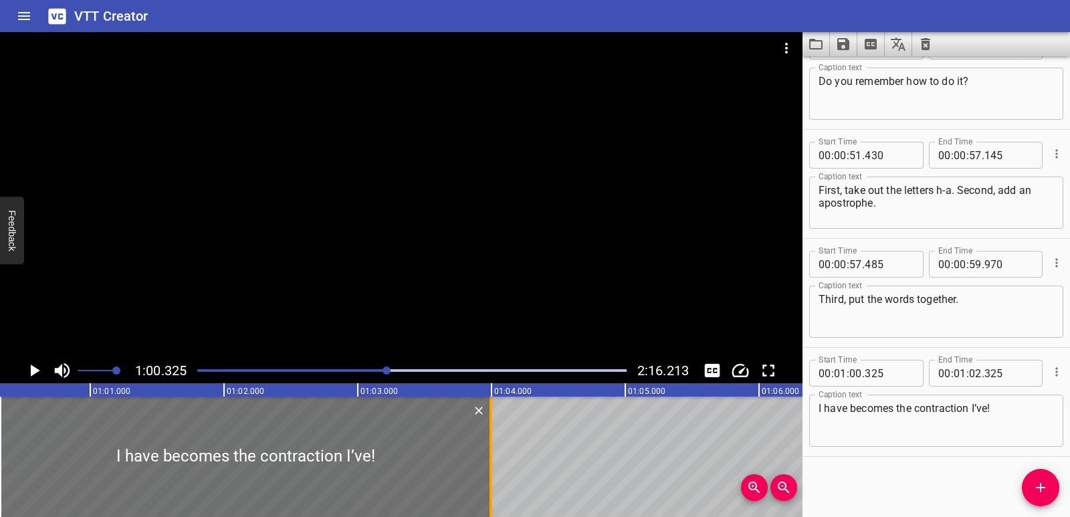
drag, startPoint x: 266, startPoint y: 446, endPoint x: 489, endPoint y: 447, distance: 223.5
click at [489, 447] on div at bounding box center [490, 457] width 13 height 120
type input "03"
type input "995"
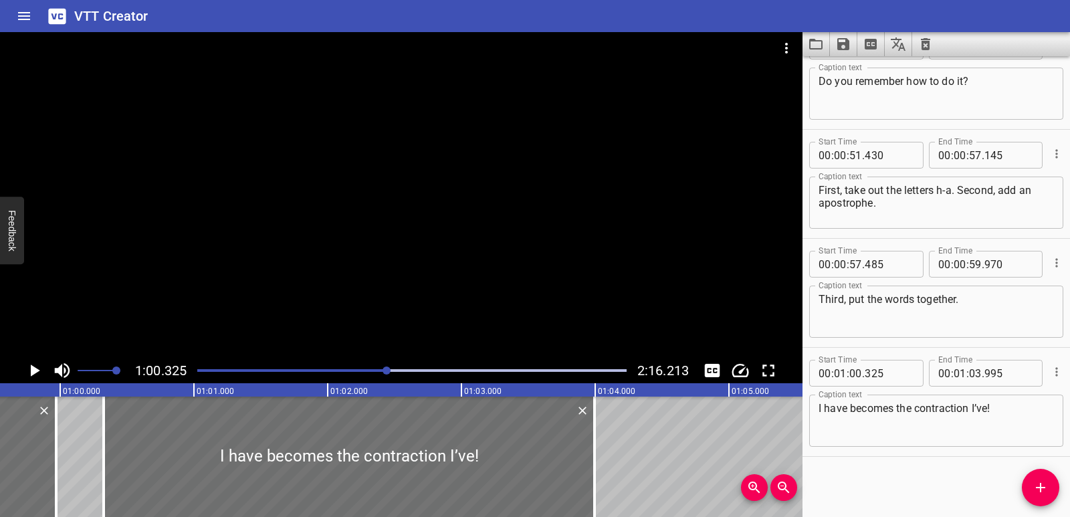
scroll to position [0, 7948]
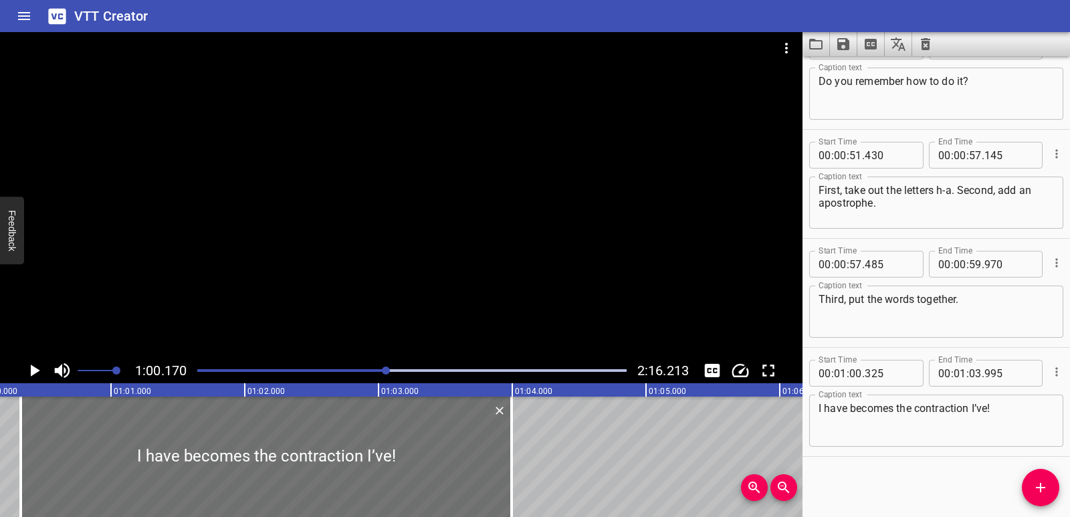
click at [30, 367] on icon "Play/Pause" at bounding box center [34, 371] width 20 height 20
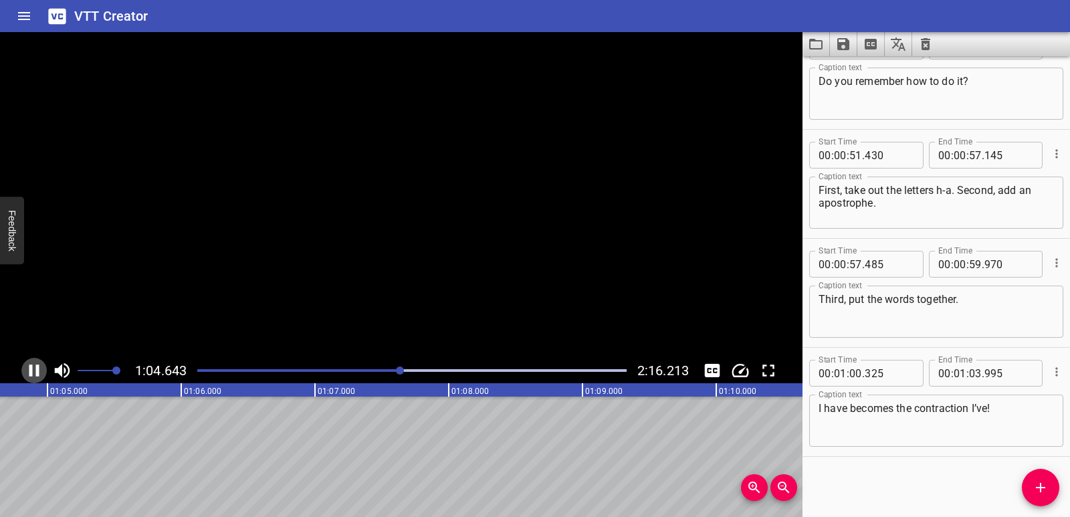
click at [30, 367] on icon "Play/Pause" at bounding box center [34, 371] width 10 height 12
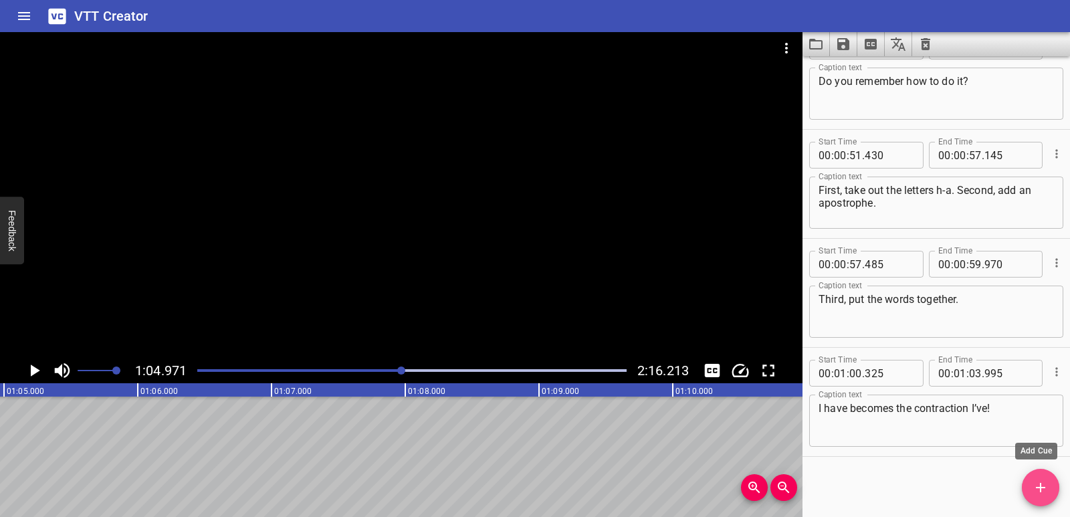
click at [1042, 488] on icon "Add Cue" at bounding box center [1040, 487] width 9 height 9
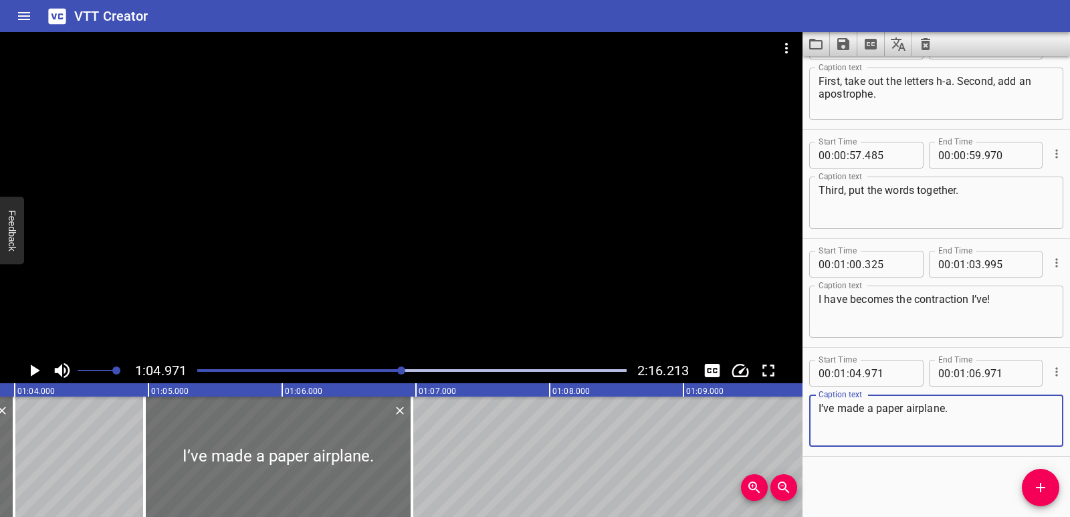
scroll to position [0, 8528]
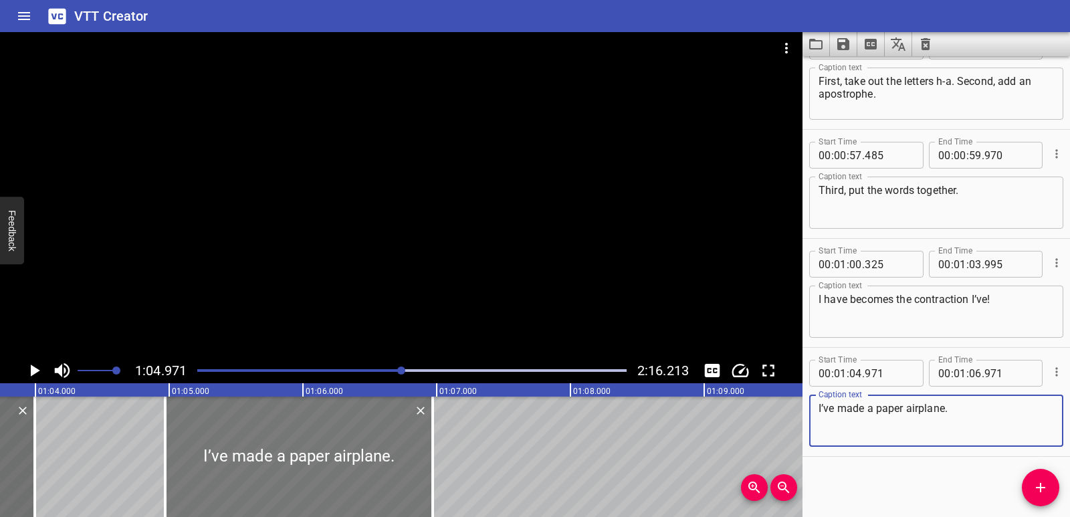
type textarea "I’ve made a paper airplane."
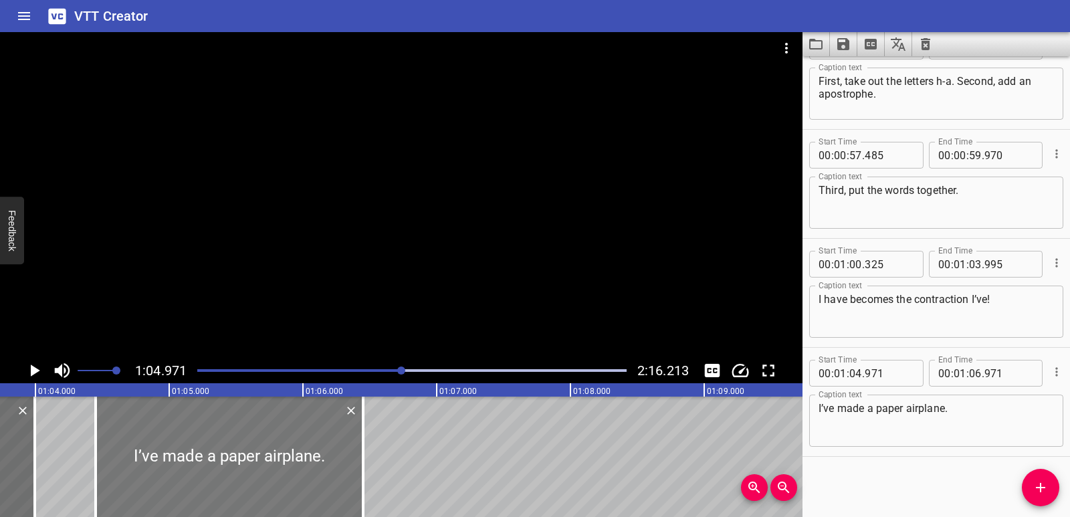
drag, startPoint x: 327, startPoint y: 475, endPoint x: 276, endPoint y: 465, distance: 51.8
click at [257, 472] on div at bounding box center [230, 457] width 268 height 120
type input "446"
drag, startPoint x: 353, startPoint y: 453, endPoint x: 201, endPoint y: 448, distance: 152.6
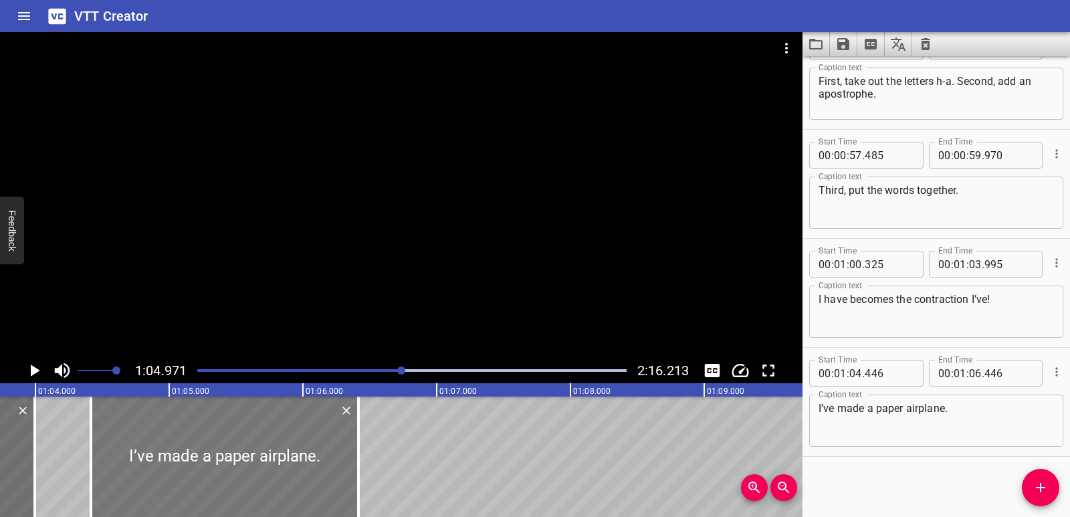
click at [349, 453] on div at bounding box center [225, 457] width 268 height 120
type input "411"
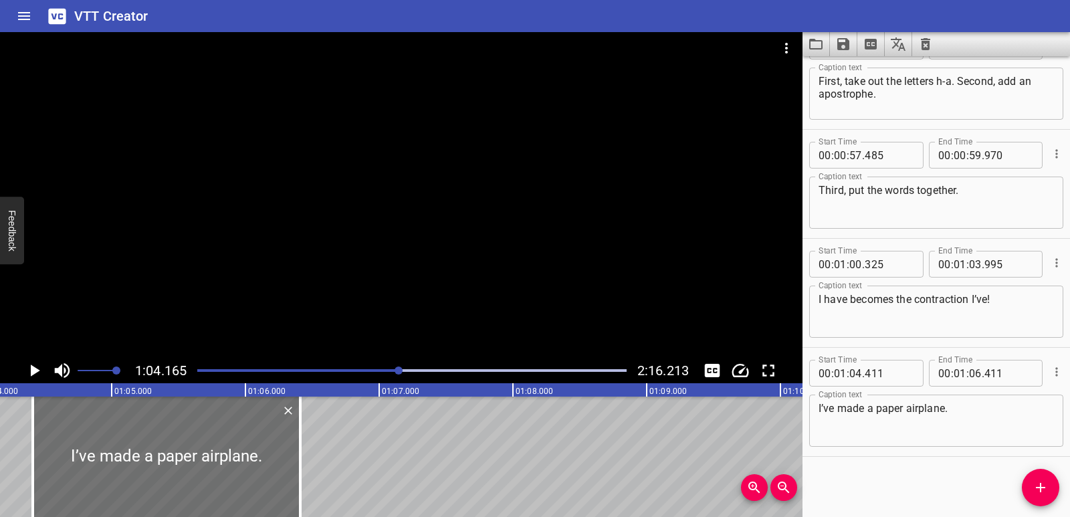
click at [33, 371] on icon "Play/Pause" at bounding box center [35, 371] width 9 height 12
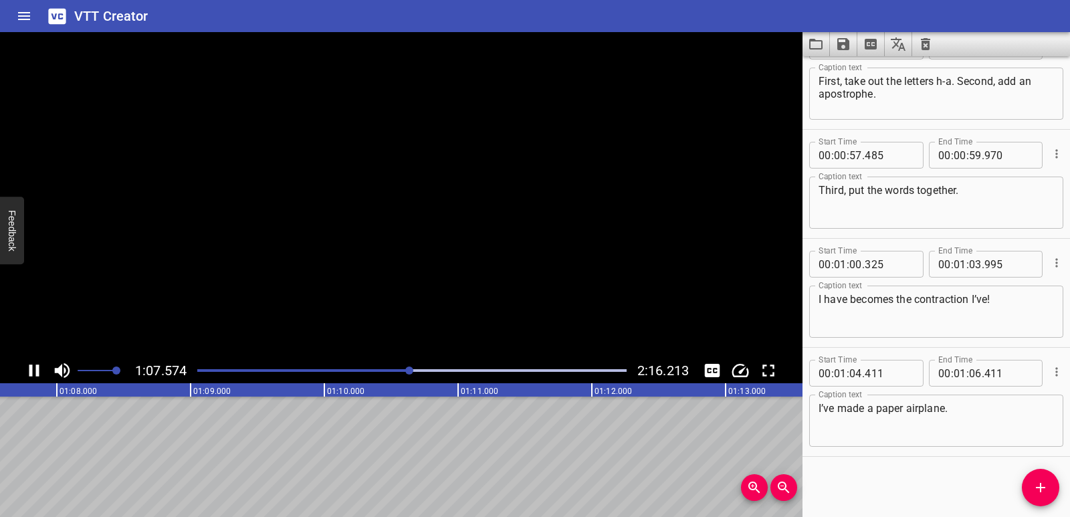
click at [33, 371] on icon "Play/Pause" at bounding box center [34, 371] width 20 height 20
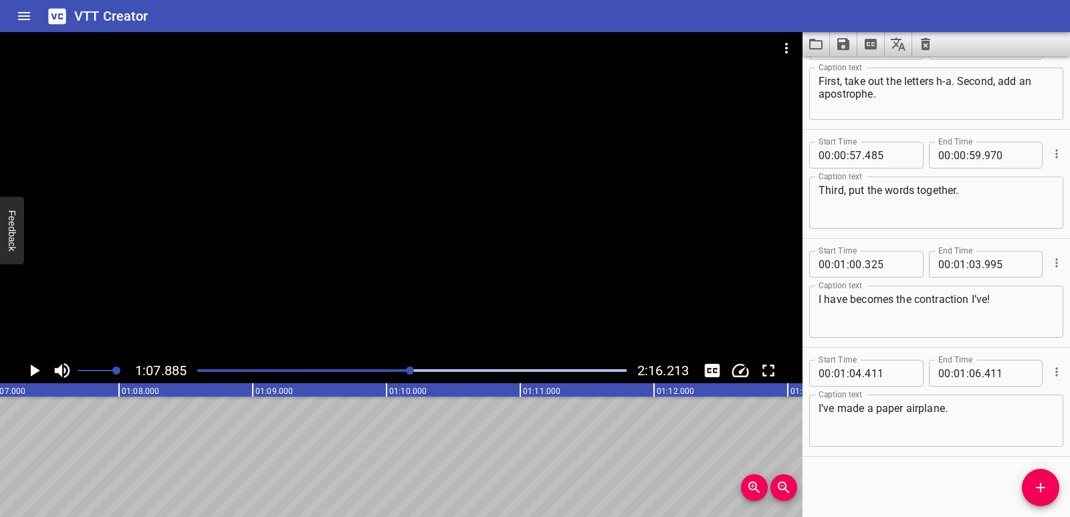
scroll to position [0, 8897]
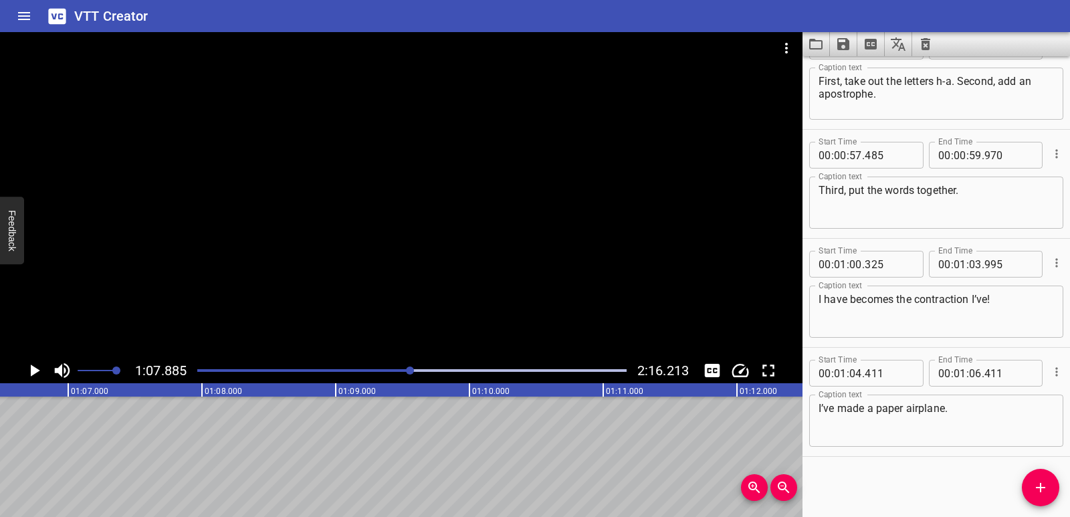
click at [31, 368] on icon "Play/Pause" at bounding box center [35, 371] width 9 height 12
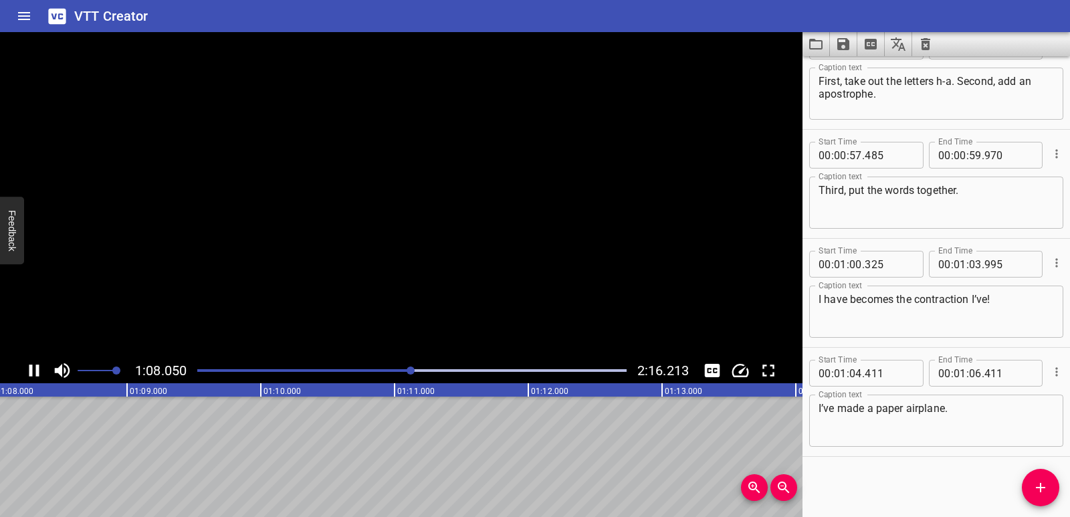
click at [31, 368] on icon "Play/Pause" at bounding box center [34, 371] width 10 height 12
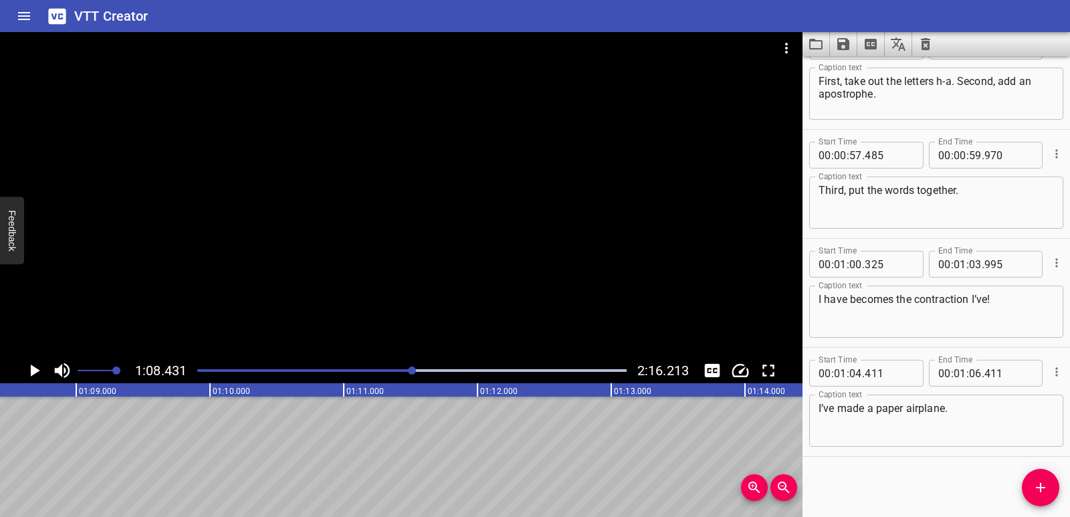
click at [1036, 487] on icon "Add Cue" at bounding box center [1040, 487] width 9 height 9
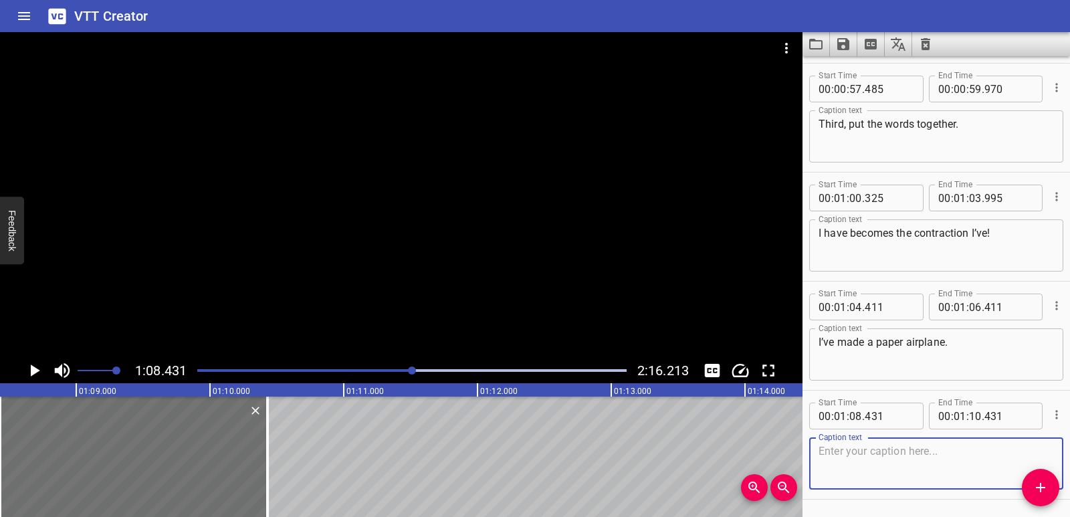
scroll to position [1674, 0]
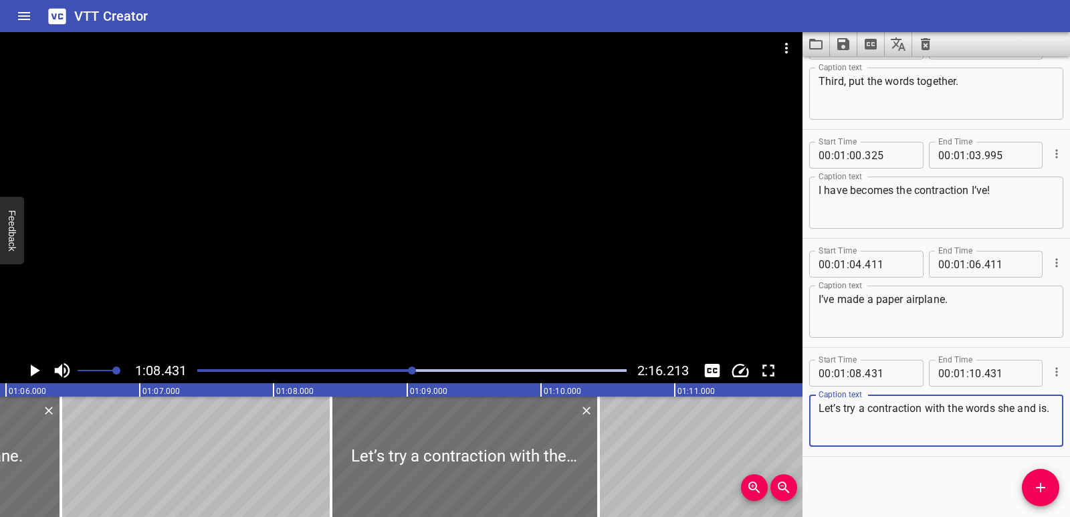
type textarea "Let’s try a contraction with the words she and is."
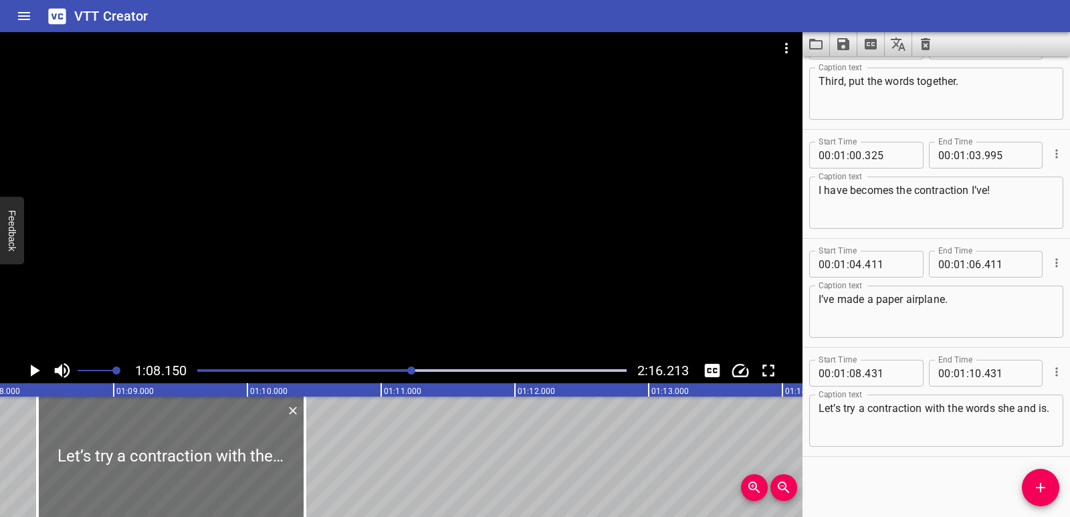
scroll to position [0, 8892]
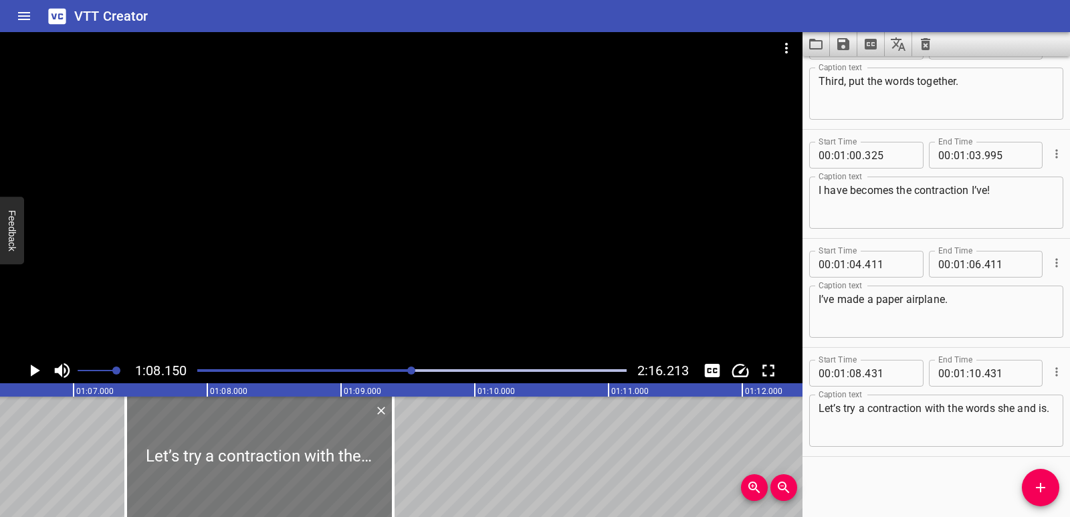
drag, startPoint x: 343, startPoint y: 452, endPoint x: 208, endPoint y: 445, distance: 135.3
click at [208, 445] on div at bounding box center [260, 457] width 268 height 120
type input "07"
type input "391"
type input "09"
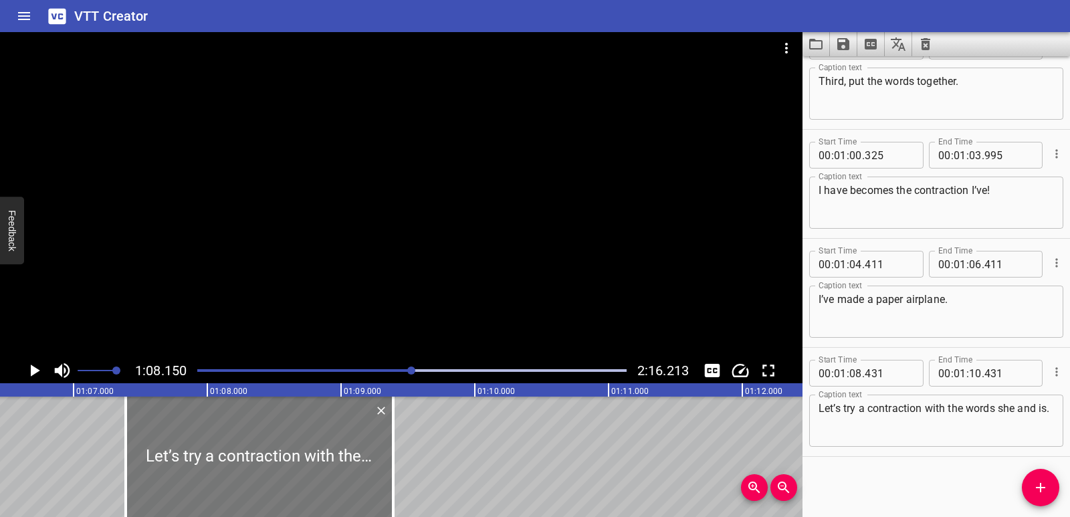
type input "391"
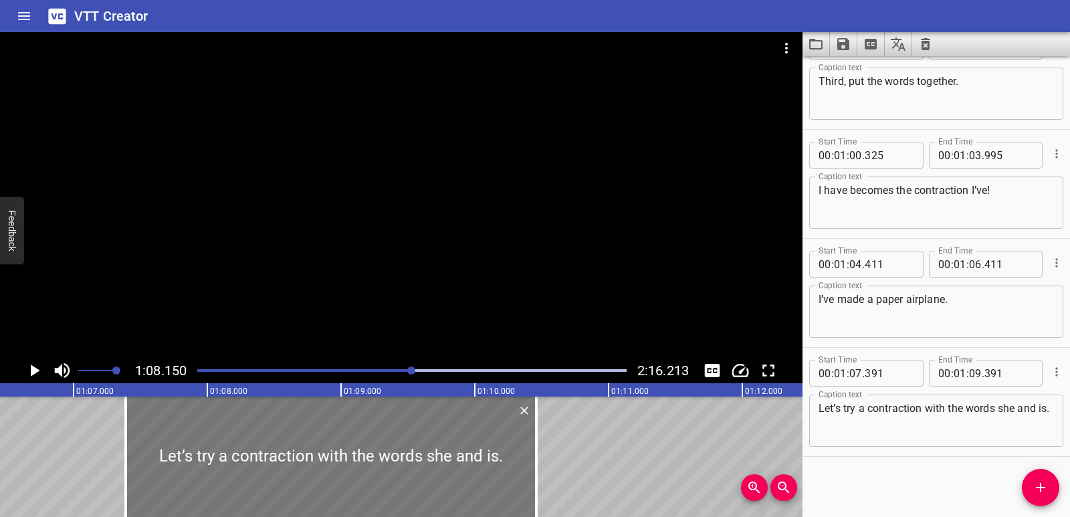
drag, startPoint x: 393, startPoint y: 444, endPoint x: 517, endPoint y: 446, distance: 123.1
click at [537, 449] on div at bounding box center [536, 457] width 3 height 120
type input "10"
type input "466"
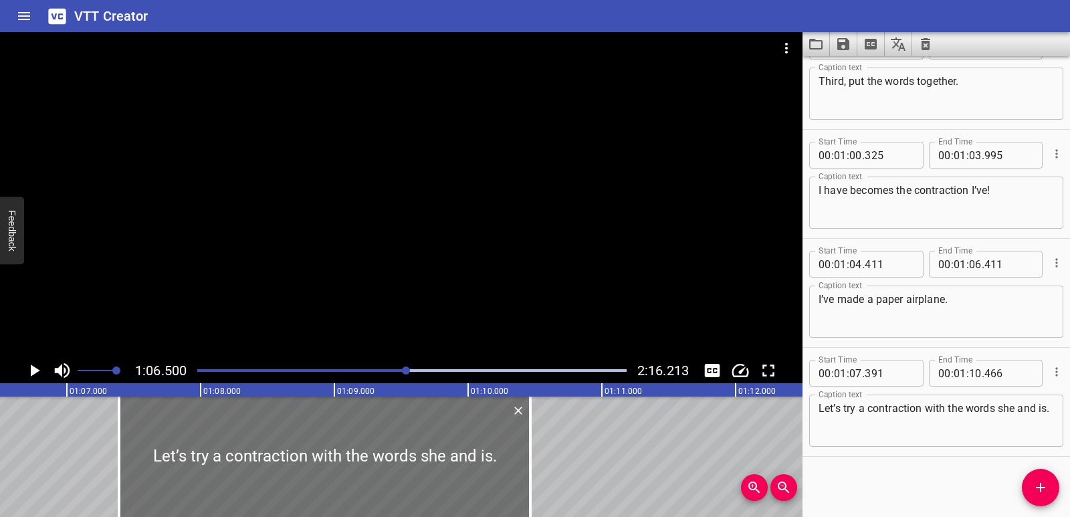
click at [37, 369] on icon "Play/Pause" at bounding box center [35, 371] width 9 height 12
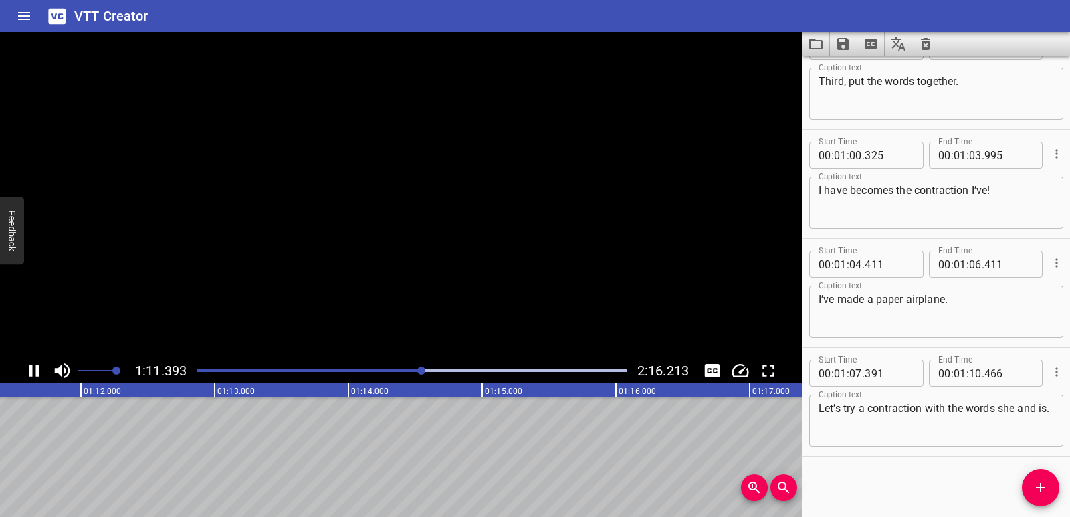
click at [37, 369] on icon "Play/Pause" at bounding box center [34, 371] width 10 height 12
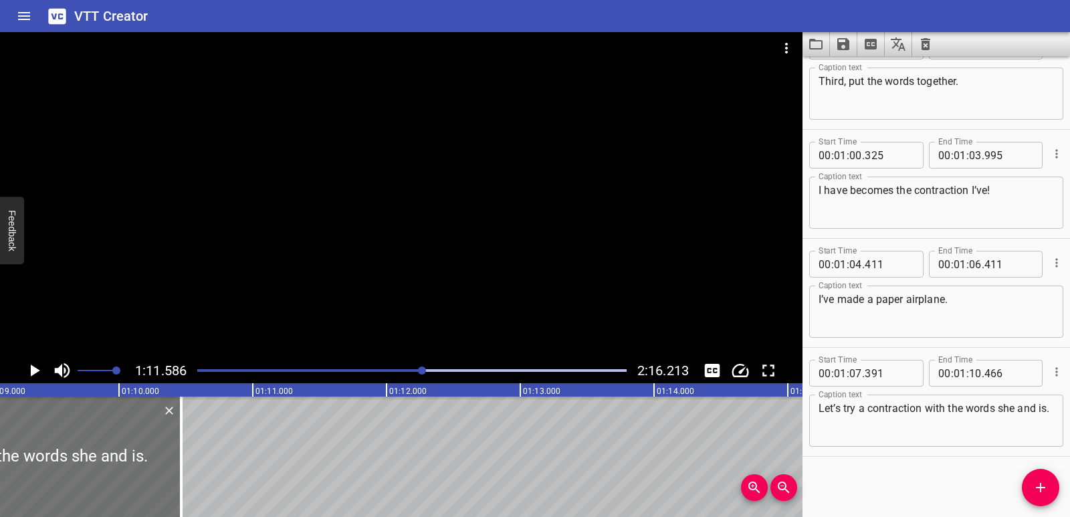
scroll to position [0, 9206]
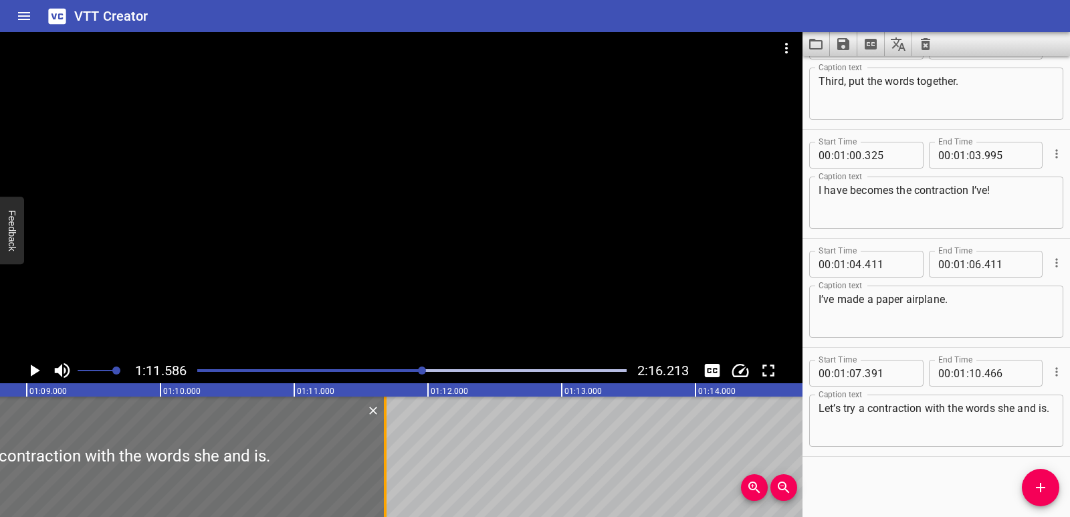
drag, startPoint x: 242, startPoint y: 458, endPoint x: 385, endPoint y: 459, distance: 143.2
click at [386, 459] on div at bounding box center [385, 457] width 3 height 120
type input "11"
type input "681"
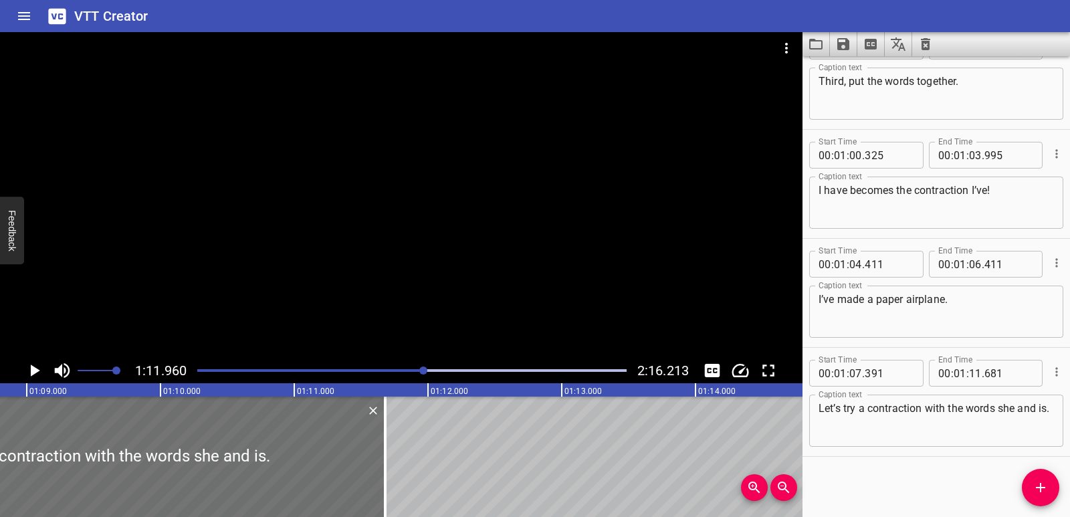
scroll to position [0, 9629]
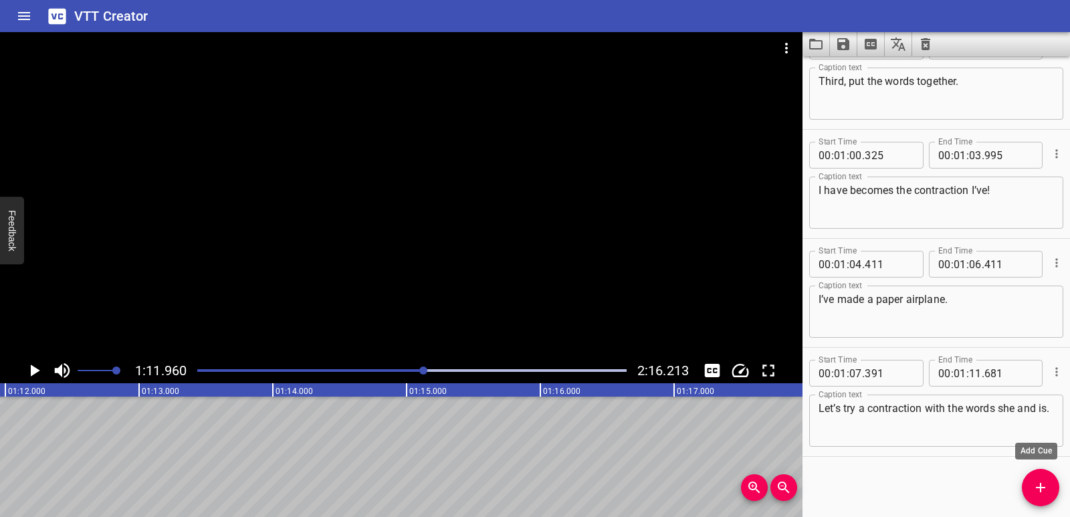
click at [1032, 486] on span "Add Cue" at bounding box center [1040, 488] width 37 height 16
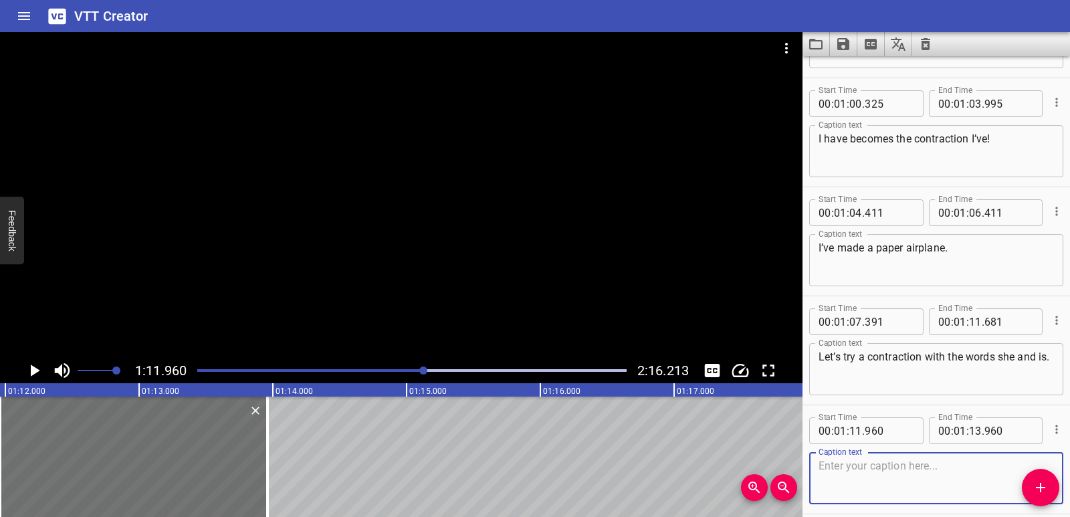
scroll to position [1783, 0]
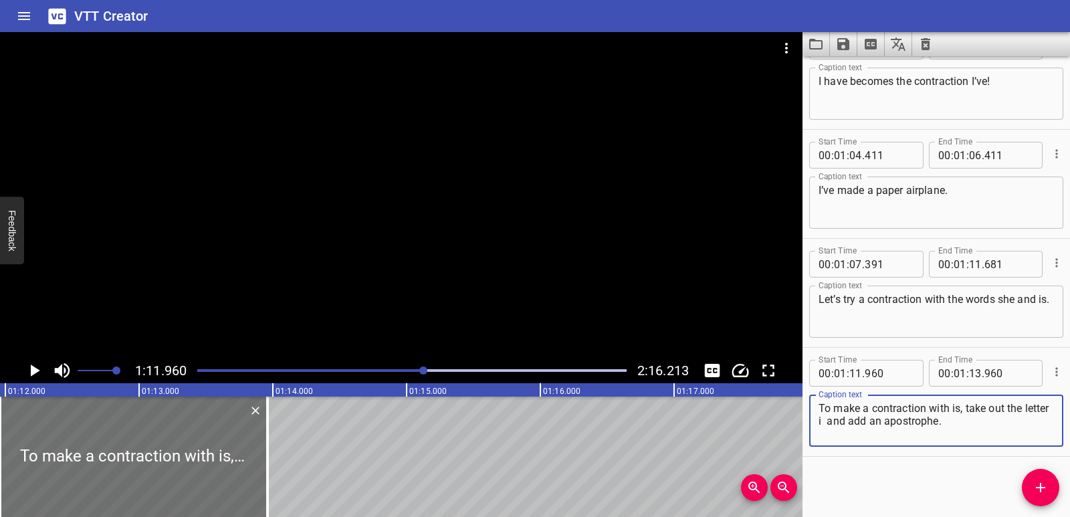
type textarea "To make a contraction with is, take out the letter i and add an apostrophe."
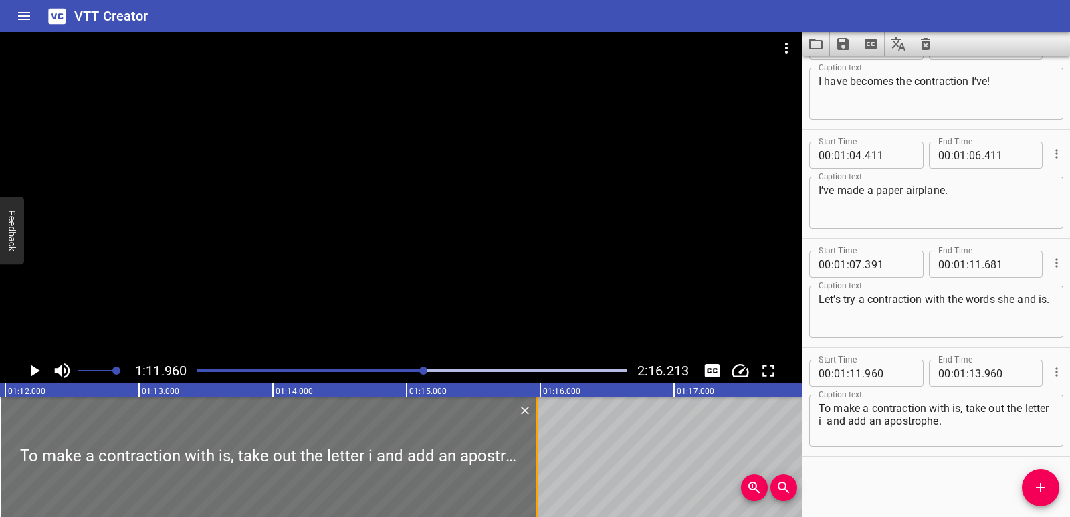
drag, startPoint x: 268, startPoint y: 452, endPoint x: 538, endPoint y: 448, distance: 269.7
click at [538, 448] on div at bounding box center [537, 457] width 3 height 120
type input "15"
type input "975"
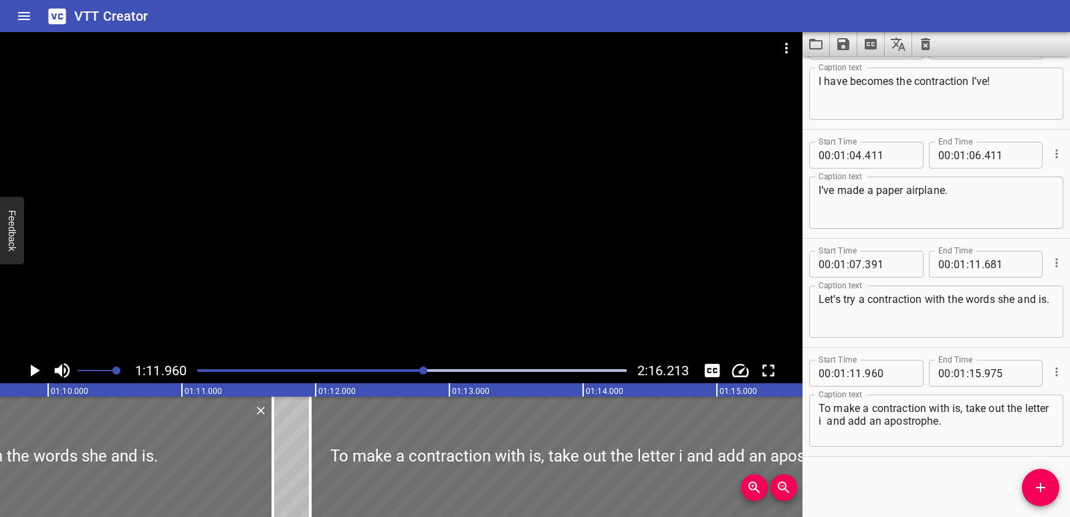
scroll to position [0, 9133]
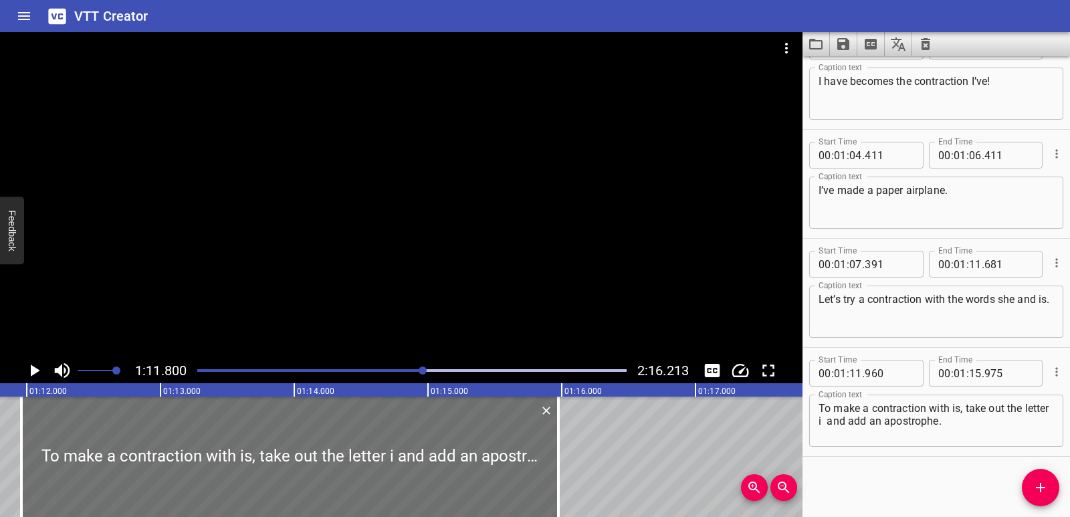
click at [32, 372] on icon "Play/Pause" at bounding box center [35, 371] width 9 height 12
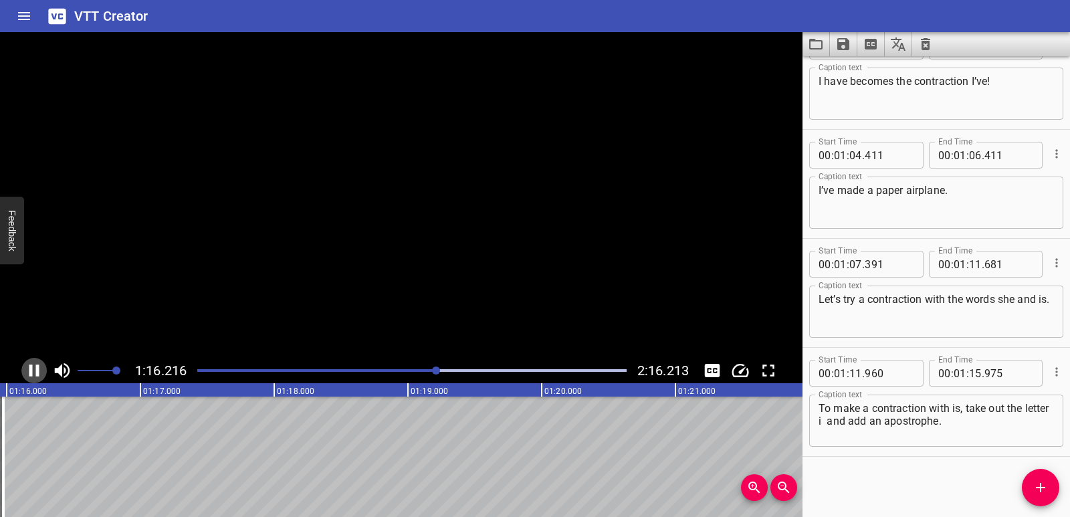
scroll to position [0, 10211]
click at [37, 369] on icon "Play/Pause" at bounding box center [34, 371] width 10 height 12
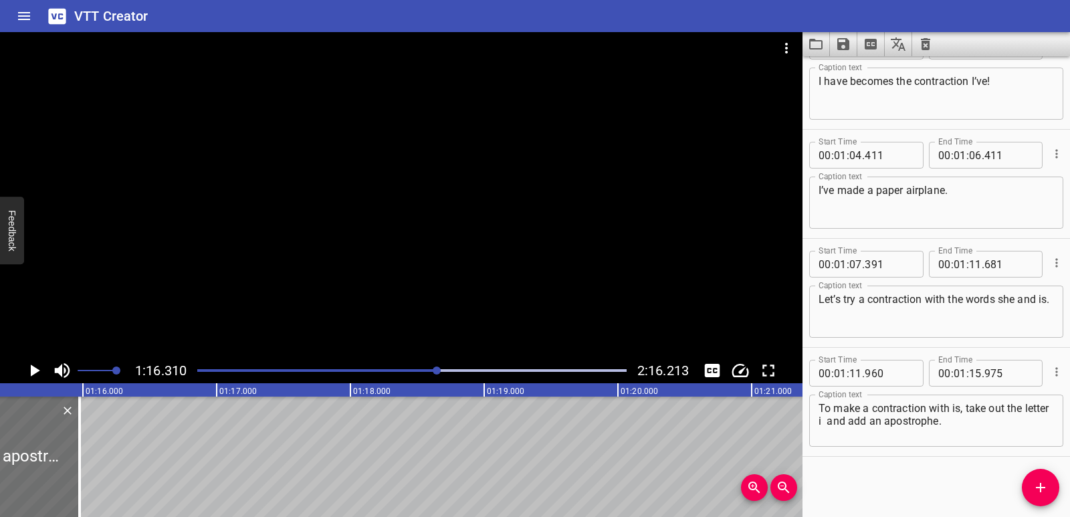
scroll to position [0, 10066]
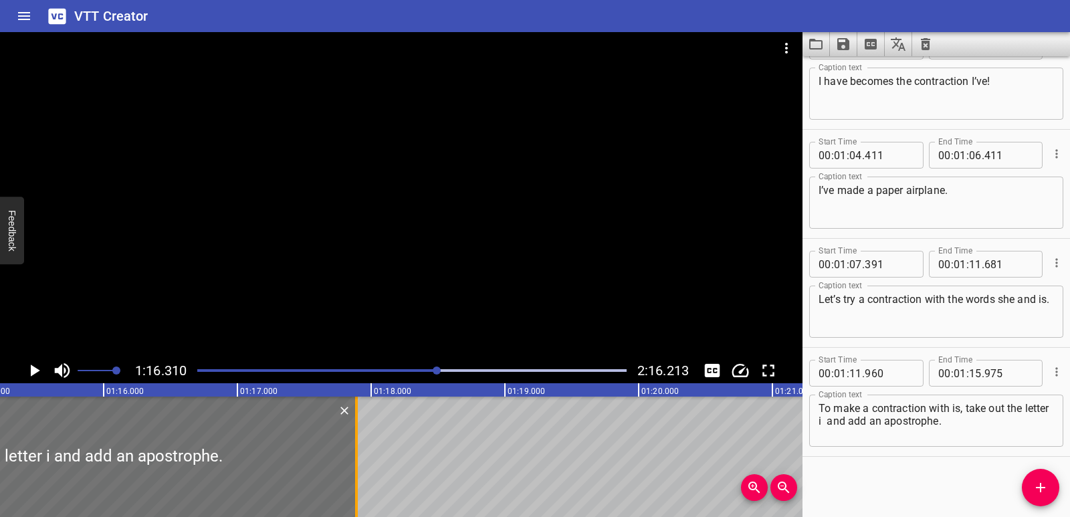
drag, startPoint x: 99, startPoint y: 445, endPoint x: 355, endPoint y: 450, distance: 256.3
click at [355, 450] on div at bounding box center [356, 457] width 3 height 120
type input "17"
type input "890"
click at [33, 369] on icon "Play/Pause" at bounding box center [35, 371] width 9 height 12
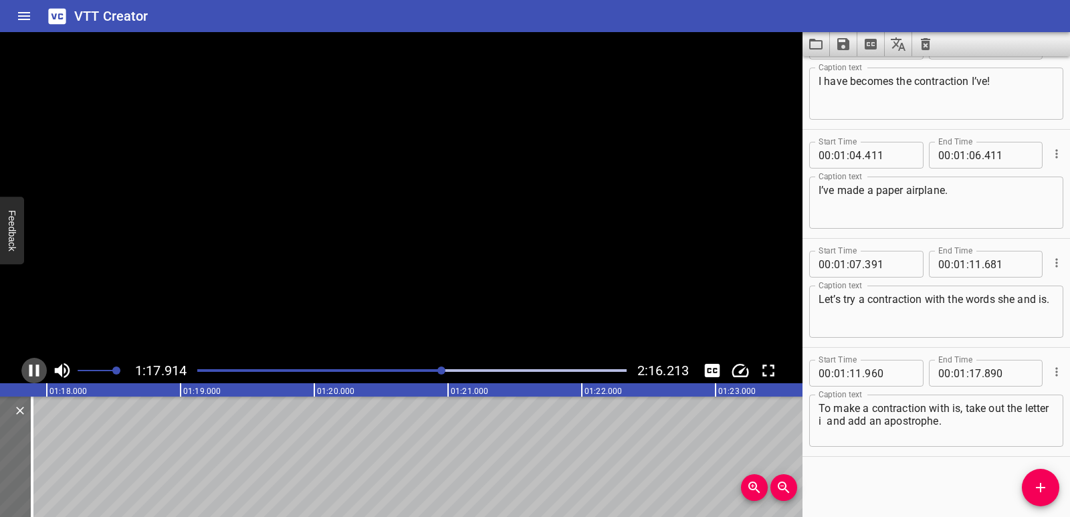
click at [33, 369] on icon "Play/Pause" at bounding box center [34, 371] width 20 height 20
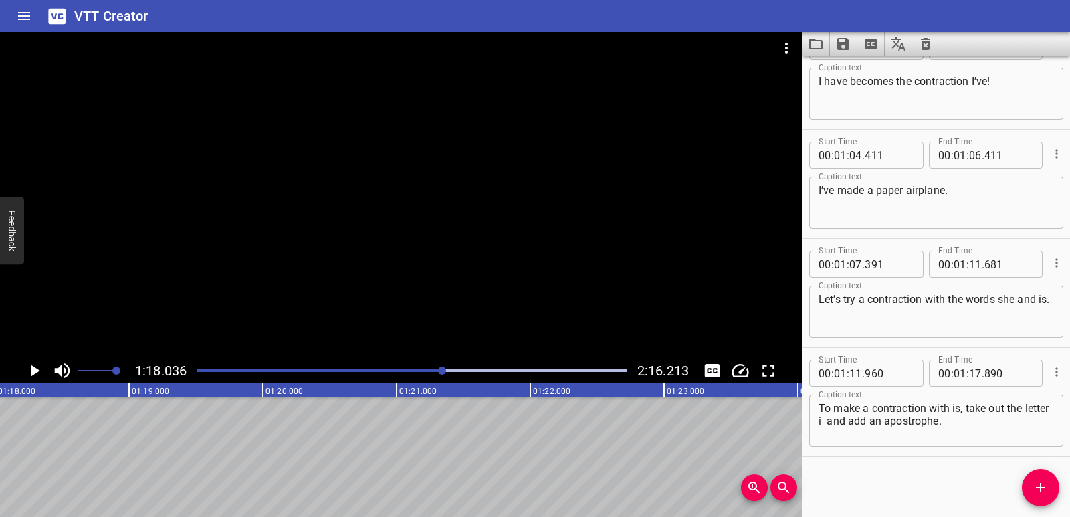
click at [1025, 492] on span "Add Cue" at bounding box center [1040, 488] width 37 height 16
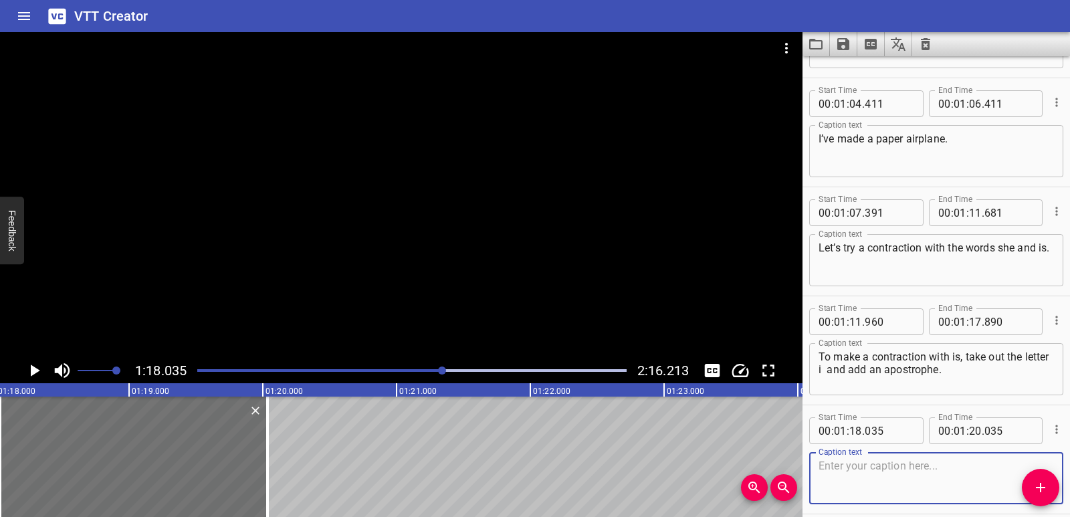
scroll to position [1892, 0]
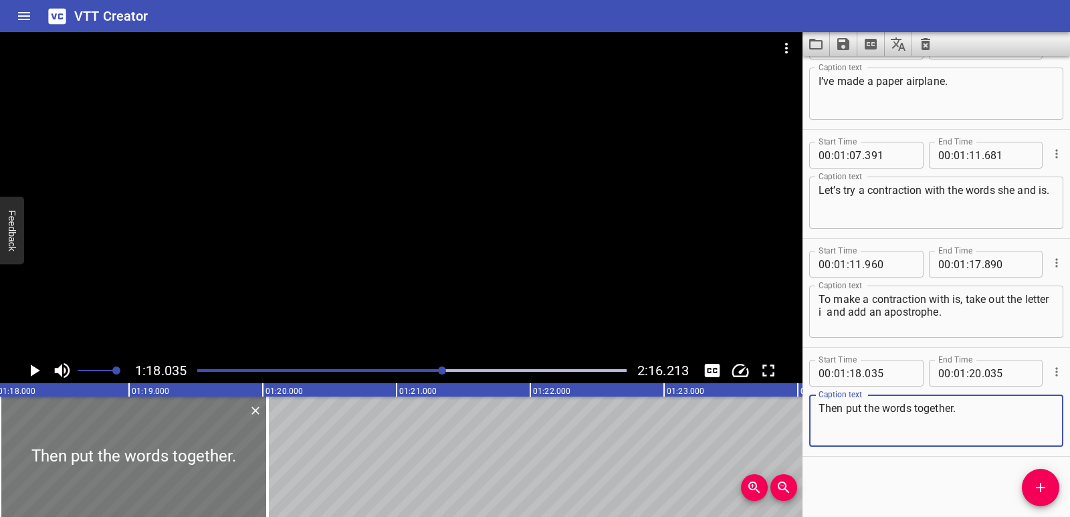
type textarea "Then put the words together."
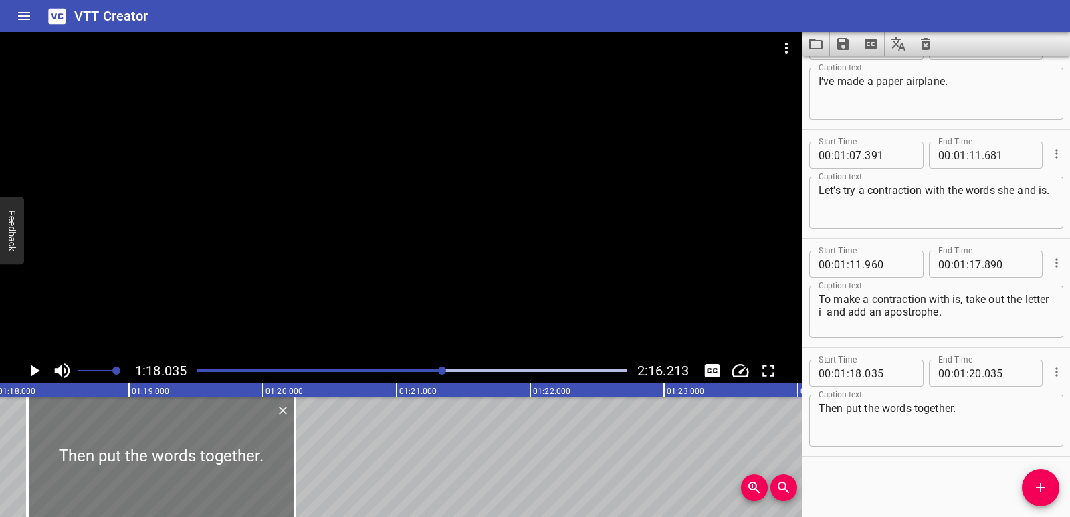
drag, startPoint x: 200, startPoint y: 452, endPoint x: 227, endPoint y: 454, distance: 27.5
click at [227, 454] on div at bounding box center [161, 457] width 268 height 120
type input "240"
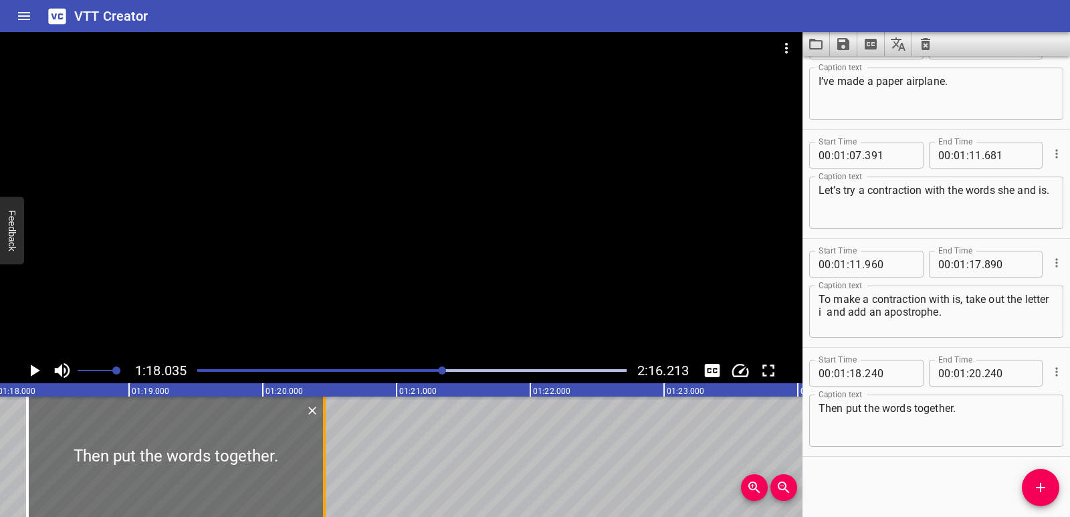
drag, startPoint x: 298, startPoint y: 448, endPoint x: 321, endPoint y: 448, distance: 23.4
click at [322, 450] on div at bounding box center [324, 457] width 13 height 120
type input "475"
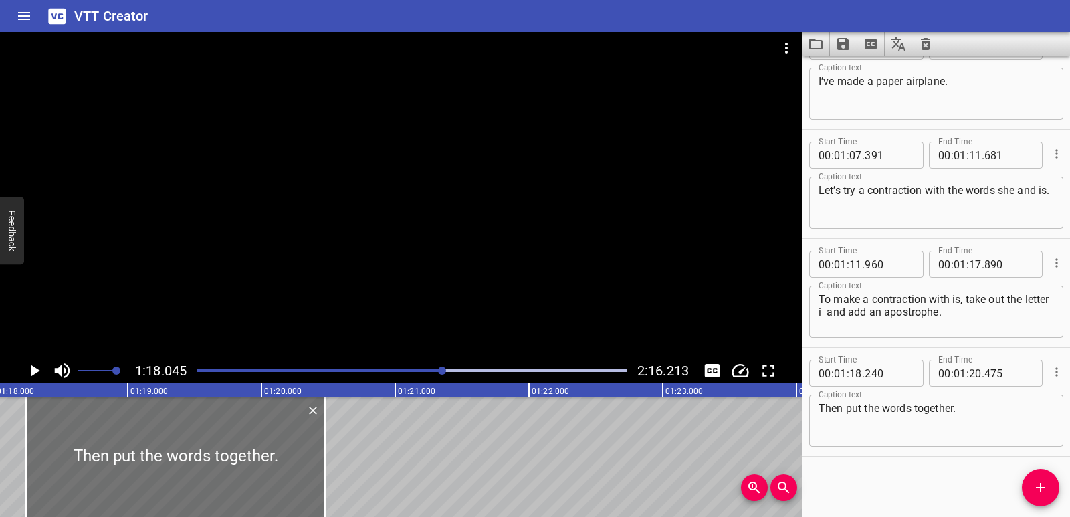
click at [30, 372] on icon "Play/Pause" at bounding box center [34, 371] width 20 height 20
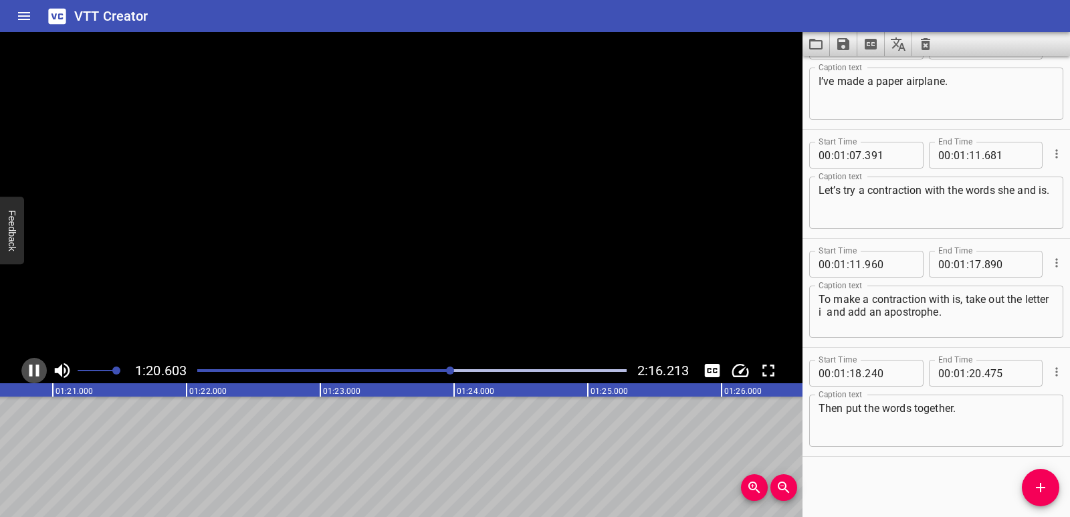
click at [30, 372] on icon "Play/Pause" at bounding box center [34, 371] width 10 height 12
click at [1034, 492] on icon "Add Cue" at bounding box center [1041, 488] width 16 height 16
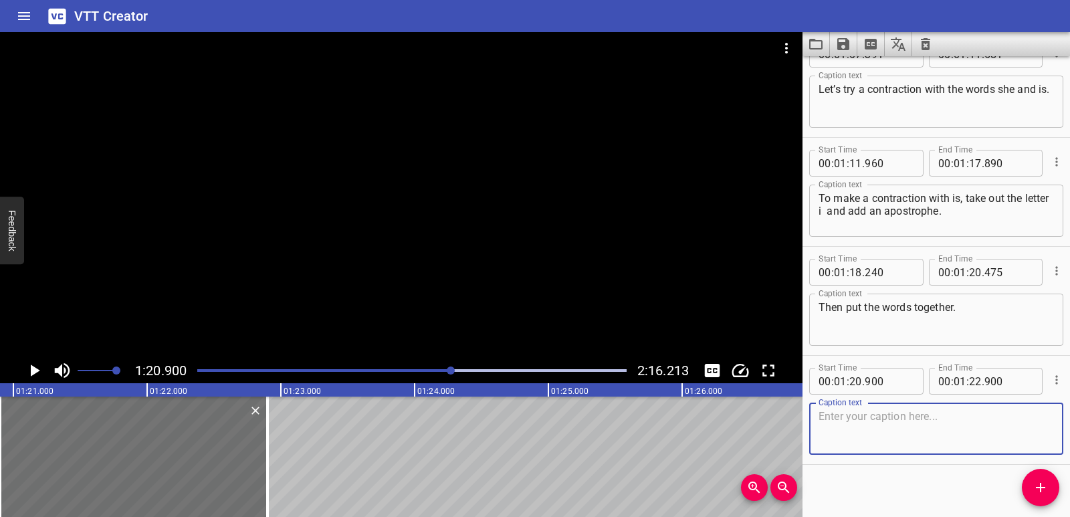
scroll to position [2001, 0]
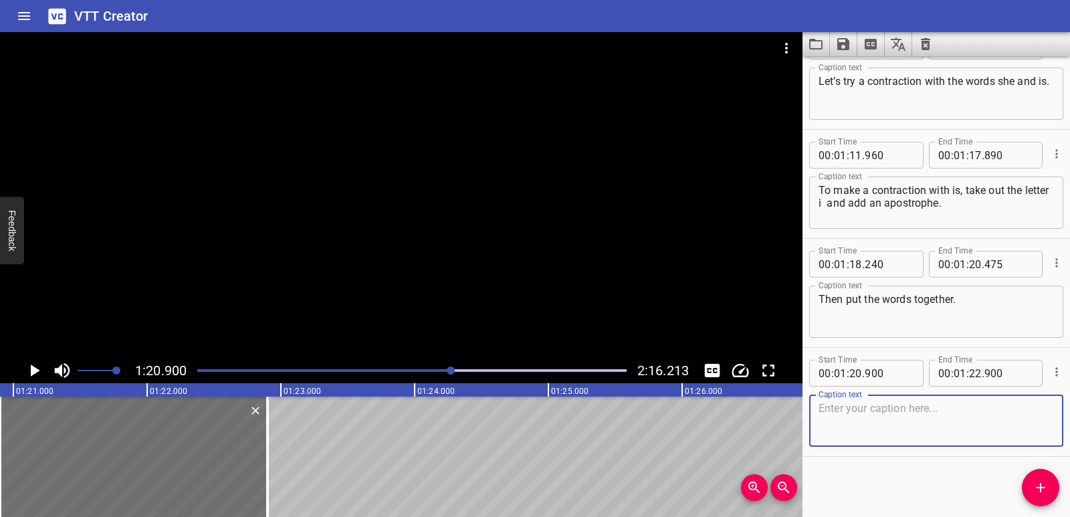
click at [842, 424] on textarea at bounding box center [937, 421] width 236 height 38
paste textarea "She is becomes the contraction she’s."
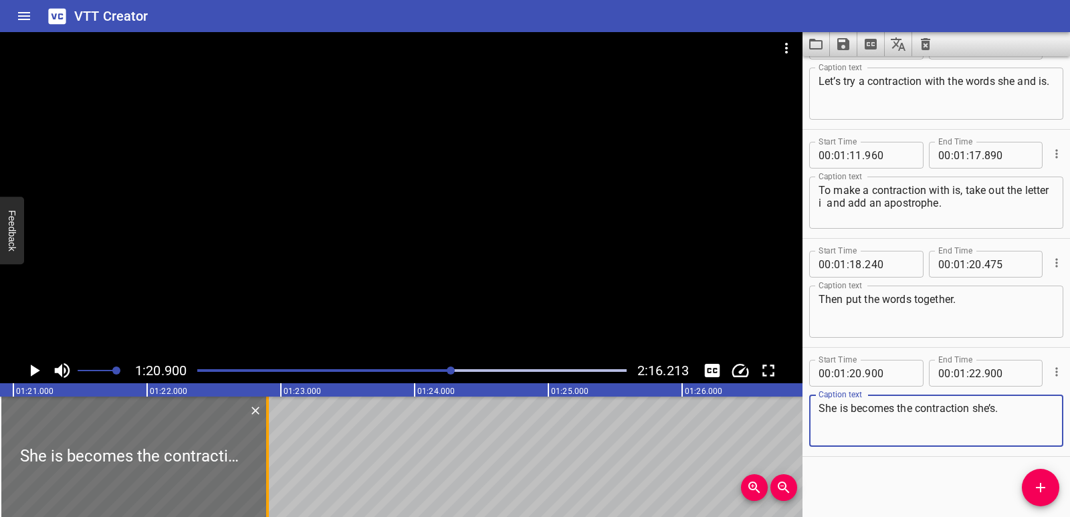
type textarea "She is becomes the contraction she’s."
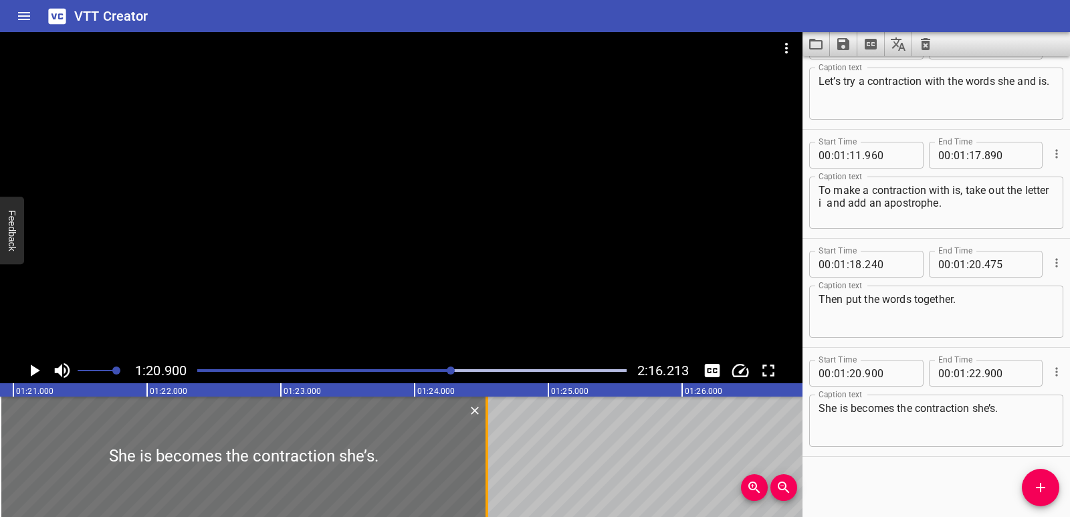
drag, startPoint x: 267, startPoint y: 458, endPoint x: 486, endPoint y: 454, distance: 219.5
click at [486, 454] on div at bounding box center [487, 457] width 3 height 120
type input "24"
type input "540"
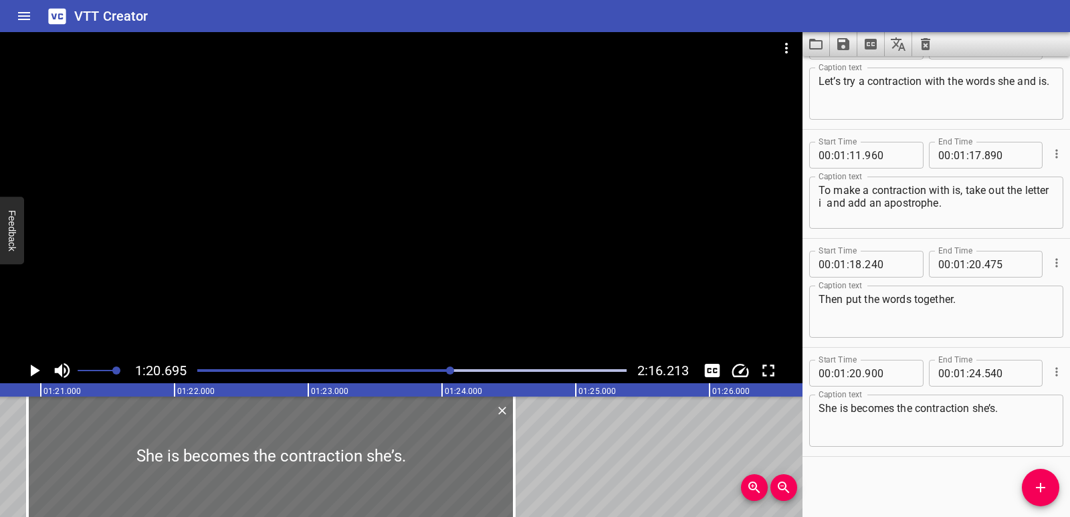
click at [33, 371] on icon "Play/Pause" at bounding box center [35, 371] width 9 height 12
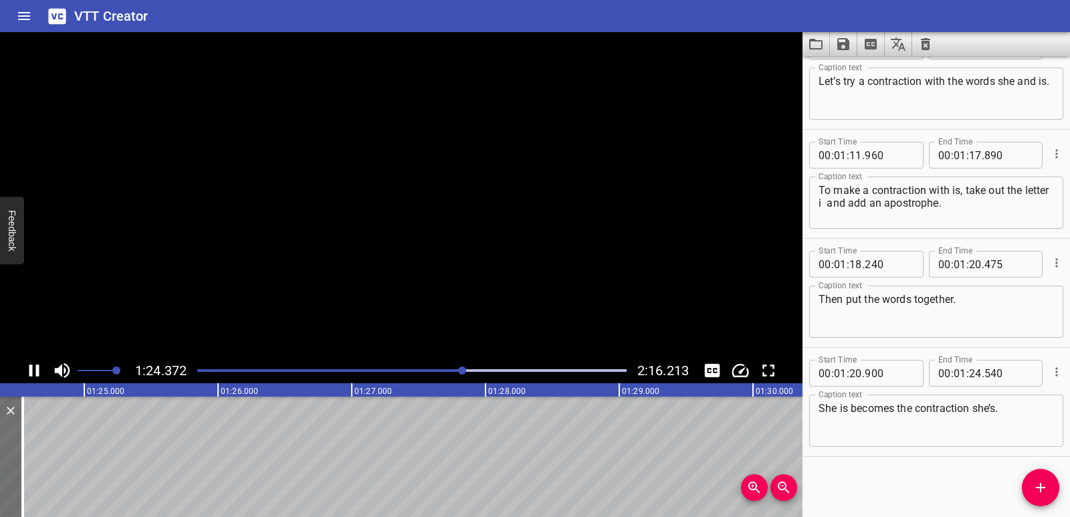
click at [33, 371] on icon "Play/Pause" at bounding box center [34, 371] width 20 height 20
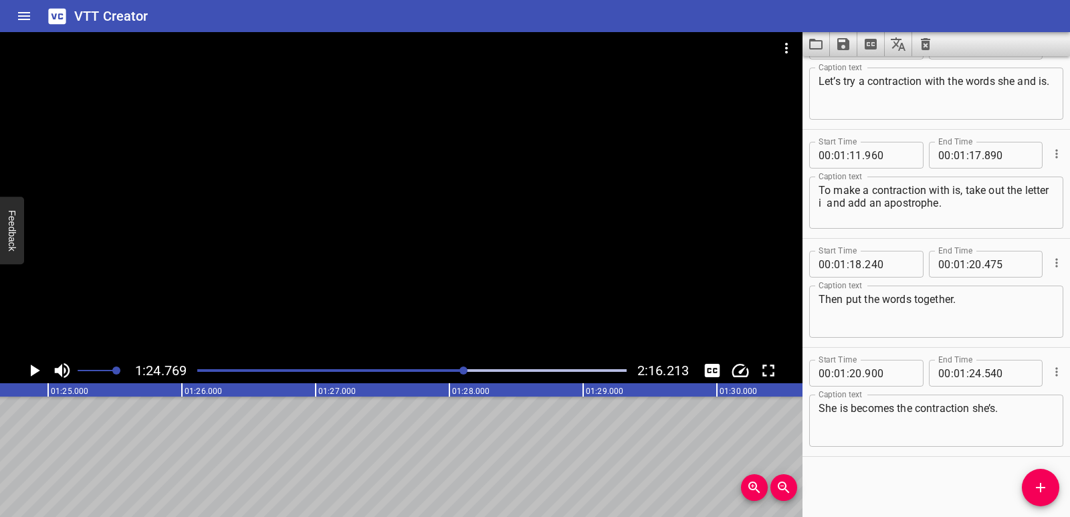
scroll to position [0, 11343]
click at [67, 437] on div "Contractions Let’s learn contractions! We will use an apostrophe to join two wo…" at bounding box center [700, 457] width 24086 height 120
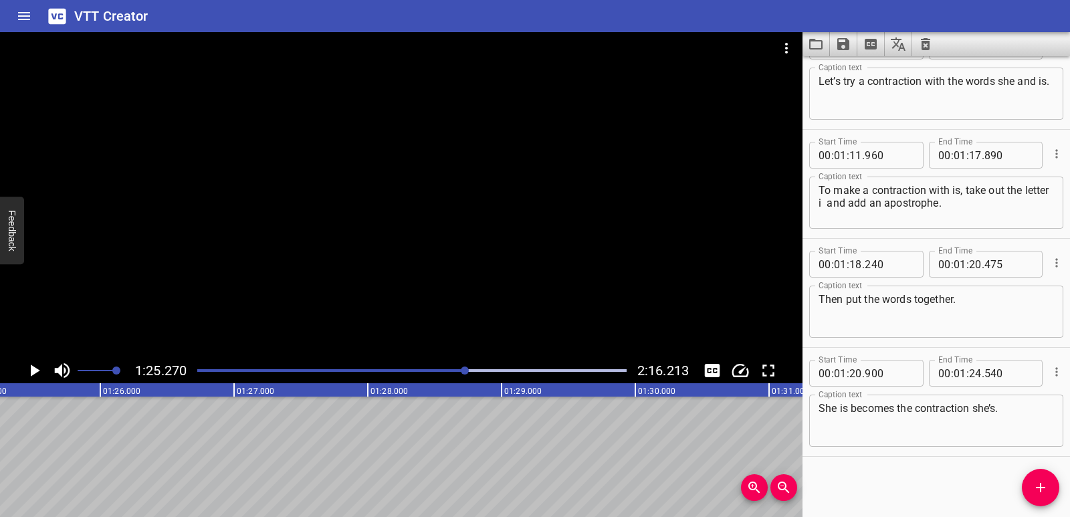
scroll to position [0, 11410]
click at [37, 369] on icon "Play/Pause" at bounding box center [34, 371] width 20 height 20
click at [37, 369] on icon "Play/Pause" at bounding box center [34, 371] width 10 height 12
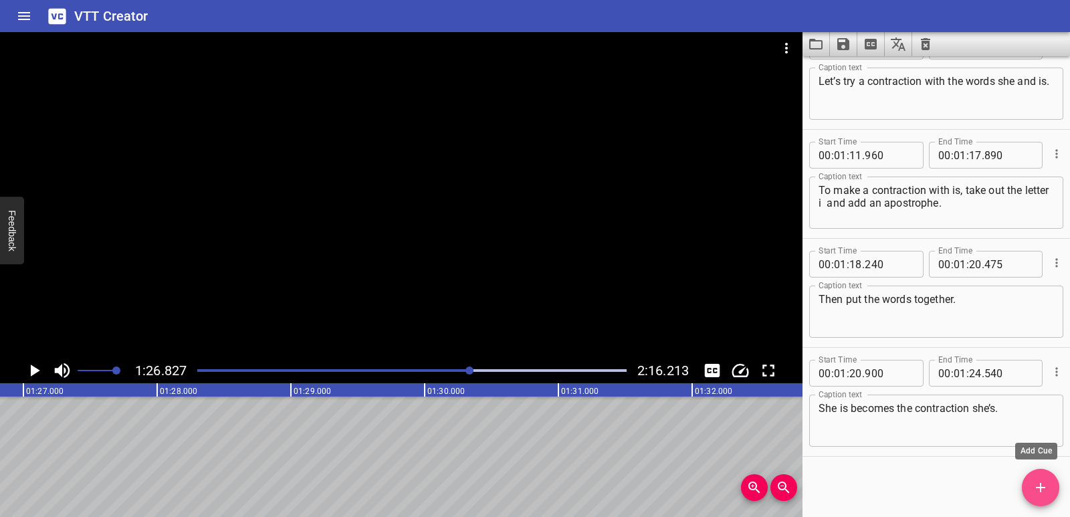
click at [1027, 490] on span "Add Cue" at bounding box center [1040, 488] width 37 height 16
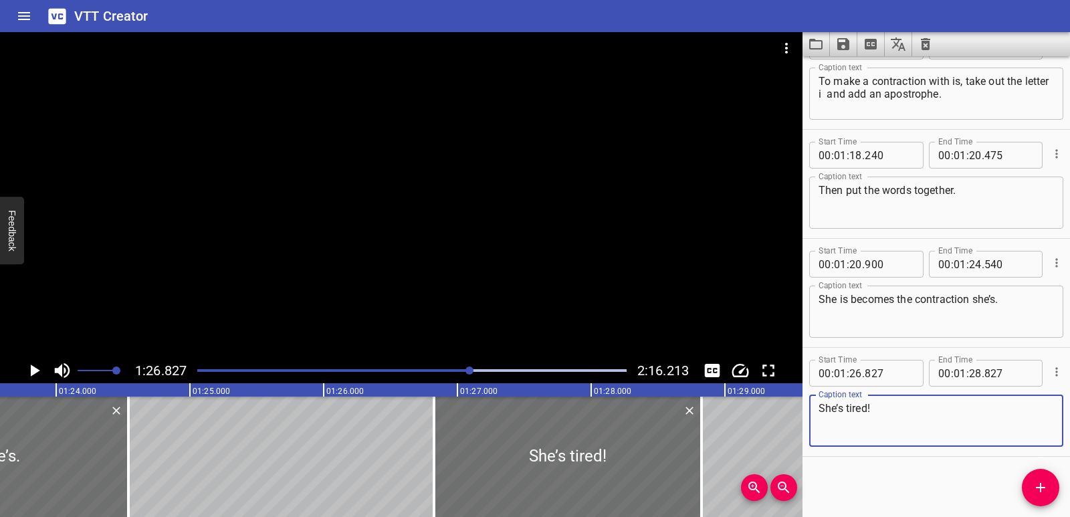
scroll to position [0, 11163]
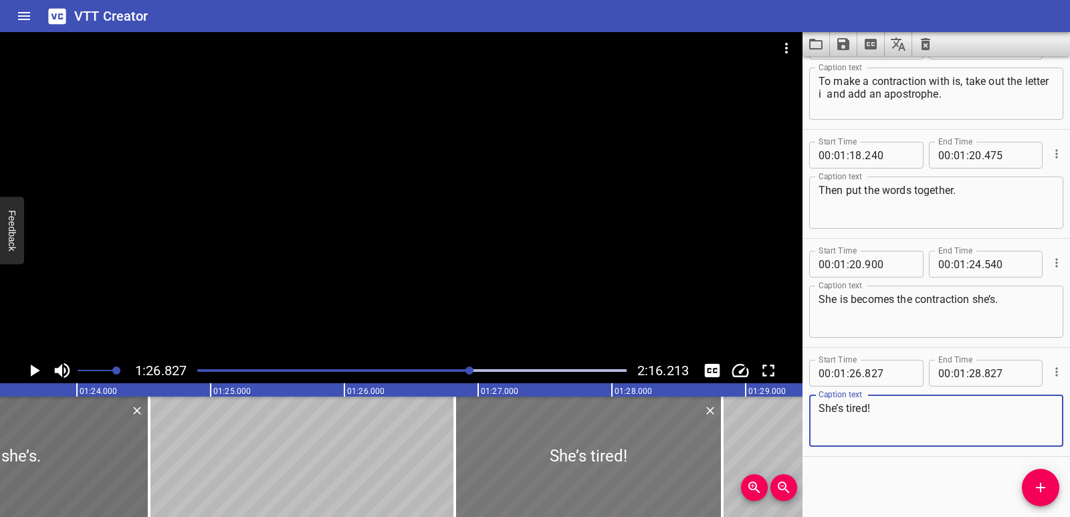
type textarea "She’s tired!"
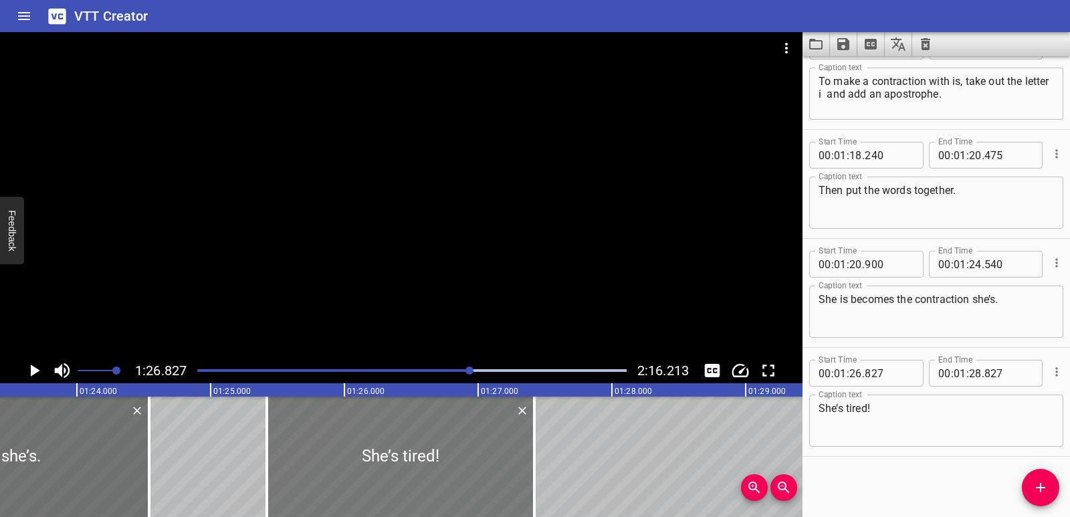
drag, startPoint x: 535, startPoint y: 455, endPoint x: 411, endPoint y: 448, distance: 124.0
click at [347, 448] on div at bounding box center [401, 457] width 268 height 120
type input "25"
type input "422"
type input "27"
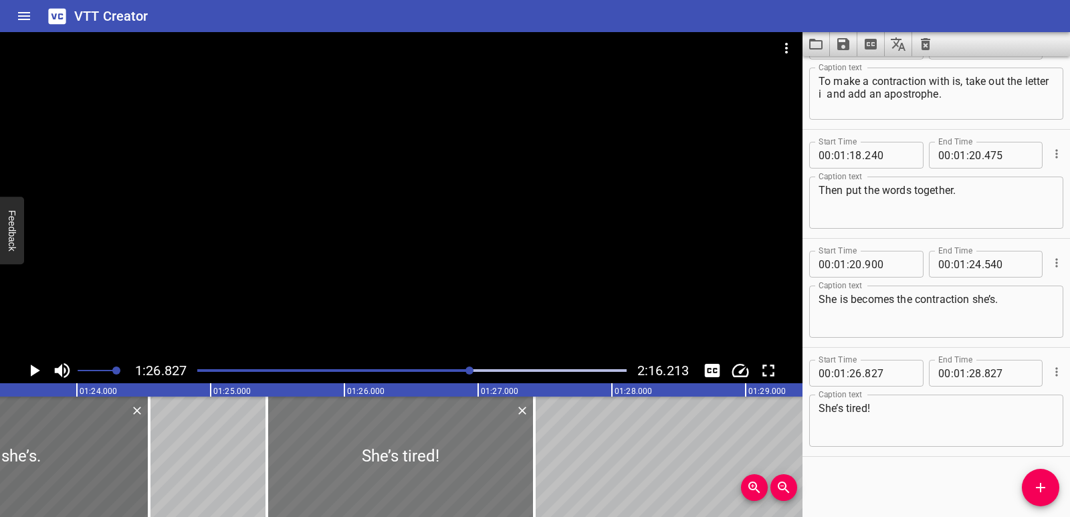
type input "422"
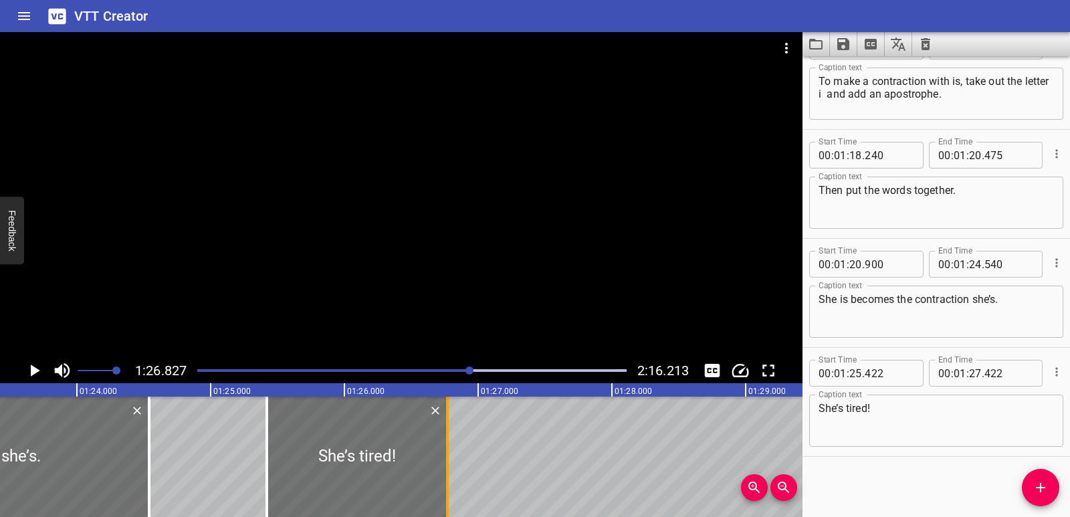
drag, startPoint x: 537, startPoint y: 443, endPoint x: 450, endPoint y: 452, distance: 86.7
click at [450, 452] on div at bounding box center [447, 457] width 13 height 120
type input "26"
type input "777"
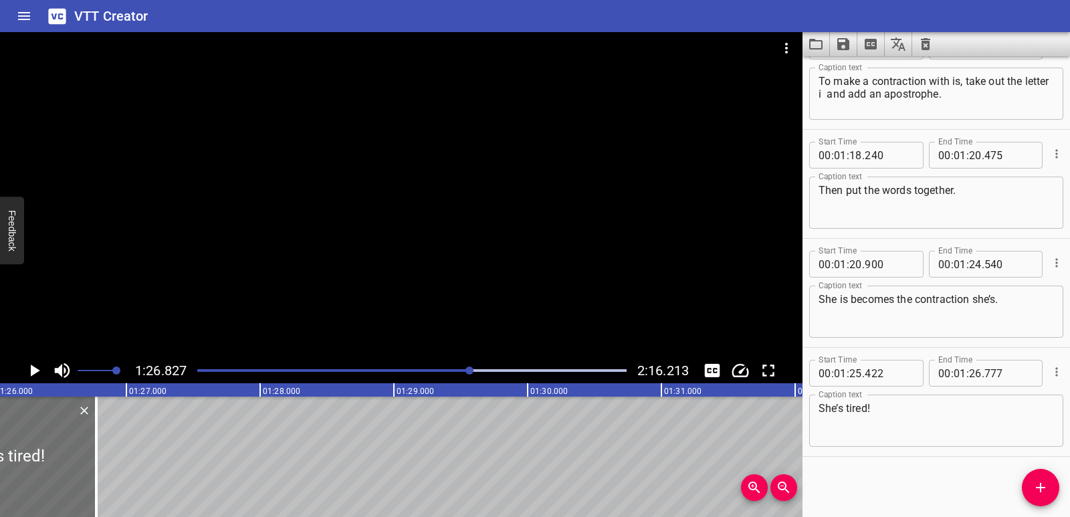
click at [283, 450] on div "Contractions Let’s learn contractions! We will use an apostrophe to join two wo…" at bounding box center [528, 457] width 24086 height 120
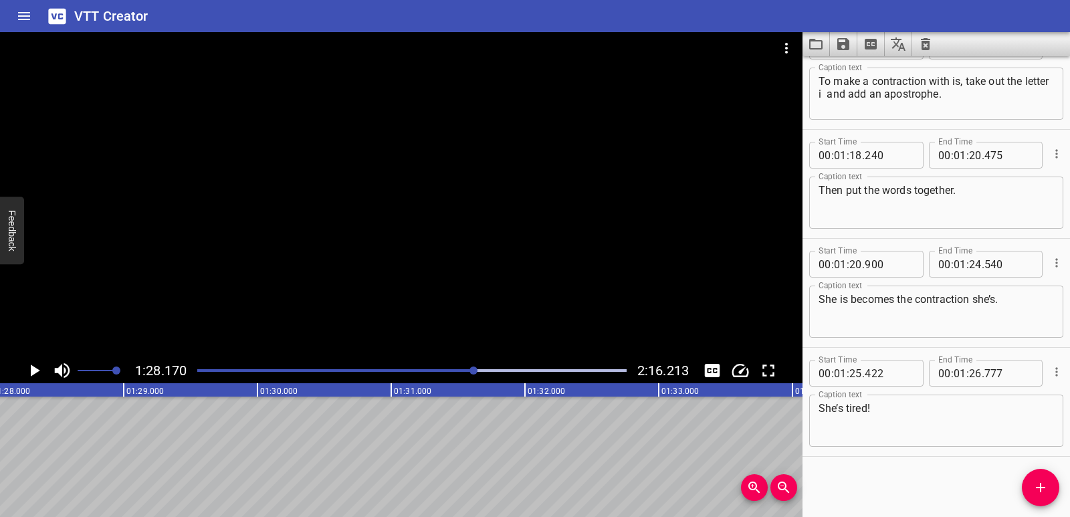
scroll to position [0, 11798]
click at [1048, 485] on icon "Add Cue" at bounding box center [1041, 488] width 16 height 16
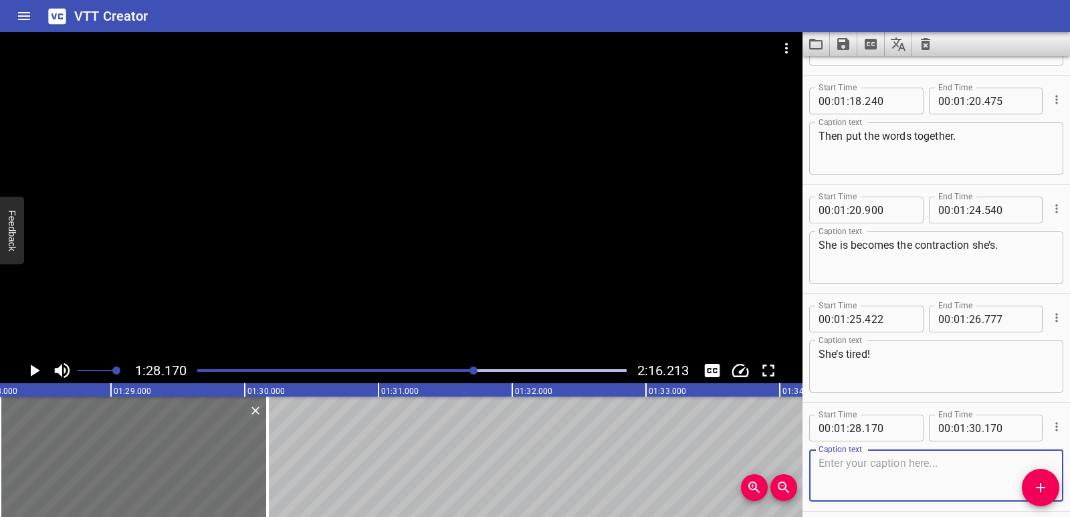
scroll to position [2219, 0]
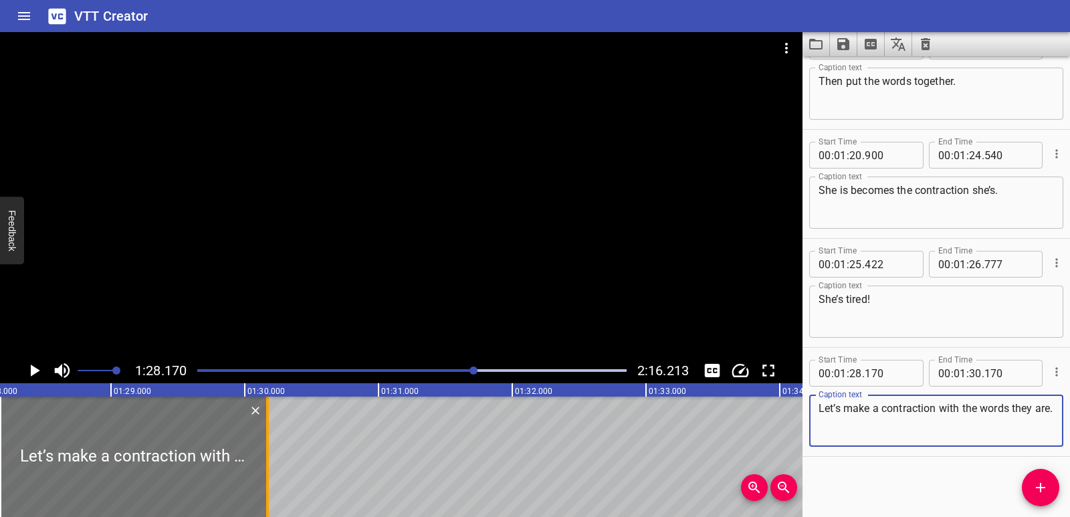
type textarea "Let’s make a contraction with the words they are."
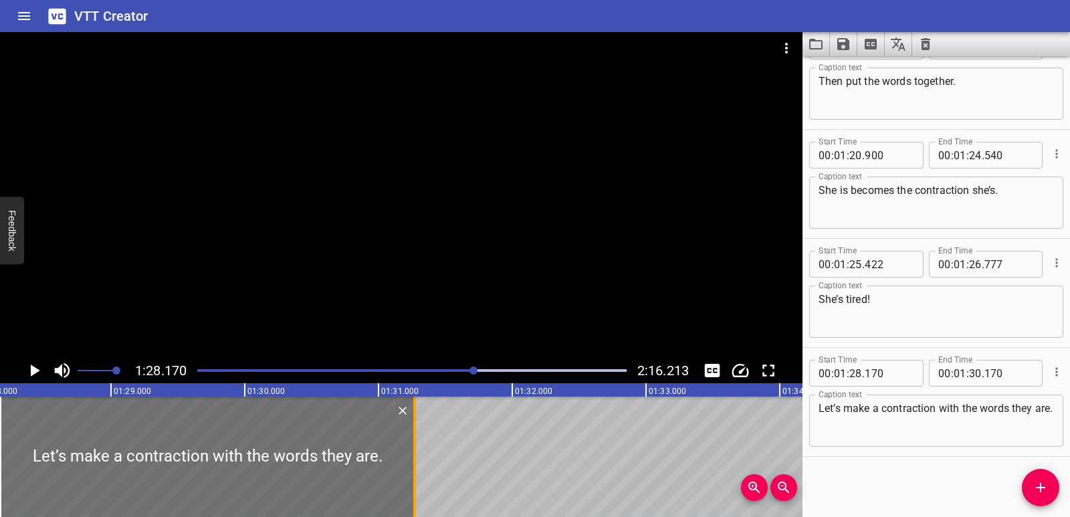
drag, startPoint x: 272, startPoint y: 452, endPoint x: 413, endPoint y: 454, distance: 141.2
click at [415, 454] on div at bounding box center [414, 457] width 13 height 120
type input "31"
type input "265"
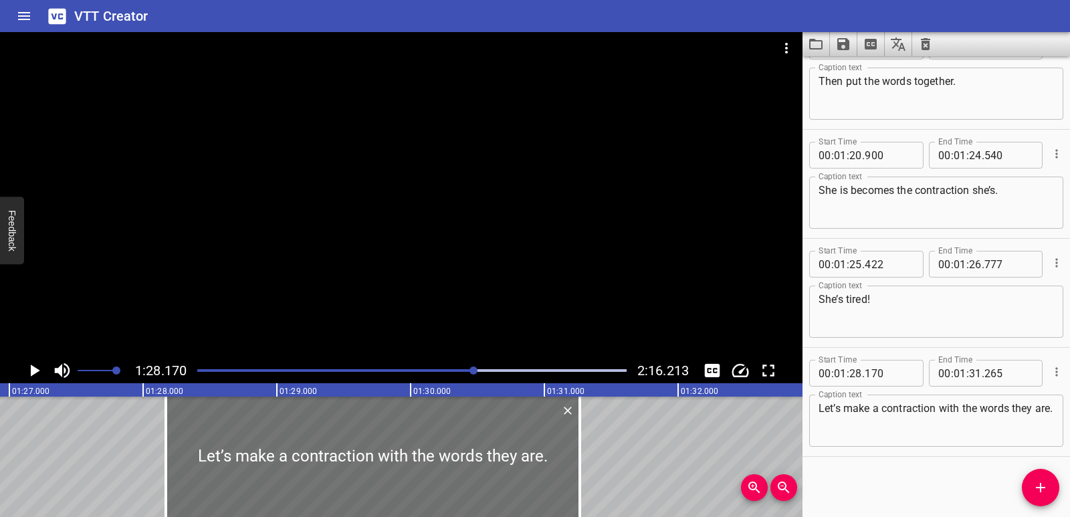
click at [130, 453] on div "Contractions Let’s learn contractions! We will use an apostrophe to join two wo…" at bounding box center [411, 457] width 24086 height 120
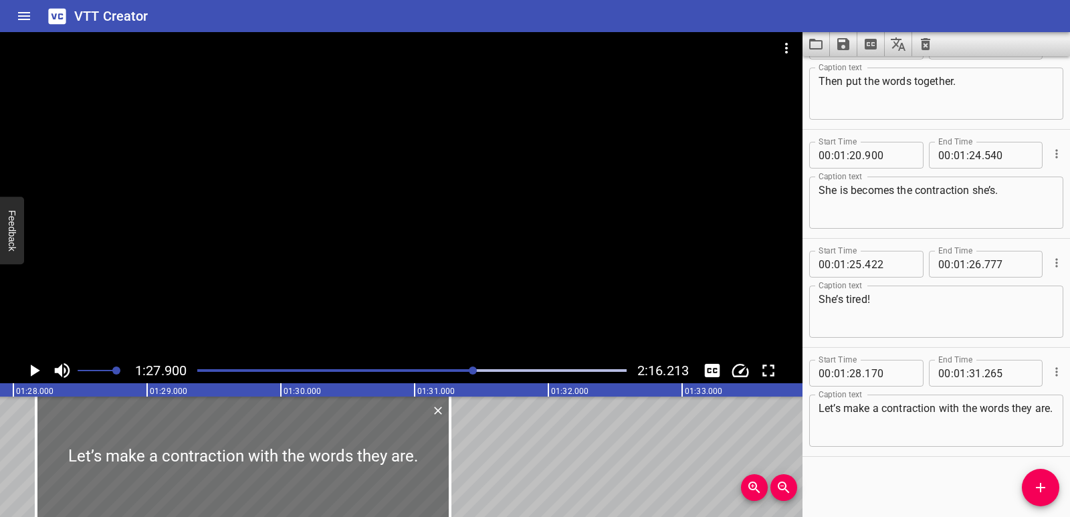
click at [32, 375] on icon "Play/Pause" at bounding box center [35, 371] width 9 height 12
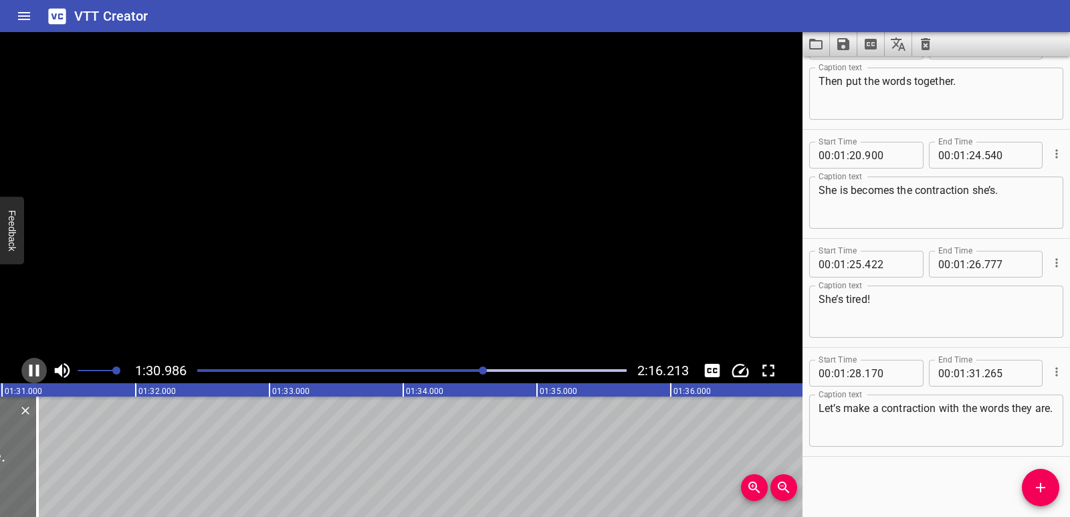
click at [32, 375] on icon "Play/Pause" at bounding box center [34, 371] width 10 height 12
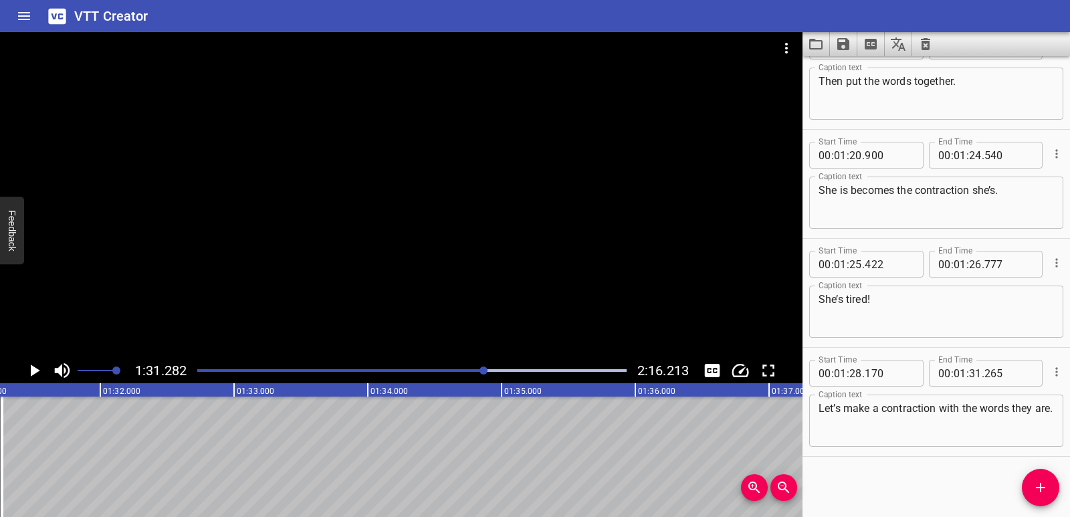
scroll to position [0, 12214]
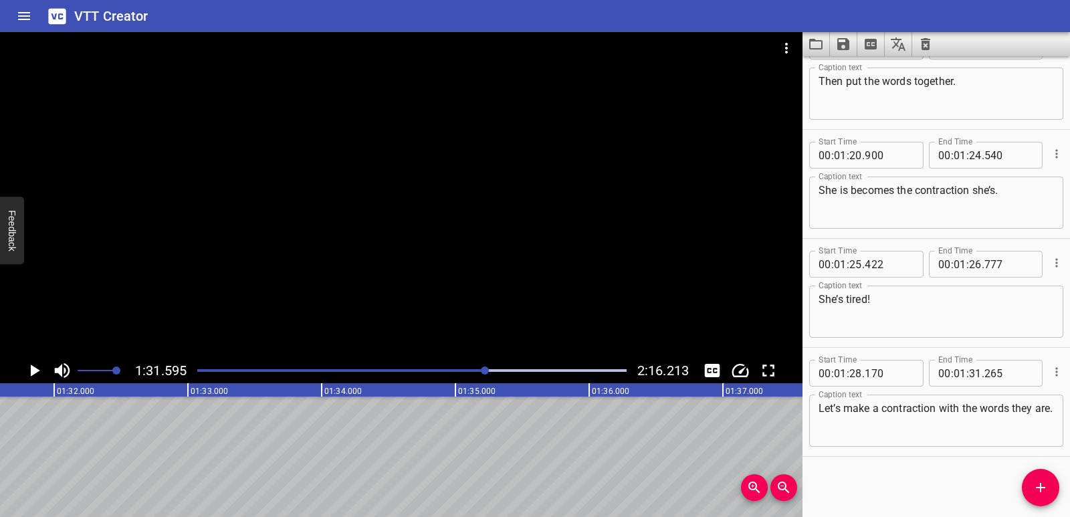
click at [1047, 500] on button "Add Cue" at bounding box center [1040, 487] width 37 height 37
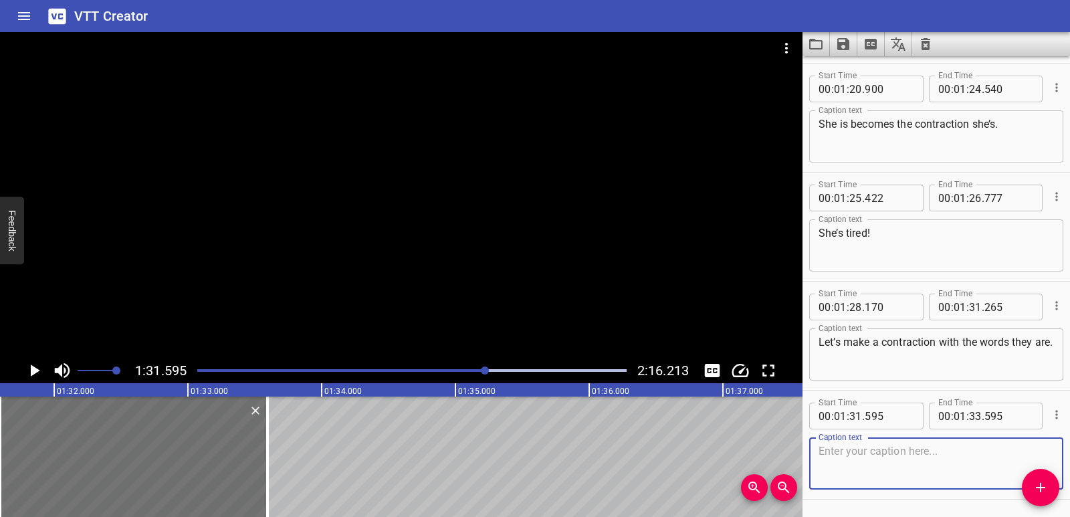
scroll to position [2328, 0]
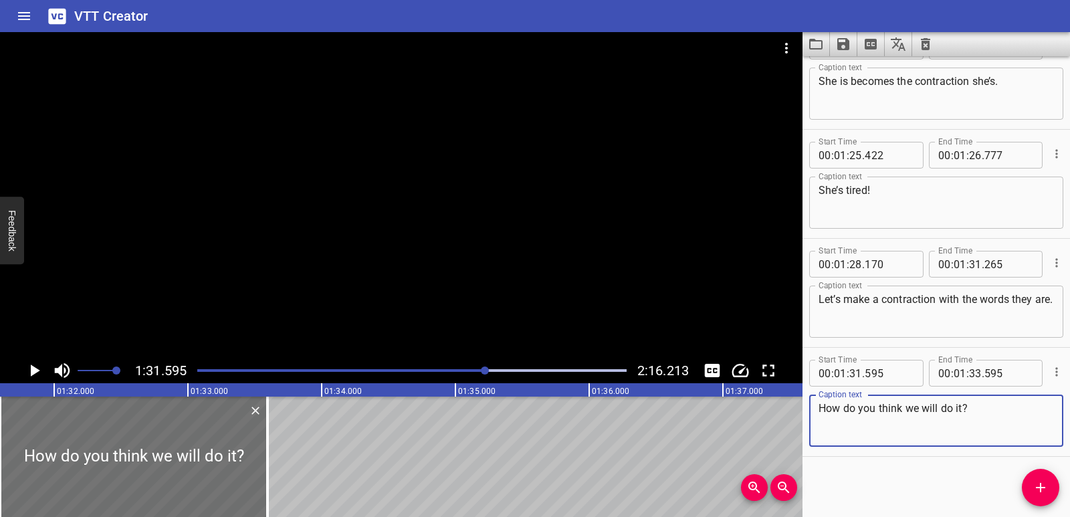
type textarea "How do you think we will do it?"
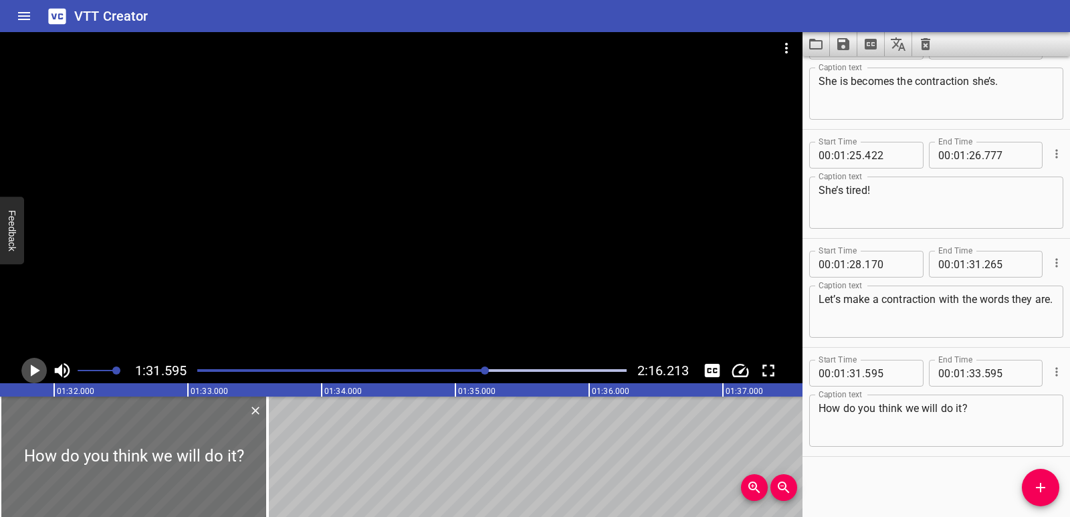
click at [30, 372] on icon "Play/Pause" at bounding box center [34, 371] width 20 height 20
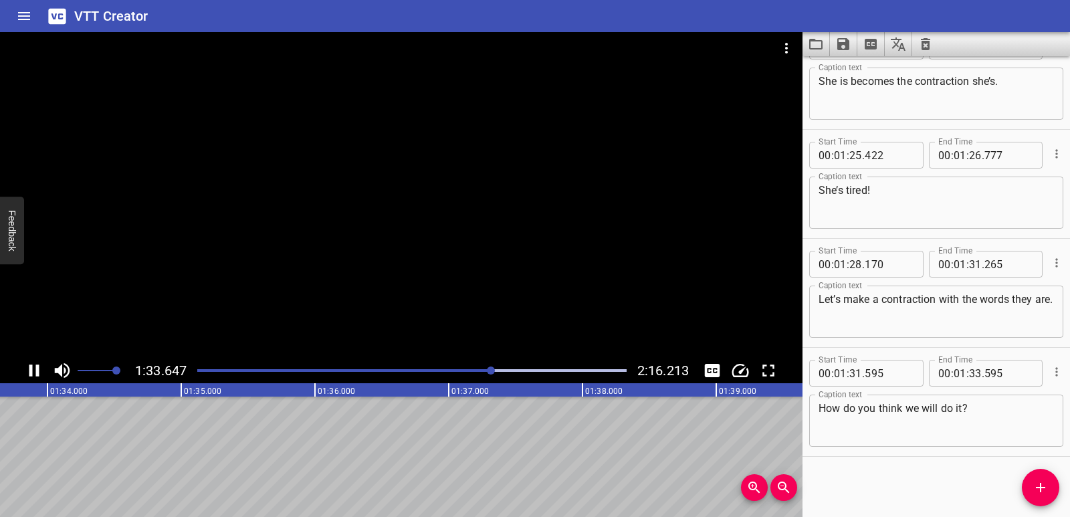
click at [32, 368] on icon "Play/Pause" at bounding box center [34, 371] width 10 height 12
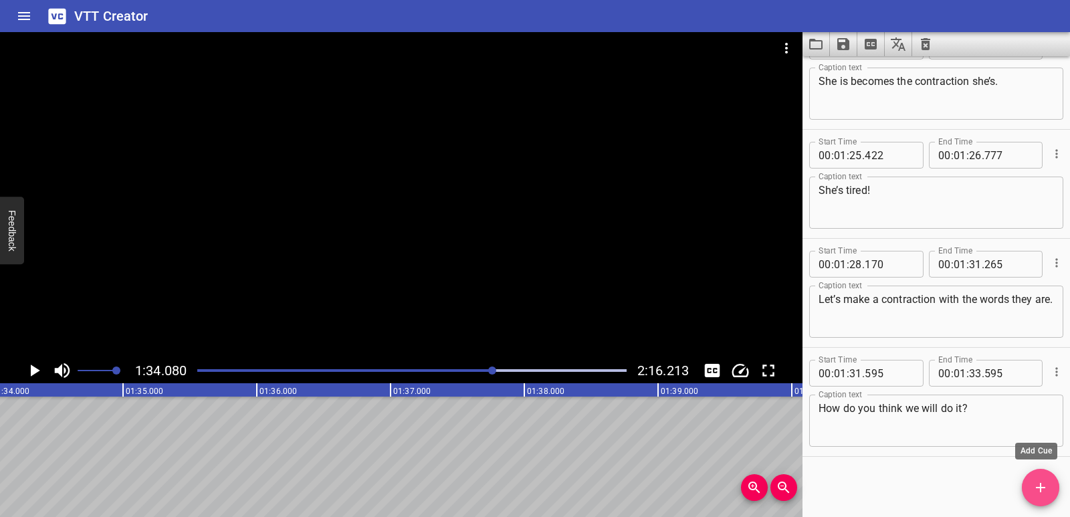
click at [1046, 498] on button "Add Cue" at bounding box center [1040, 487] width 37 height 37
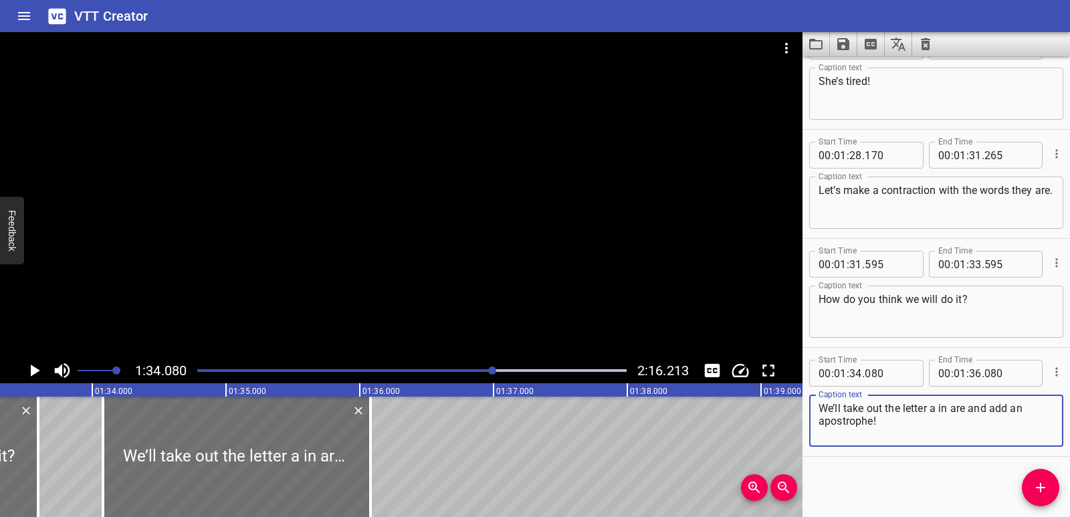
scroll to position [0, 12465]
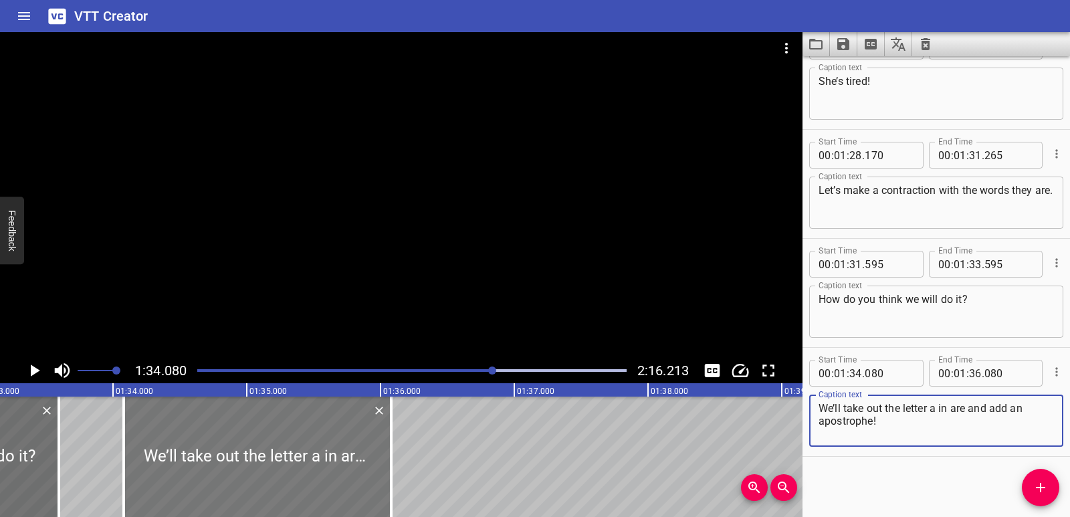
type textarea "We’ll take out the letter a in are and add an apostrophe!"
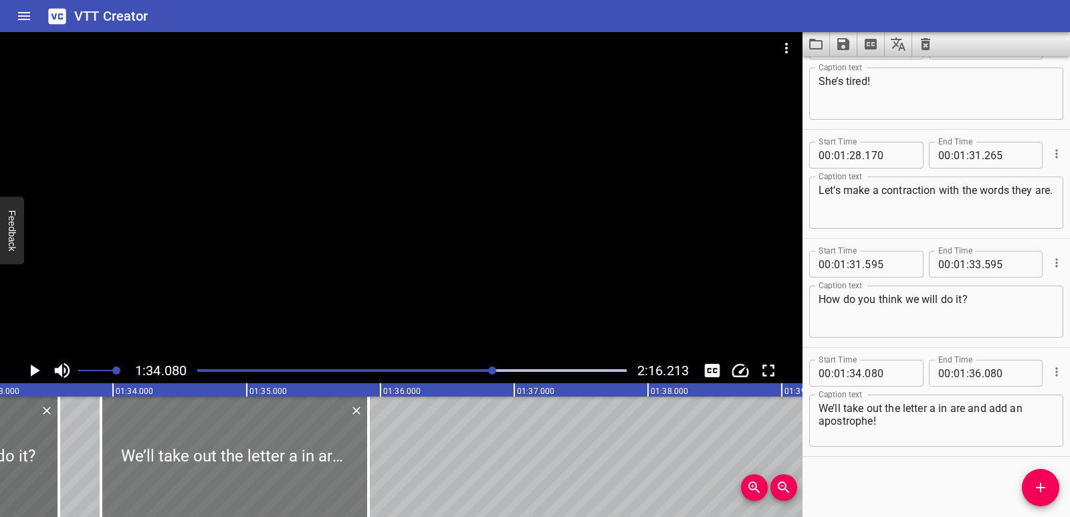
drag, startPoint x: 349, startPoint y: 470, endPoint x: 326, endPoint y: 471, distance: 22.8
click at [326, 471] on div at bounding box center [235, 457] width 268 height 120
type input "33"
type input "910"
type input "35"
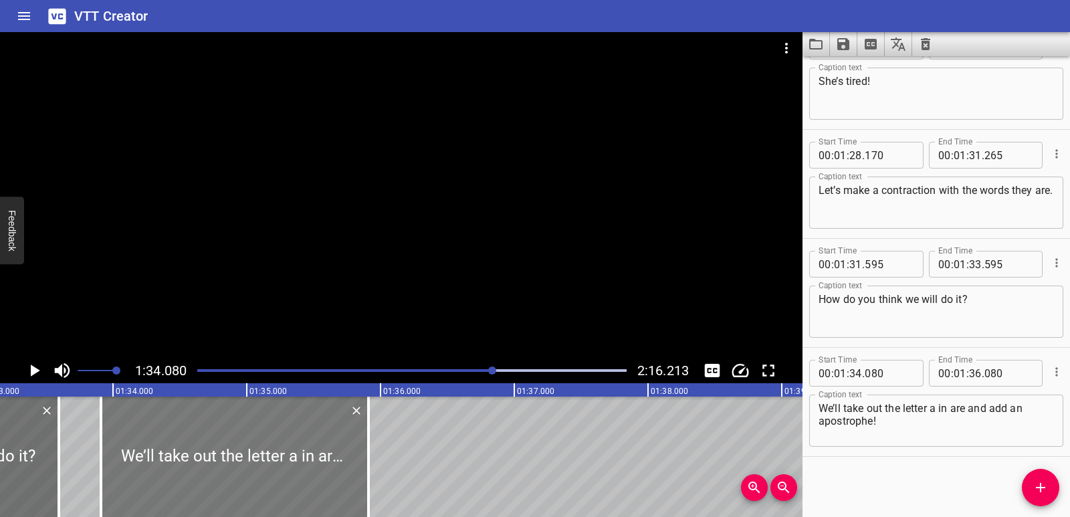
type input "910"
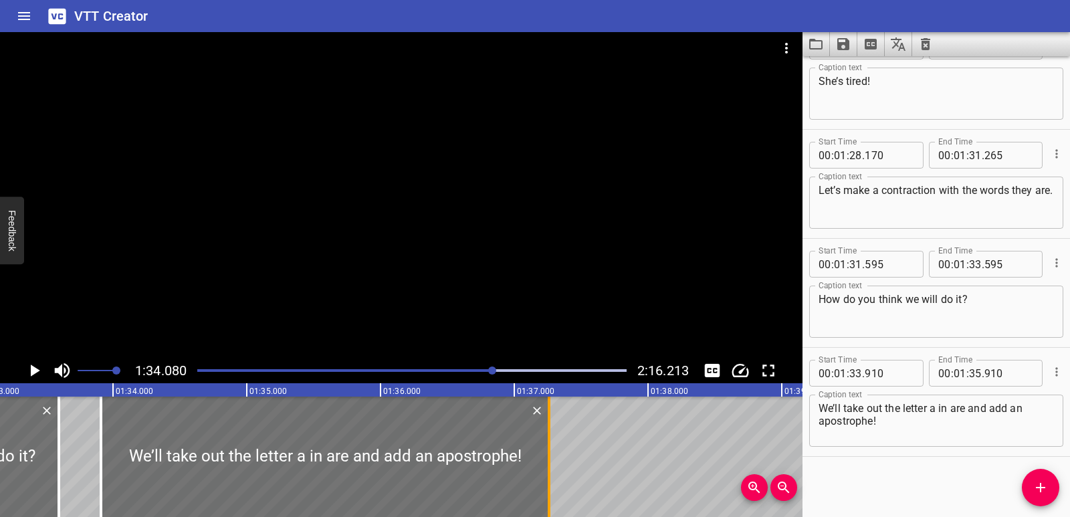
drag, startPoint x: 369, startPoint y: 457, endPoint x: 550, endPoint y: 452, distance: 180.7
click at [550, 452] on div at bounding box center [549, 457] width 3 height 120
type input "37"
type input "260"
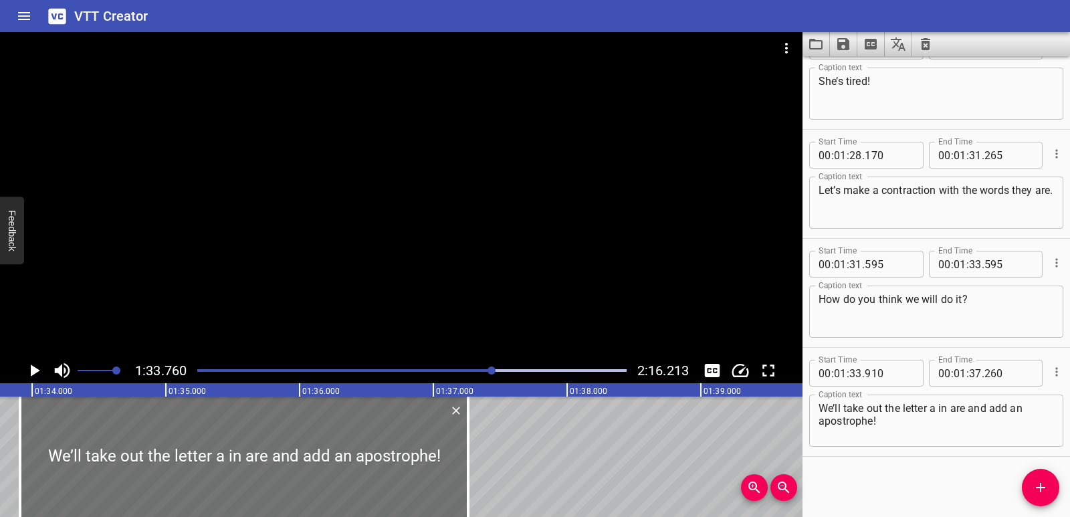
click at [27, 367] on icon "Play/Pause" at bounding box center [34, 371] width 20 height 20
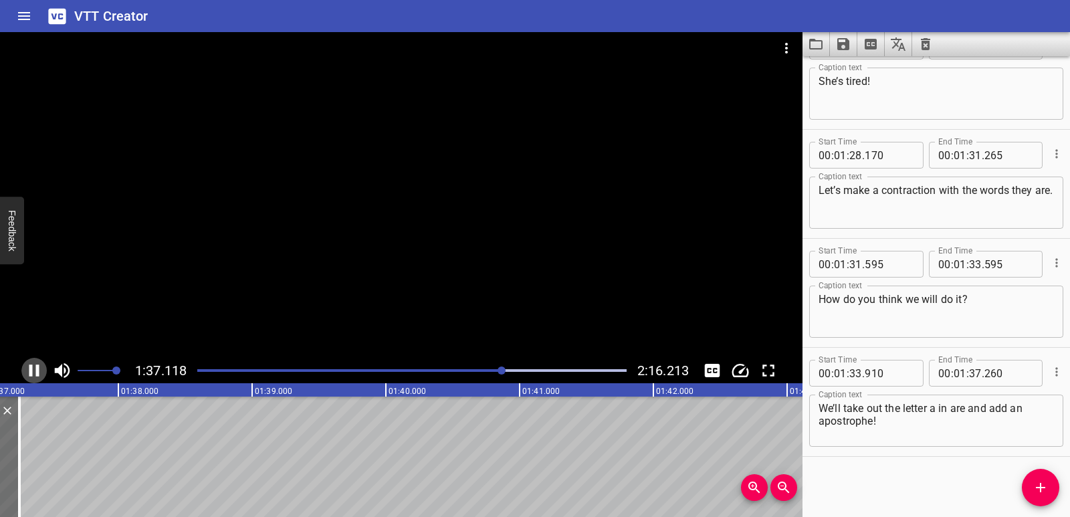
click at [29, 367] on icon "Play/Pause" at bounding box center [34, 371] width 20 height 20
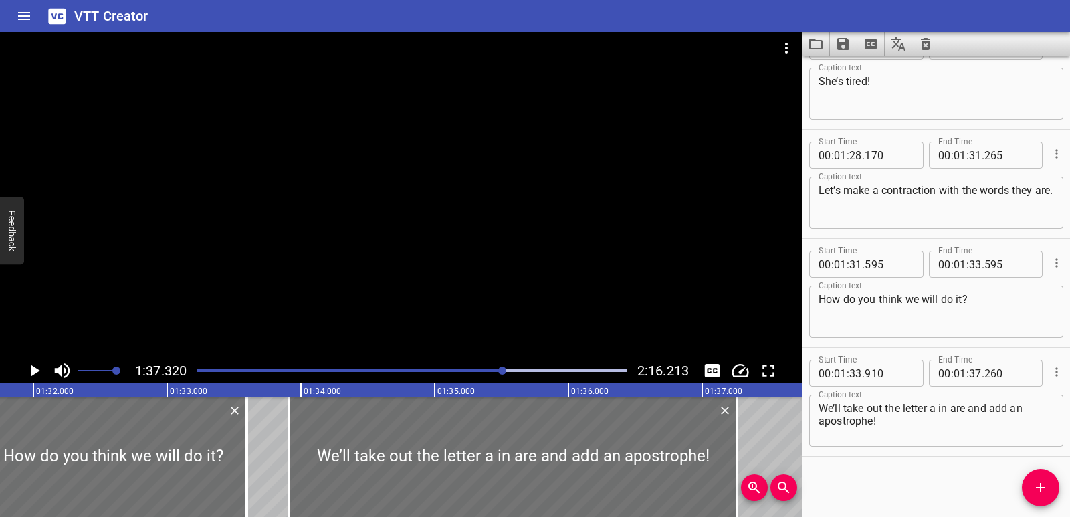
scroll to position [0, 11987]
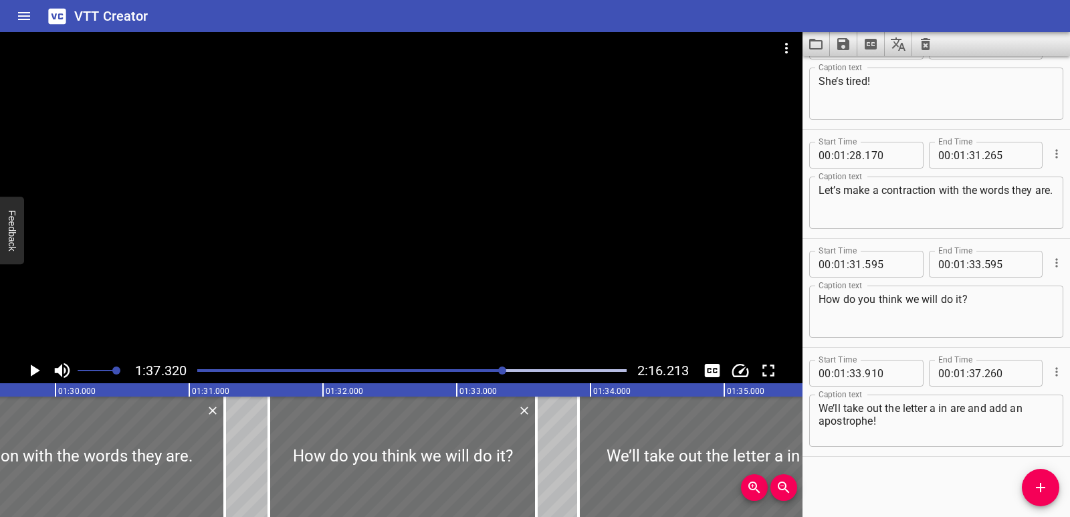
click at [254, 464] on div "Contractions Let’s learn contractions! We will use an apostrophe to join two wo…" at bounding box center [56, 457] width 24086 height 120
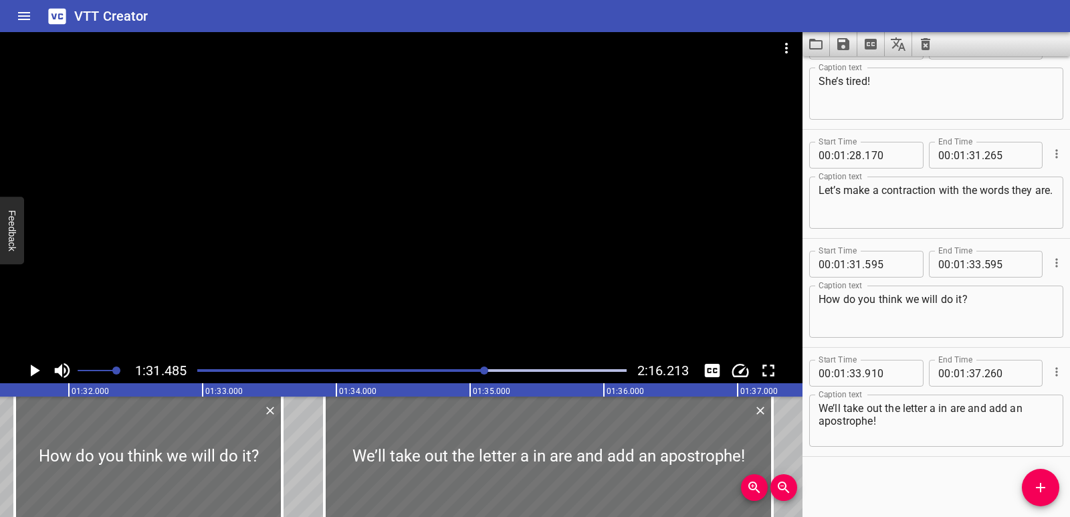
click at [35, 368] on icon "Play/Pause" at bounding box center [35, 371] width 9 height 12
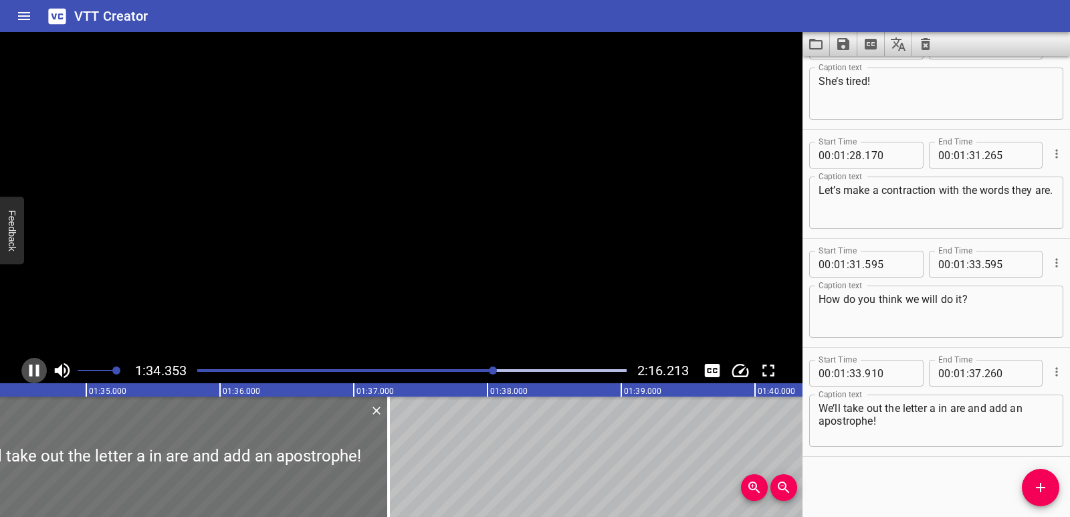
click at [35, 368] on icon "Play/Pause" at bounding box center [34, 371] width 20 height 20
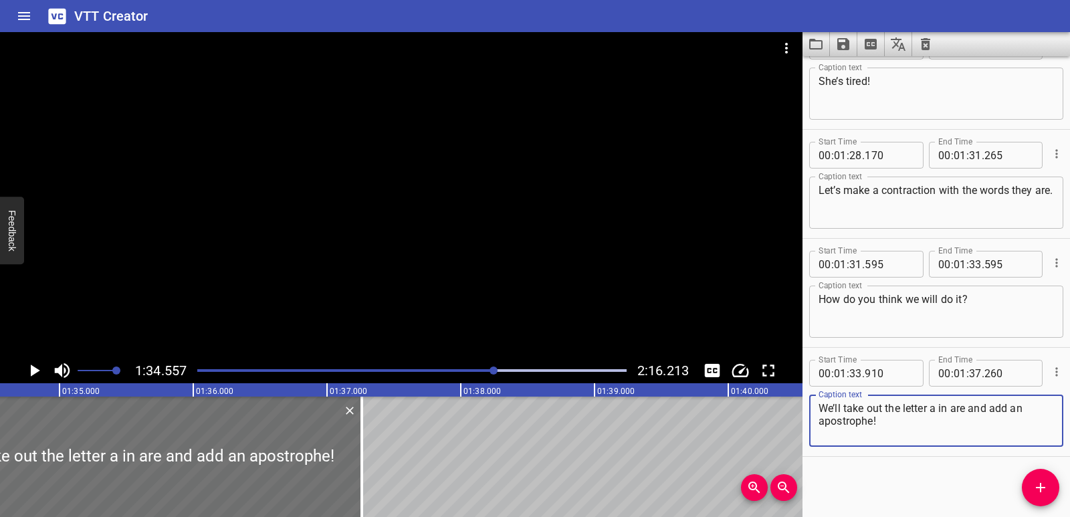
drag, startPoint x: 888, startPoint y: 432, endPoint x: 814, endPoint y: 410, distance: 77.9
click at [814, 410] on div "We’ll take out the letter a in are and add an apostrophe! Caption text" at bounding box center [937, 421] width 254 height 52
paste textarea "They are becomes the contraction they’re."
type textarea "They are becomes the contraction they’re."
click at [27, 371] on icon "Play/Pause" at bounding box center [34, 371] width 20 height 20
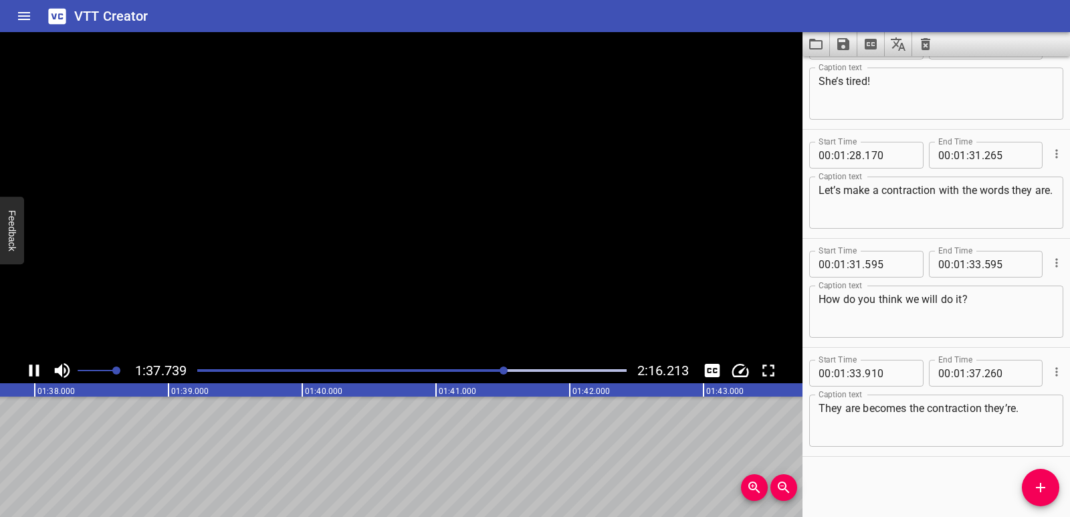
click at [27, 370] on icon "Play/Pause" at bounding box center [34, 371] width 20 height 20
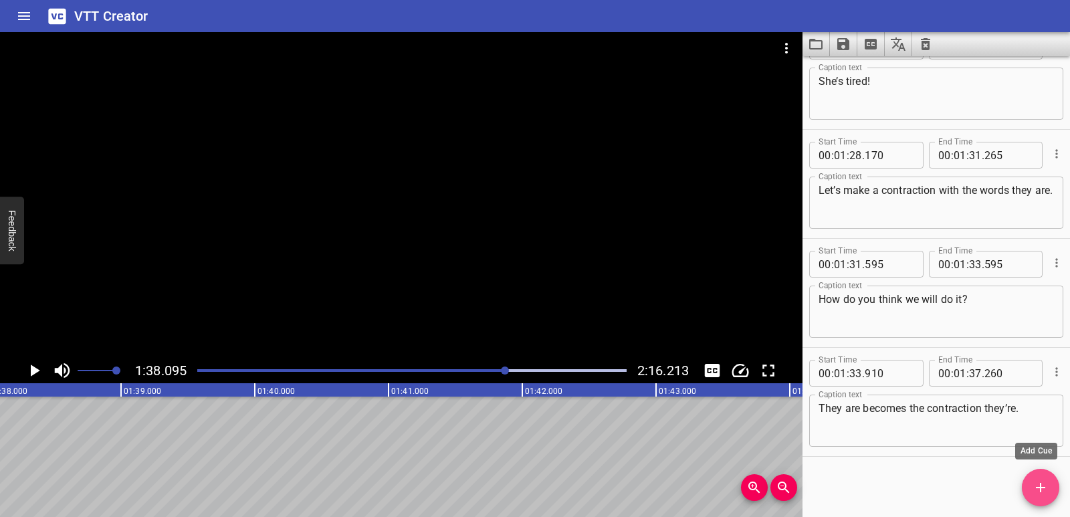
click at [1057, 488] on span "Add Cue" at bounding box center [1040, 488] width 37 height 16
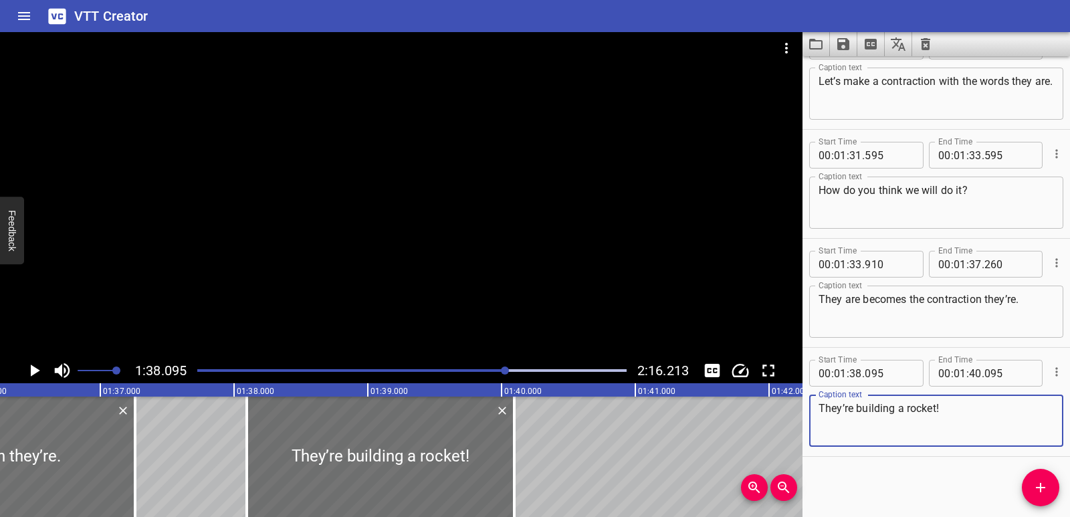
scroll to position [0, 12900]
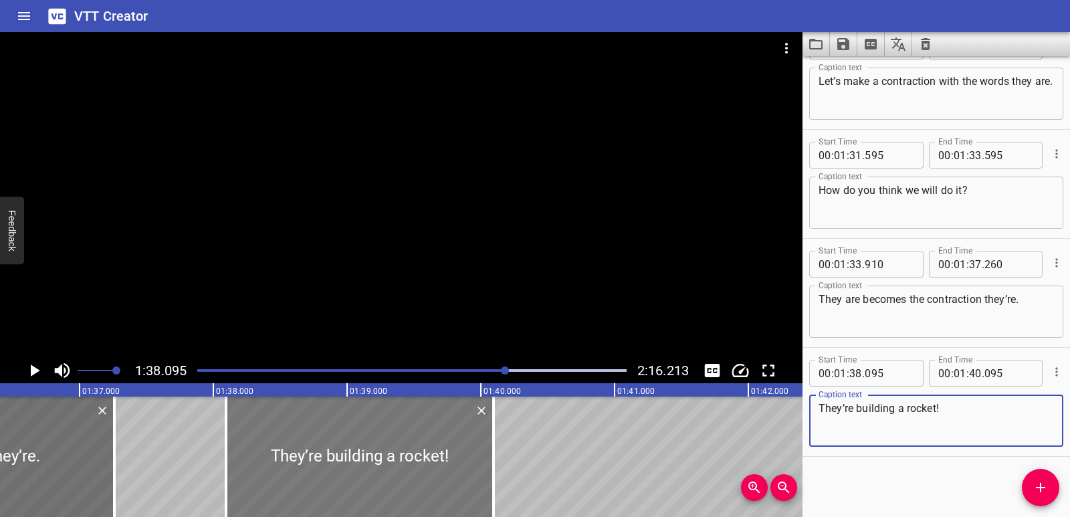
type textarea "They’re building a rocket!"
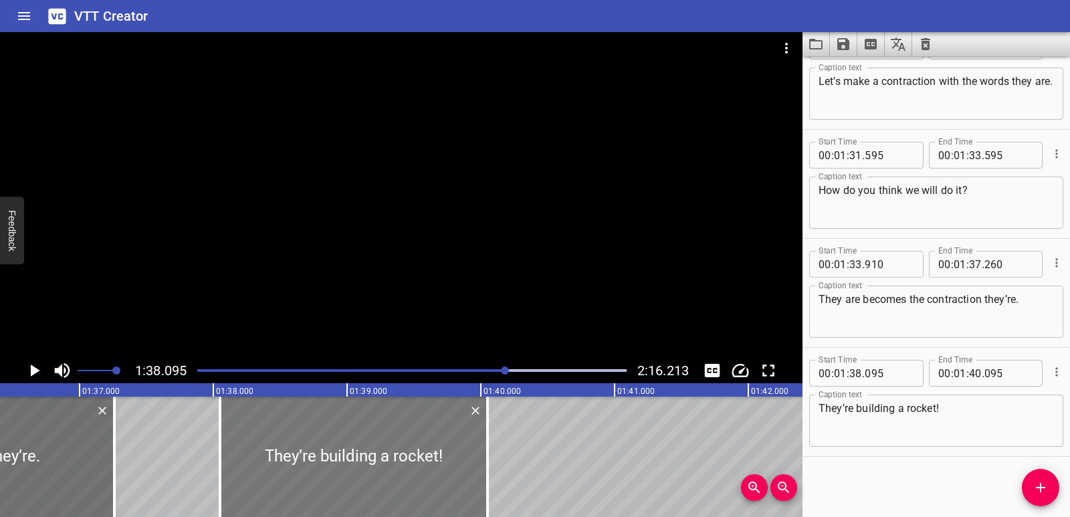
click at [426, 482] on div at bounding box center [354, 457] width 268 height 120
type input "050"
drag, startPoint x: 486, startPoint y: 470, endPoint x: 450, endPoint y: 470, distance: 35.5
click at [450, 470] on div at bounding box center [452, 457] width 13 height 120
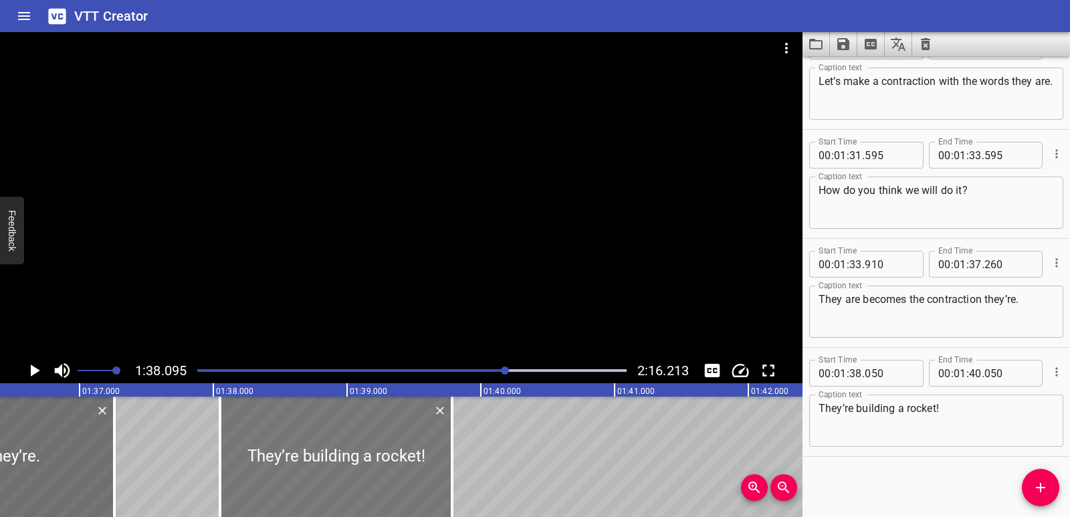
type input "39"
type input "785"
drag, startPoint x: 219, startPoint y: 456, endPoint x: 231, endPoint y: 456, distance: 12.7
click at [231, 456] on div at bounding box center [230, 457] width 3 height 120
type input "145"
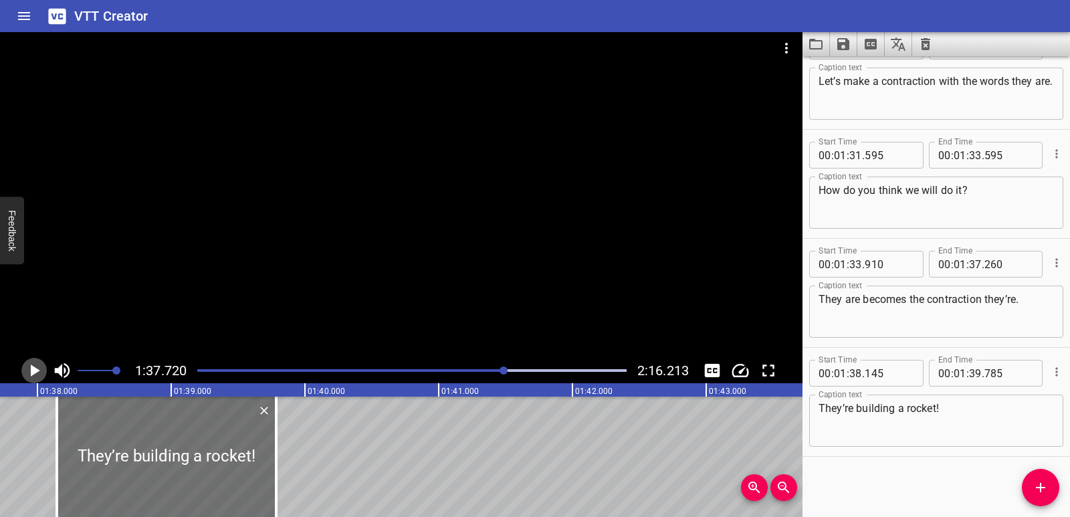
click at [24, 371] on icon "Play/Pause" at bounding box center [34, 371] width 20 height 20
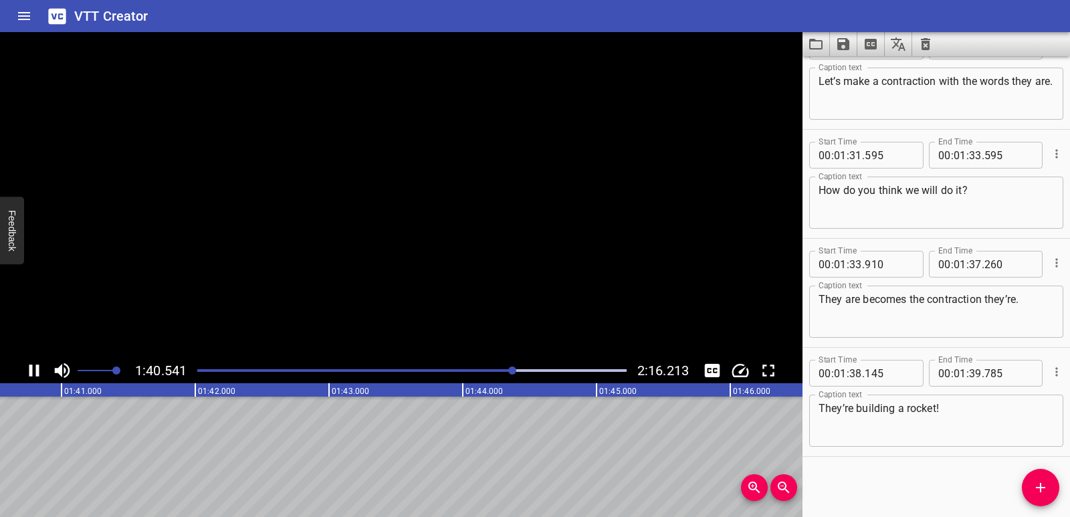
click at [28, 371] on icon "Play/Pause" at bounding box center [34, 371] width 20 height 20
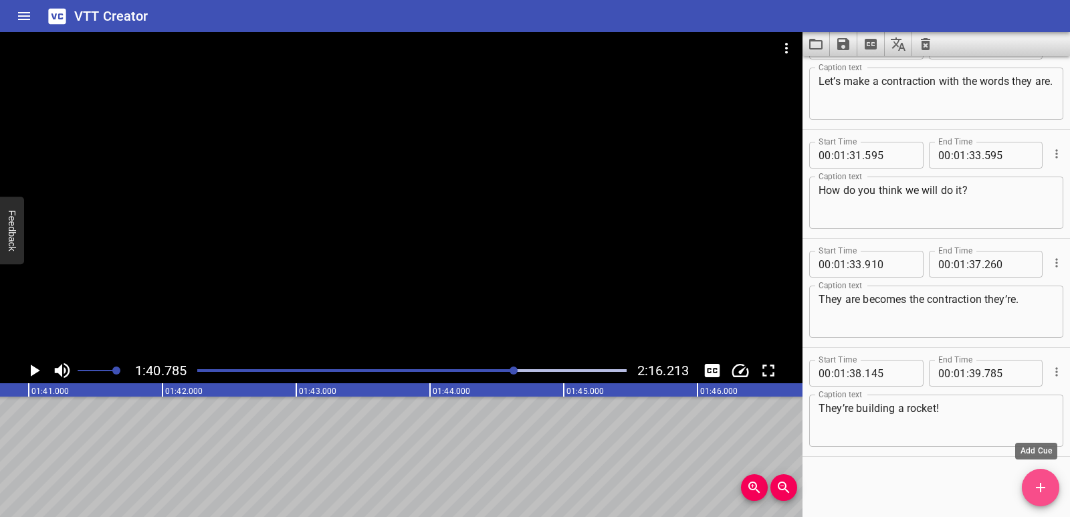
click at [1048, 485] on icon "Add Cue" at bounding box center [1041, 488] width 16 height 16
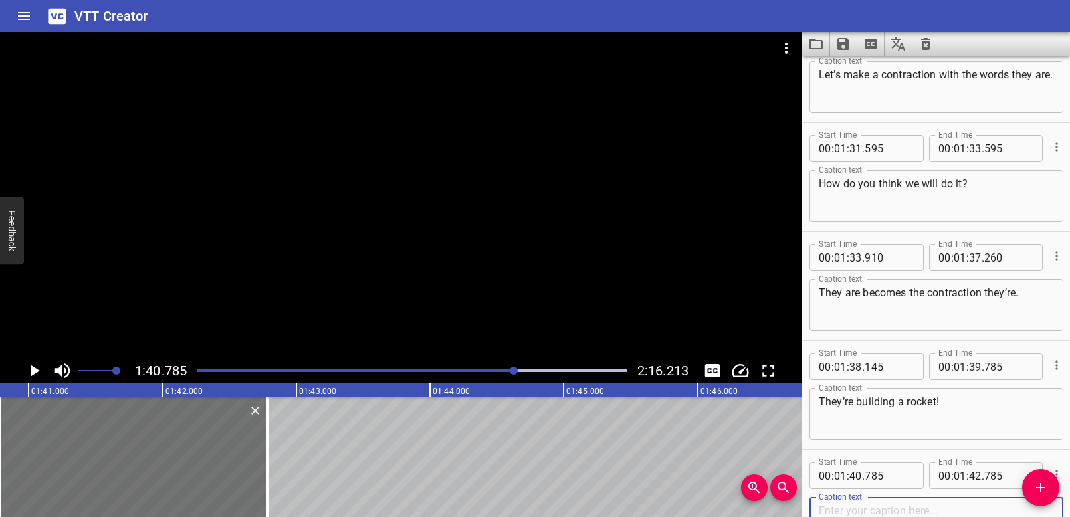
scroll to position [2655, 0]
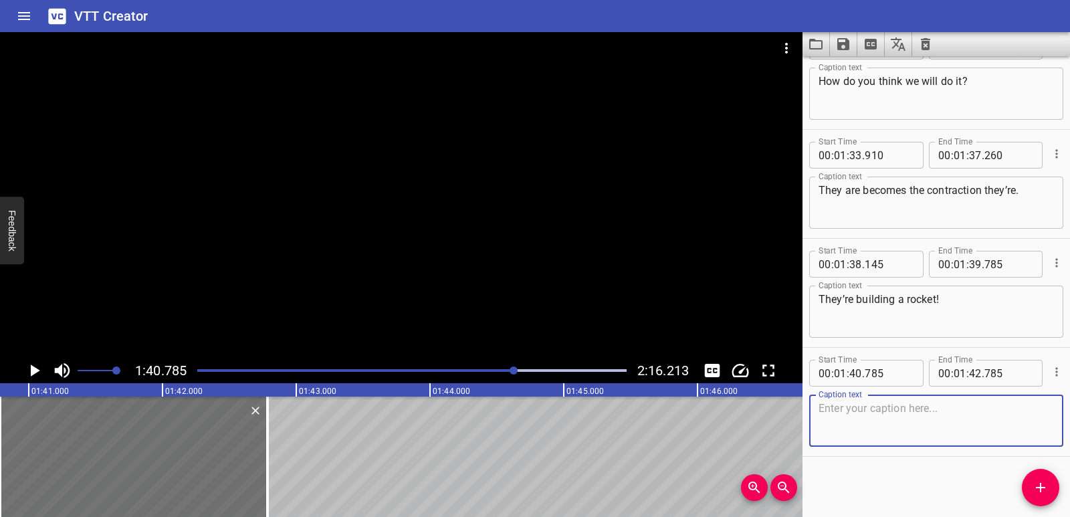
paste textarea "Let’s try one more. This time, we will use the words we will."
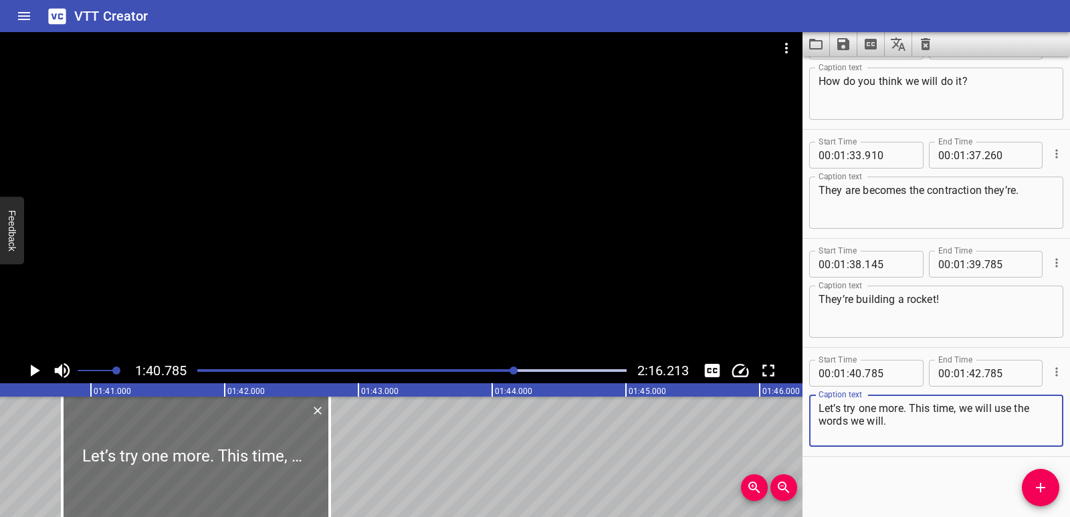
scroll to position [0, 13403]
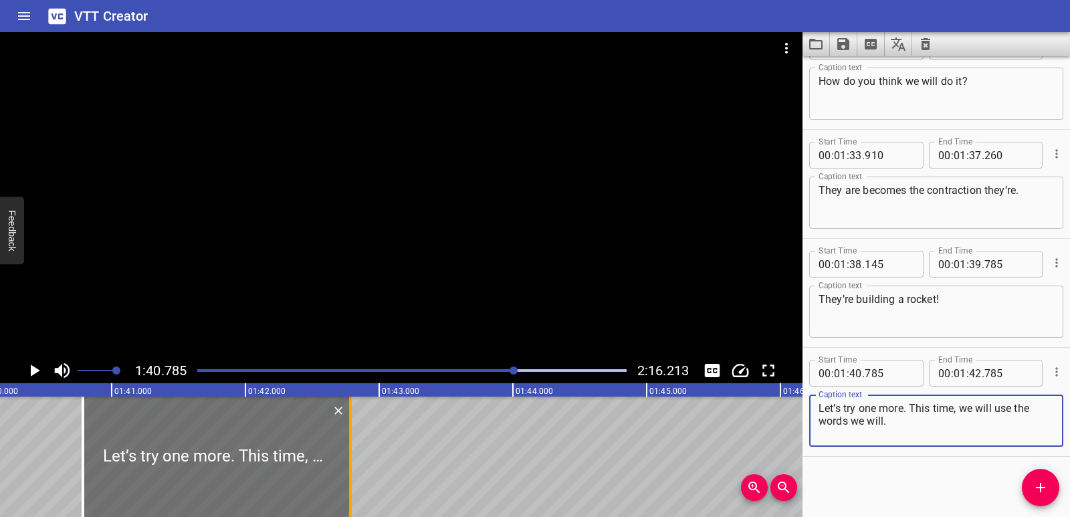
type textarea "Let’s try one more. This time, we will use the words we will."
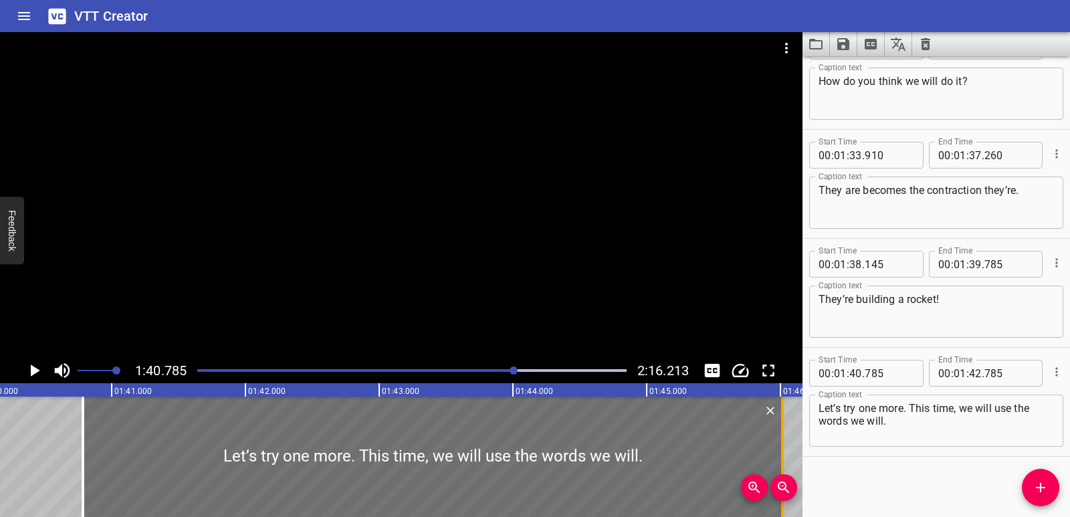
drag, startPoint x: 354, startPoint y: 452, endPoint x: 784, endPoint y: 450, distance: 430.2
click at [787, 451] on div at bounding box center [782, 457] width 13 height 120
type input "46"
type input "025"
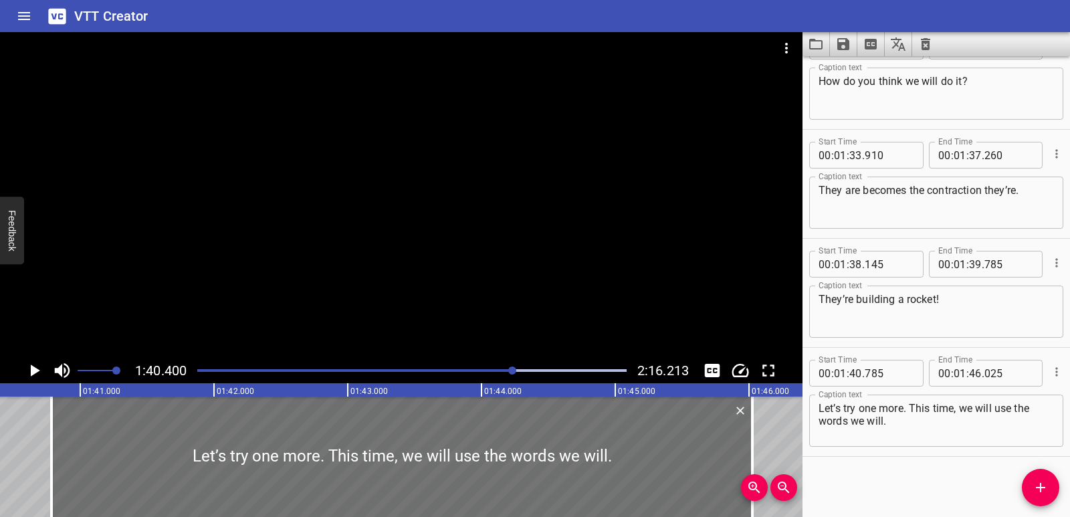
click at [29, 367] on icon "Play/Pause" at bounding box center [34, 371] width 20 height 20
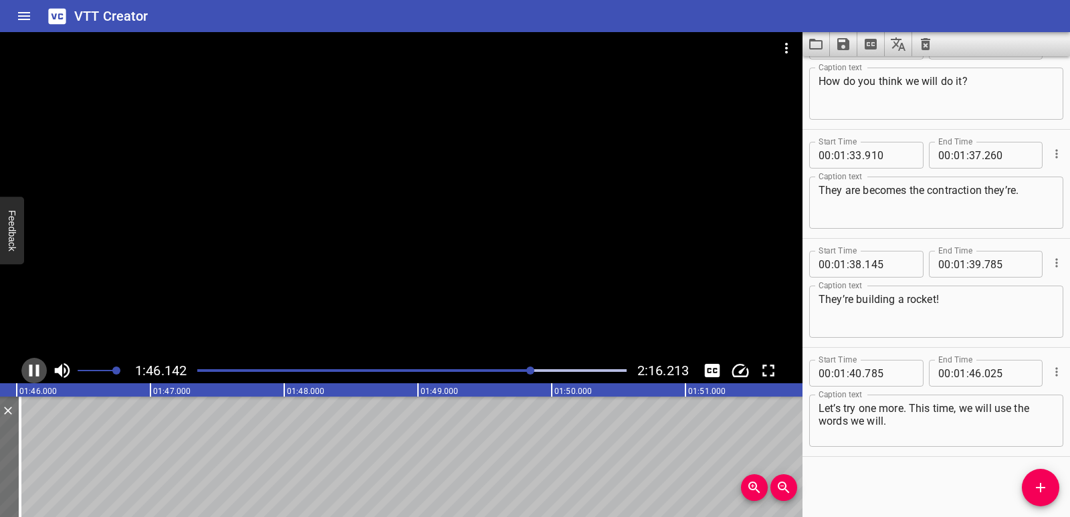
click at [29, 367] on icon "Play/Pause" at bounding box center [34, 371] width 10 height 12
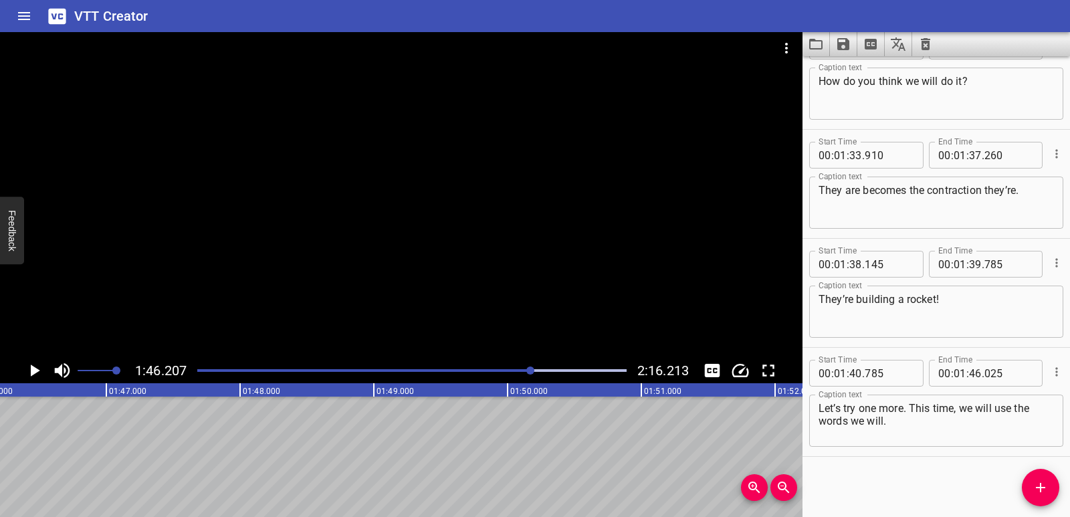
drag, startPoint x: 1040, startPoint y: 480, endPoint x: 1032, endPoint y: 473, distance: 11.0
click at [1040, 481] on icon "Add Cue" at bounding box center [1041, 488] width 16 height 16
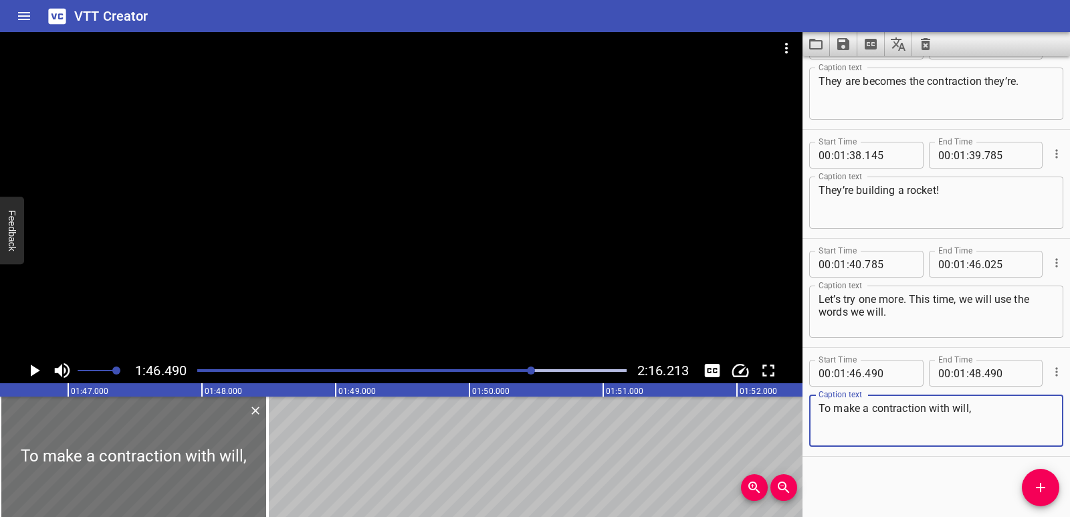
scroll to position [0, 14104]
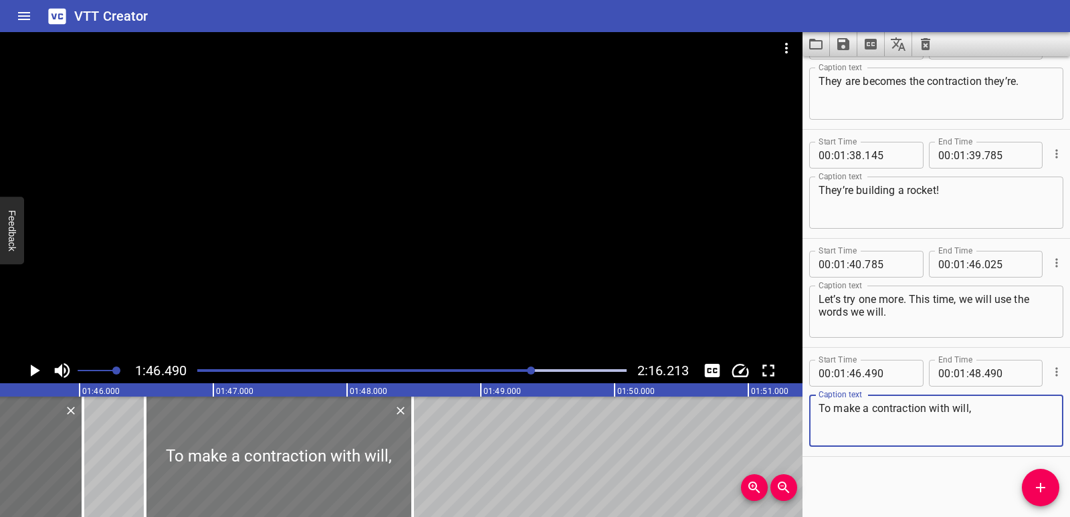
type textarea "To make a contraction with will,"
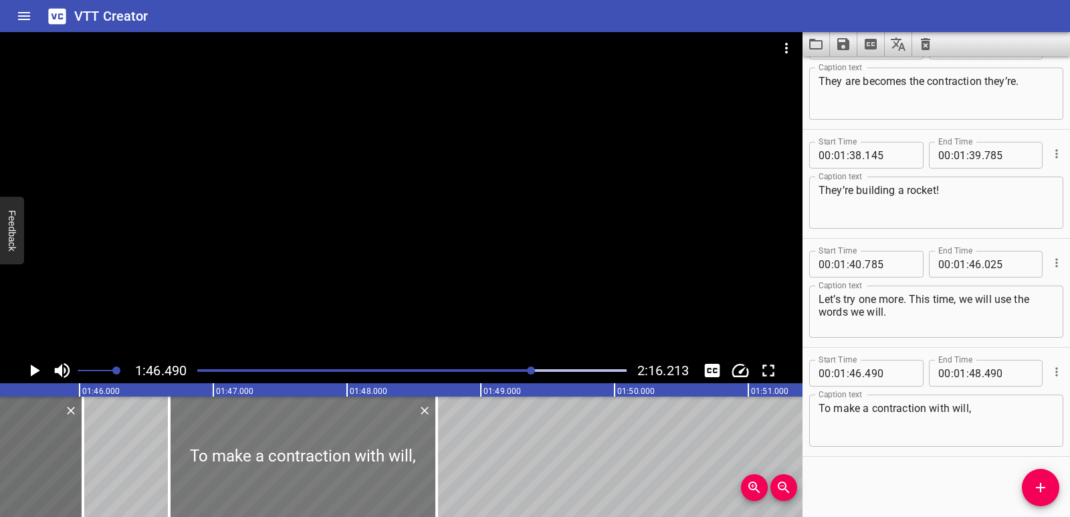
drag, startPoint x: 345, startPoint y: 468, endPoint x: 369, endPoint y: 467, distance: 24.1
click at [369, 467] on div at bounding box center [303, 457] width 268 height 120
type input "670"
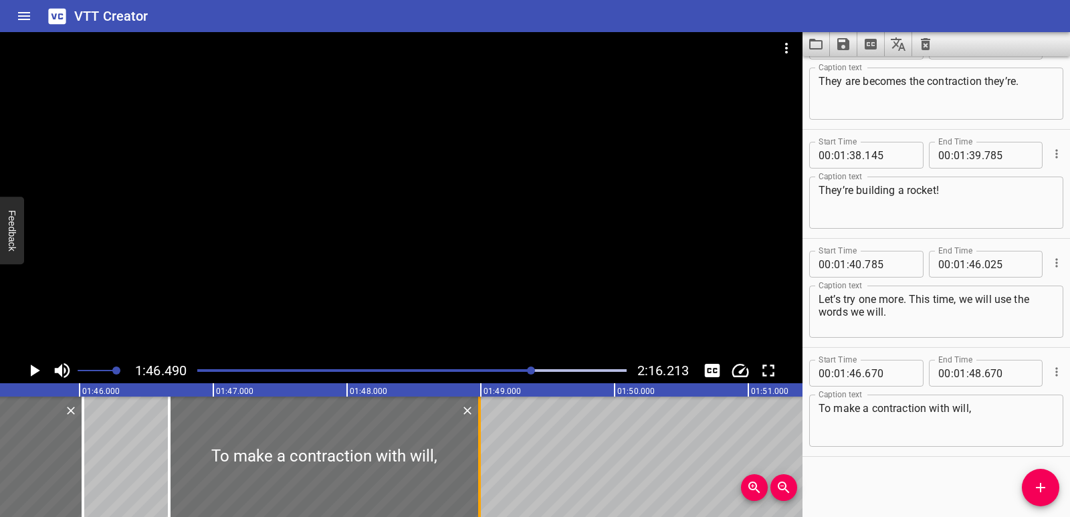
drag, startPoint x: 436, startPoint y: 454, endPoint x: 478, endPoint y: 457, distance: 42.9
click at [478, 457] on div at bounding box center [479, 457] width 3 height 120
type input "990"
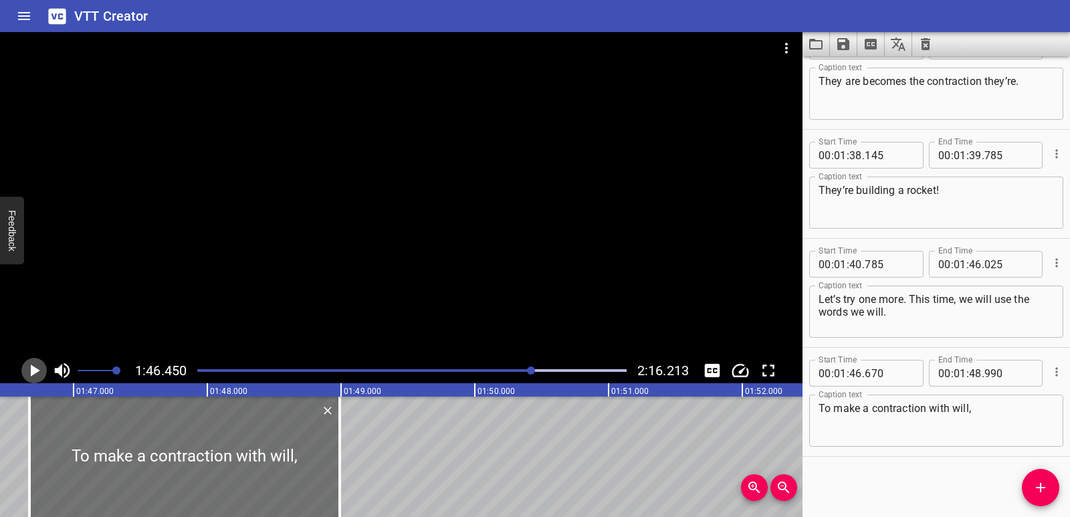
click at [31, 372] on icon "Play/Pause" at bounding box center [35, 371] width 9 height 12
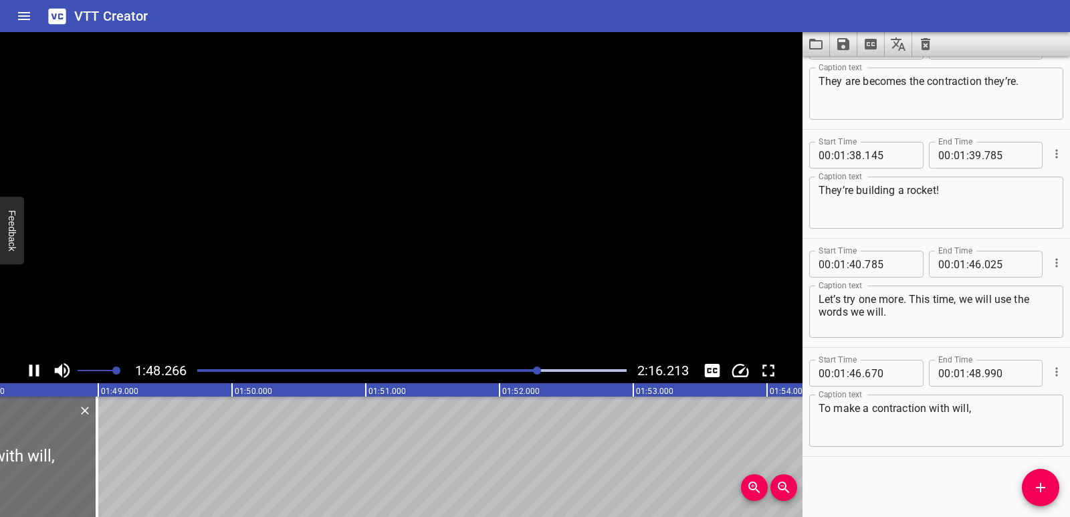
click at [31, 372] on icon "Play/Pause" at bounding box center [34, 371] width 10 height 12
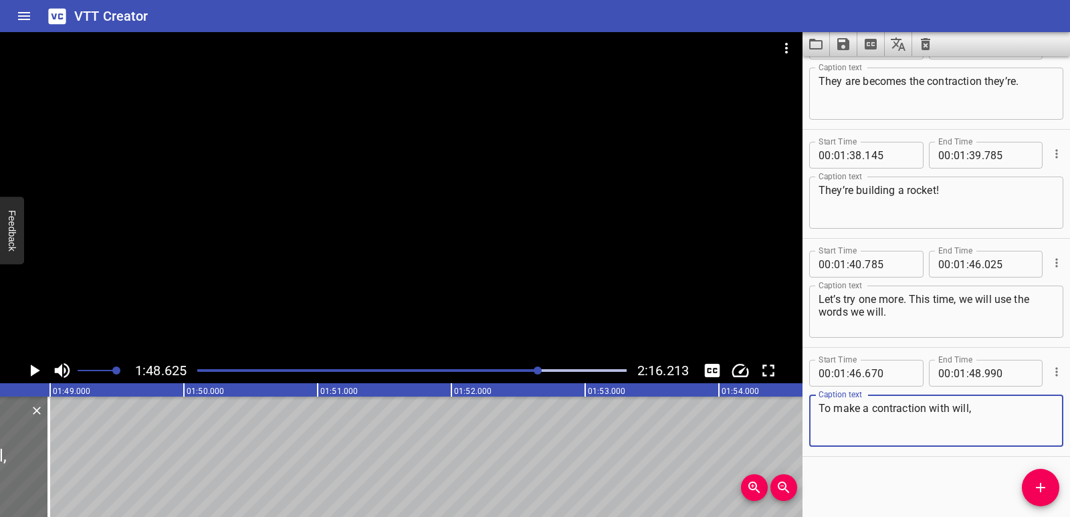
drag, startPoint x: 917, startPoint y: 411, endPoint x: 814, endPoint y: 409, distance: 103.1
click at [814, 409] on div "To make a contraction with will, Caption text" at bounding box center [937, 421] width 254 height 52
paste textarea "We will becomes the contraction we’ll."
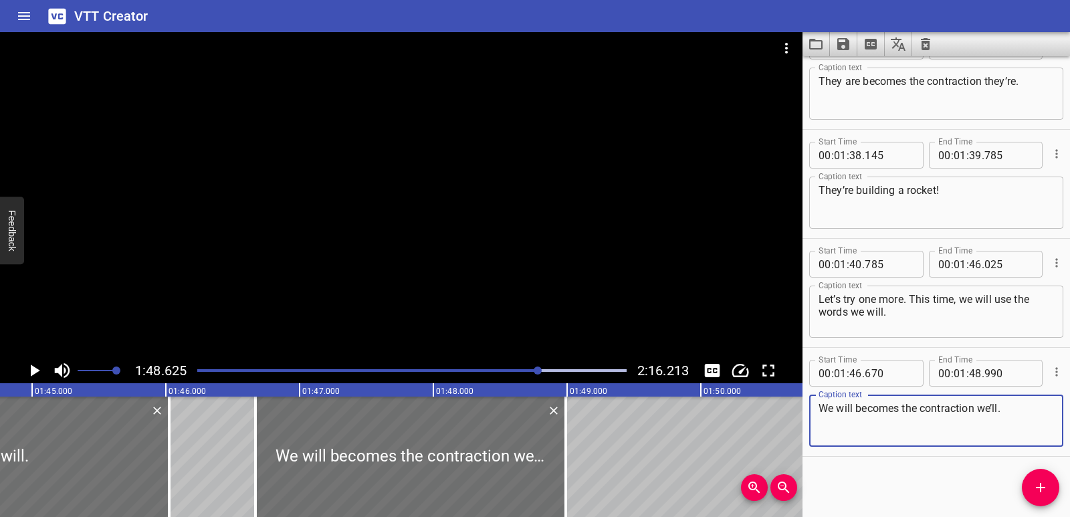
scroll to position [0, 13935]
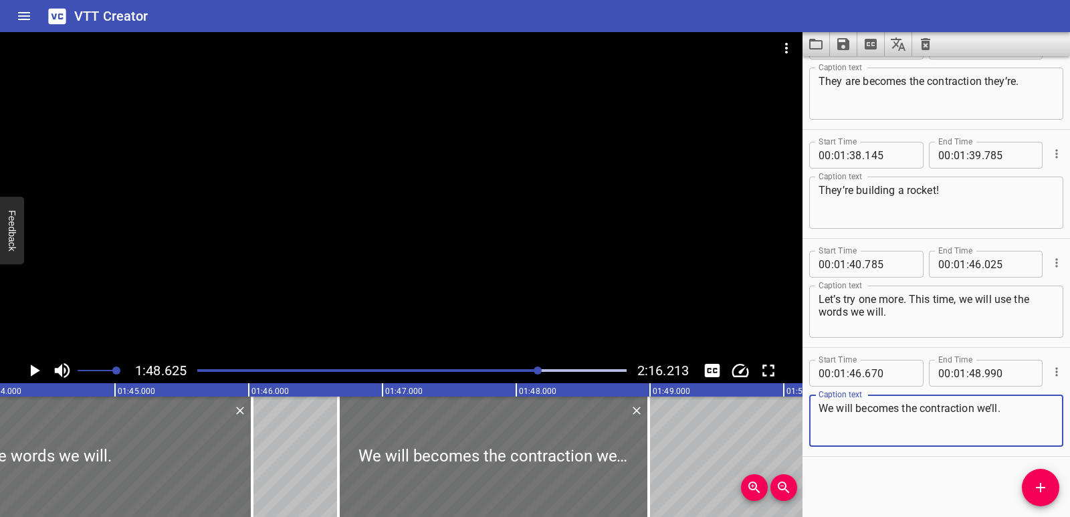
type textarea "We will becomes the contraction we’ll."
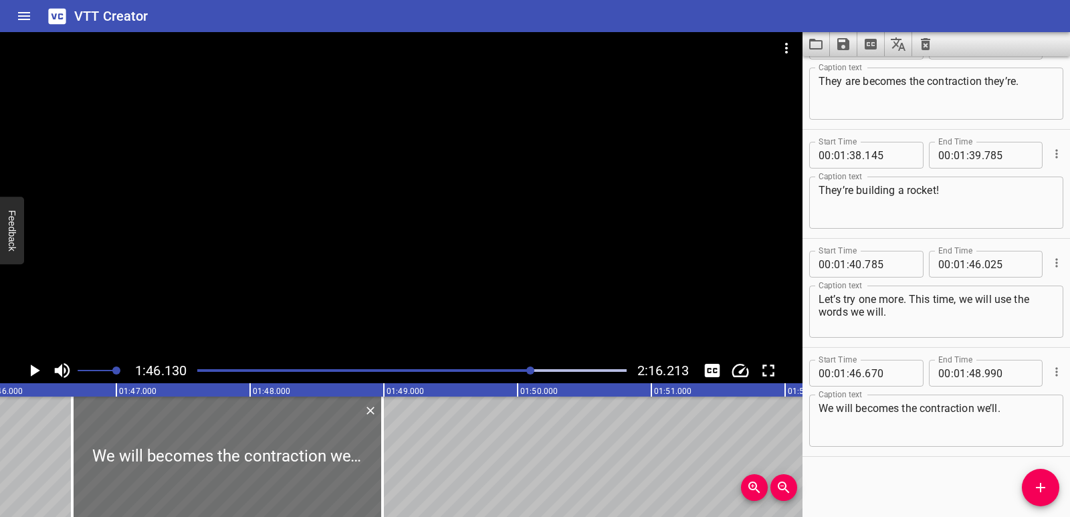
click at [33, 370] on icon "Play/Pause" at bounding box center [35, 371] width 9 height 12
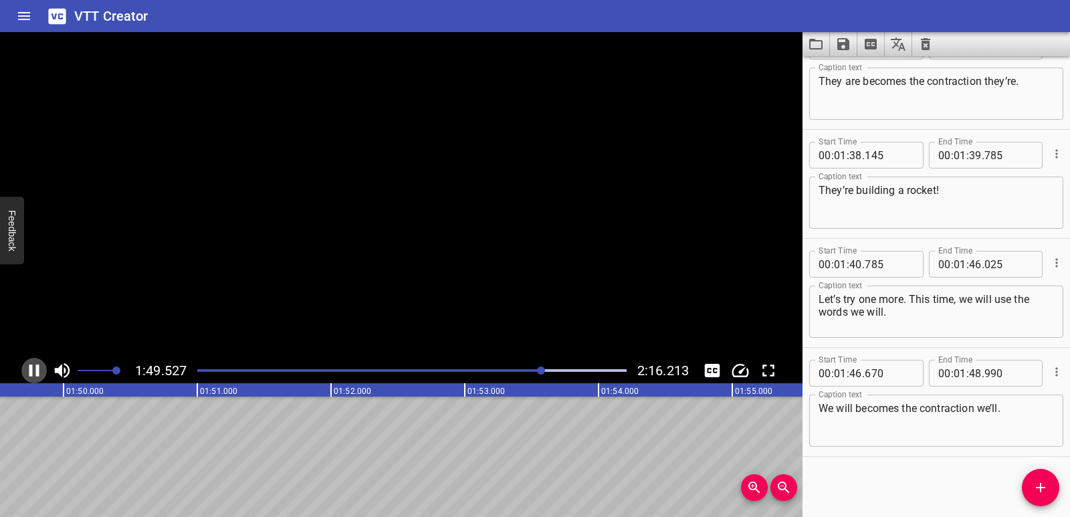
click at [33, 370] on icon "Play/Pause" at bounding box center [34, 371] width 20 height 20
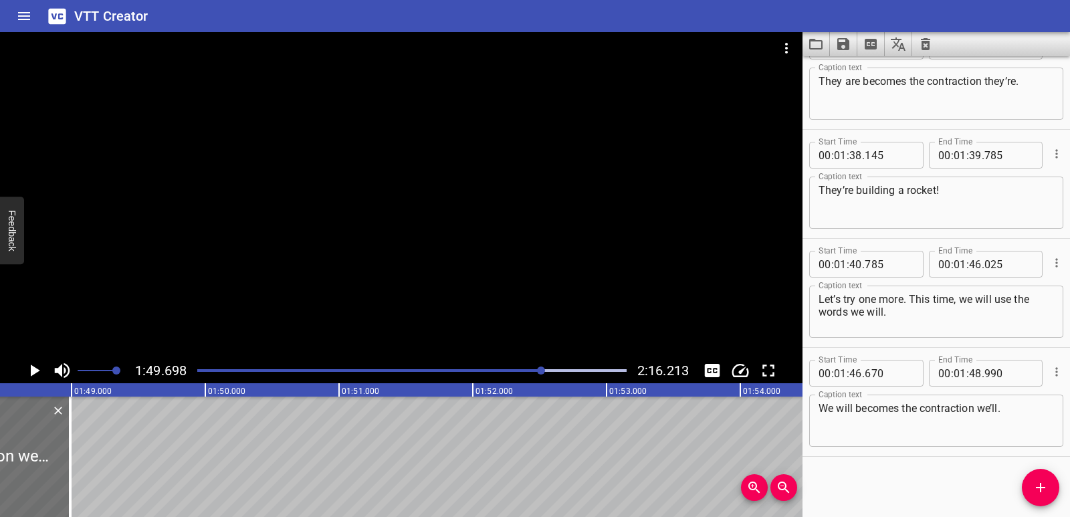
scroll to position [0, 14451]
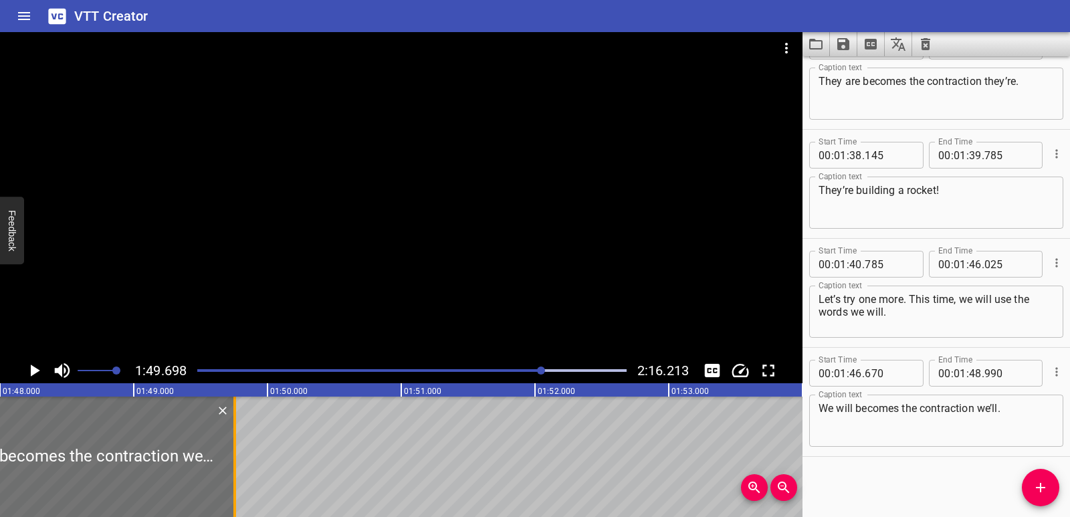
drag, startPoint x: 125, startPoint y: 444, endPoint x: 227, endPoint y: 446, distance: 102.4
click at [227, 446] on div at bounding box center [79, 457] width 310 height 120
type input "47"
type input "435"
type input "49"
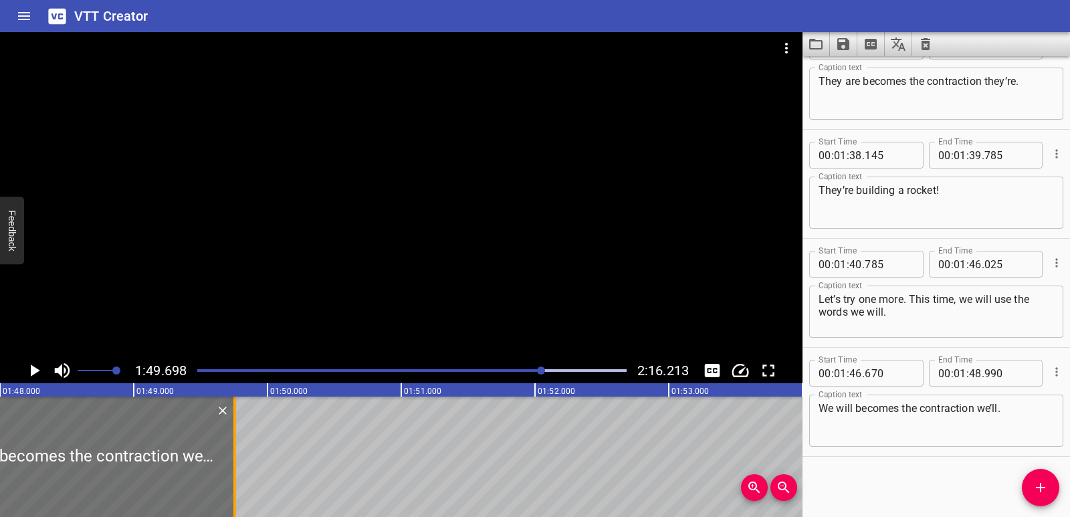
type input "755"
click at [31, 375] on icon "Play/Pause" at bounding box center [35, 371] width 9 height 12
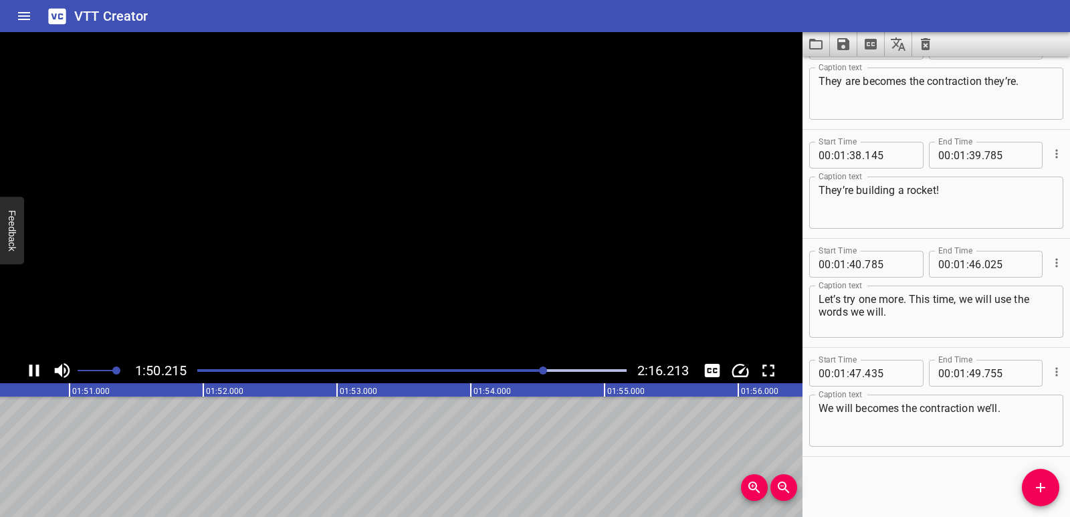
click at [31, 375] on icon "Play/Pause" at bounding box center [34, 371] width 10 height 12
click at [1046, 490] on icon "Add Cue" at bounding box center [1041, 488] width 16 height 16
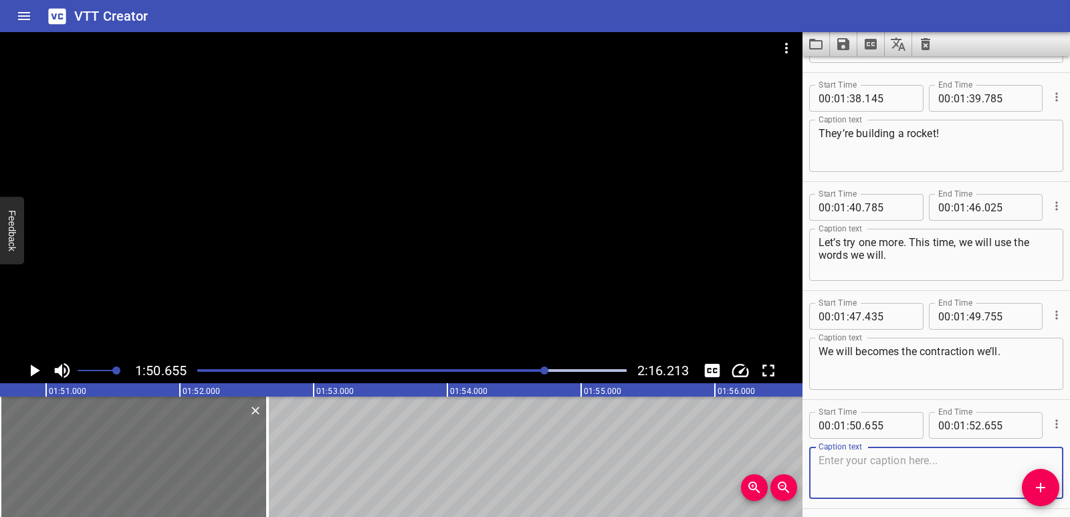
scroll to position [2874, 0]
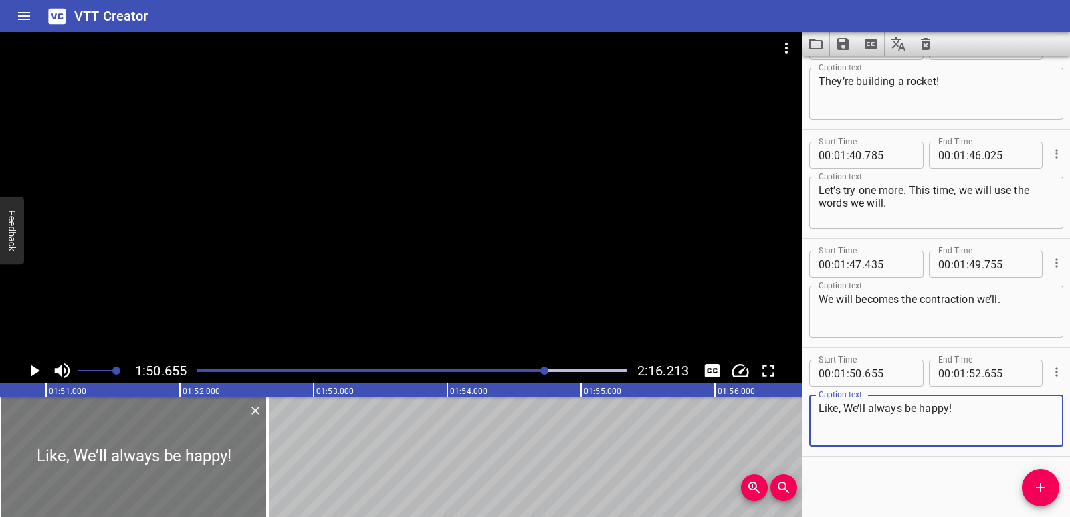
type textarea "Like, We’ll always be happy!"
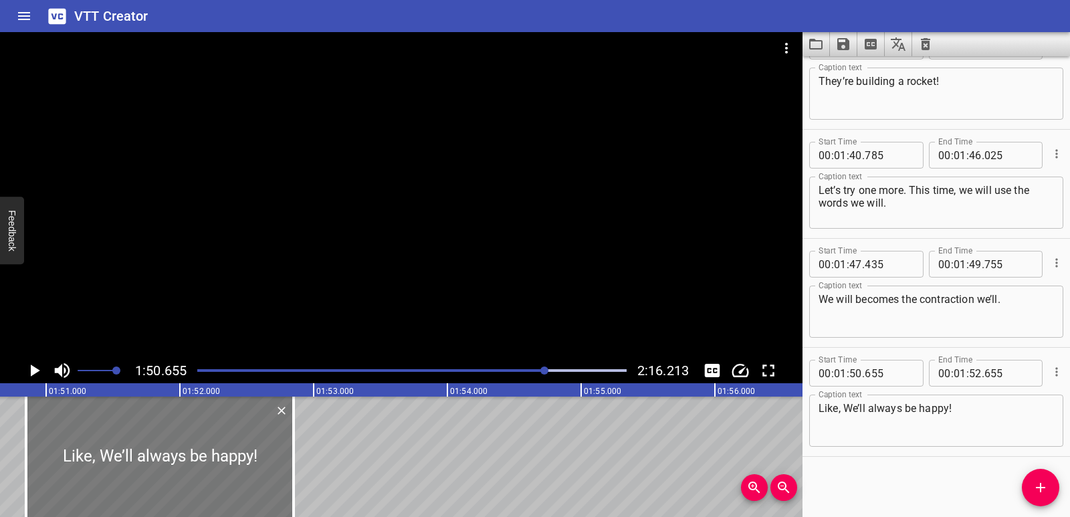
drag, startPoint x: 107, startPoint y: 495, endPoint x: 128, endPoint y: 496, distance: 20.8
click at [128, 496] on div at bounding box center [160, 457] width 268 height 120
type input "850"
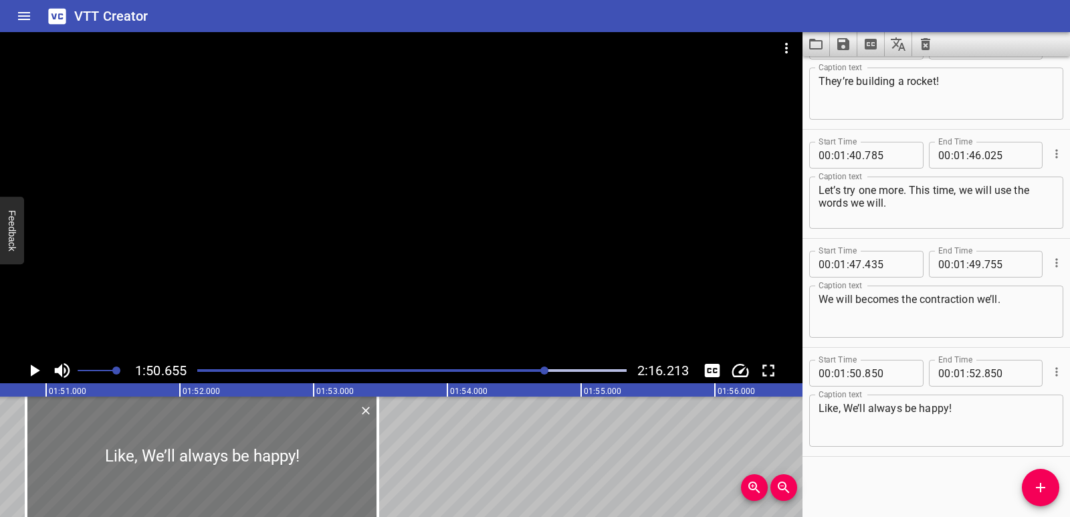
drag, startPoint x: 298, startPoint y: 468, endPoint x: 343, endPoint y: 455, distance: 46.6
click at [383, 468] on div at bounding box center [377, 457] width 13 height 120
type input "53"
type input "485"
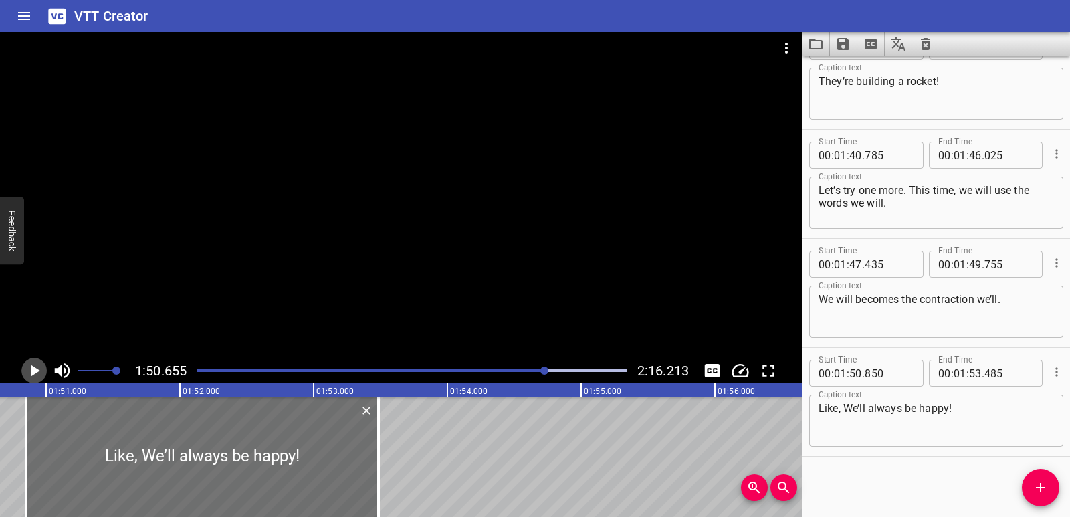
click at [29, 370] on icon "Play/Pause" at bounding box center [34, 371] width 20 height 20
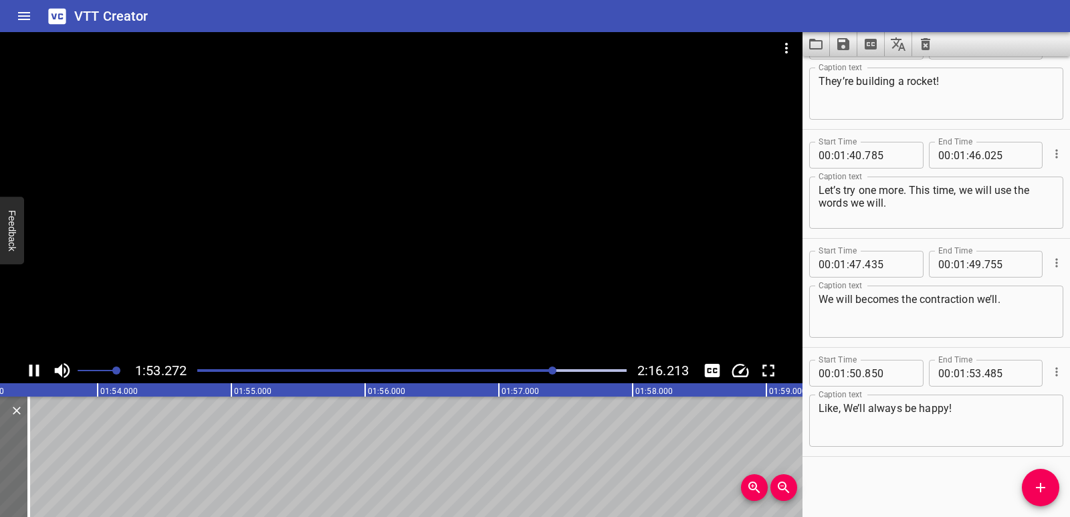
click at [30, 367] on icon "Play/Pause" at bounding box center [34, 371] width 10 height 12
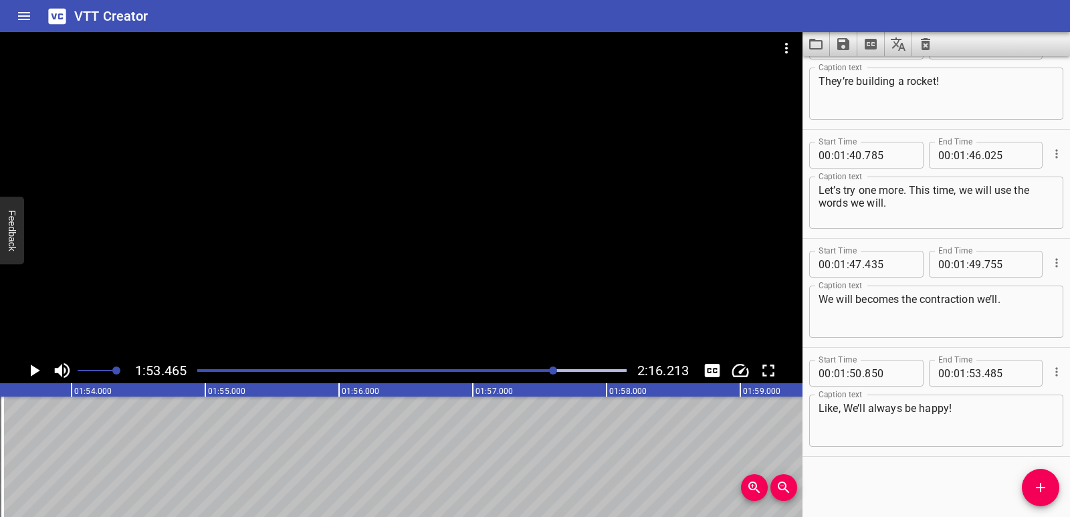
click at [33, 365] on icon "Play/Pause" at bounding box center [34, 371] width 20 height 20
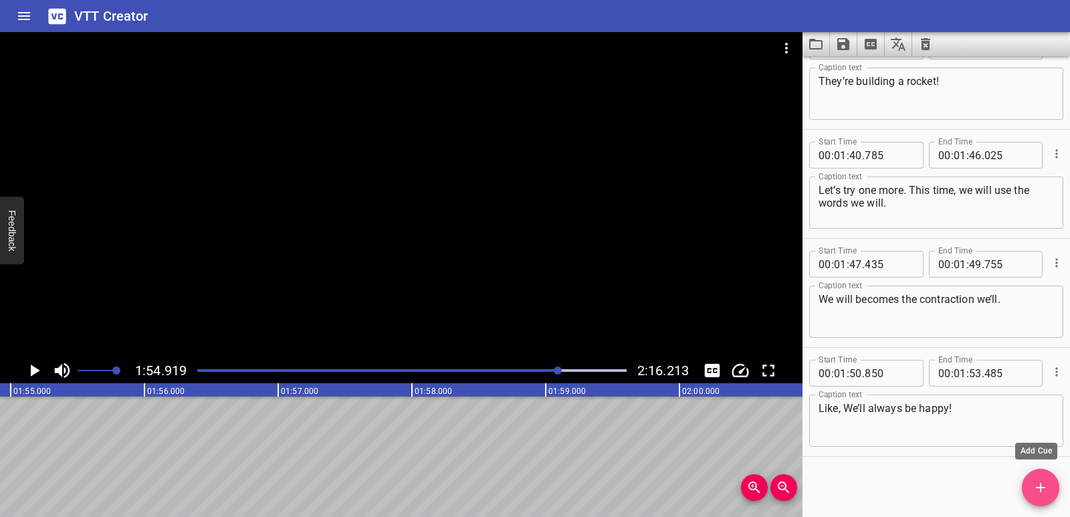
drag, startPoint x: 1038, startPoint y: 500, endPoint x: 1034, endPoint y: 494, distance: 7.8
click at [1038, 500] on button "Add Cue" at bounding box center [1040, 487] width 37 height 37
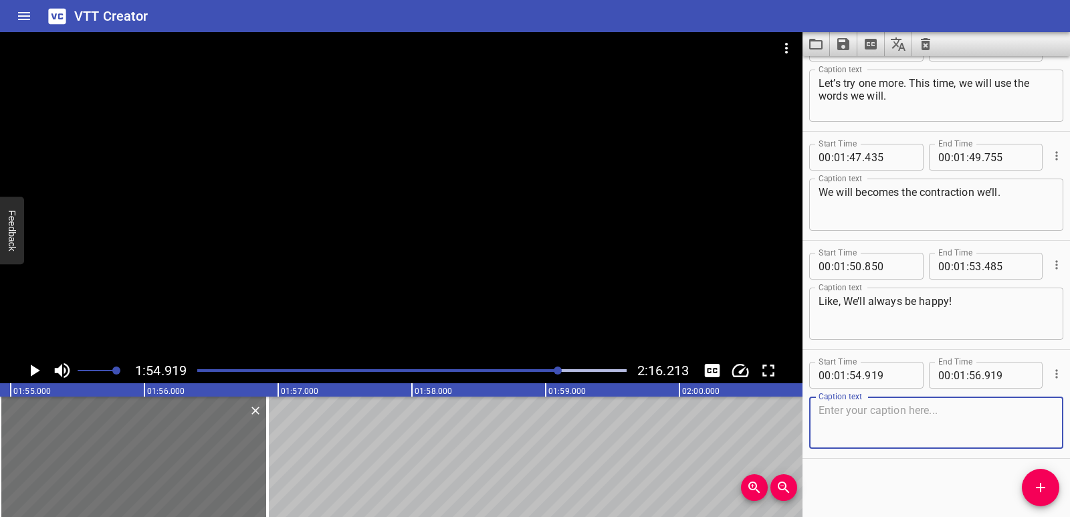
scroll to position [2983, 0]
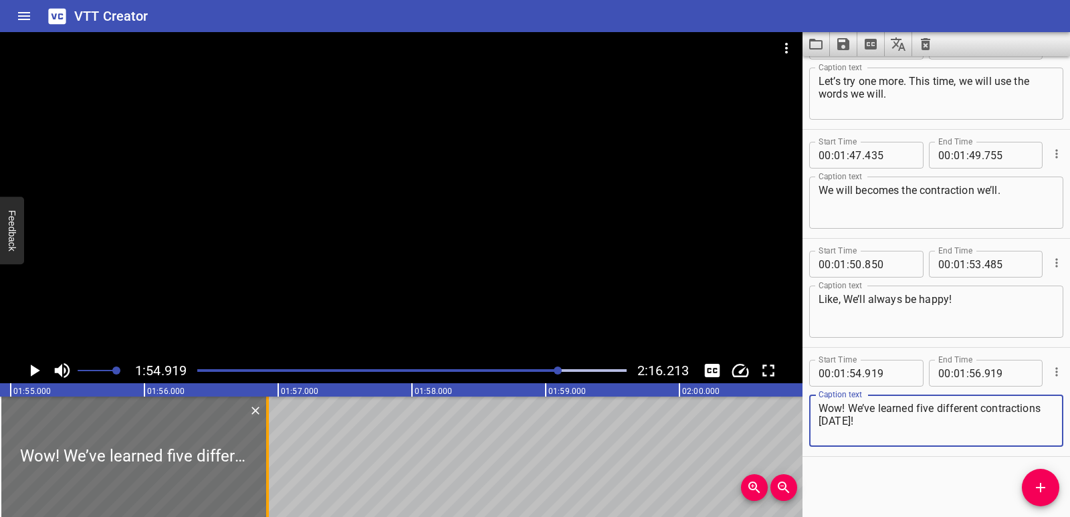
type textarea "Wow! We’ve learned five different contractions [DATE]!"
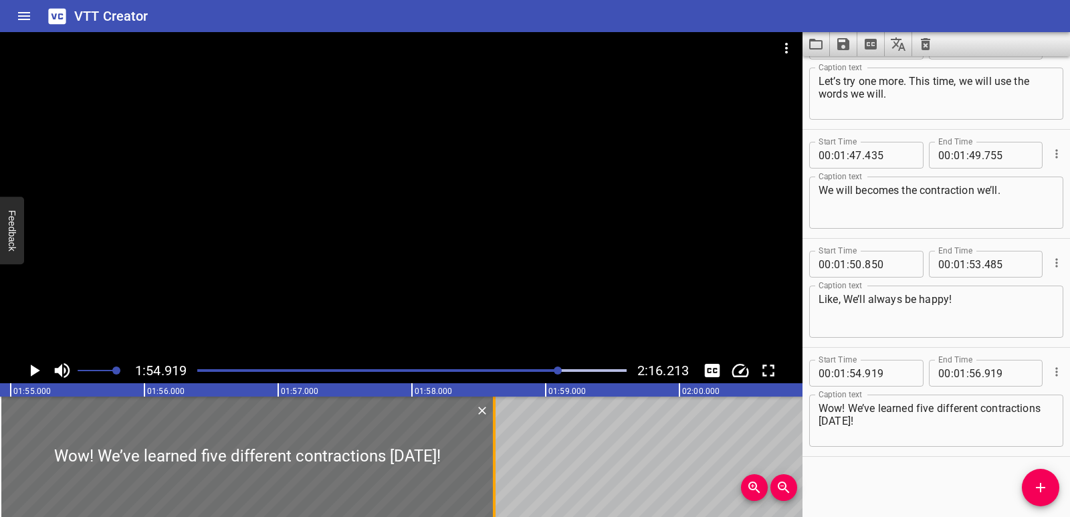
drag, startPoint x: 266, startPoint y: 433, endPoint x: 492, endPoint y: 436, distance: 226.8
click at [492, 436] on div at bounding box center [494, 457] width 13 height 120
type input "58"
type input "614"
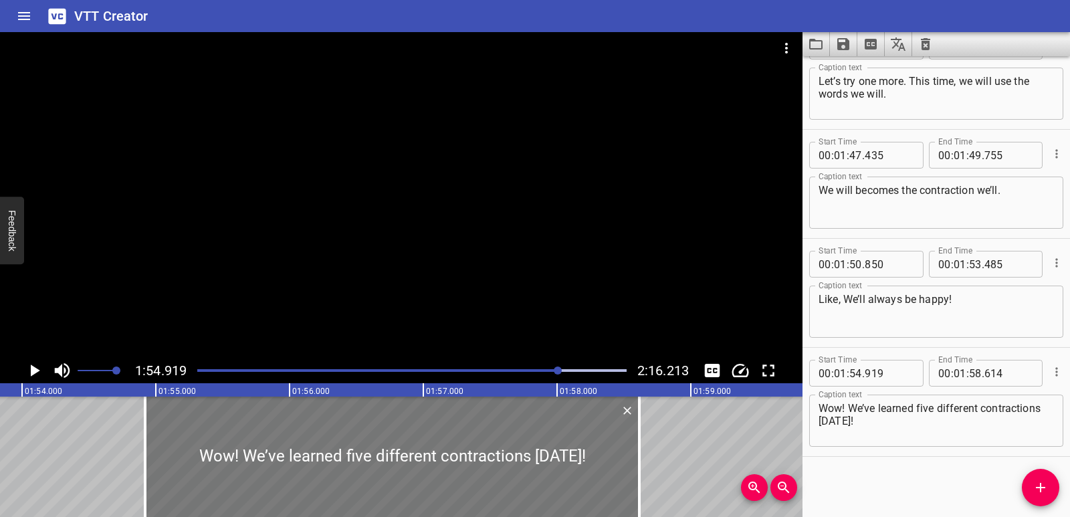
scroll to position [0, 15191]
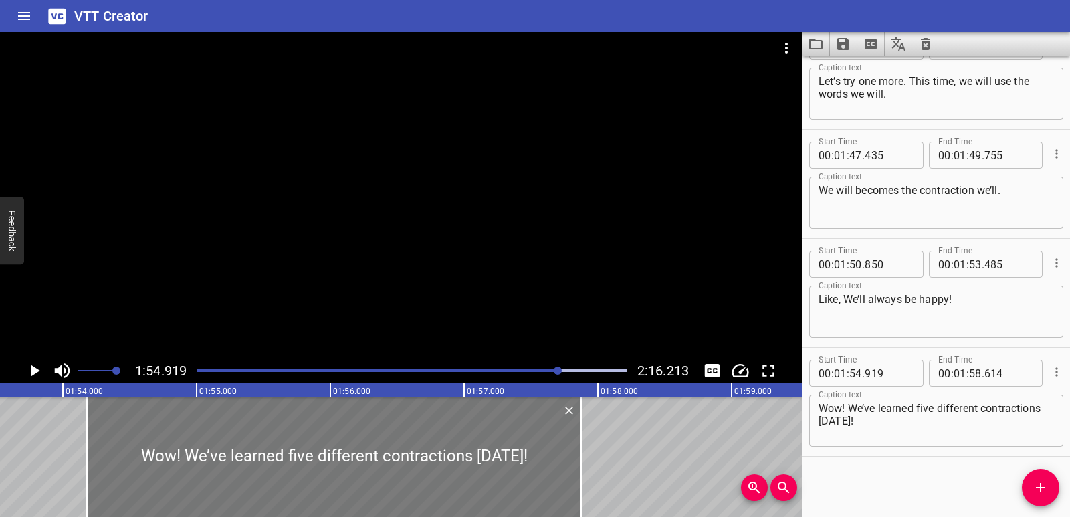
click at [413, 446] on div at bounding box center [334, 457] width 494 height 120
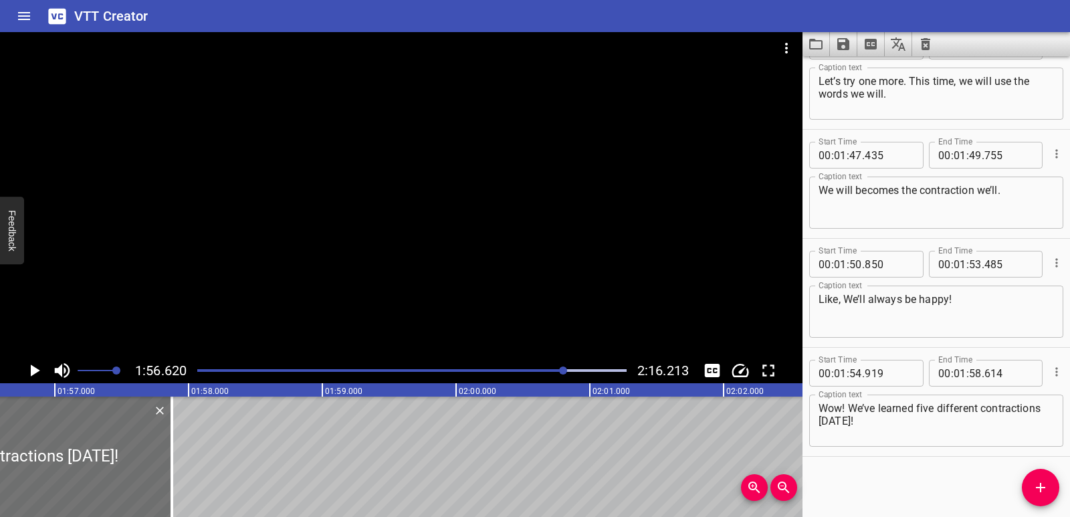
scroll to position [0, 15605]
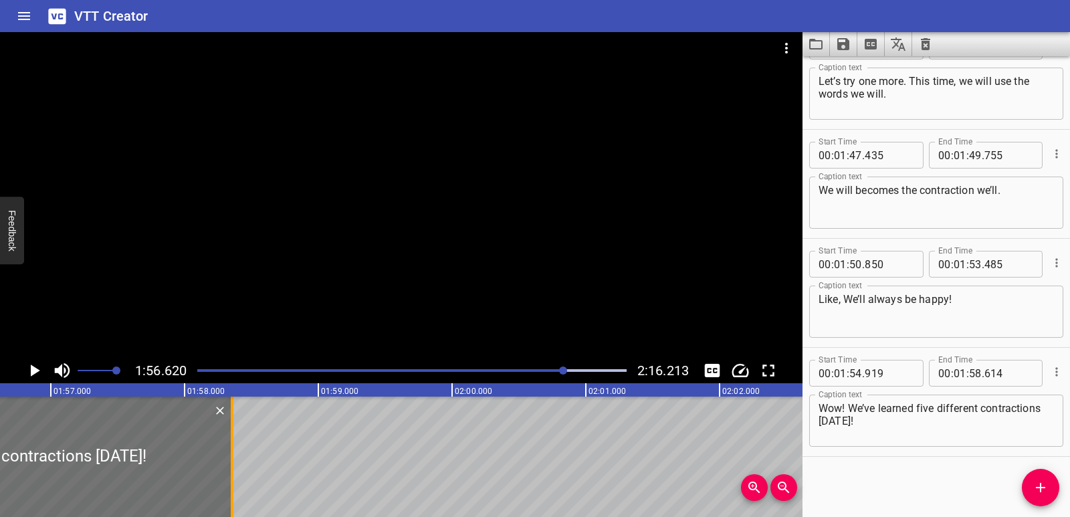
drag, startPoint x: 167, startPoint y: 456, endPoint x: 237, endPoint y: 458, distance: 70.3
click at [233, 458] on div at bounding box center [232, 457] width 3 height 120
type input "59"
type input "139"
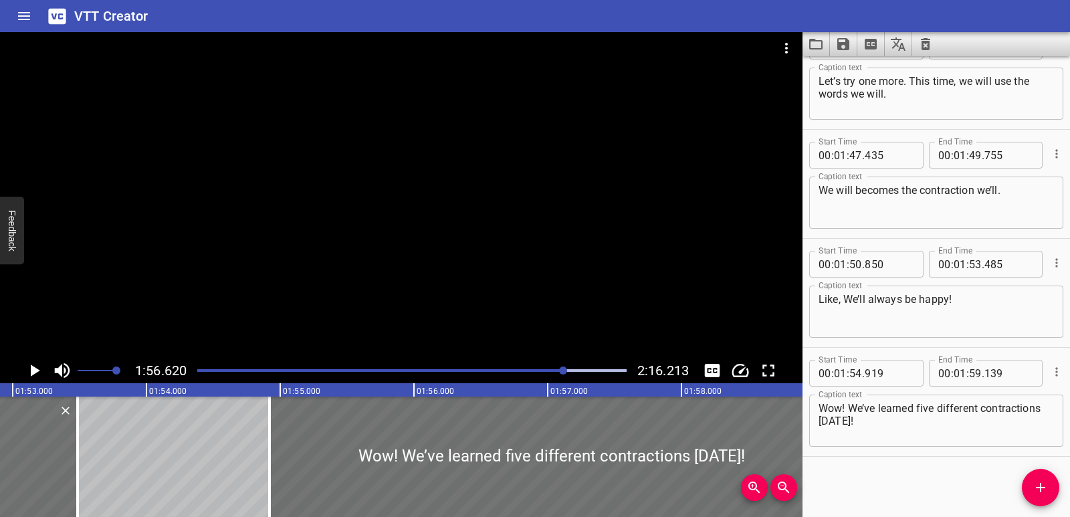
scroll to position [0, 15066]
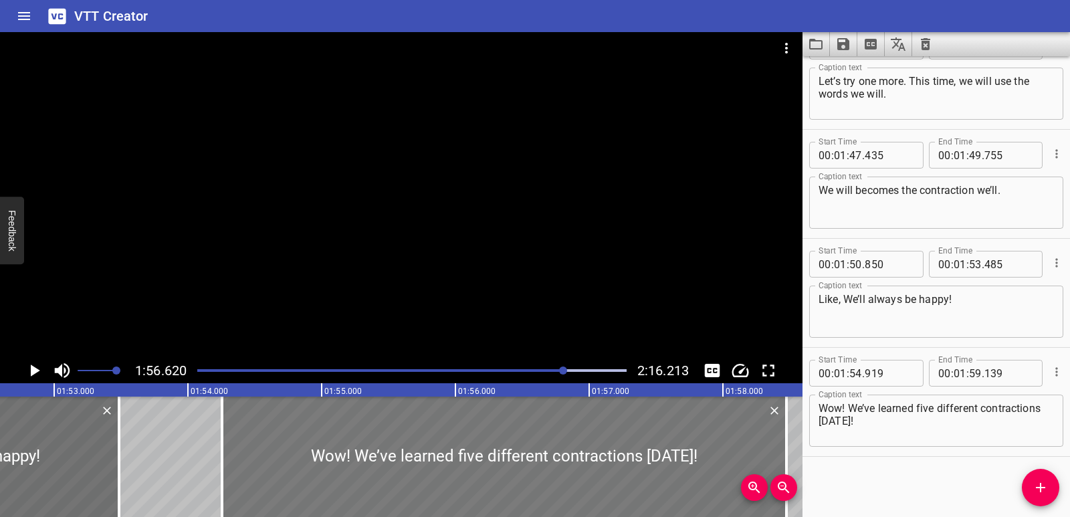
drag, startPoint x: 512, startPoint y: 472, endPoint x: 423, endPoint y: 472, distance: 89.0
click at [423, 472] on div at bounding box center [504, 457] width 565 height 120
type input "254"
type input "58"
type input "474"
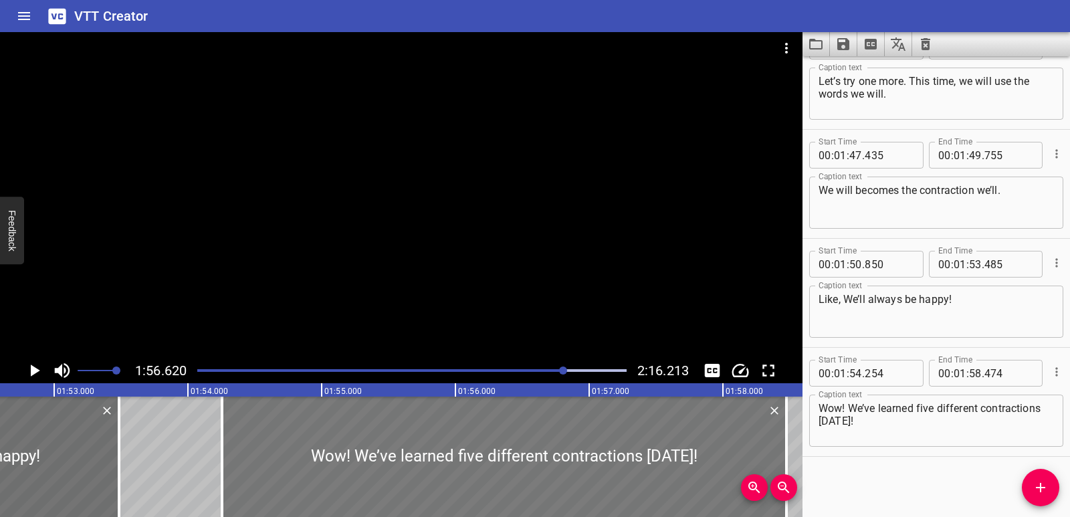
click at [334, 461] on div at bounding box center [504, 457] width 565 height 120
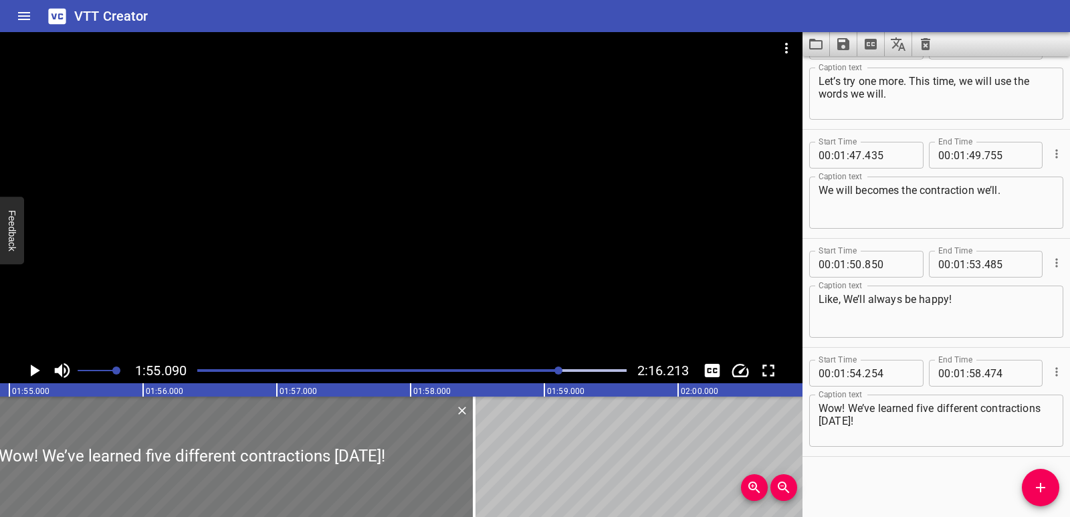
scroll to position [0, 15400]
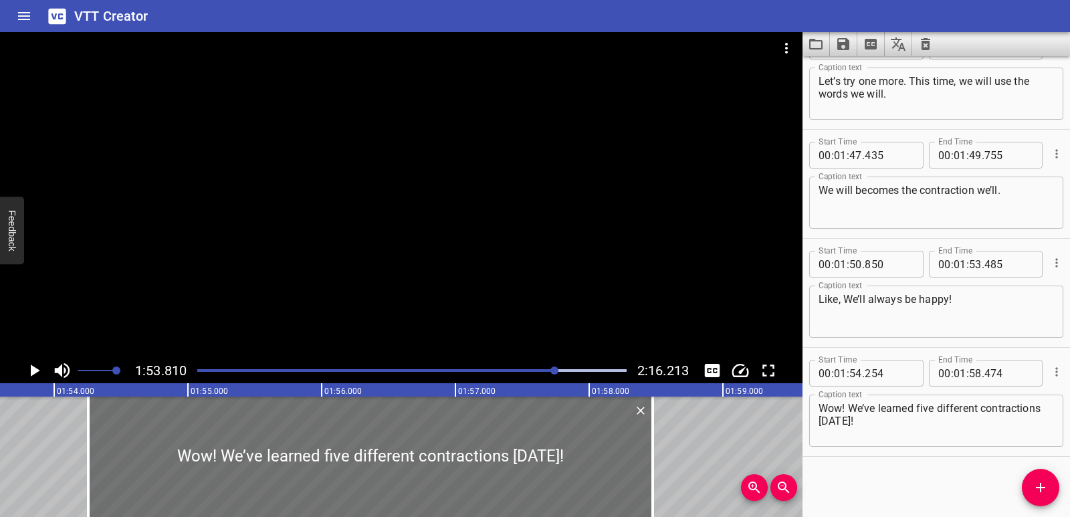
scroll to position [0, 15229]
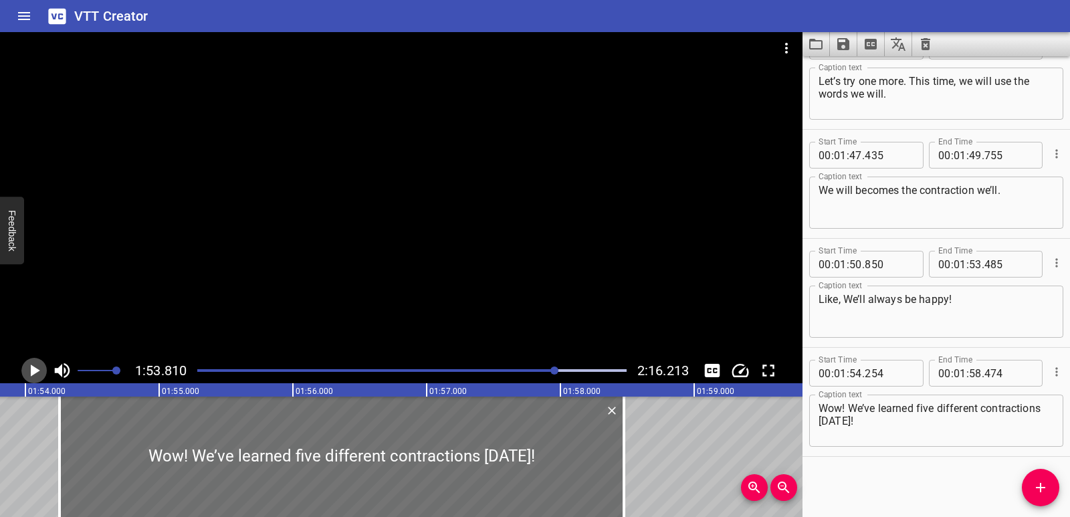
click at [32, 371] on icon "Play/Pause" at bounding box center [35, 371] width 9 height 12
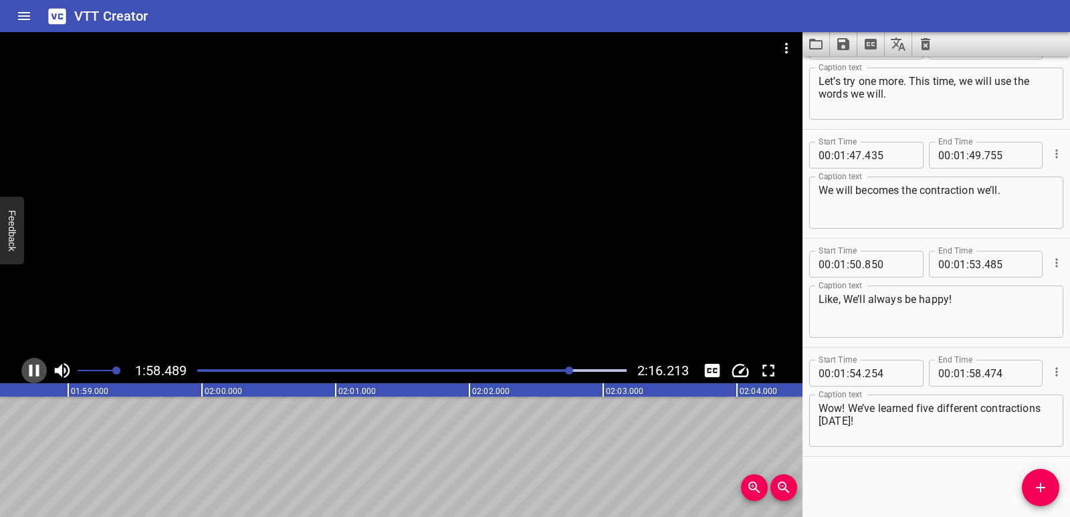
click at [27, 366] on icon "Play/Pause" at bounding box center [34, 371] width 20 height 20
click at [32, 369] on icon "Play/Pause" at bounding box center [35, 371] width 9 height 12
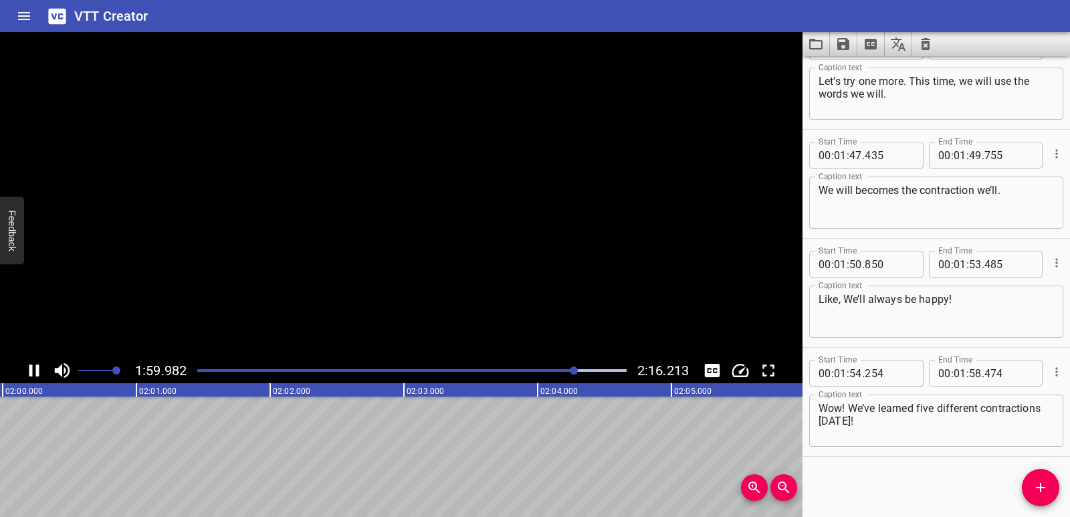
click at [32, 369] on icon "Play/Pause" at bounding box center [34, 371] width 10 height 12
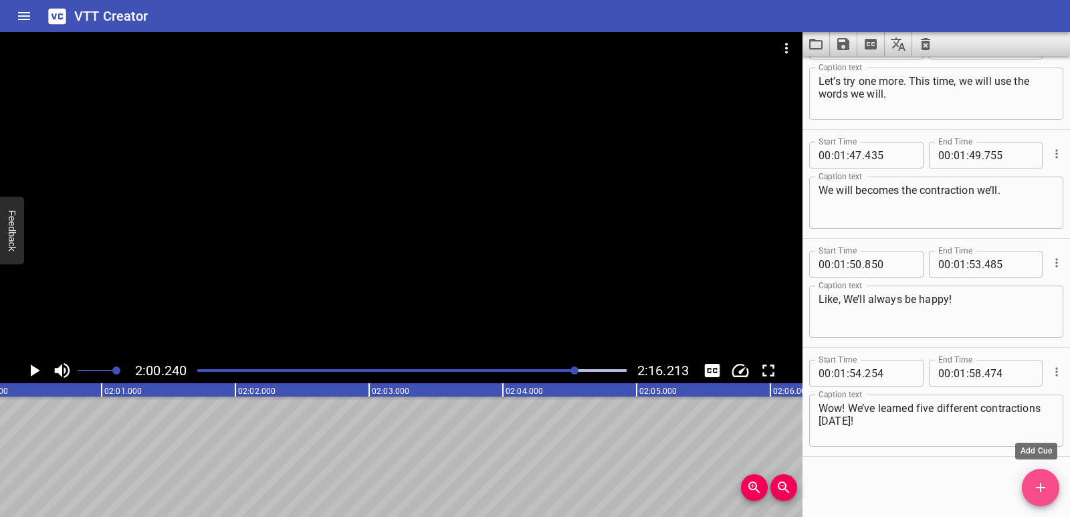
click at [1056, 495] on span "Add Cue" at bounding box center [1040, 488] width 37 height 16
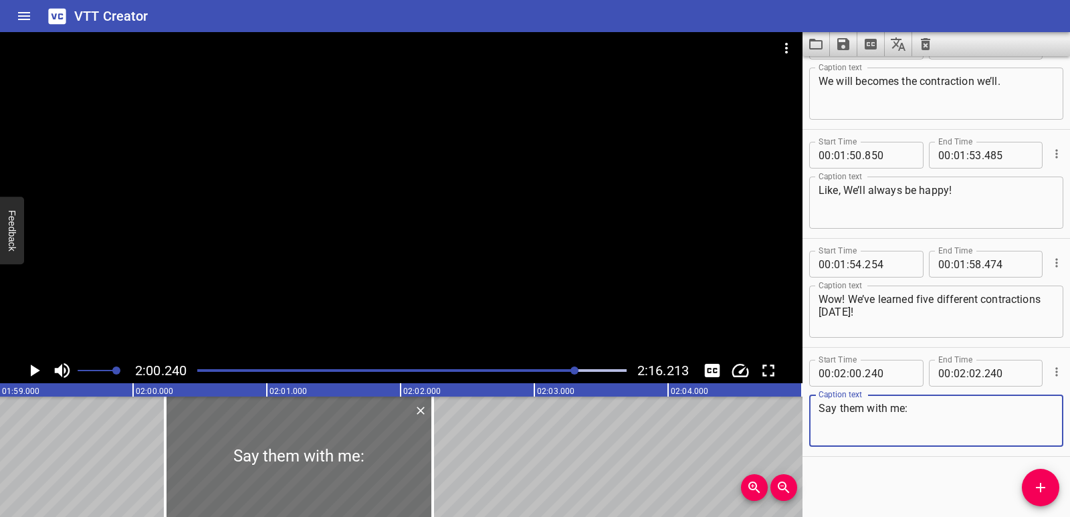
scroll to position [0, 15696]
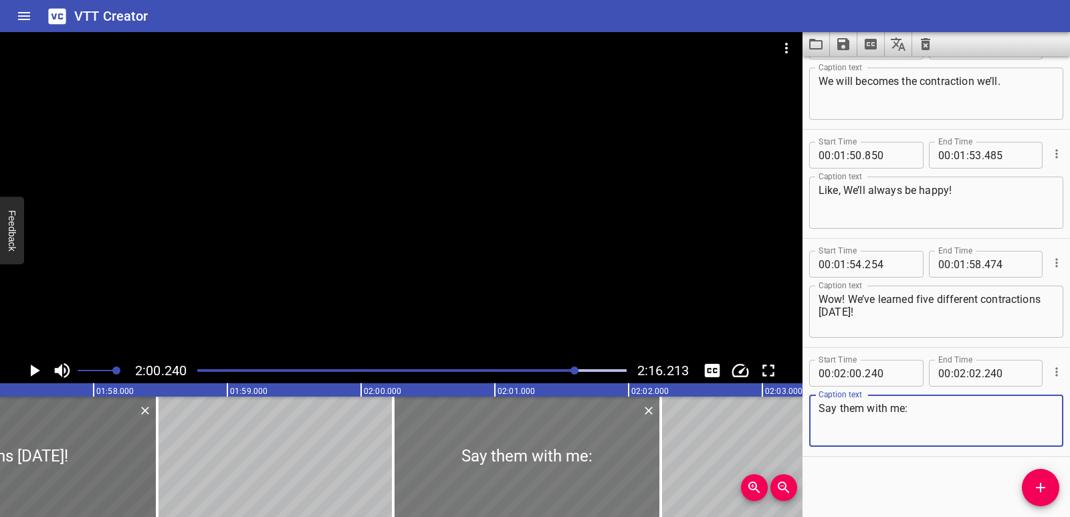
type textarea "Say them with me:"
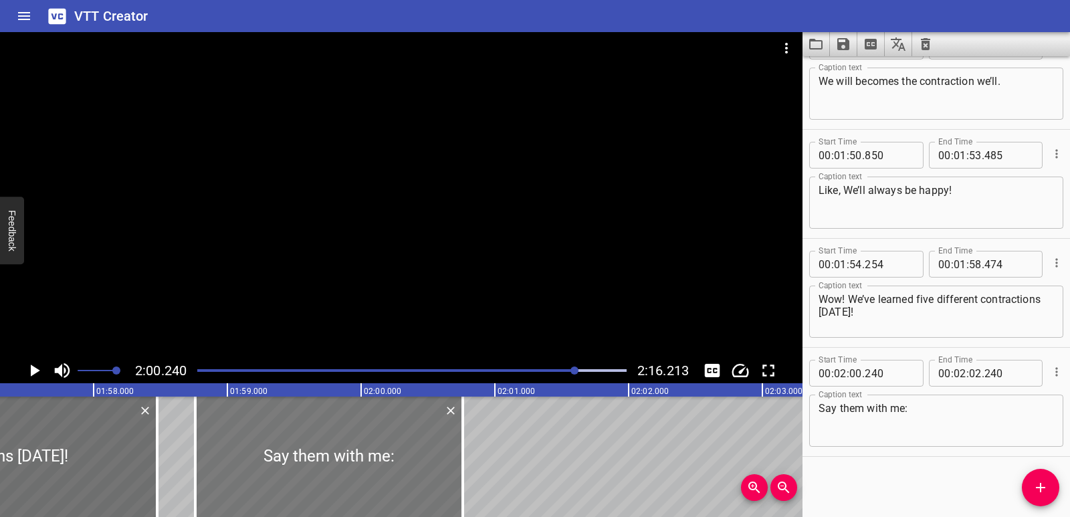
drag, startPoint x: 509, startPoint y: 460, endPoint x: 311, endPoint y: 458, distance: 198.0
click at [311, 458] on div at bounding box center [329, 457] width 268 height 120
type input "01"
type input "58"
type input "760"
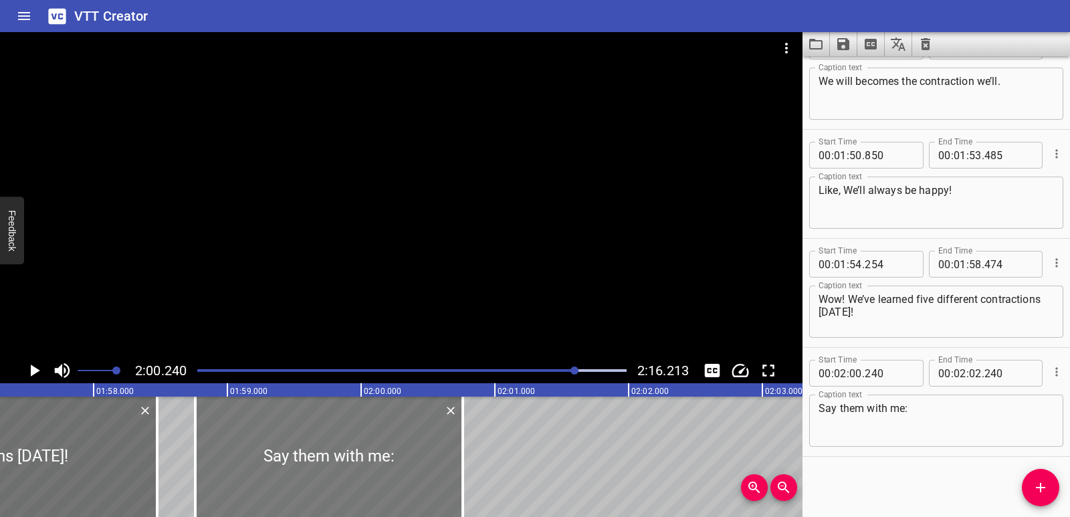
type input "00"
type input "760"
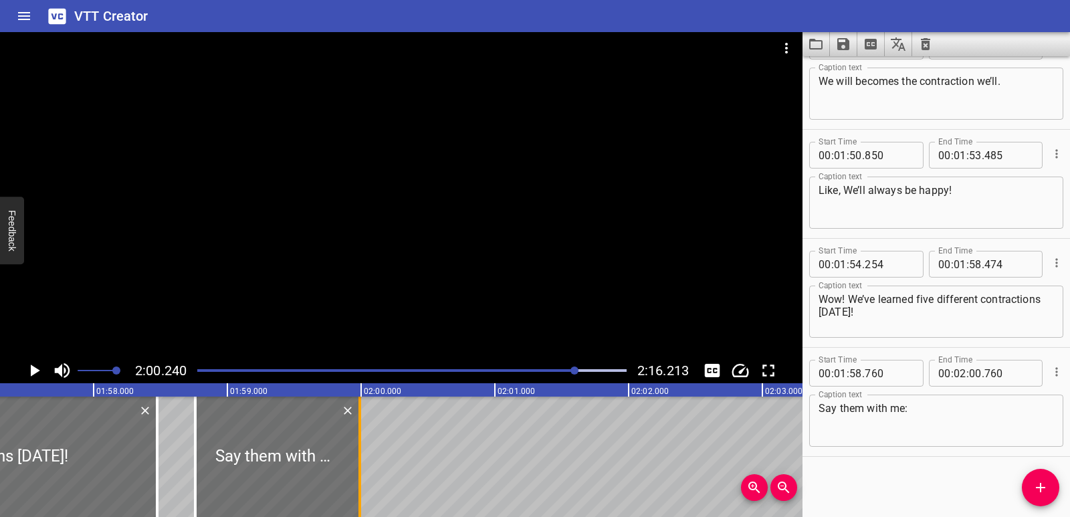
drag, startPoint x: 465, startPoint y: 460, endPoint x: 362, endPoint y: 464, distance: 103.1
click at [362, 464] on div at bounding box center [359, 457] width 13 height 120
type input "01"
type input "59"
type input "990"
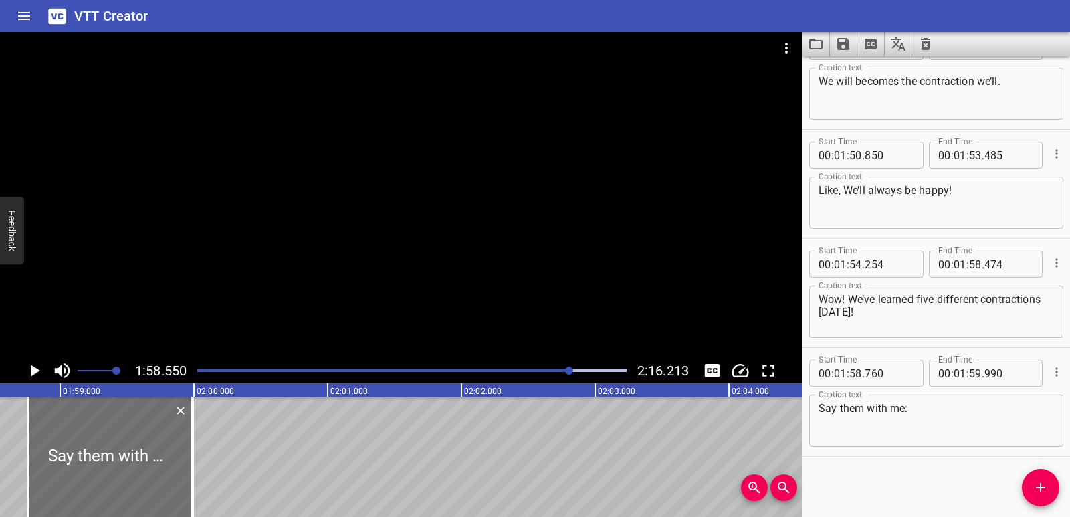
click at [32, 372] on icon "Play/Pause" at bounding box center [35, 371] width 9 height 12
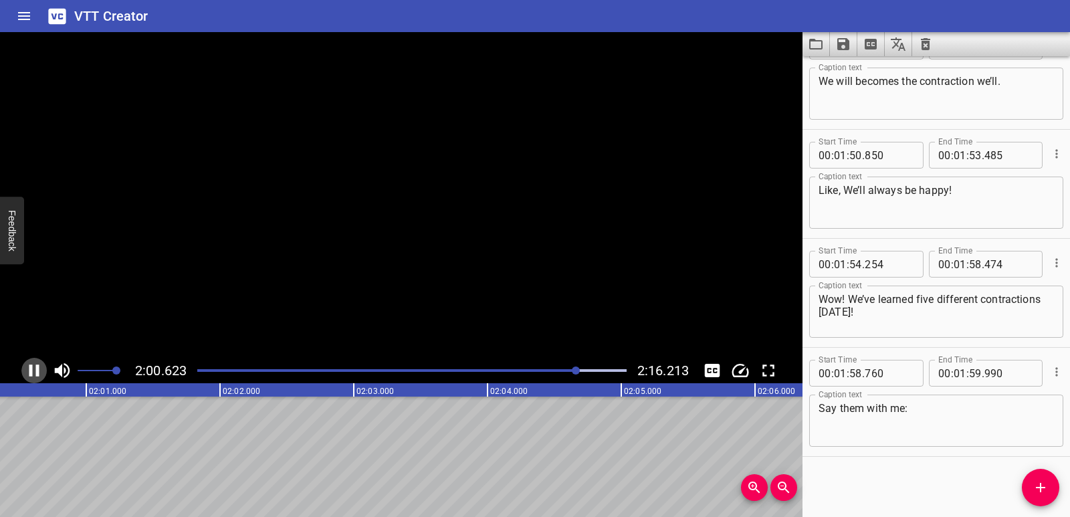
click at [32, 372] on icon "Play/Pause" at bounding box center [34, 371] width 10 height 12
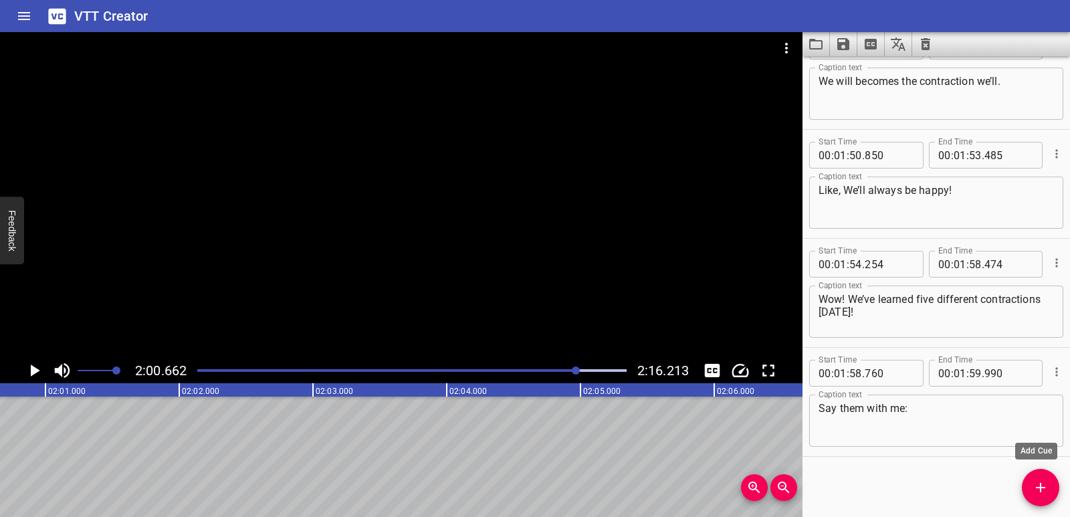
click at [1048, 480] on icon "Add Cue" at bounding box center [1041, 488] width 16 height 16
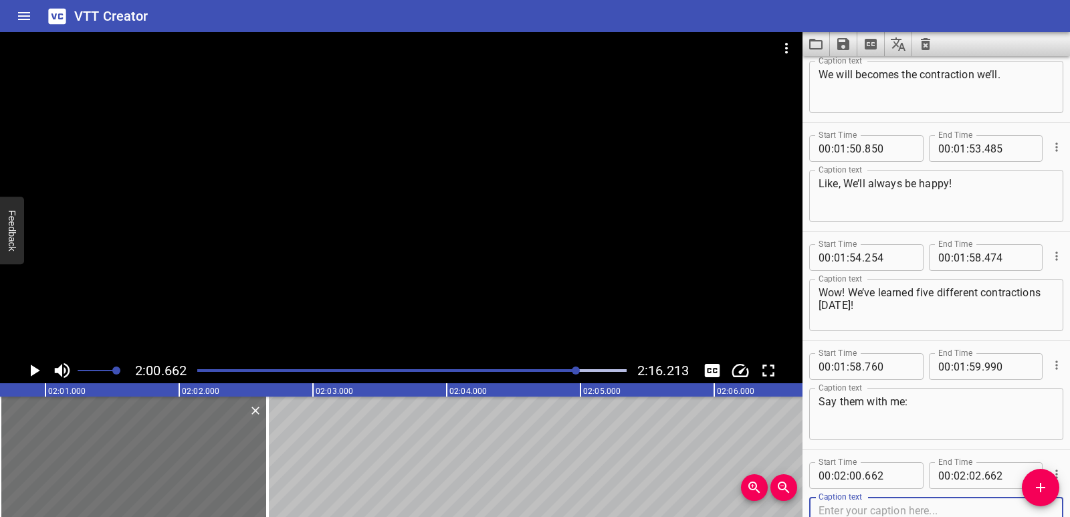
scroll to position [3201, 0]
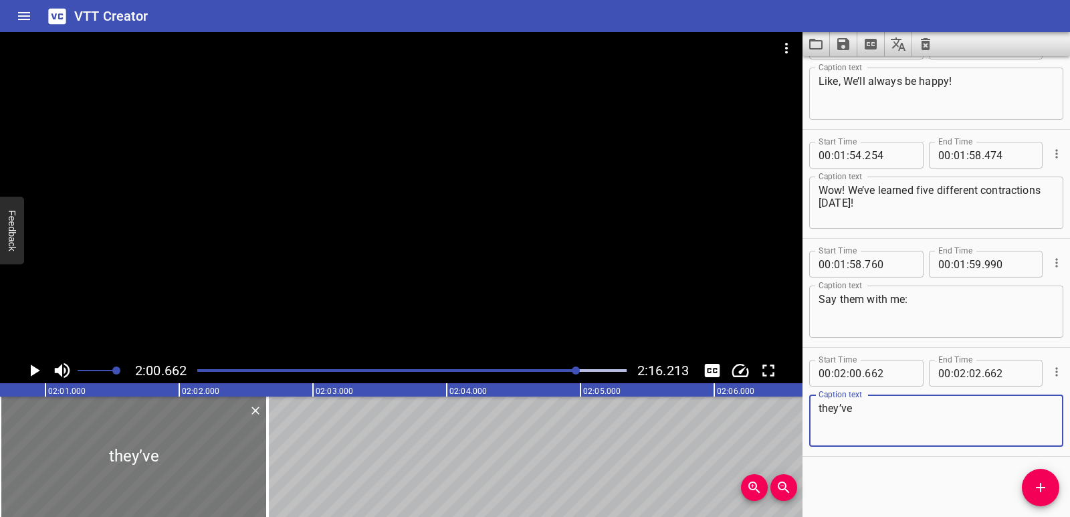
type textarea "they’ve"
click at [169, 442] on div at bounding box center [134, 457] width 268 height 120
type input "647"
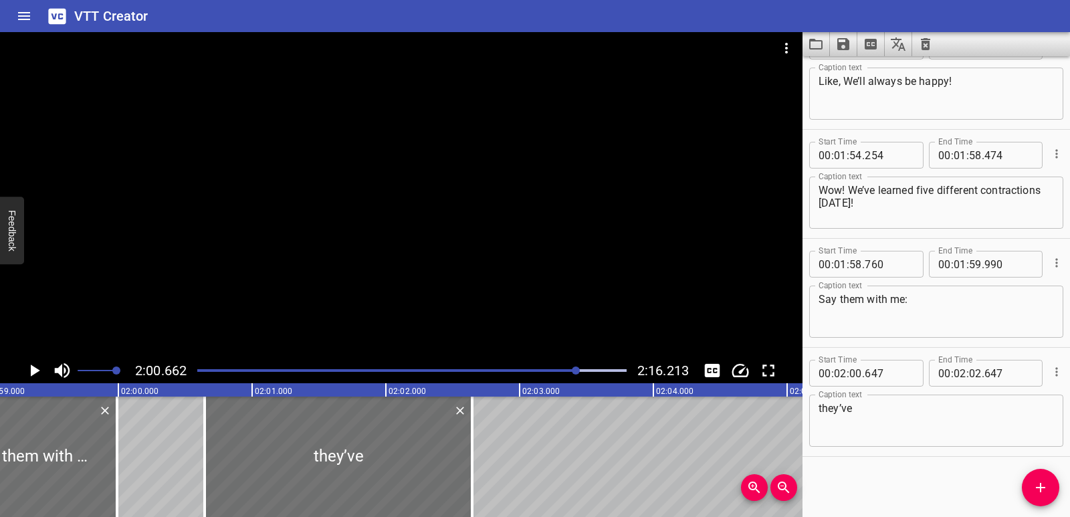
scroll to position [0, 15918]
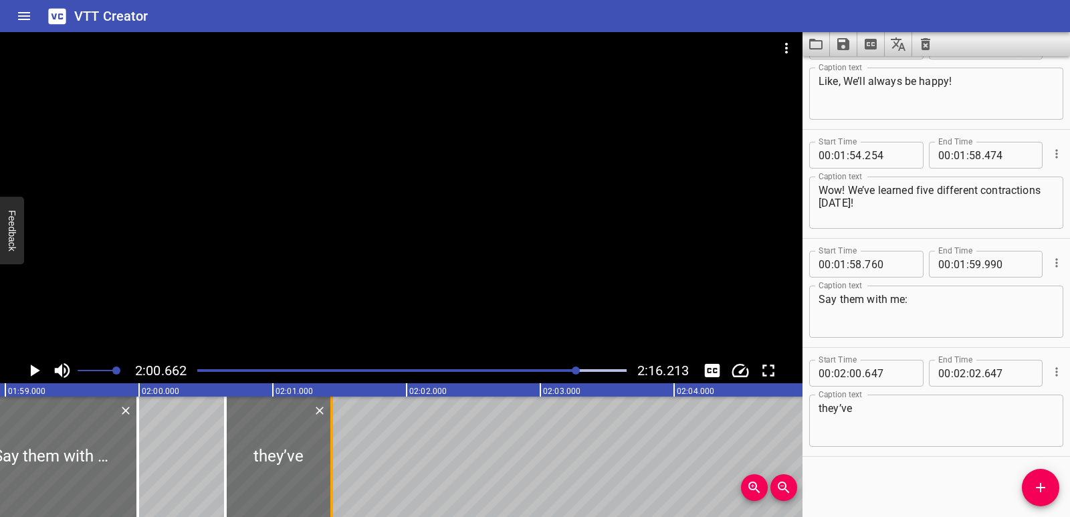
drag, startPoint x: 497, startPoint y: 453, endPoint x: 336, endPoint y: 456, distance: 161.3
click at [336, 456] on div at bounding box center [331, 457] width 13 height 120
type input "01"
type input "442"
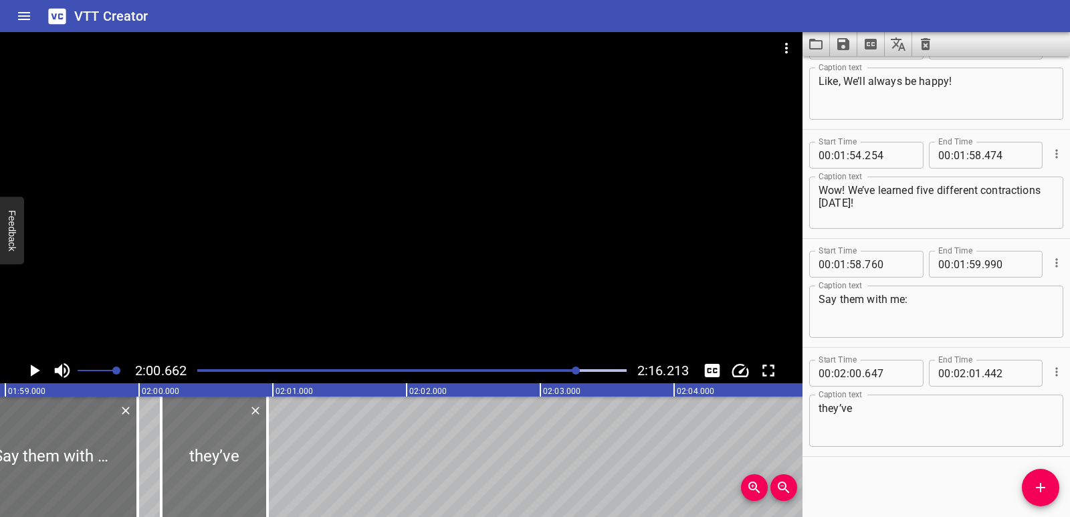
drag, startPoint x: 268, startPoint y: 455, endPoint x: 204, endPoint y: 442, distance: 65.5
click at [204, 442] on div at bounding box center [214, 457] width 106 height 120
type input "167"
type input "00"
type input "962"
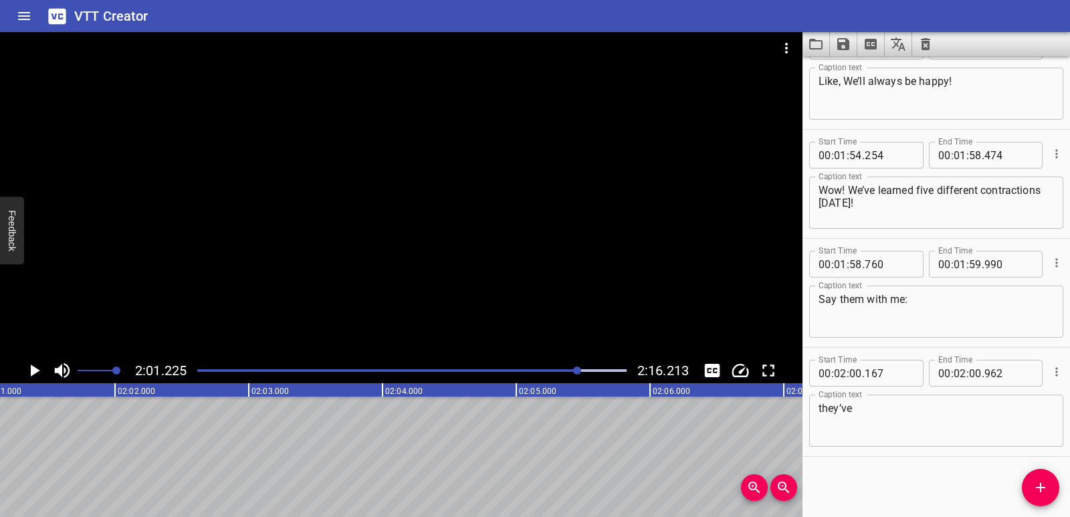
scroll to position [0, 16221]
click at [1038, 487] on icon "Add Cue" at bounding box center [1040, 487] width 9 height 9
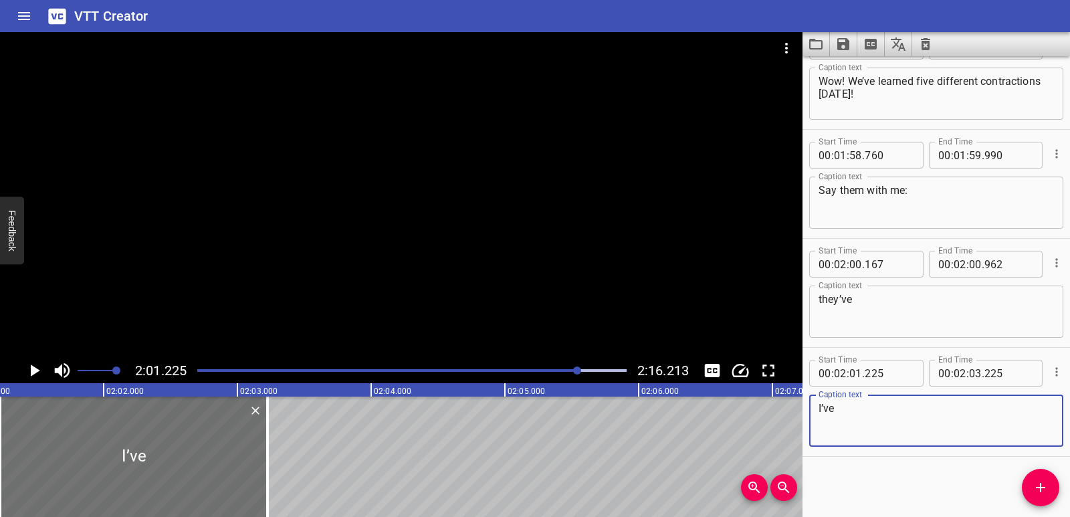
scroll to position [0, 15952]
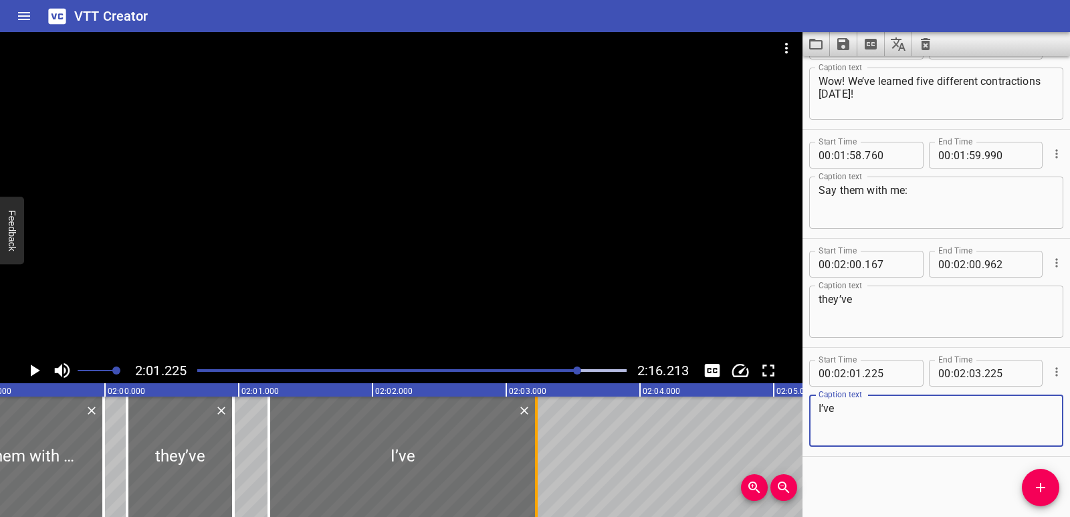
type textarea "I’ve"
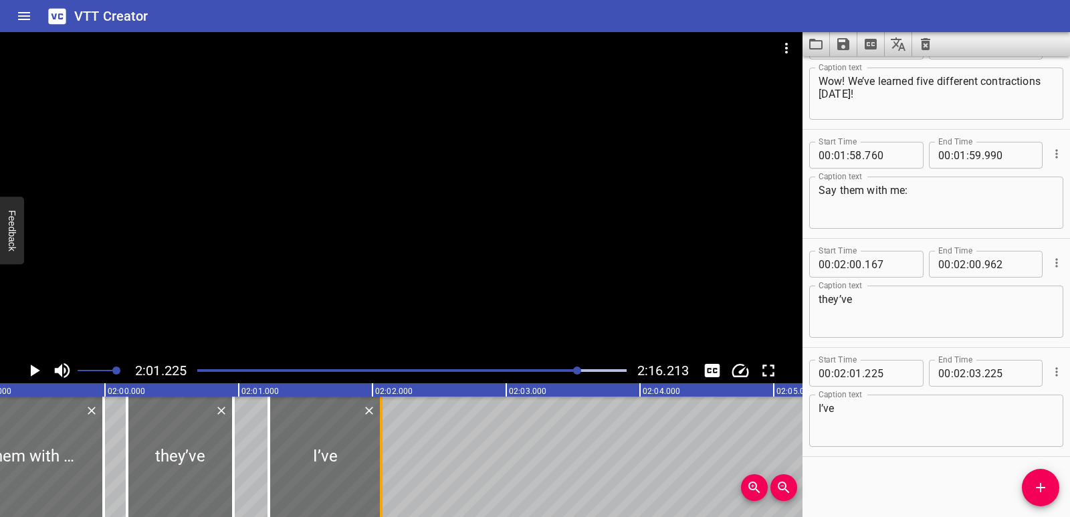
drag, startPoint x: 539, startPoint y: 457, endPoint x: 383, endPoint y: 454, distance: 155.2
click at [383, 454] on div at bounding box center [381, 457] width 13 height 120
type input "02"
type input "065"
drag, startPoint x: 264, startPoint y: 453, endPoint x: 280, endPoint y: 450, distance: 16.3
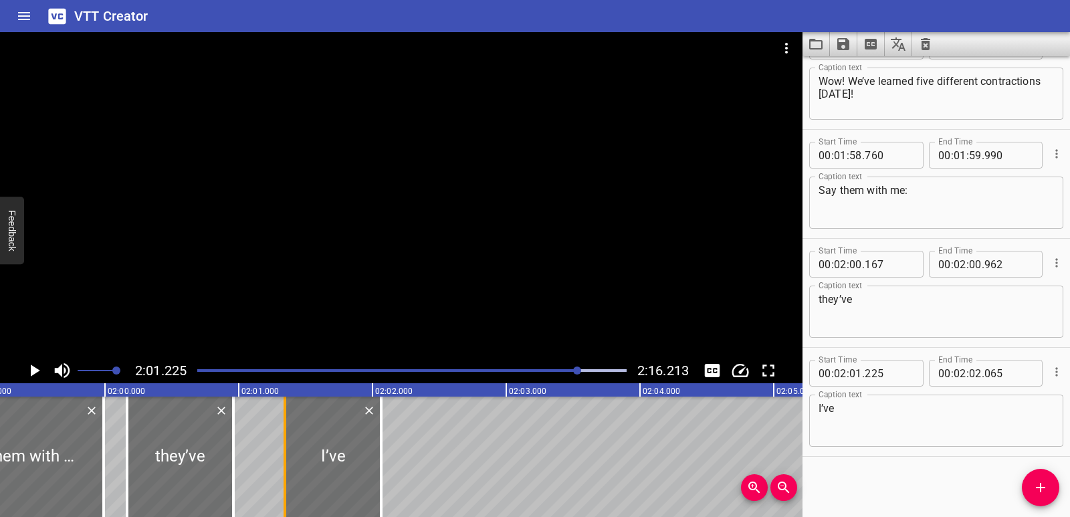
click at [280, 450] on div at bounding box center [284, 457] width 13 height 120
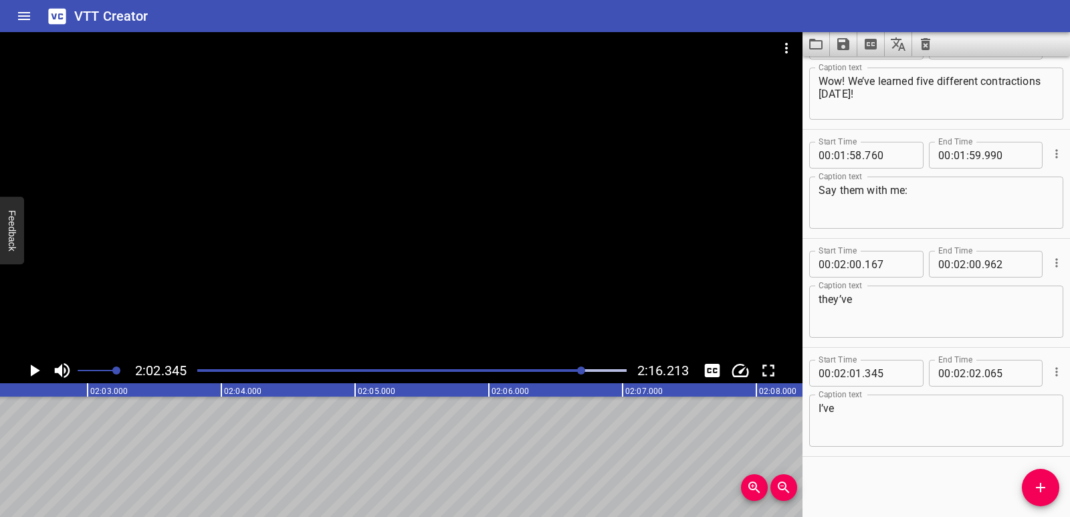
click at [1013, 486] on div "Start Time 00 : 00 : 01 . 605 Start Time End Time 00 : 00 : 02 . 960 End Time C…" at bounding box center [937, 286] width 268 height 461
click at [1038, 486] on icon "Add Cue" at bounding box center [1041, 488] width 16 height 16
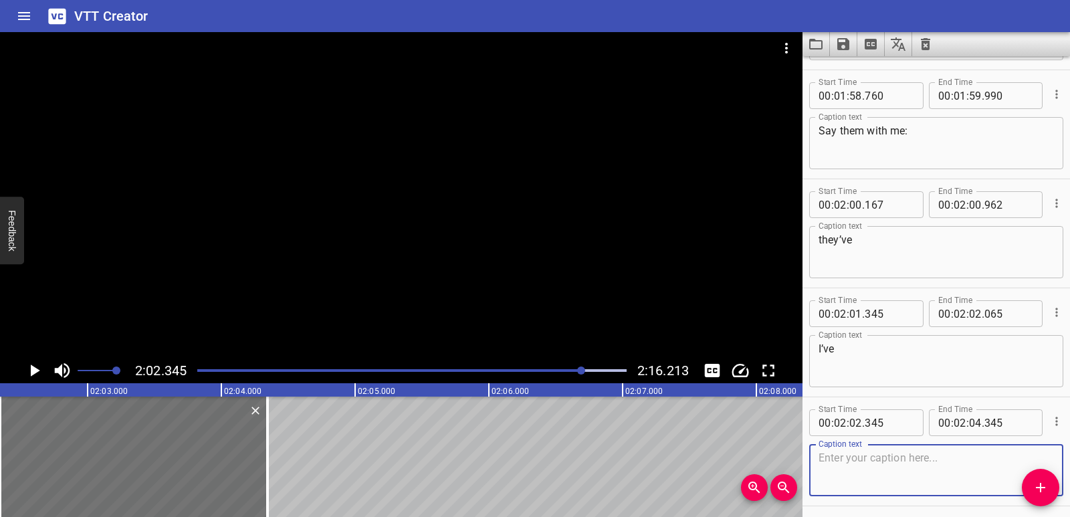
scroll to position [3419, 0]
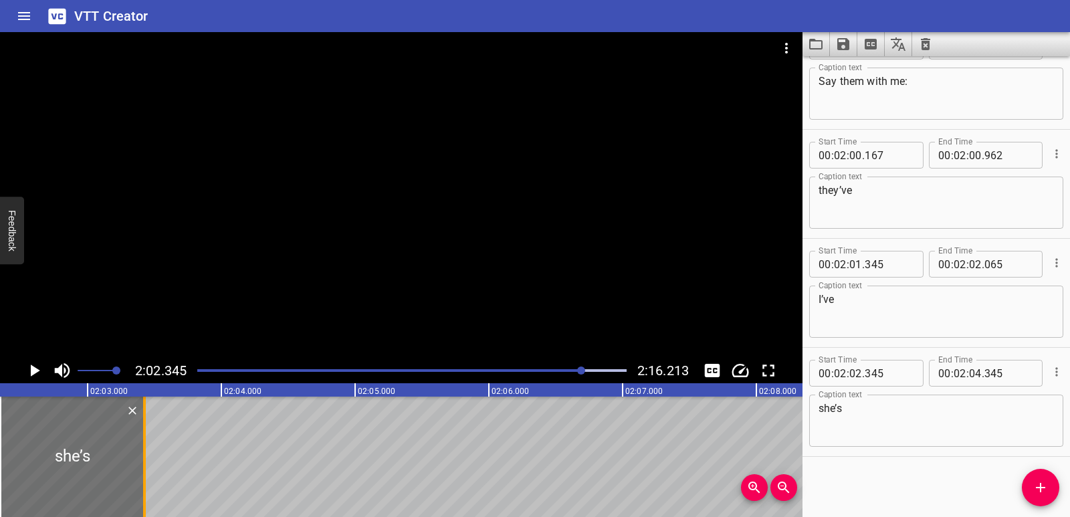
drag, startPoint x: 266, startPoint y: 465, endPoint x: 142, endPoint y: 455, distance: 124.8
click at [143, 455] on div at bounding box center [144, 457] width 3 height 120
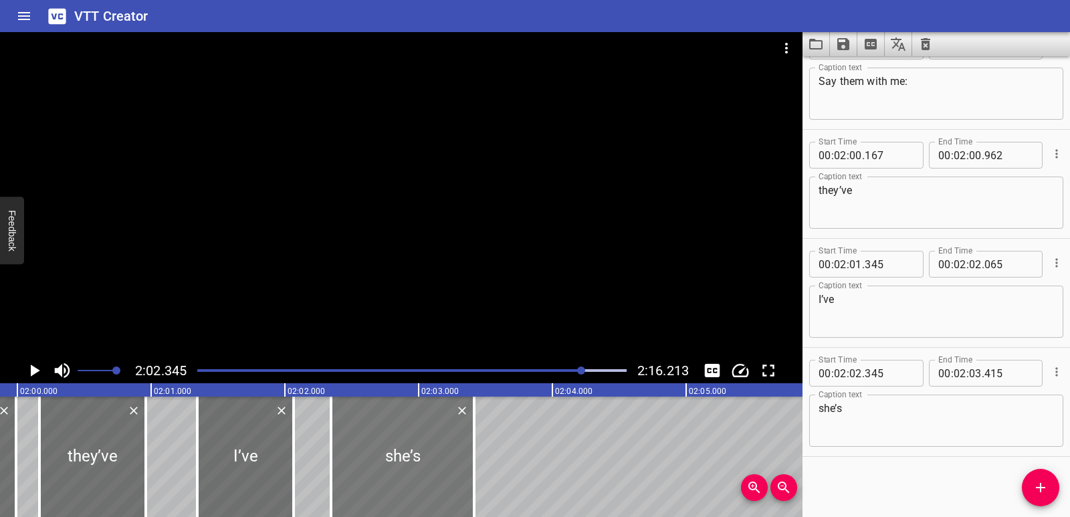
scroll to position [0, 16019]
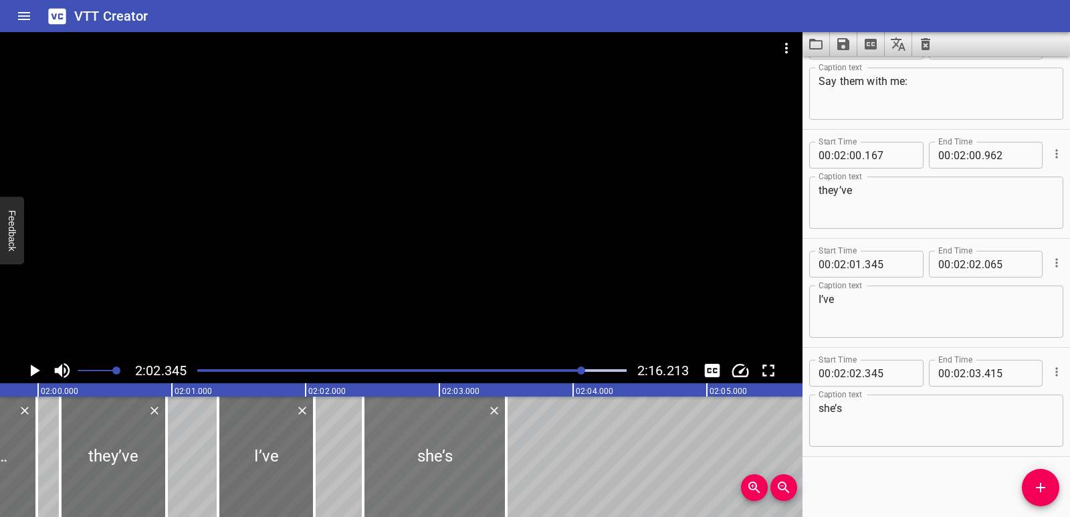
drag, startPoint x: 361, startPoint y: 453, endPoint x: 372, endPoint y: 450, distance: 11.9
click at [372, 450] on div at bounding box center [434, 457] width 143 height 120
drag, startPoint x: 501, startPoint y: 468, endPoint x: 484, endPoint y: 469, distance: 16.7
click at [484, 469] on div at bounding box center [489, 457] width 13 height 120
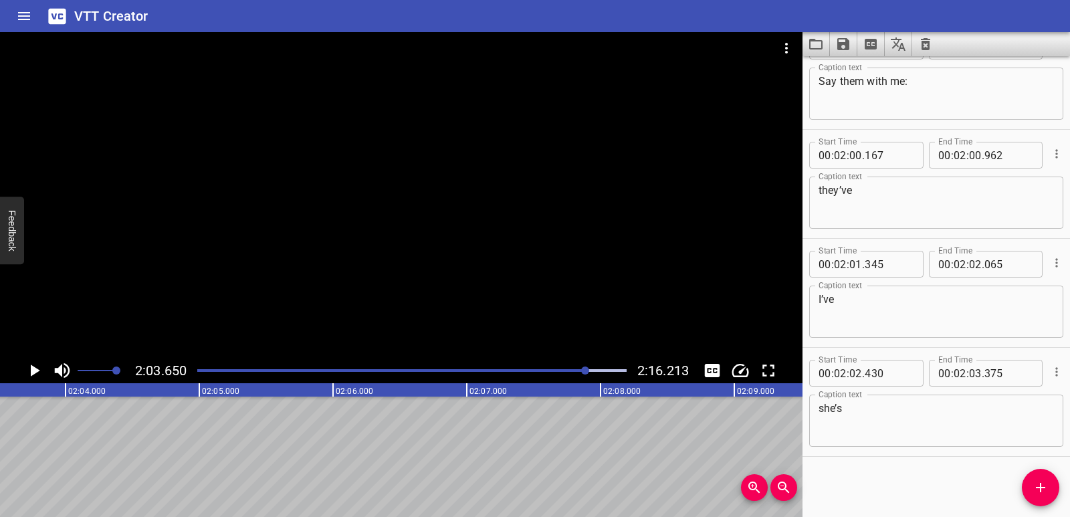
scroll to position [0, 16546]
click at [1052, 482] on span "Add Cue" at bounding box center [1040, 488] width 37 height 16
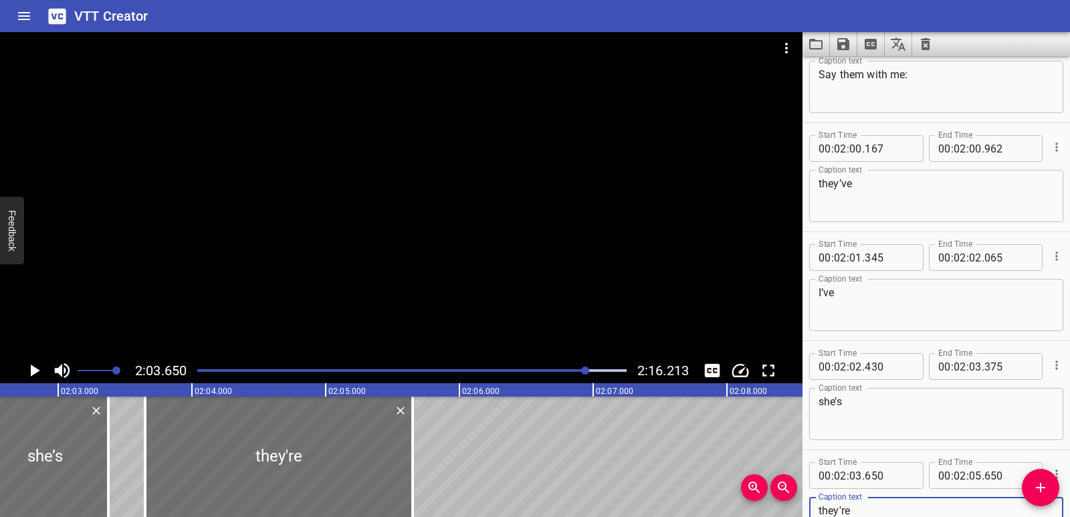
scroll to position [0, 16360]
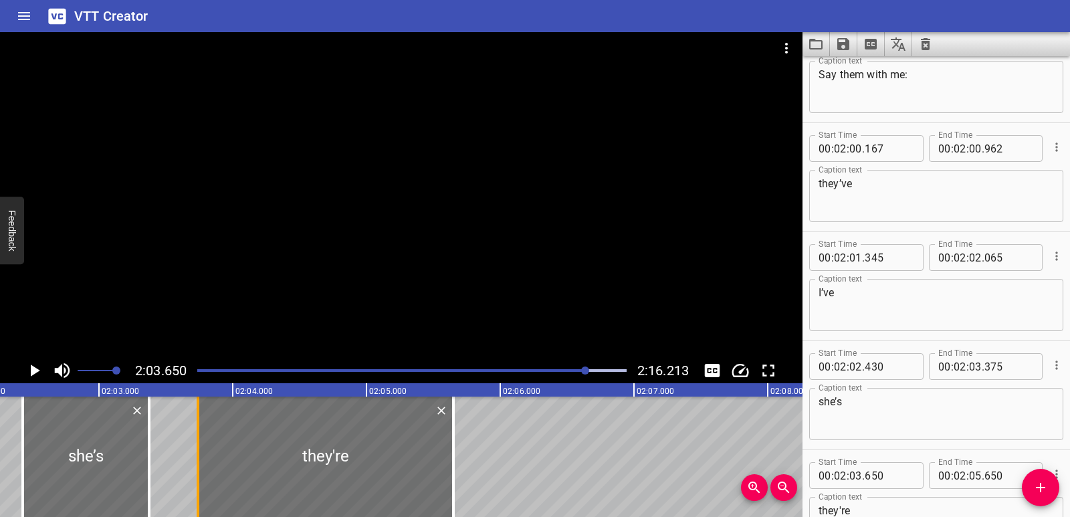
drag, startPoint x: 189, startPoint y: 460, endPoint x: 201, endPoint y: 456, distance: 12.5
click at [201, 456] on div at bounding box center [197, 457] width 13 height 120
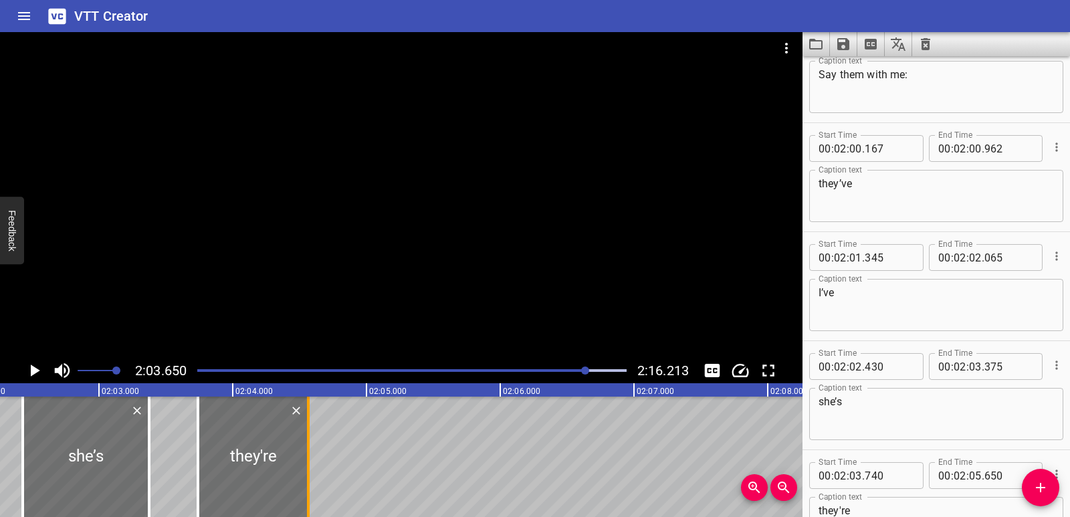
drag, startPoint x: 455, startPoint y: 443, endPoint x: 310, endPoint y: 444, distance: 145.2
click at [310, 444] on div at bounding box center [308, 457] width 13 height 120
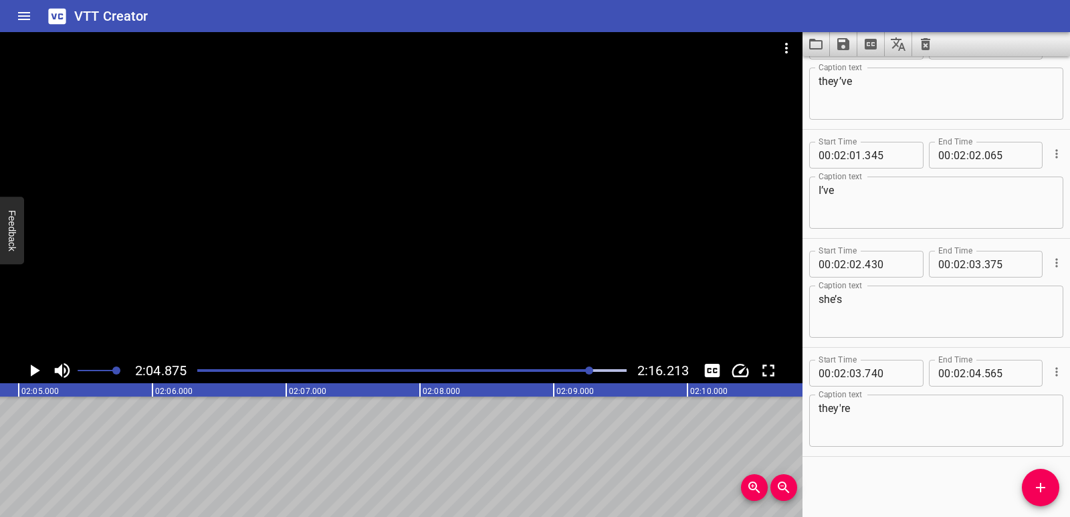
scroll to position [0, 16709]
click at [1029, 484] on span "Add Cue" at bounding box center [1040, 488] width 37 height 16
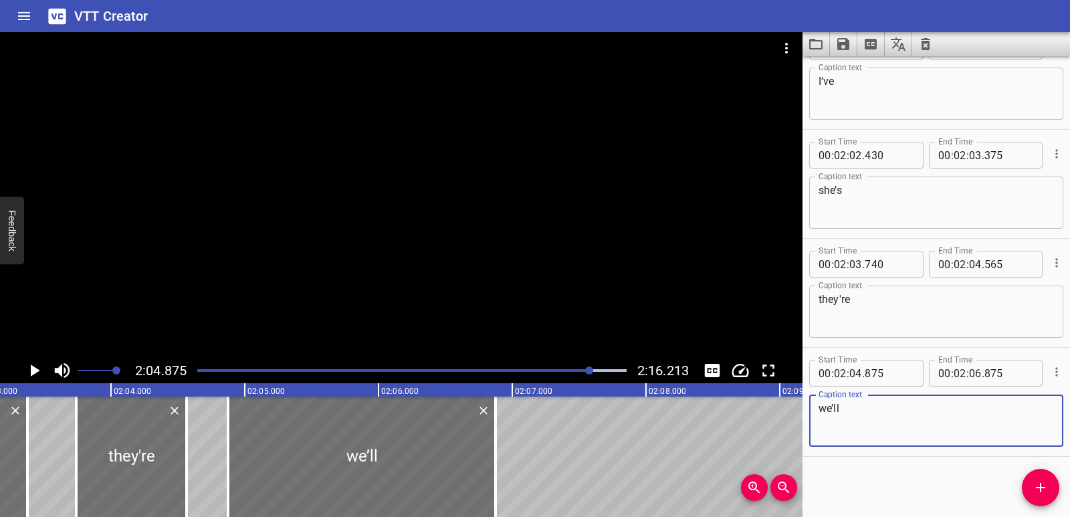
scroll to position [0, 16378]
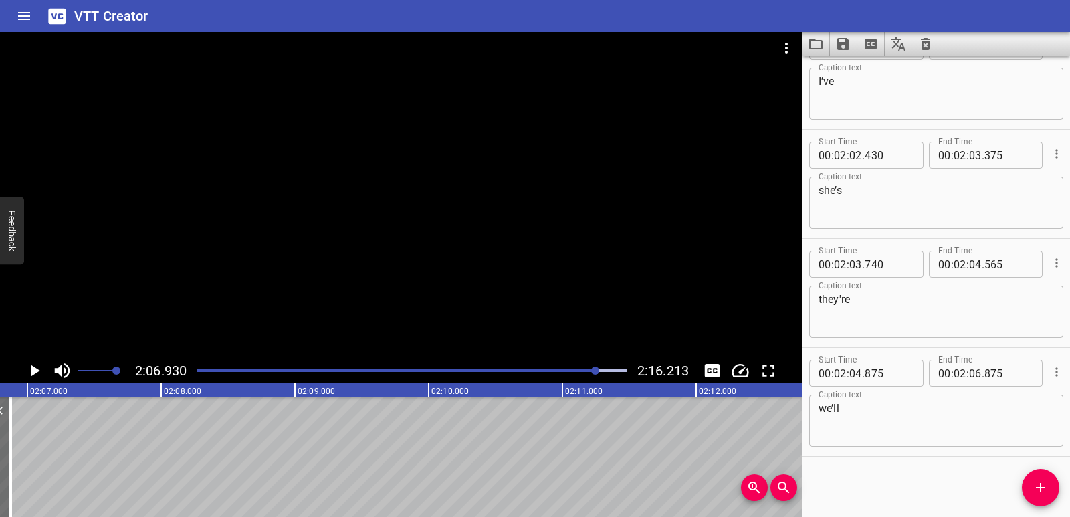
drag, startPoint x: 597, startPoint y: 476, endPoint x: 589, endPoint y: 476, distance: 8.7
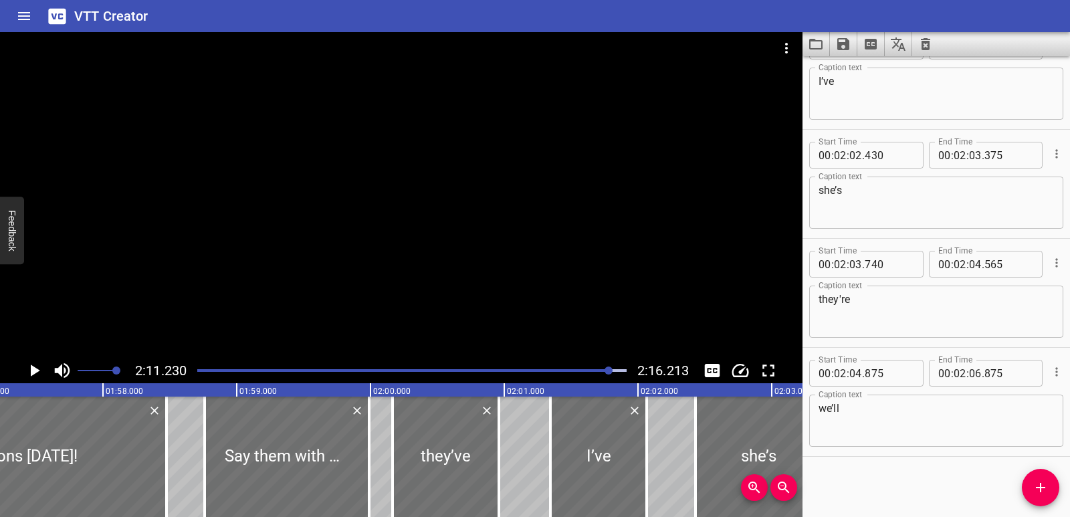
scroll to position [0, 16389]
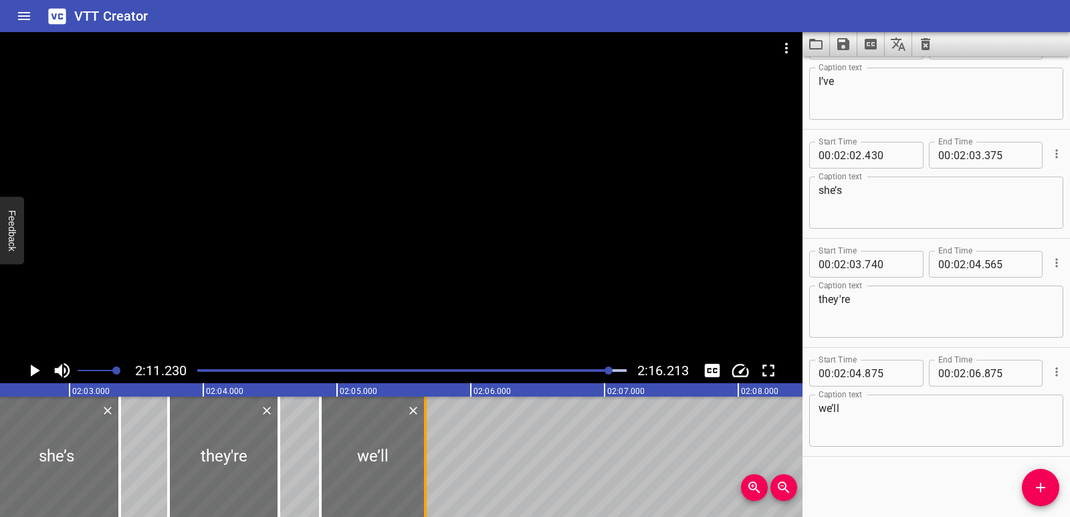
drag, startPoint x: 587, startPoint y: 478, endPoint x: 425, endPoint y: 471, distance: 162.7
click at [425, 471] on div at bounding box center [425, 457] width 3 height 120
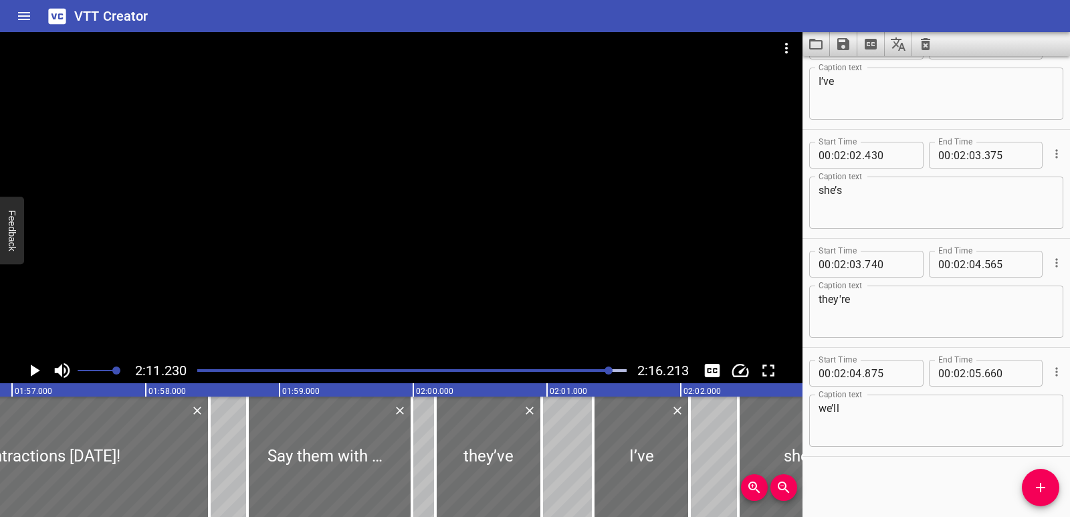
scroll to position [0, 15520]
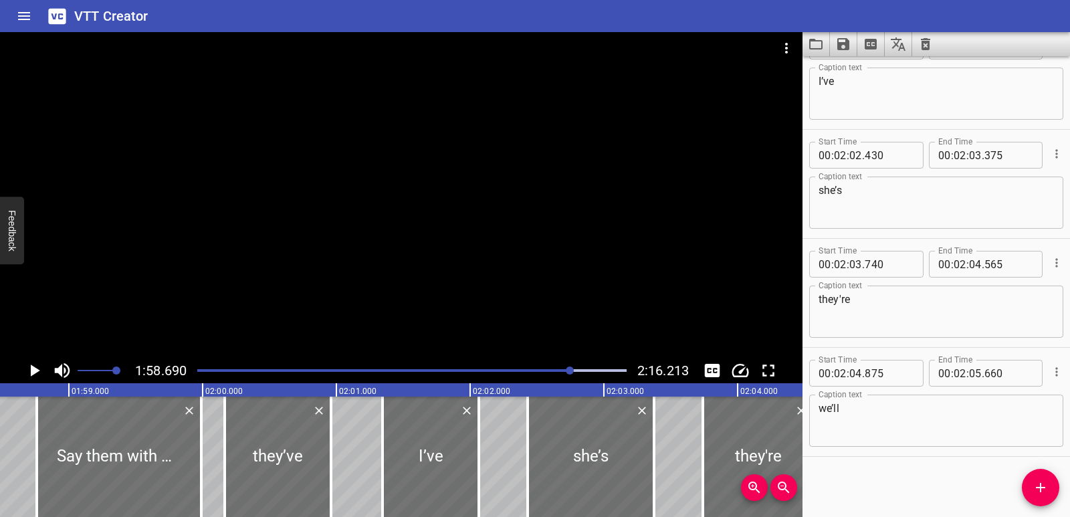
scroll to position [0, 15882]
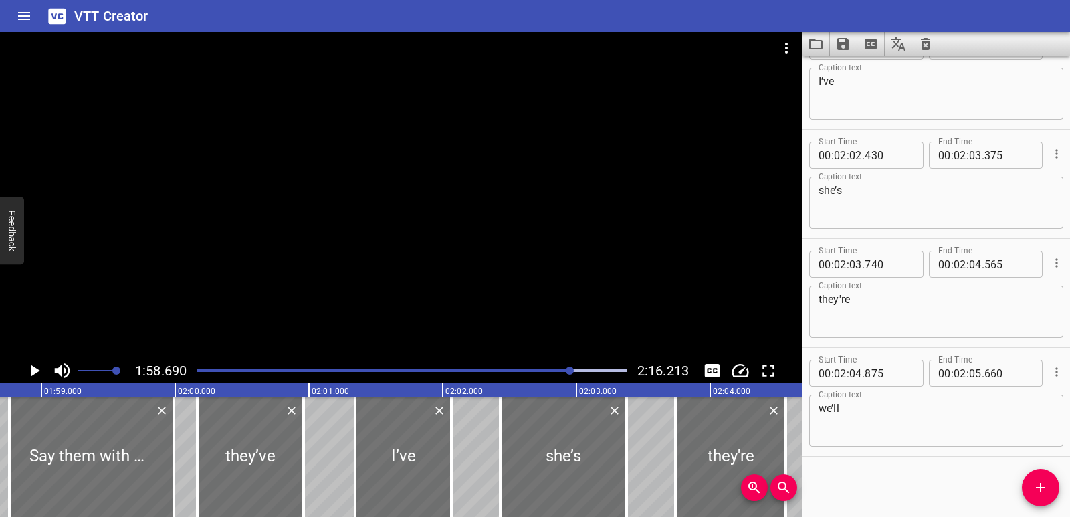
click at [31, 369] on icon "Play/Pause" at bounding box center [35, 371] width 9 height 12
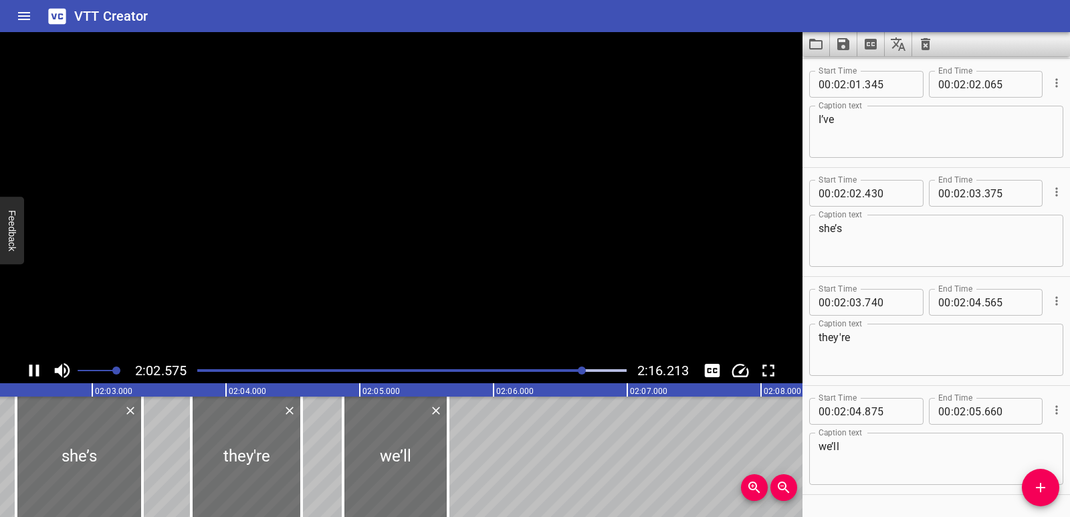
scroll to position [0, 0]
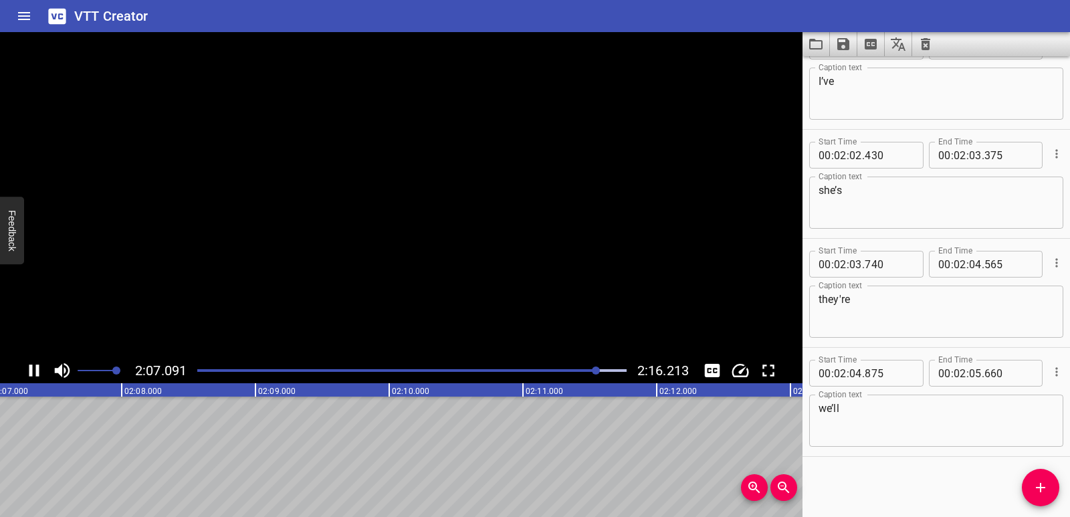
click at [31, 369] on icon "Play/Pause" at bounding box center [34, 371] width 10 height 12
click at [1040, 480] on icon "Add Cue" at bounding box center [1041, 488] width 16 height 16
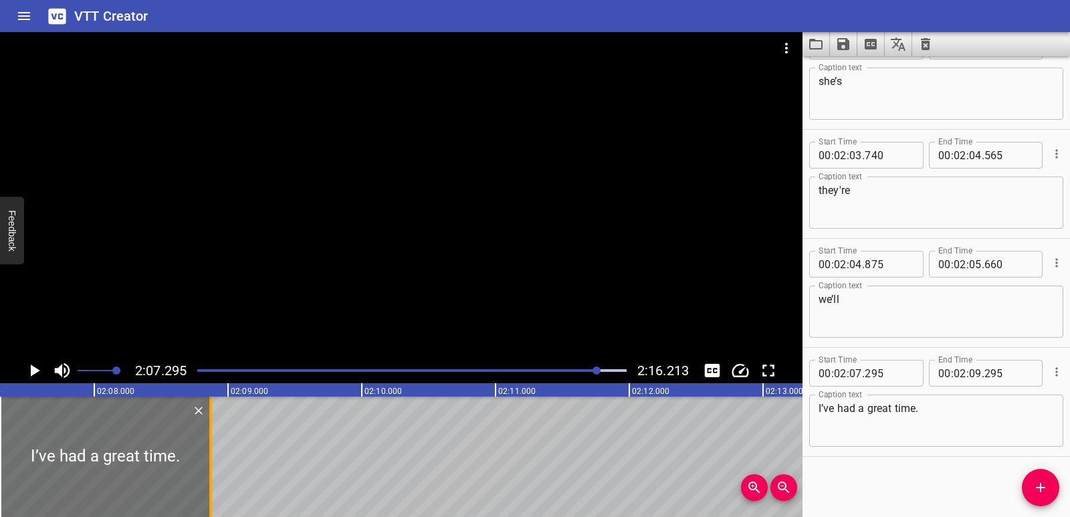
drag, startPoint x: 268, startPoint y: 448, endPoint x: 211, endPoint y: 450, distance: 56.9
click at [211, 450] on div at bounding box center [210, 457] width 3 height 120
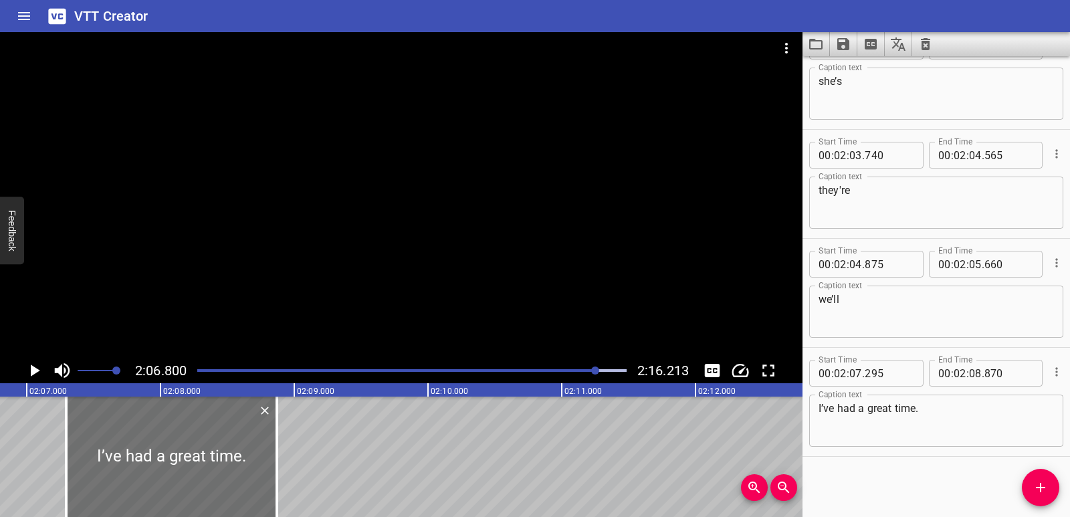
click at [27, 370] on icon "Play/Pause" at bounding box center [34, 371] width 20 height 20
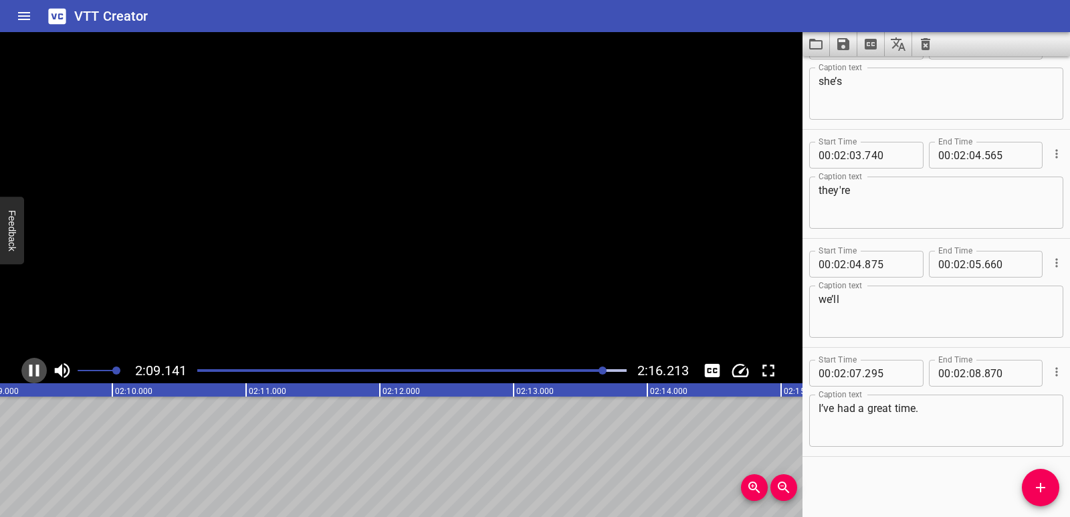
click at [27, 370] on icon "Play/Pause" at bounding box center [34, 371] width 20 height 20
click at [1038, 485] on icon "Add Cue" at bounding box center [1041, 488] width 16 height 16
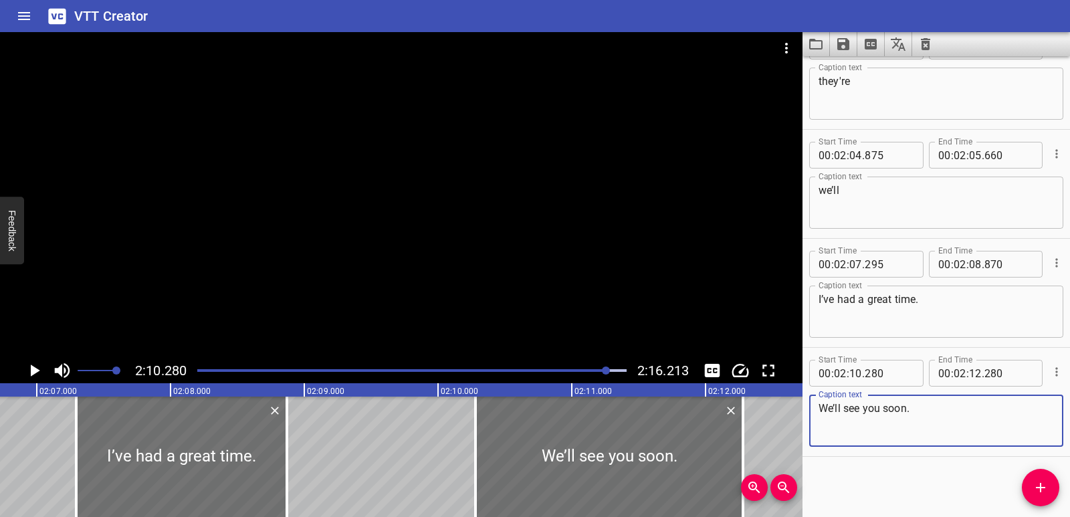
scroll to position [0, 16874]
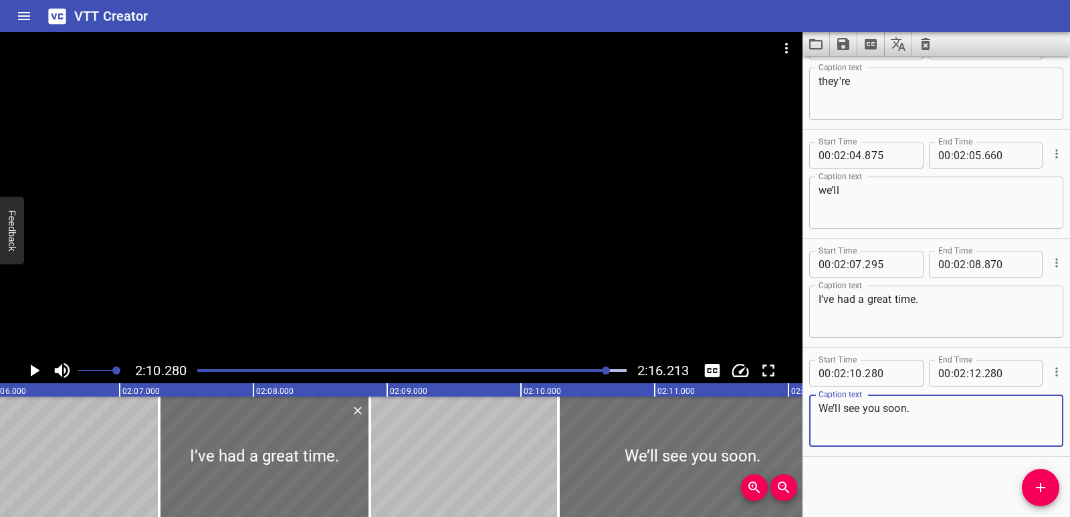
click at [32, 368] on icon "Play/Pause" at bounding box center [35, 371] width 9 height 12
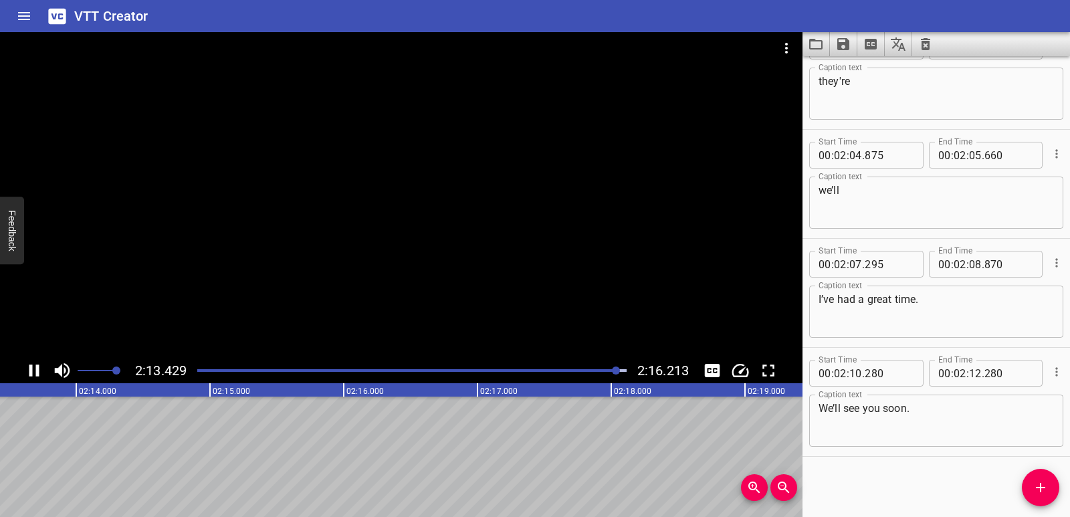
click at [37, 374] on icon "Play/Pause" at bounding box center [34, 371] width 10 height 12
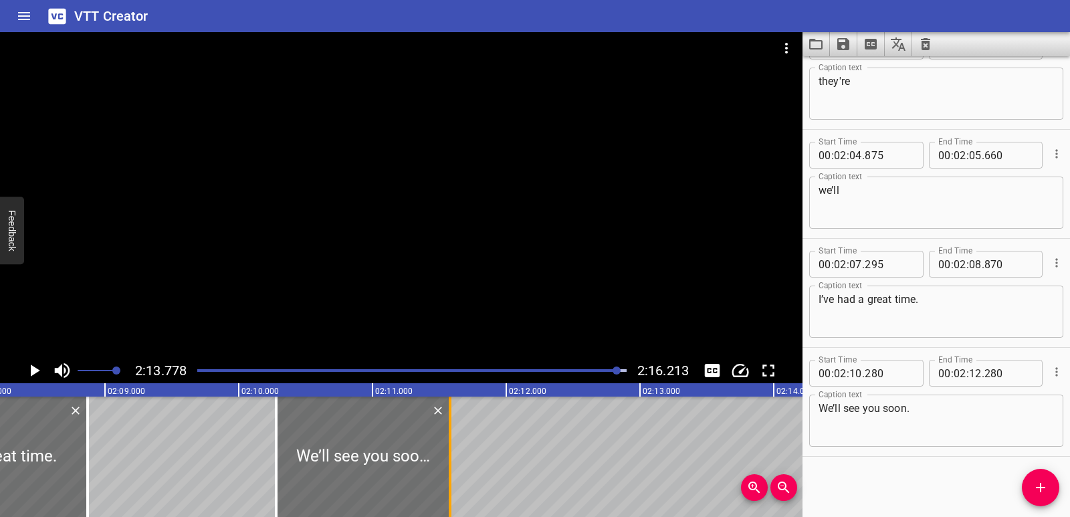
drag, startPoint x: 544, startPoint y: 480, endPoint x: 450, endPoint y: 478, distance: 93.7
click at [450, 478] on div at bounding box center [450, 457] width 3 height 120
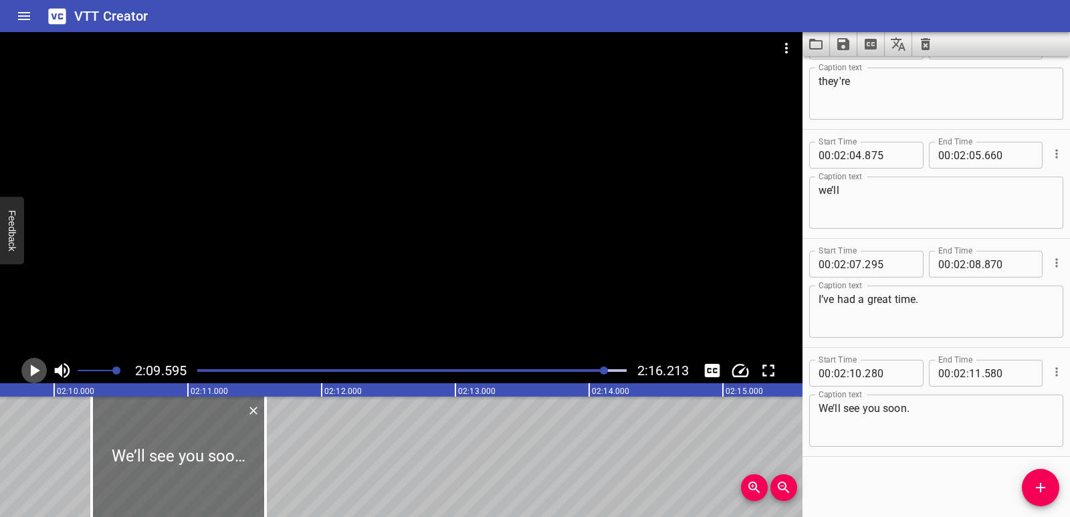
click at [35, 376] on icon "Play/Pause" at bounding box center [34, 371] width 20 height 20
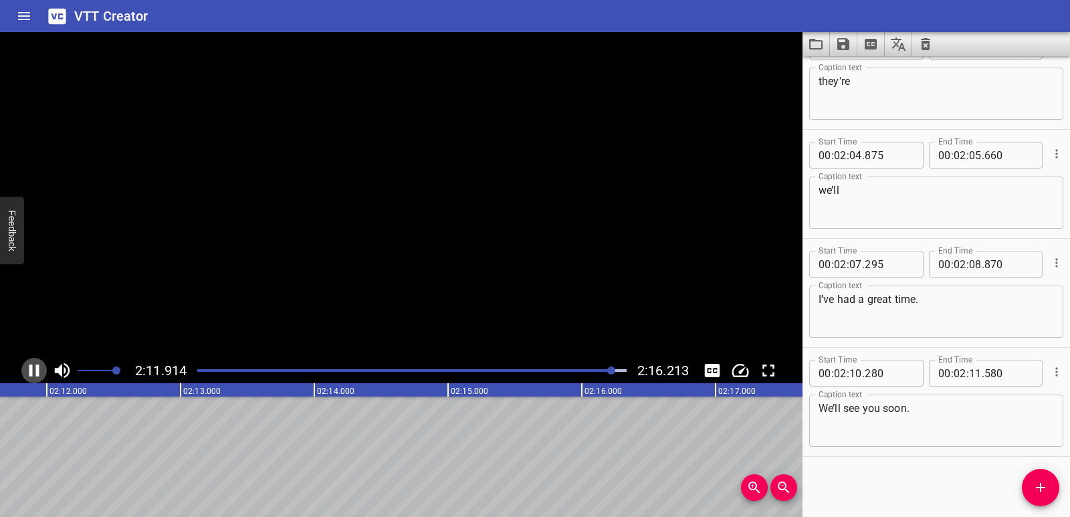
click at [34, 375] on icon "Play/Pause" at bounding box center [34, 371] width 20 height 20
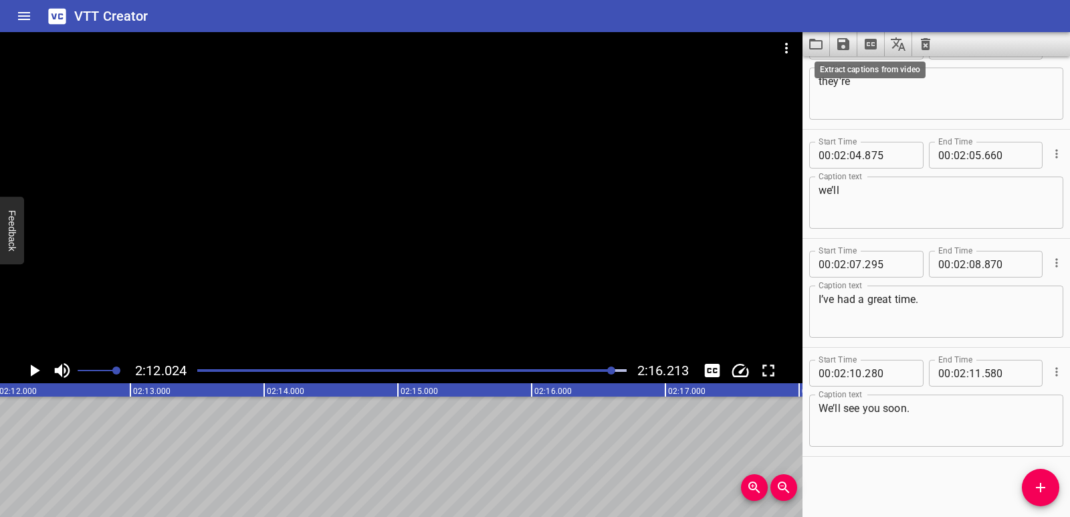
click at [872, 44] on icon "Extract captions from video" at bounding box center [871, 44] width 12 height 11
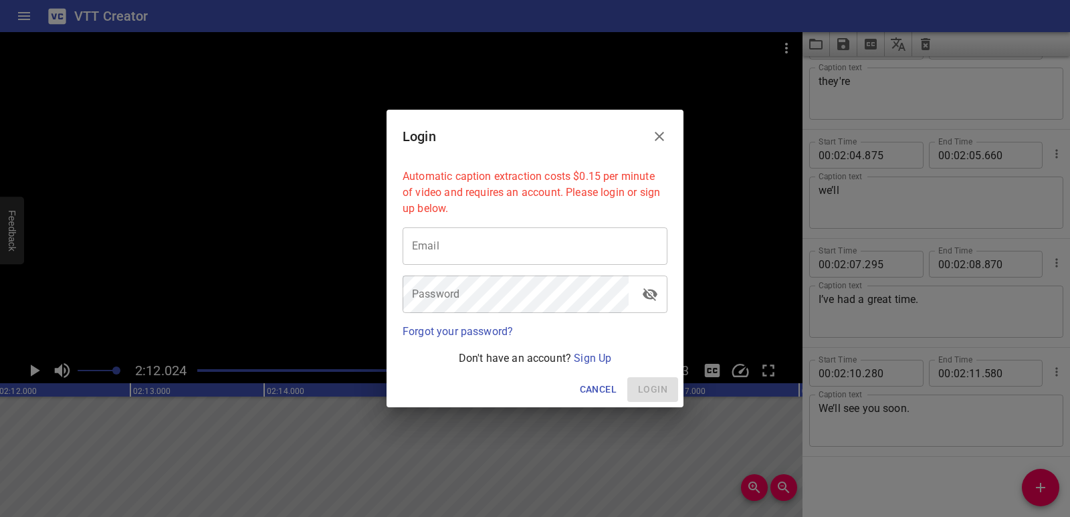
click at [656, 136] on icon "Close" at bounding box center [660, 136] width 16 height 16
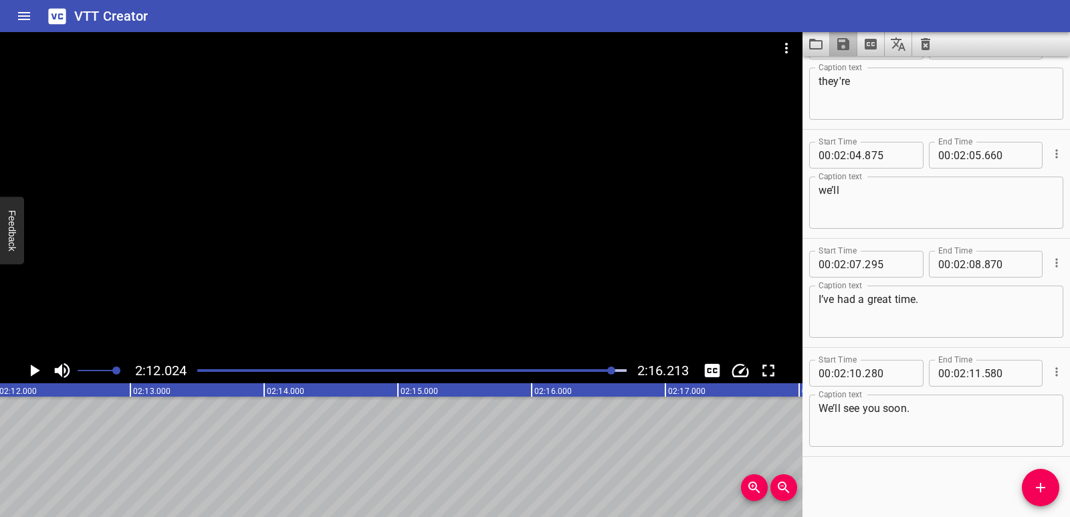
click at [852, 48] on button "Save captions to file" at bounding box center [843, 44] width 27 height 24
click at [854, 69] on li "Save to VTT file" at bounding box center [879, 74] width 98 height 24
click at [322, 173] on div at bounding box center [401, 195] width 803 height 326
click at [29, 367] on icon "Play/Pause" at bounding box center [34, 371] width 20 height 20
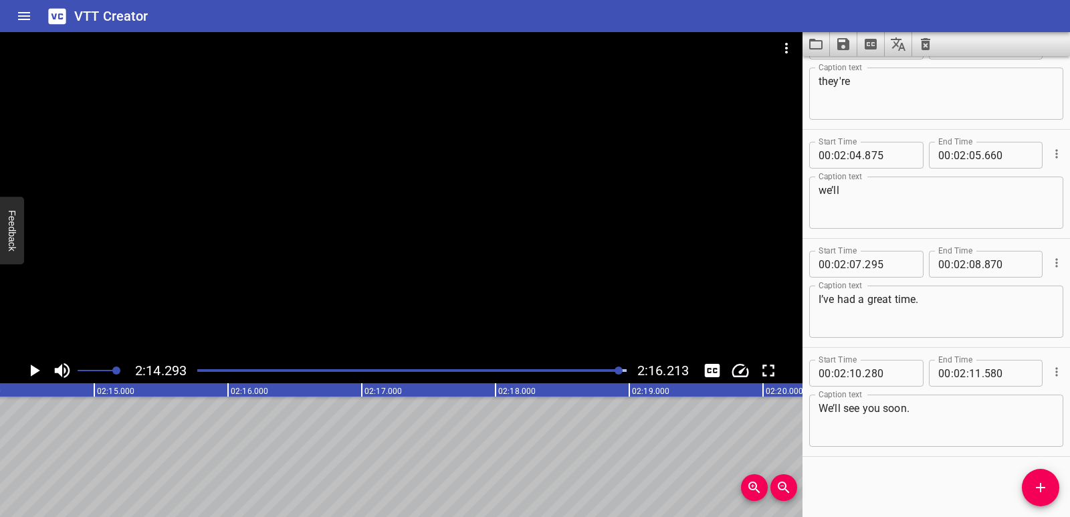
click at [29, 367] on icon "Play/Pause" at bounding box center [34, 371] width 20 height 20
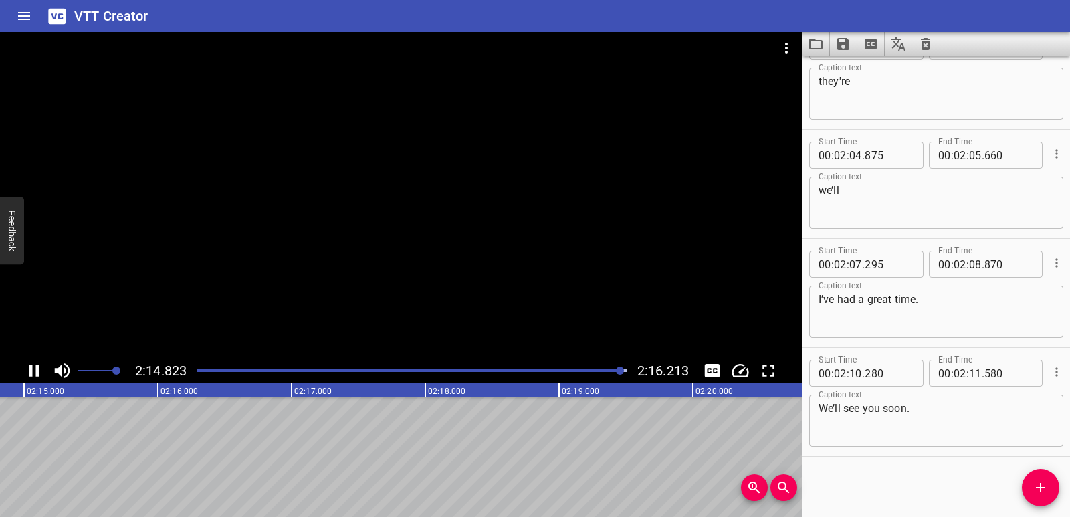
click at [238, 364] on div at bounding box center [412, 370] width 446 height 19
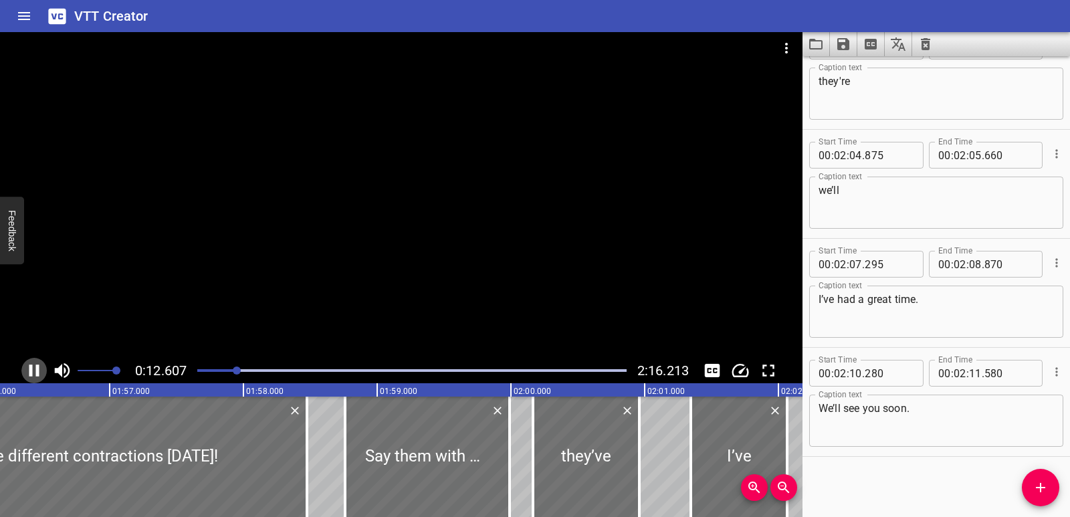
click at [28, 366] on icon "Play/Pause" at bounding box center [34, 371] width 20 height 20
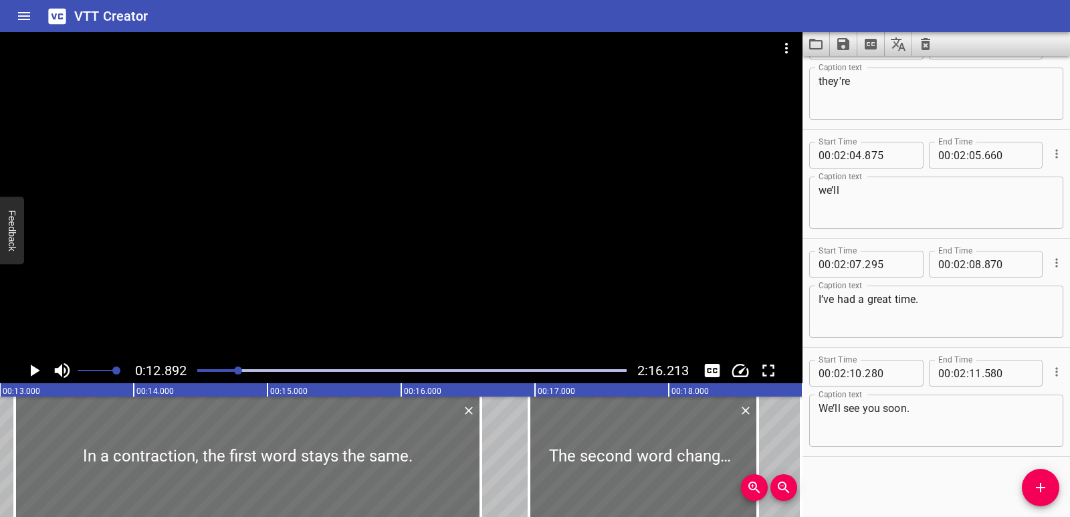
scroll to position [0, 1725]
